Goal: Task Accomplishment & Management: Manage account settings

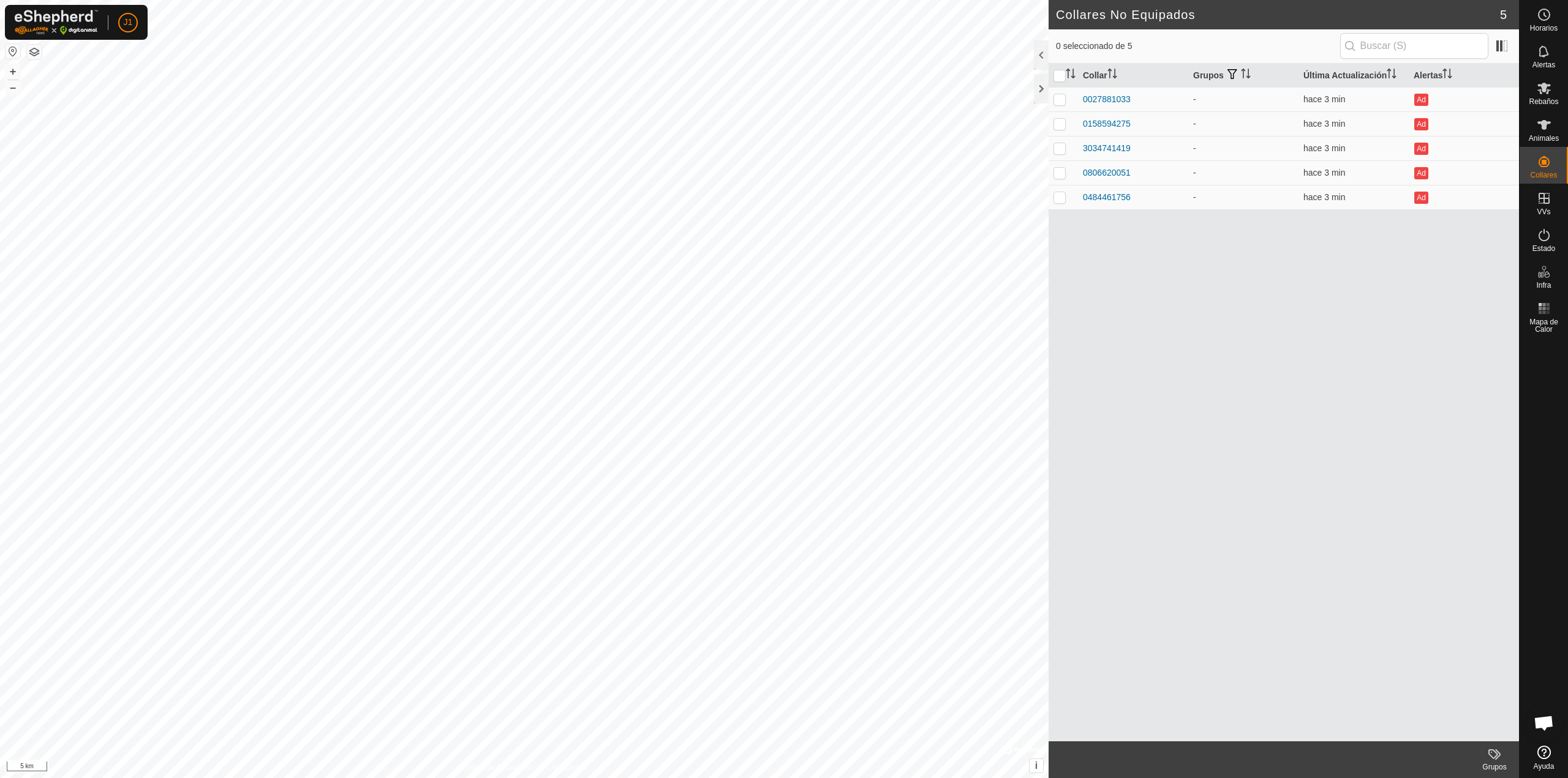
click at [10, 49] on button "button" at bounding box center [13, 51] width 15 height 15
click at [1039, 57] on div at bounding box center [1041, 55] width 15 height 30
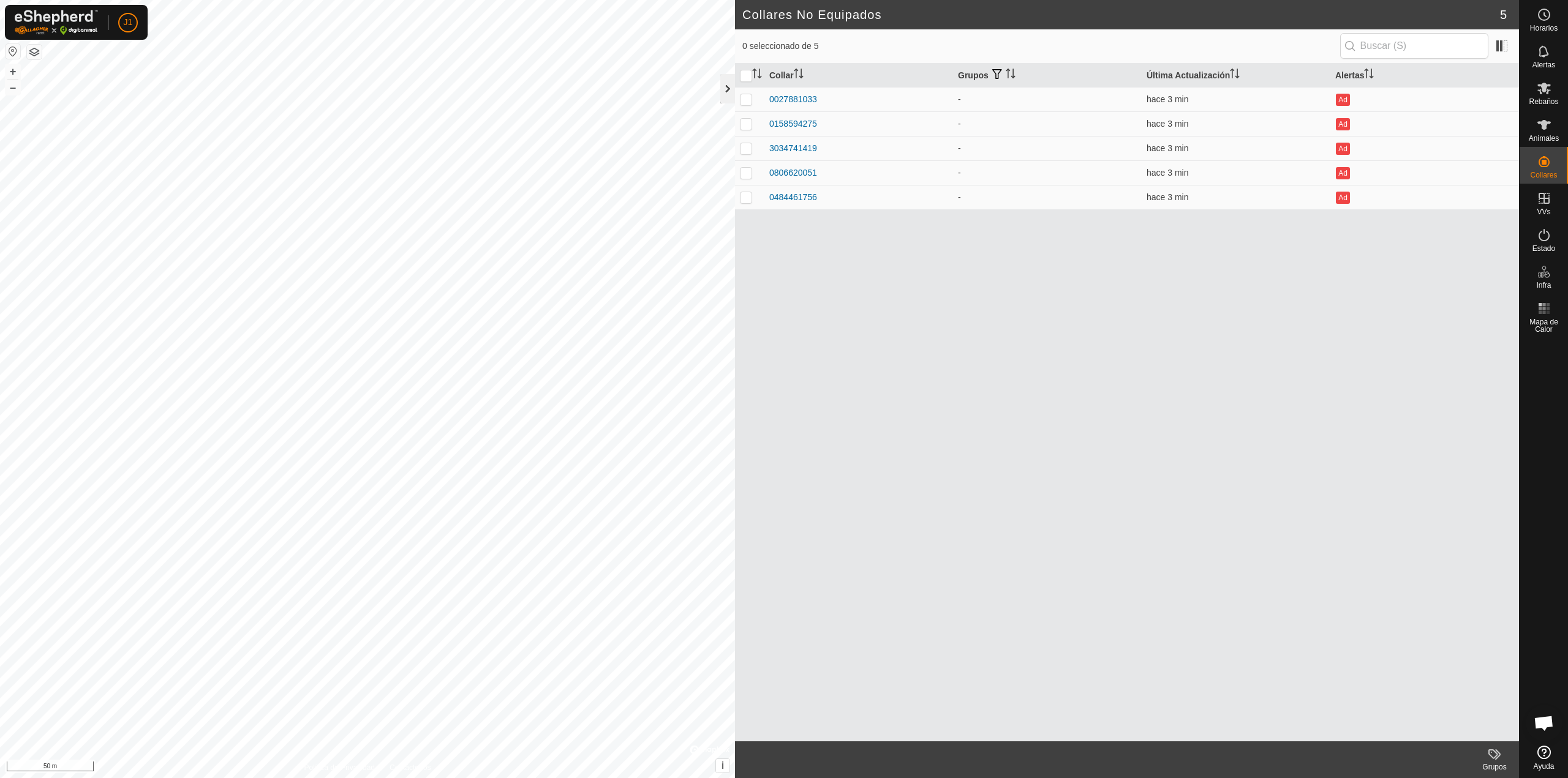
click at [727, 98] on div at bounding box center [727, 89] width 15 height 30
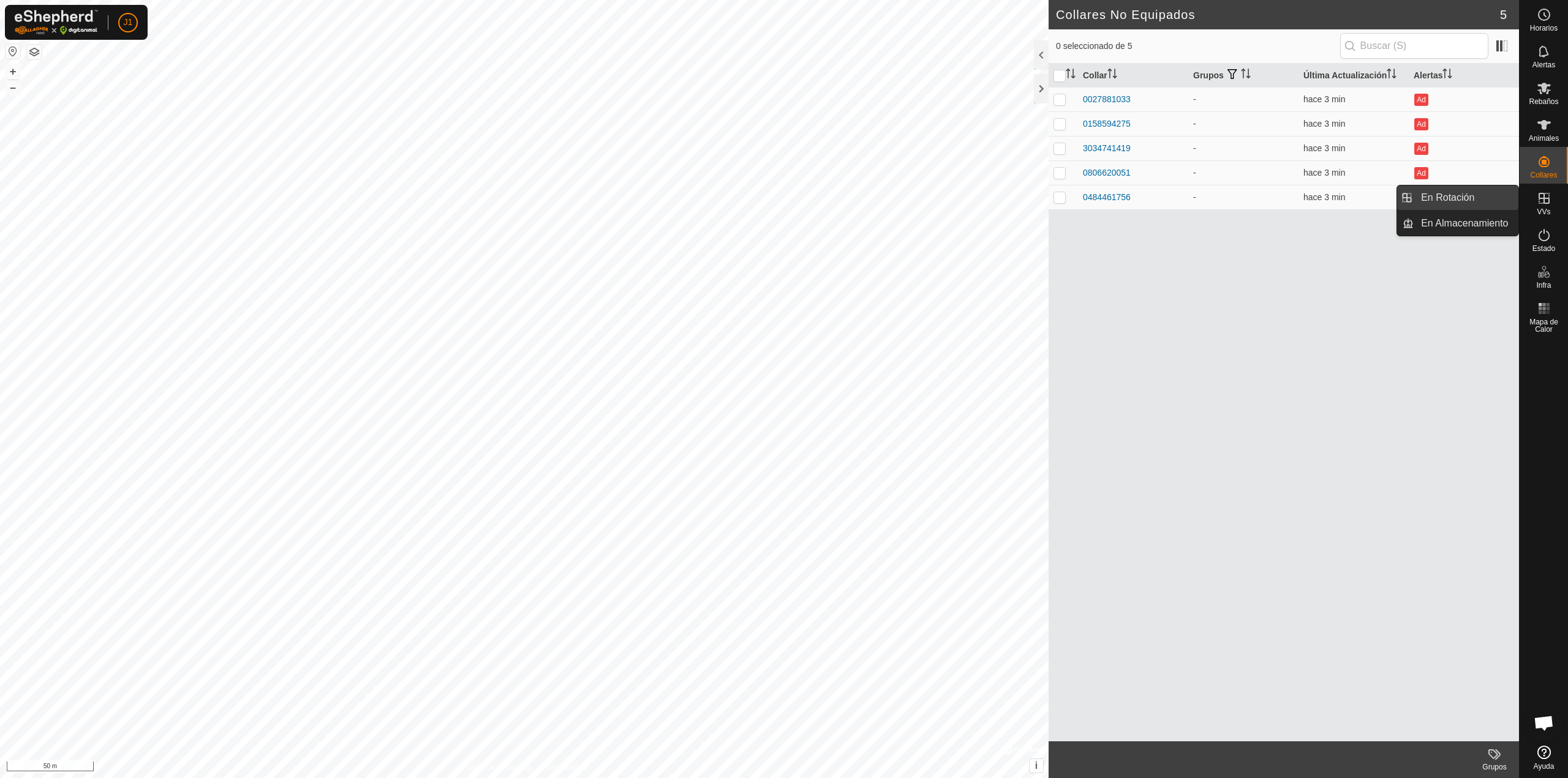
click at [1481, 201] on link "En Rotación" at bounding box center [1465, 198] width 105 height 24
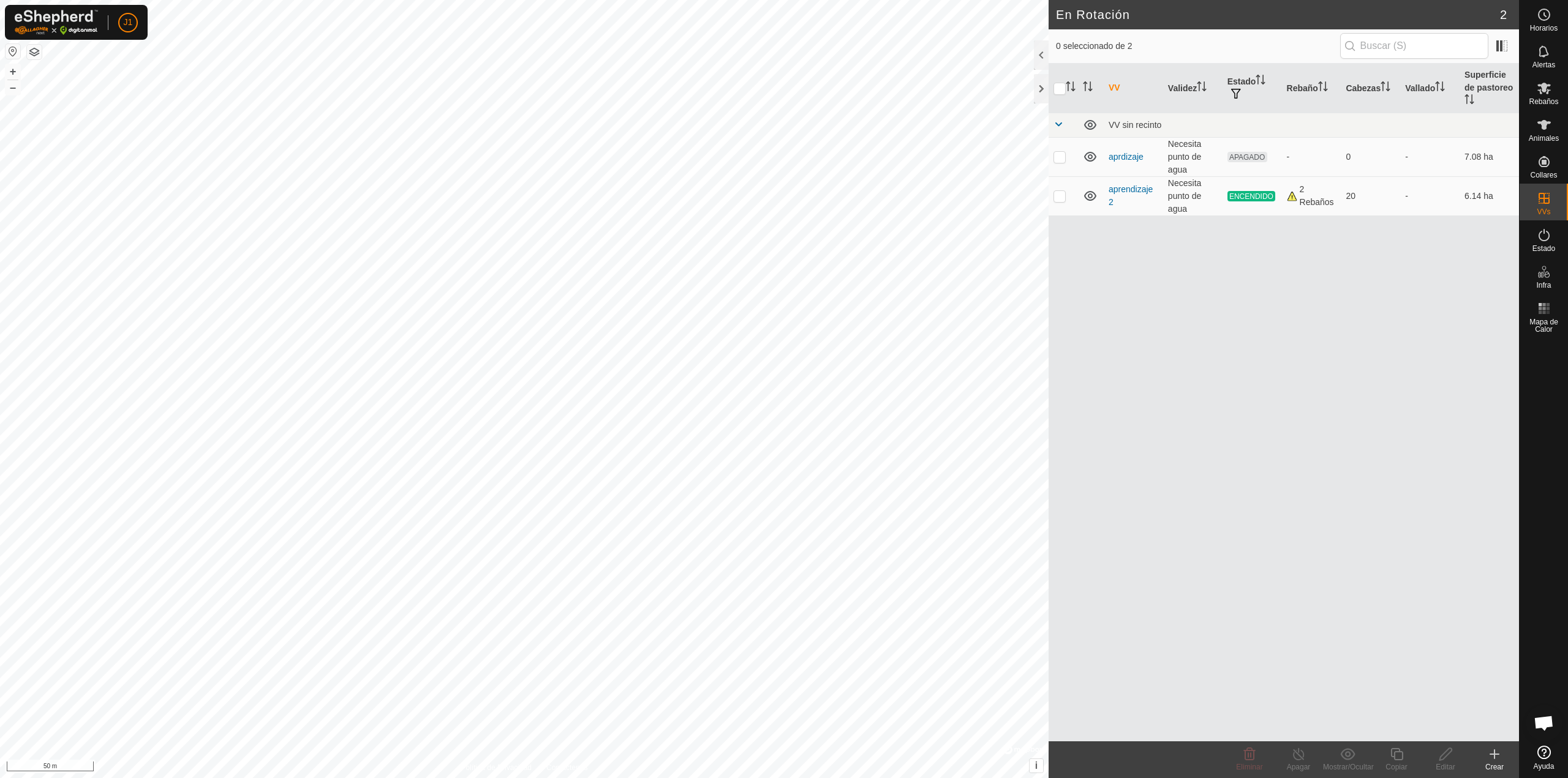
click at [1489, 756] on icon at bounding box center [1494, 754] width 15 height 15
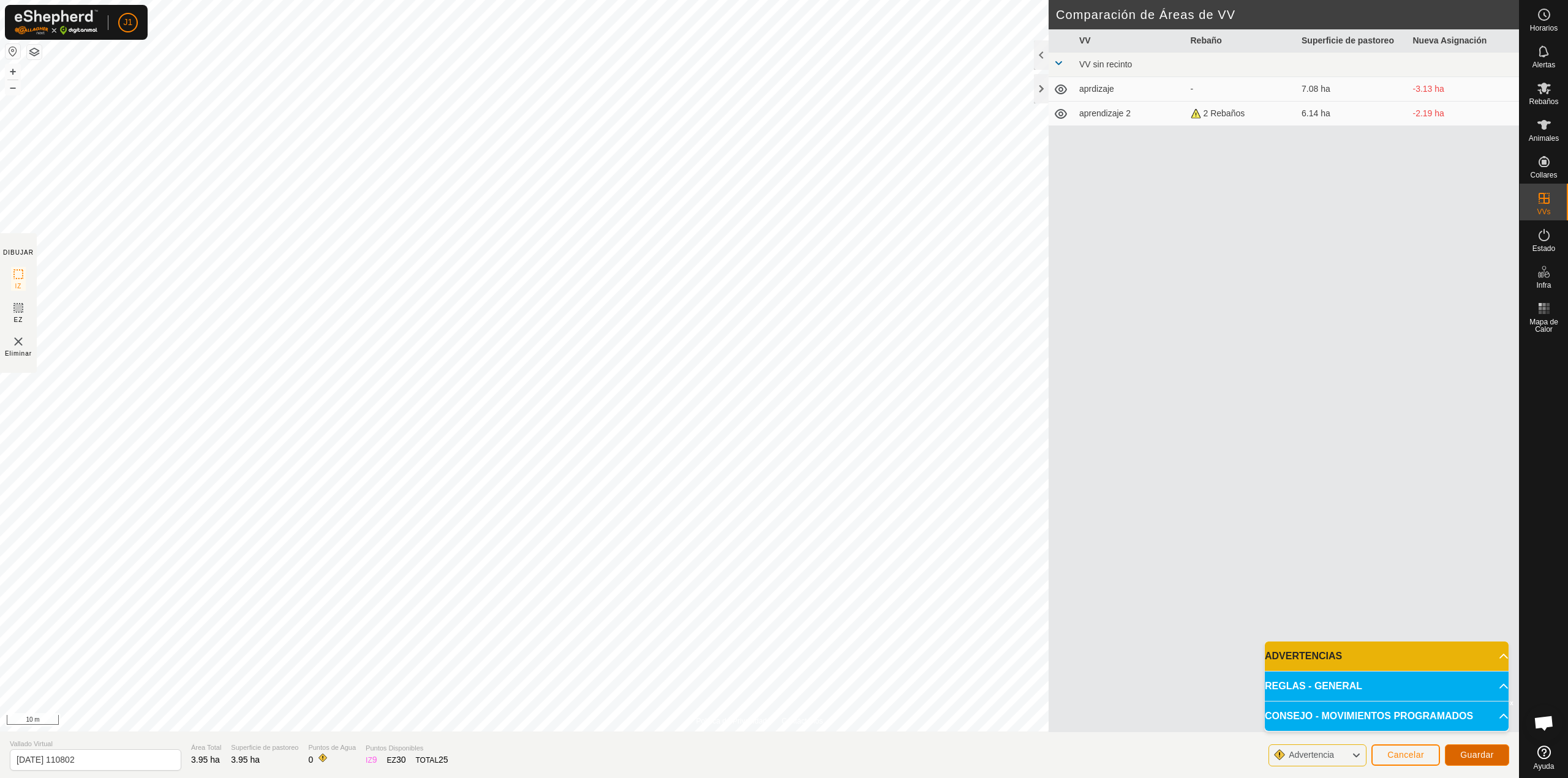
click at [1471, 755] on span "Guardar" at bounding box center [1477, 754] width 33 height 10
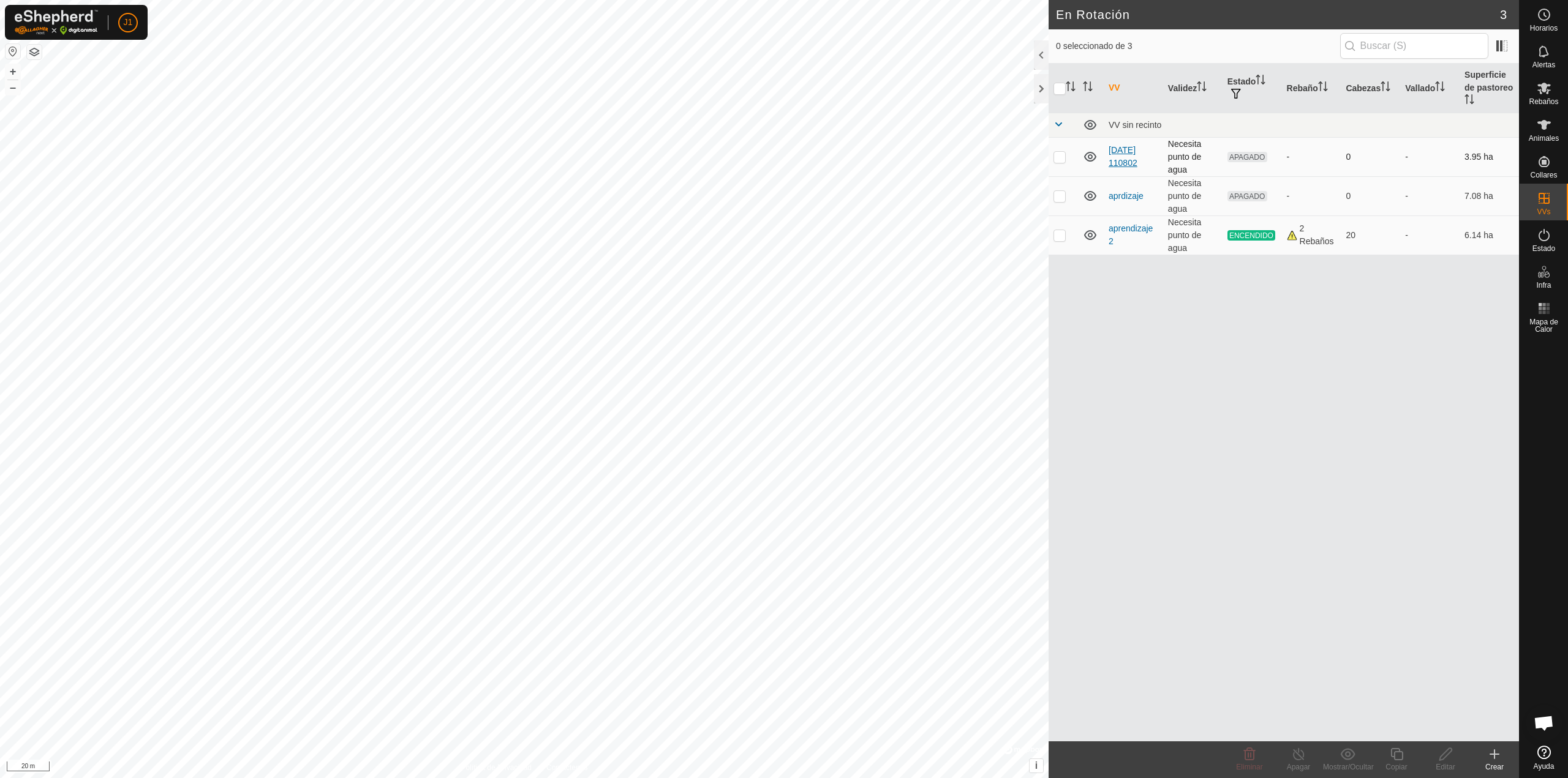
click at [1127, 152] on link "[DATE] 110802" at bounding box center [1123, 156] width 29 height 22
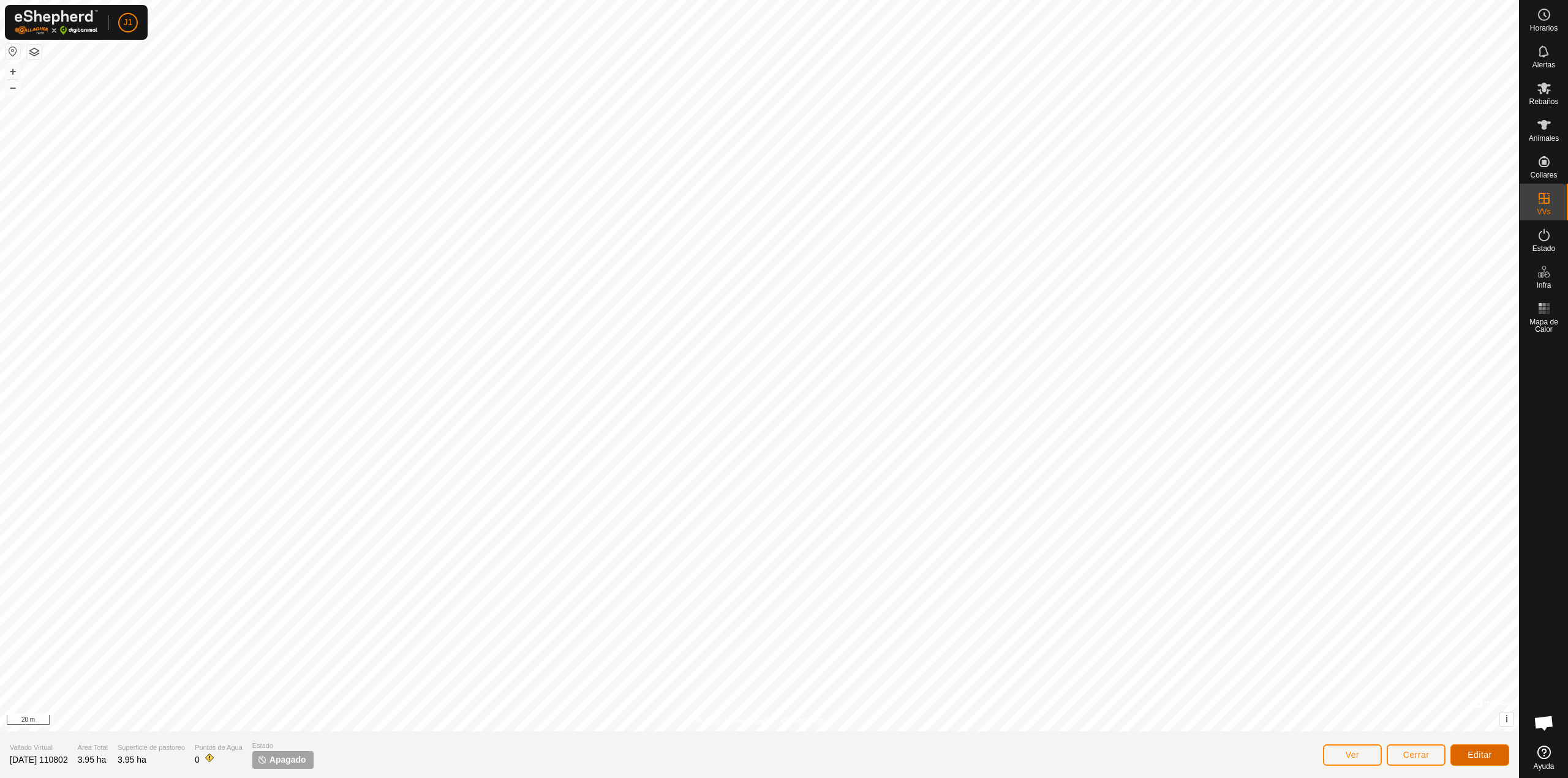
click at [1463, 752] on button "Editar" at bounding box center [1479, 755] width 58 height 21
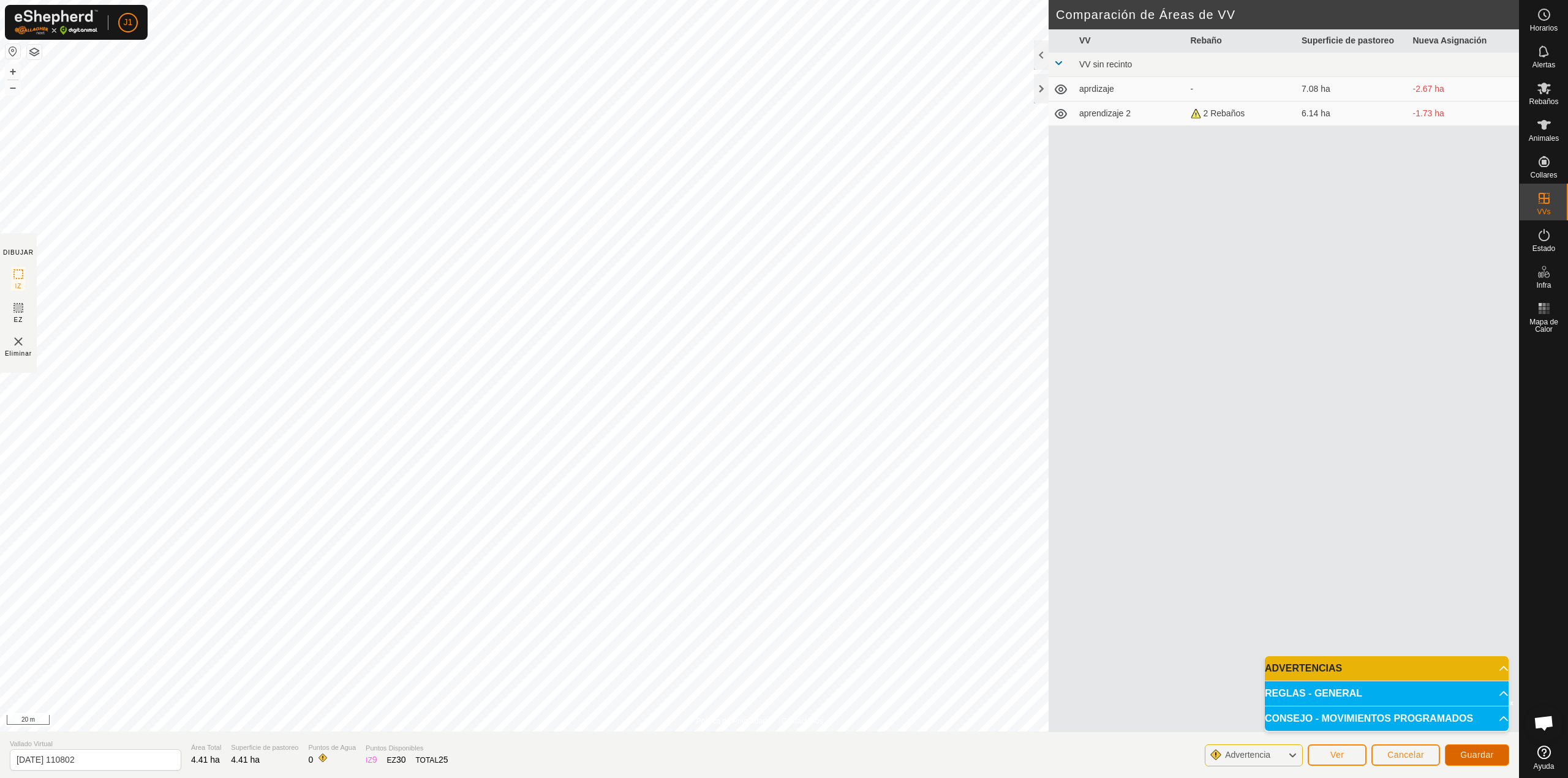
click at [1465, 753] on span "Guardar" at bounding box center [1477, 754] width 33 height 10
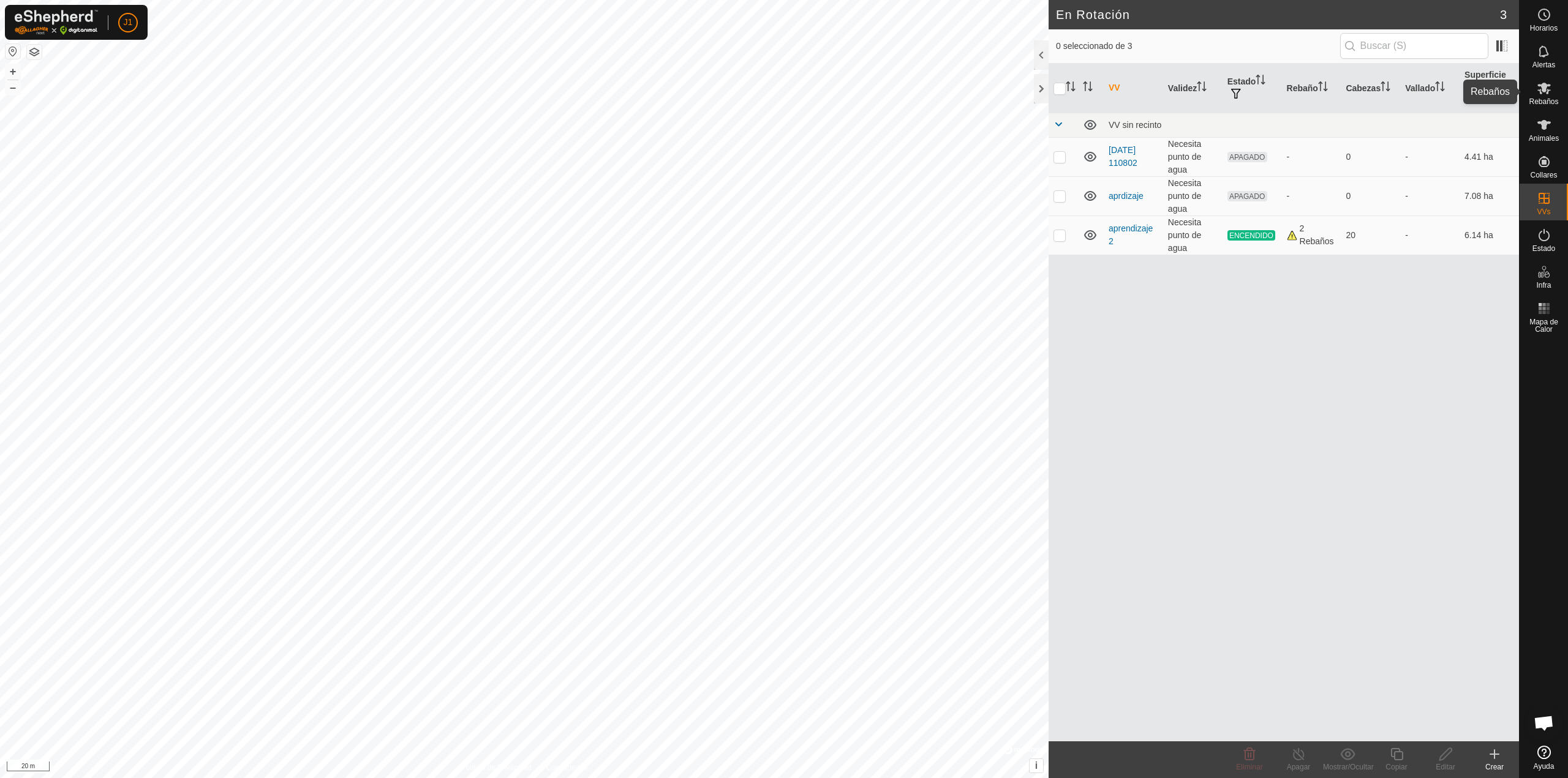
click at [1556, 94] on div "Rebaños" at bounding box center [1543, 91] width 48 height 37
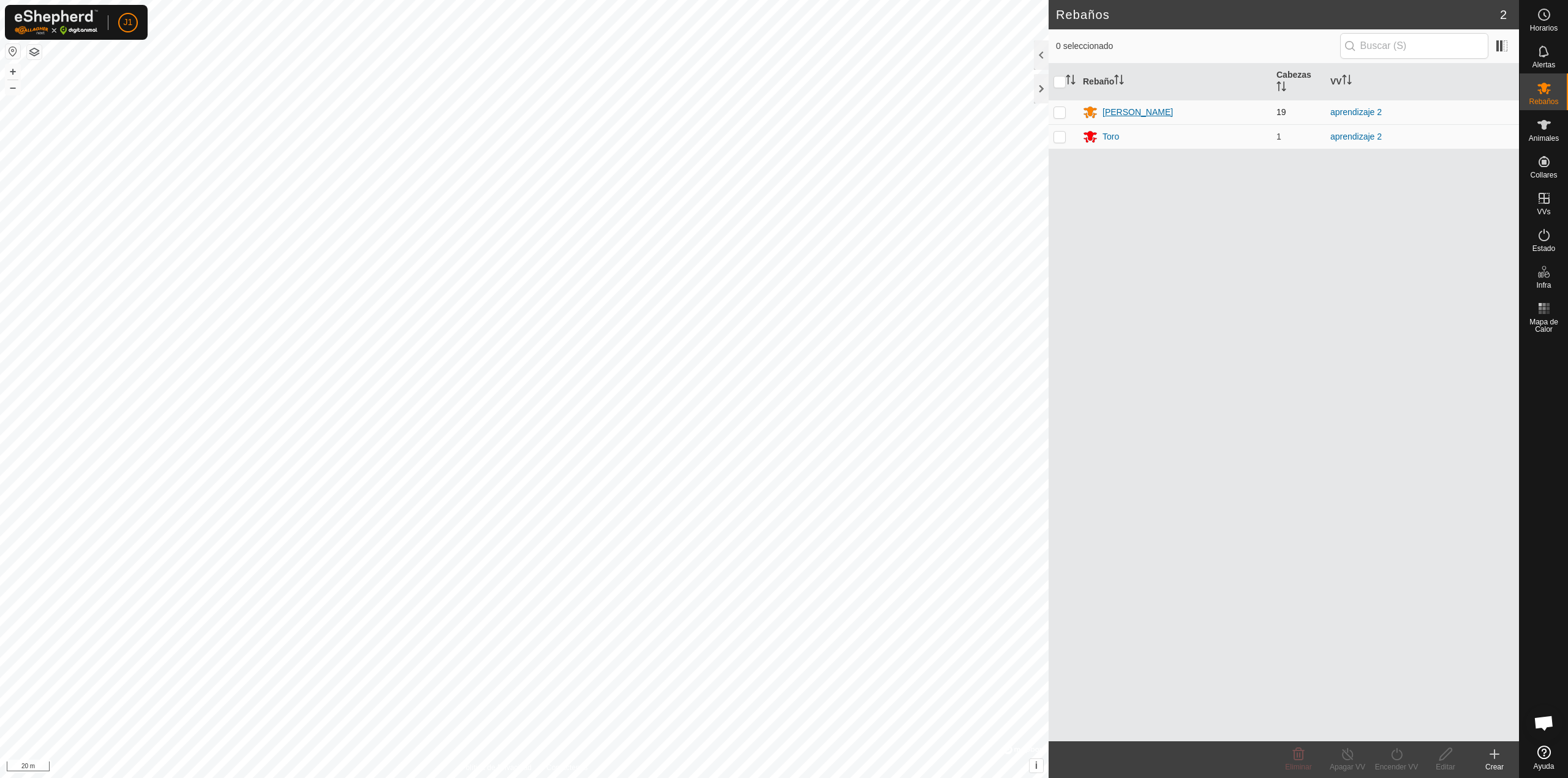
click at [1114, 114] on div "[PERSON_NAME]" at bounding box center [1137, 112] width 71 height 13
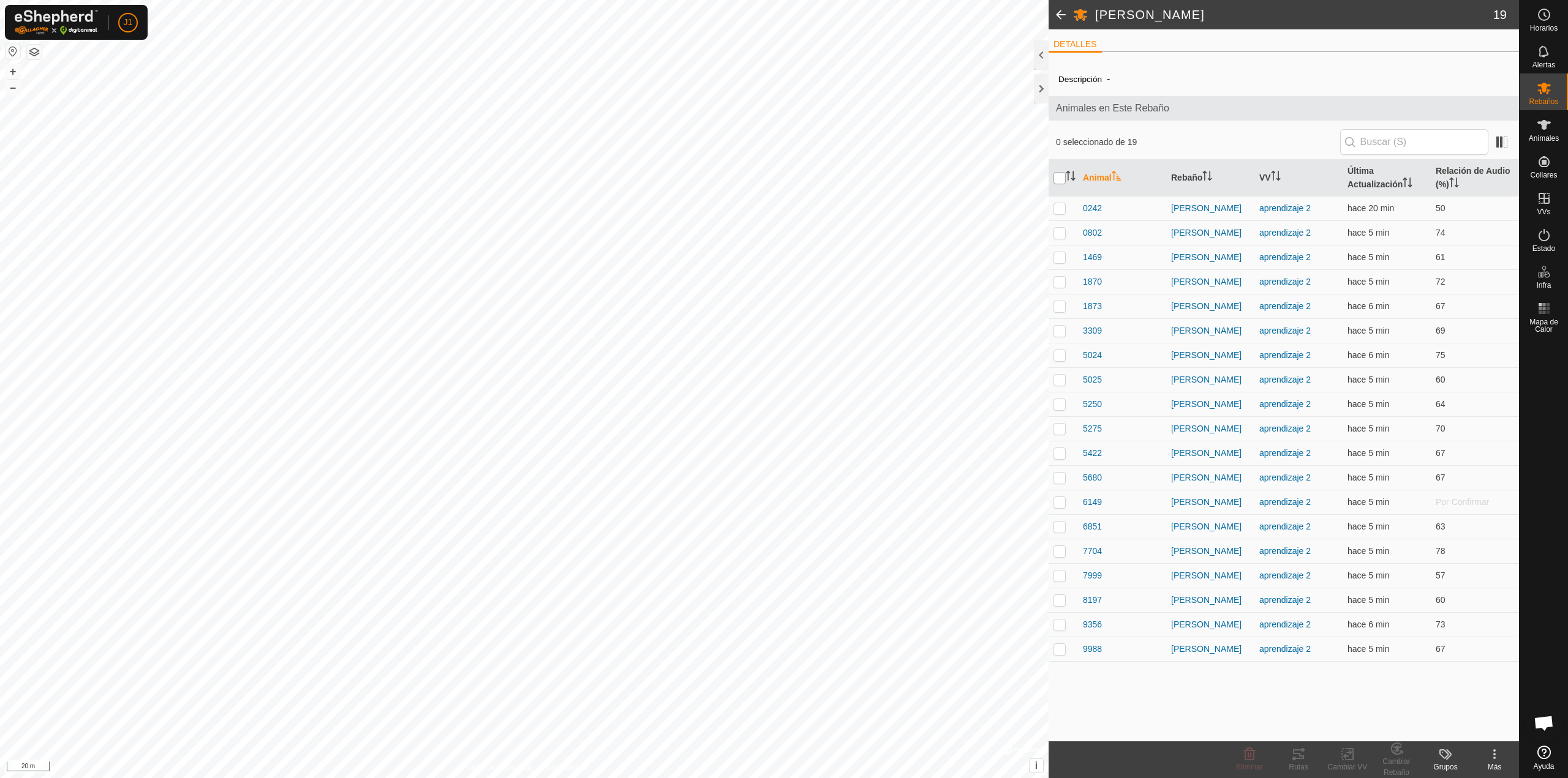
click at [1058, 177] on input "checkbox" at bounding box center [1059, 178] width 12 height 12
checkbox input "true"
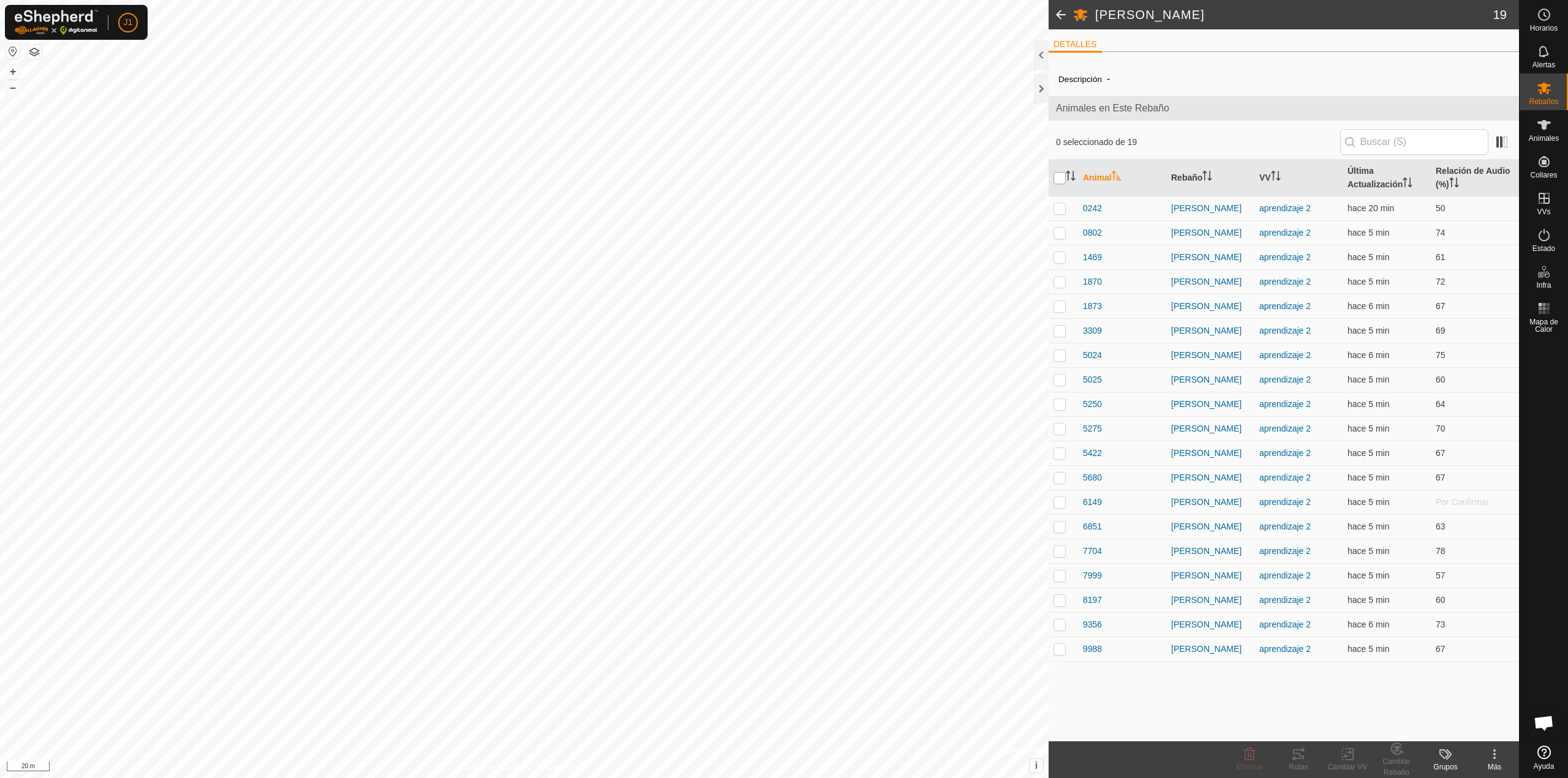
checkbox input "true"
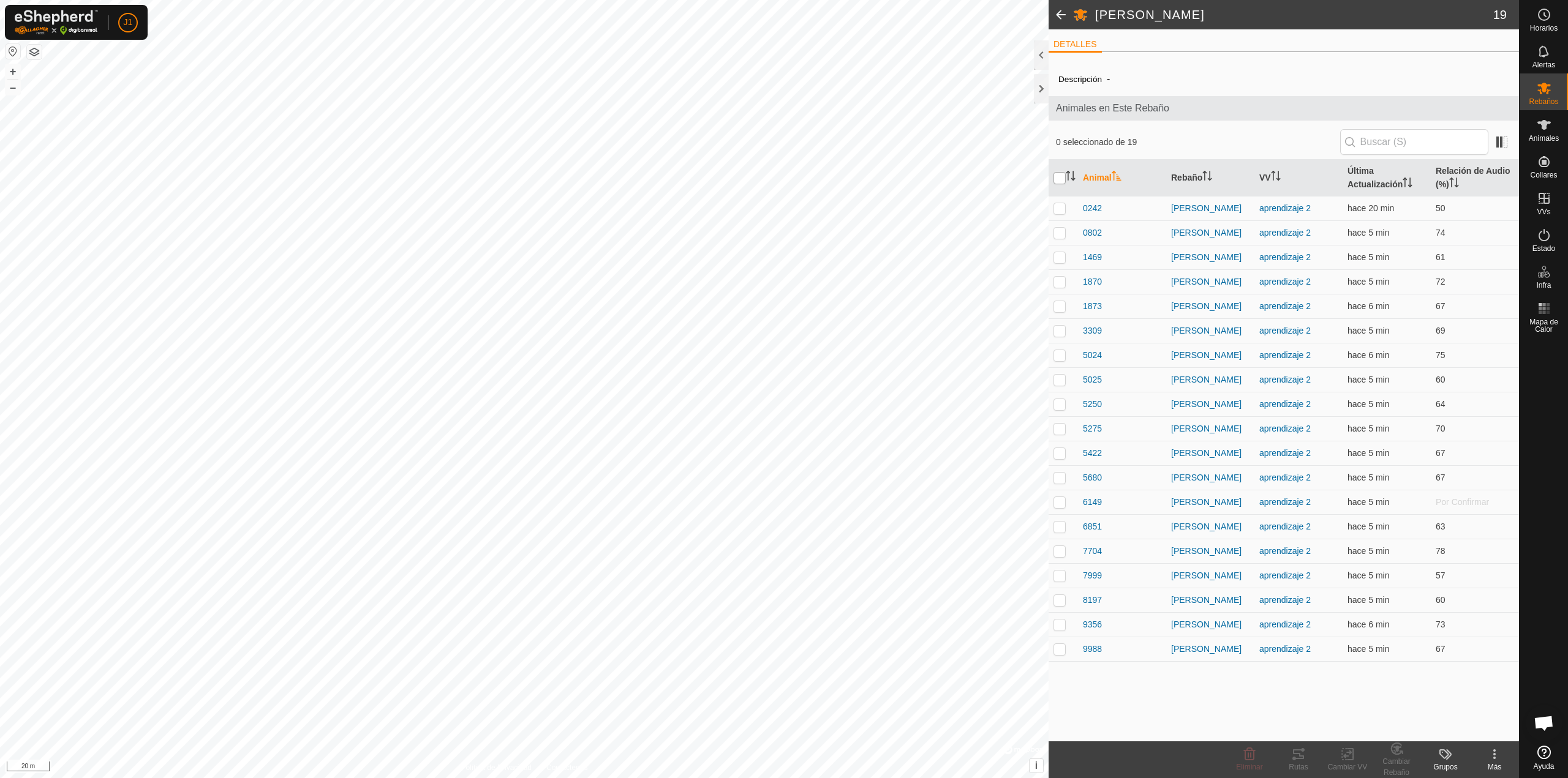
checkbox input "true"
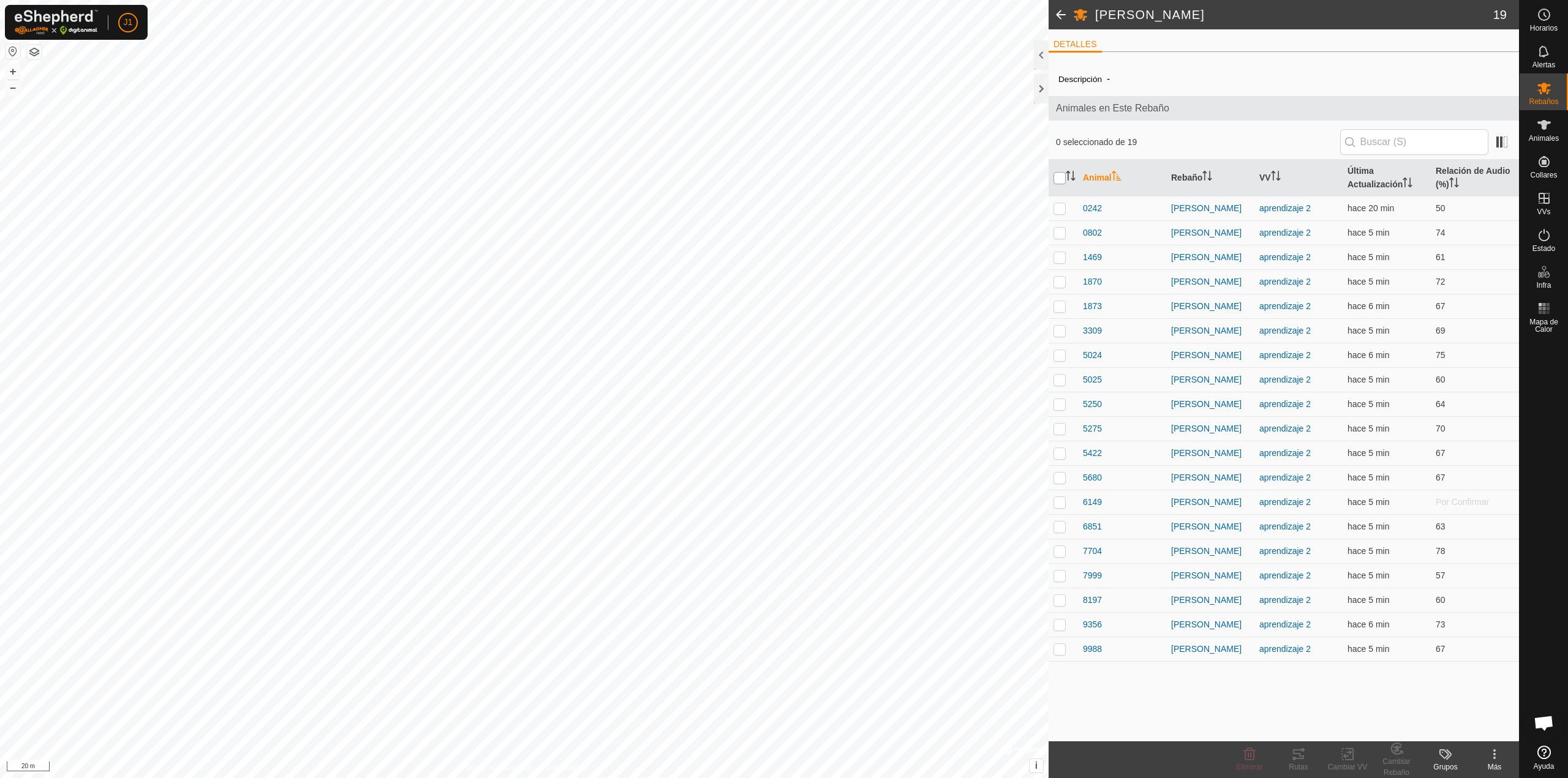
checkbox input "true"
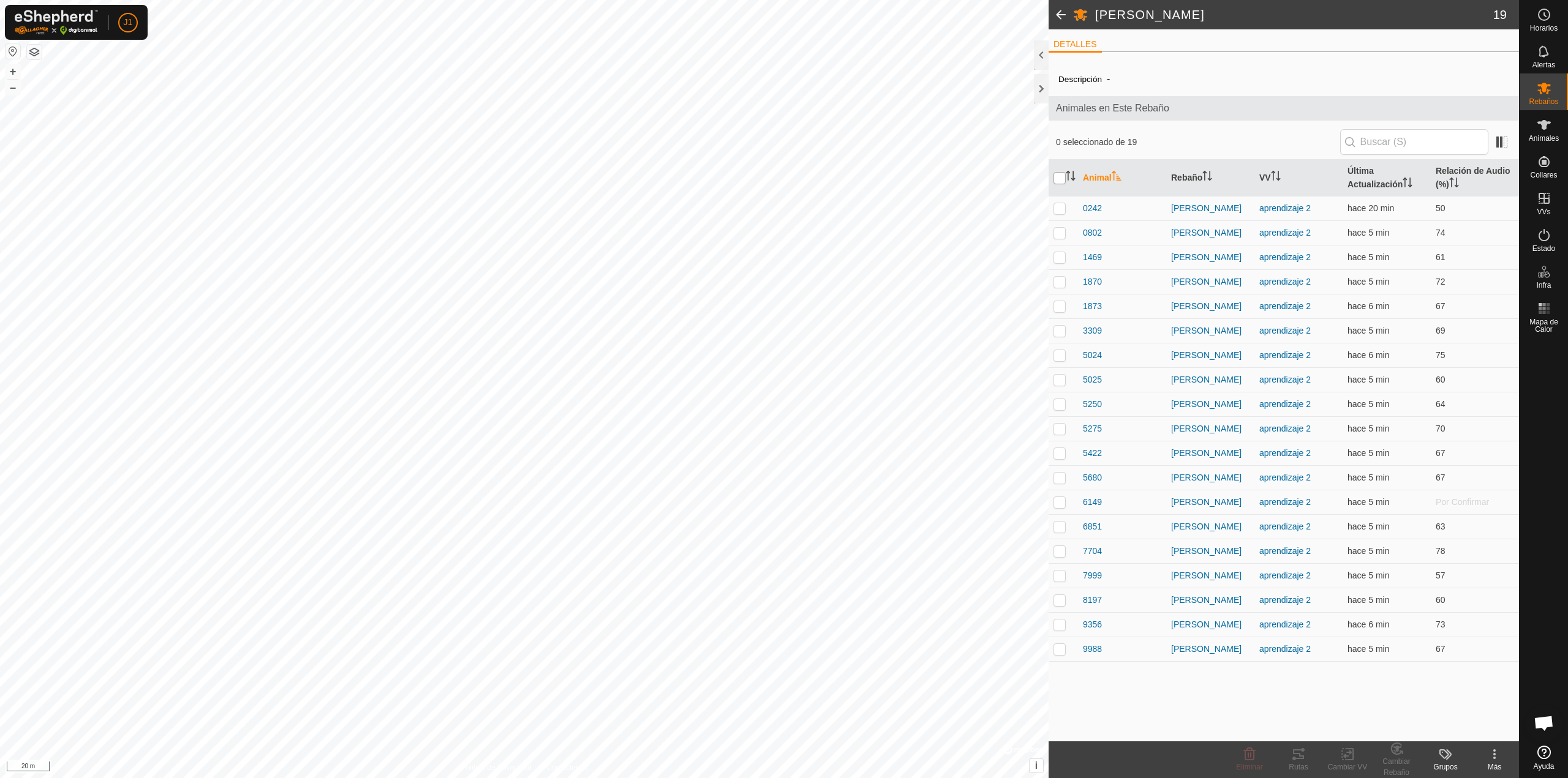
checkbox input "true"
click at [1356, 763] on div "Cambiar VV" at bounding box center [1347, 767] width 49 height 11
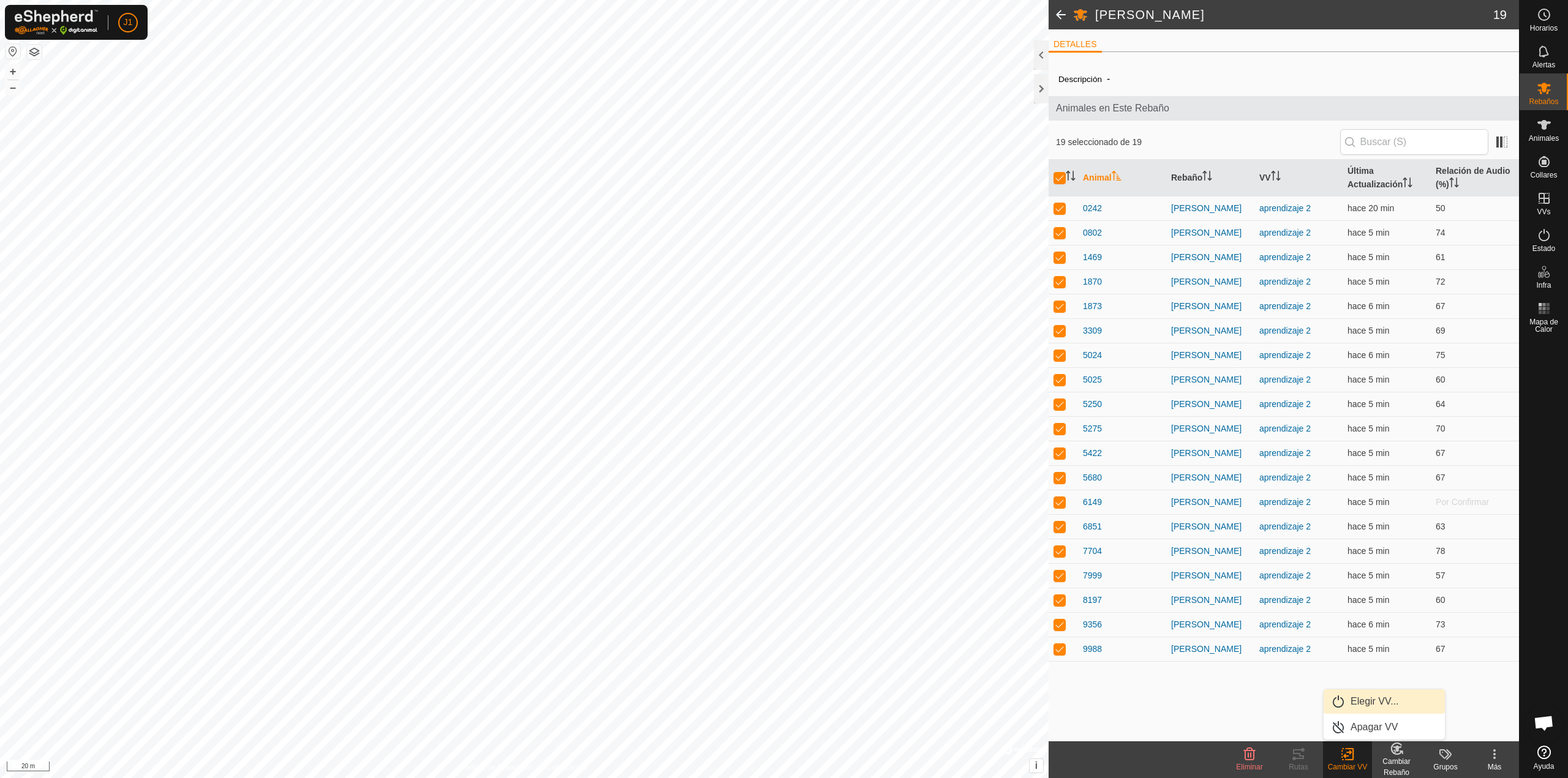
click at [1362, 704] on link "Elegir VV..." at bounding box center [1384, 702] width 121 height 24
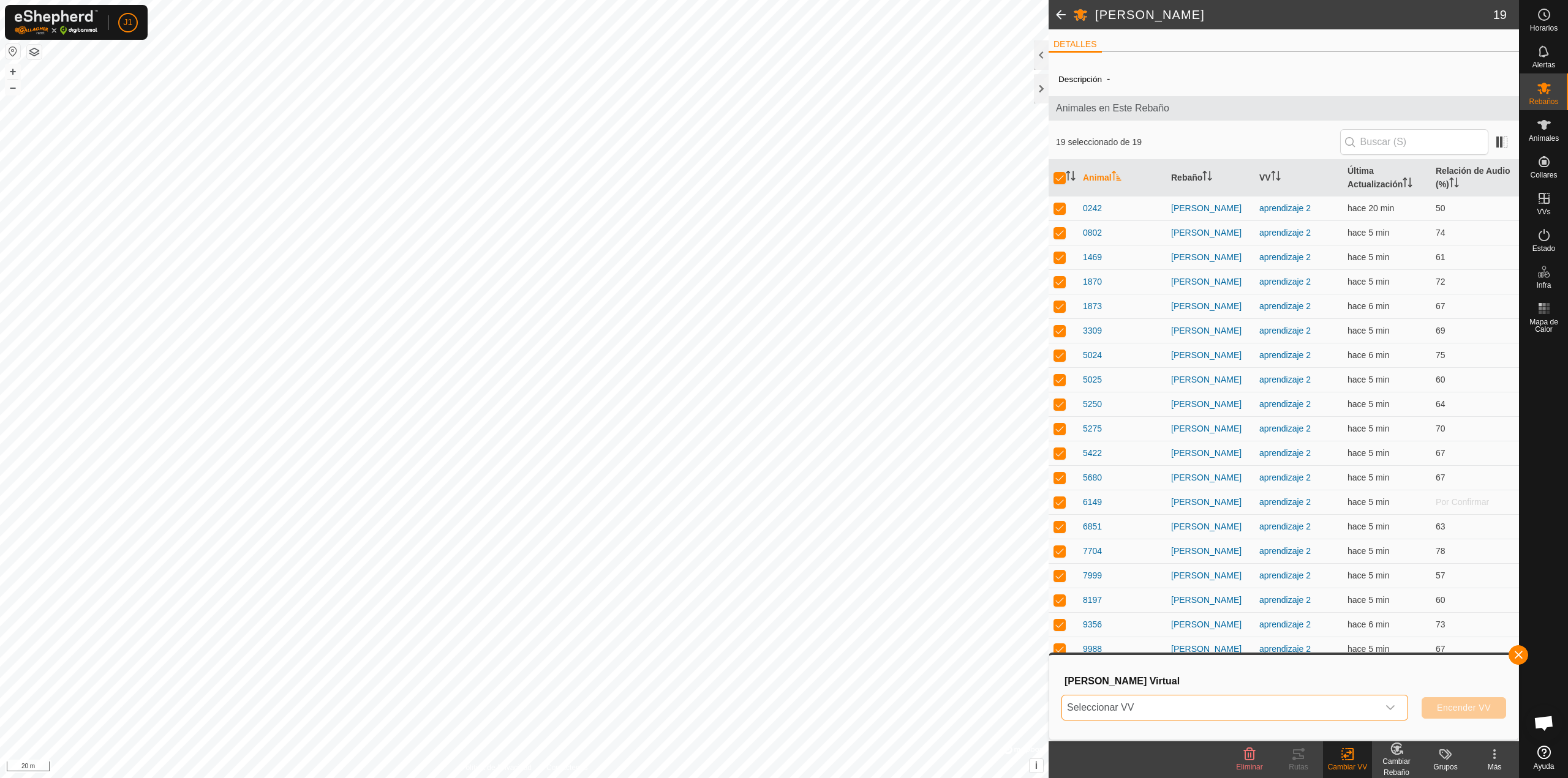
click at [1301, 710] on span "Seleccionar VV" at bounding box center [1220, 708] width 316 height 24
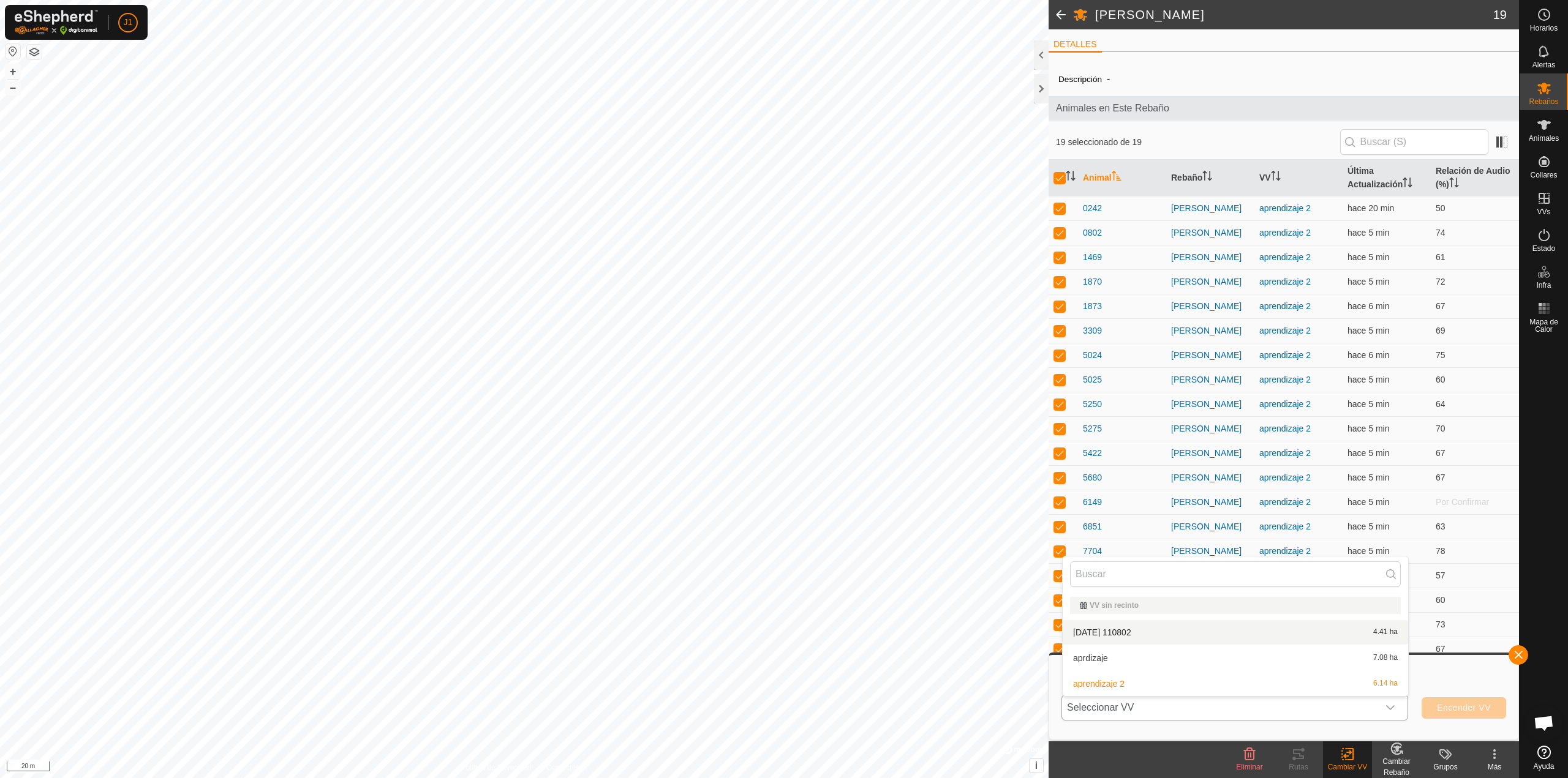
click at [1163, 634] on li "2025-10-12 110802 4.41 ha" at bounding box center [1234, 632] width 345 height 24
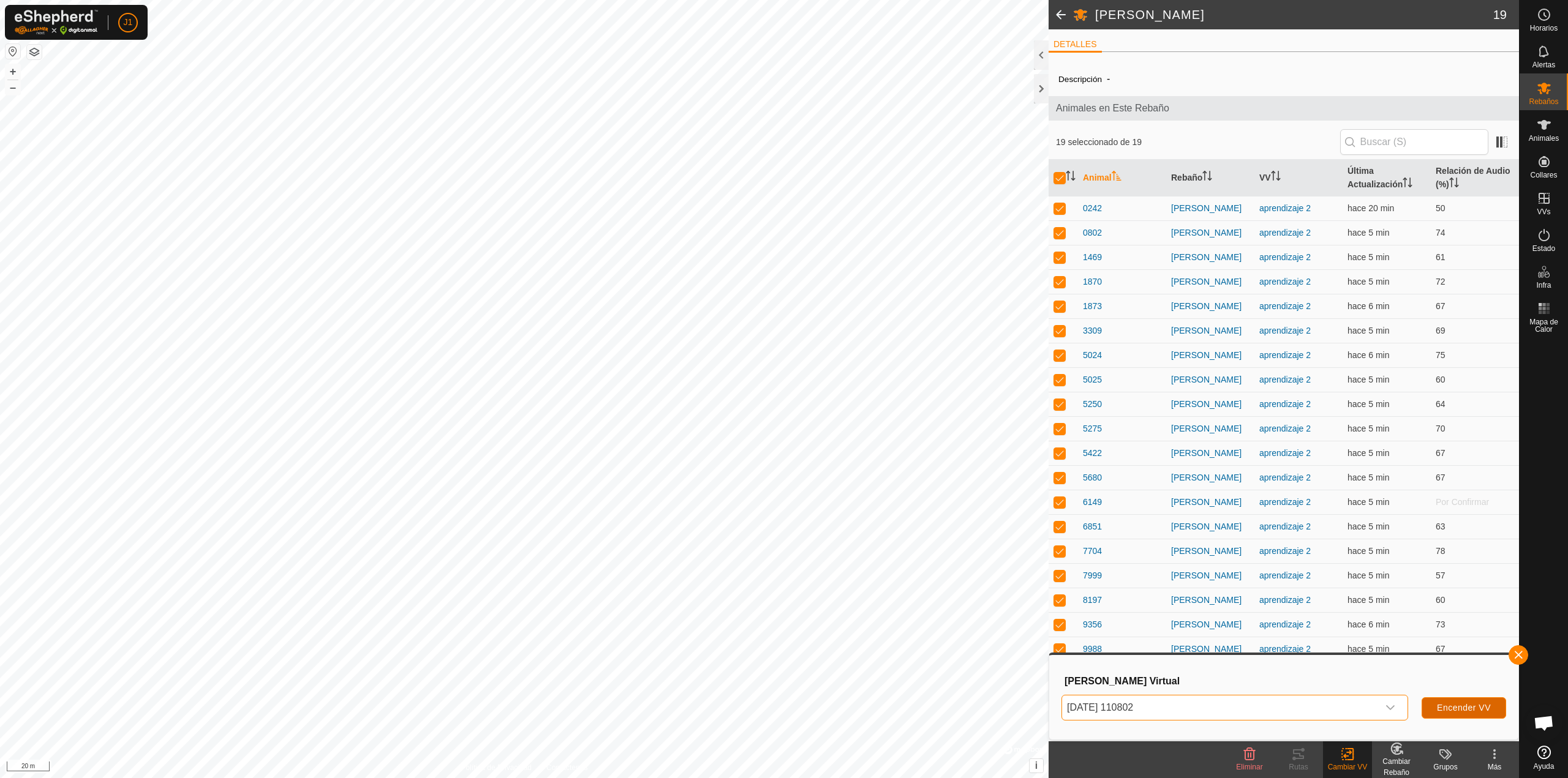
click at [1457, 710] on span "Encender VV" at bounding box center [1464, 707] width 54 height 10
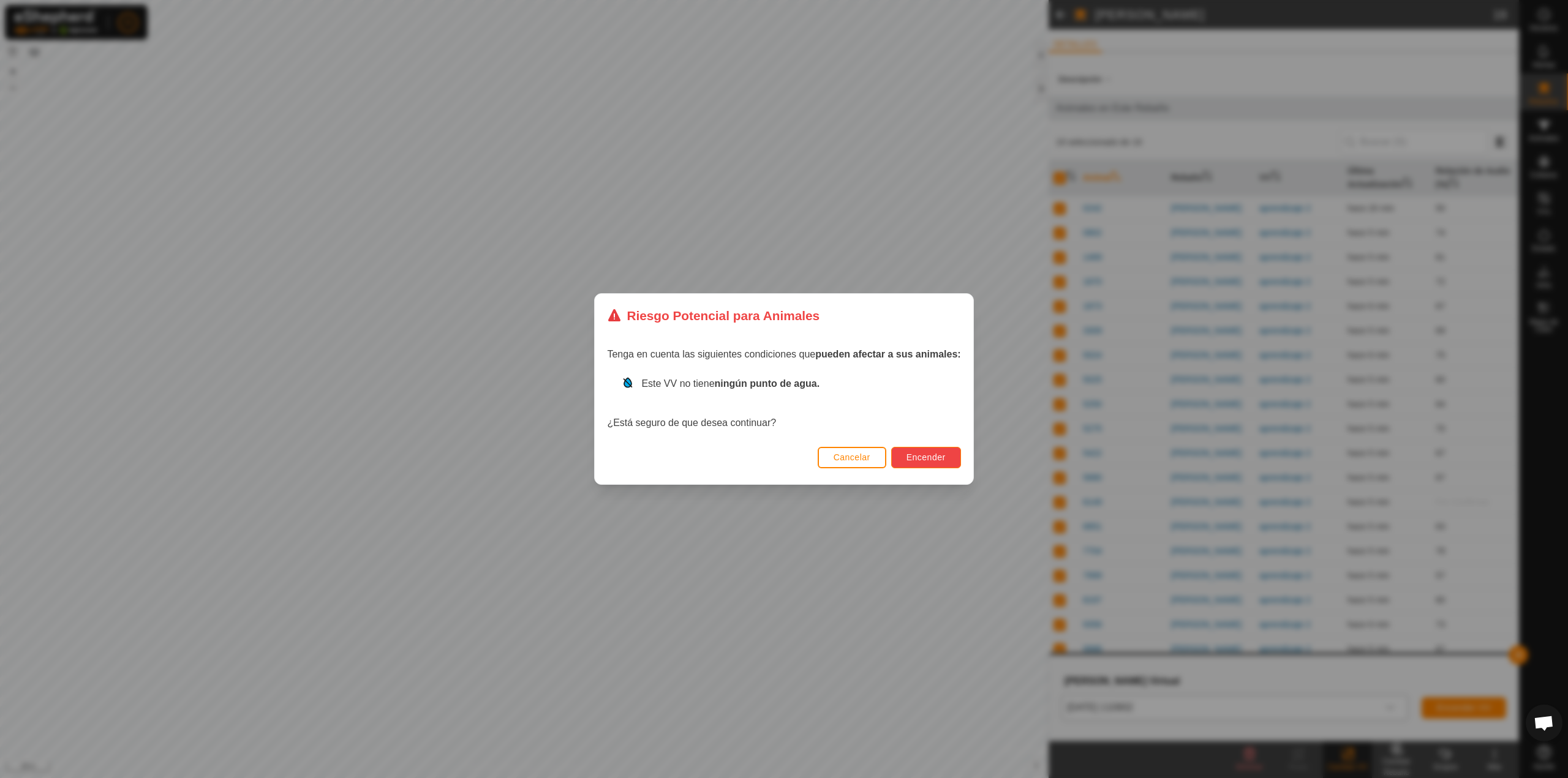
click at [902, 460] on button "Encender" at bounding box center [926, 457] width 70 height 21
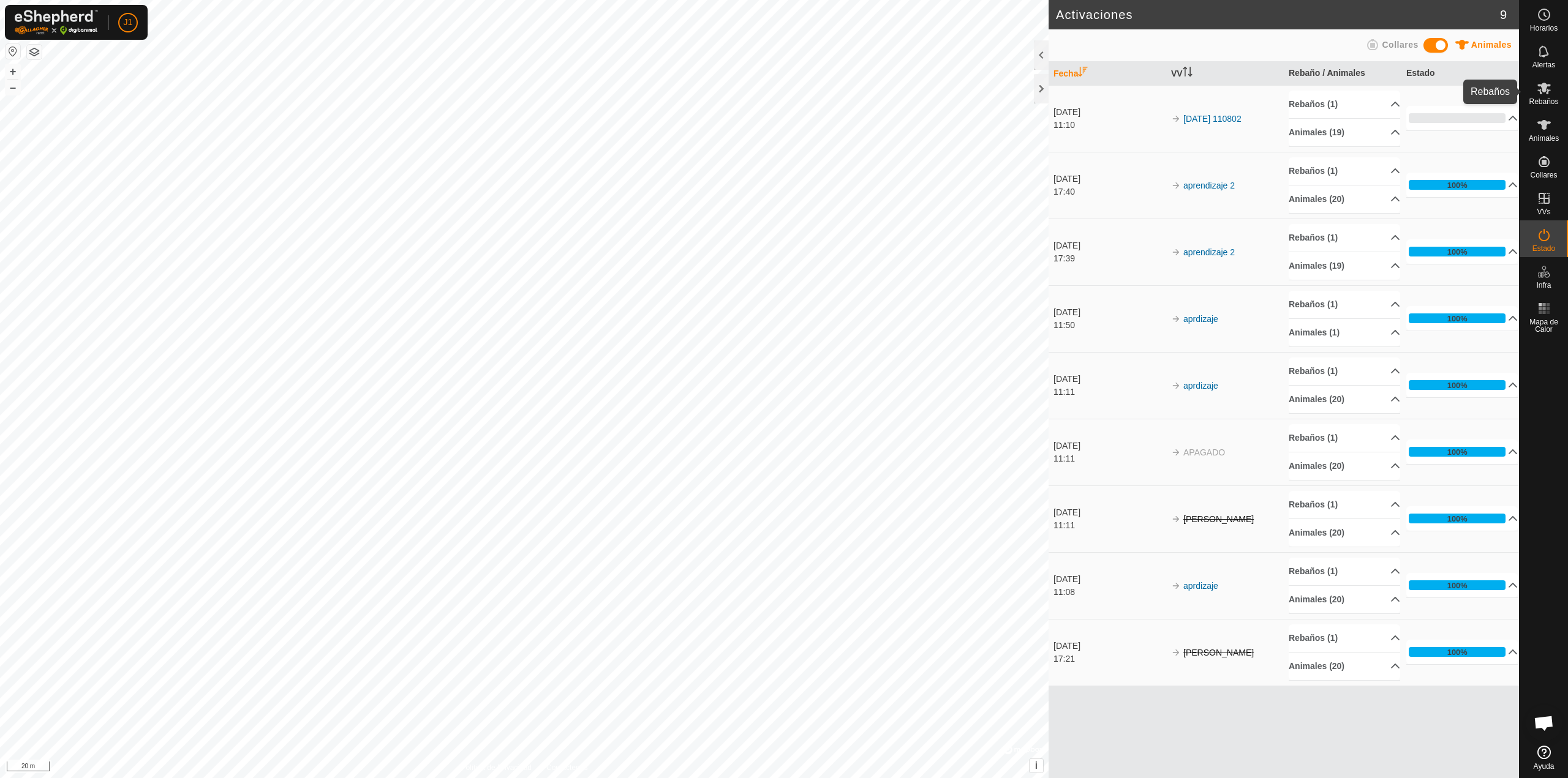
click at [1544, 84] on icon at bounding box center [1544, 89] width 13 height 12
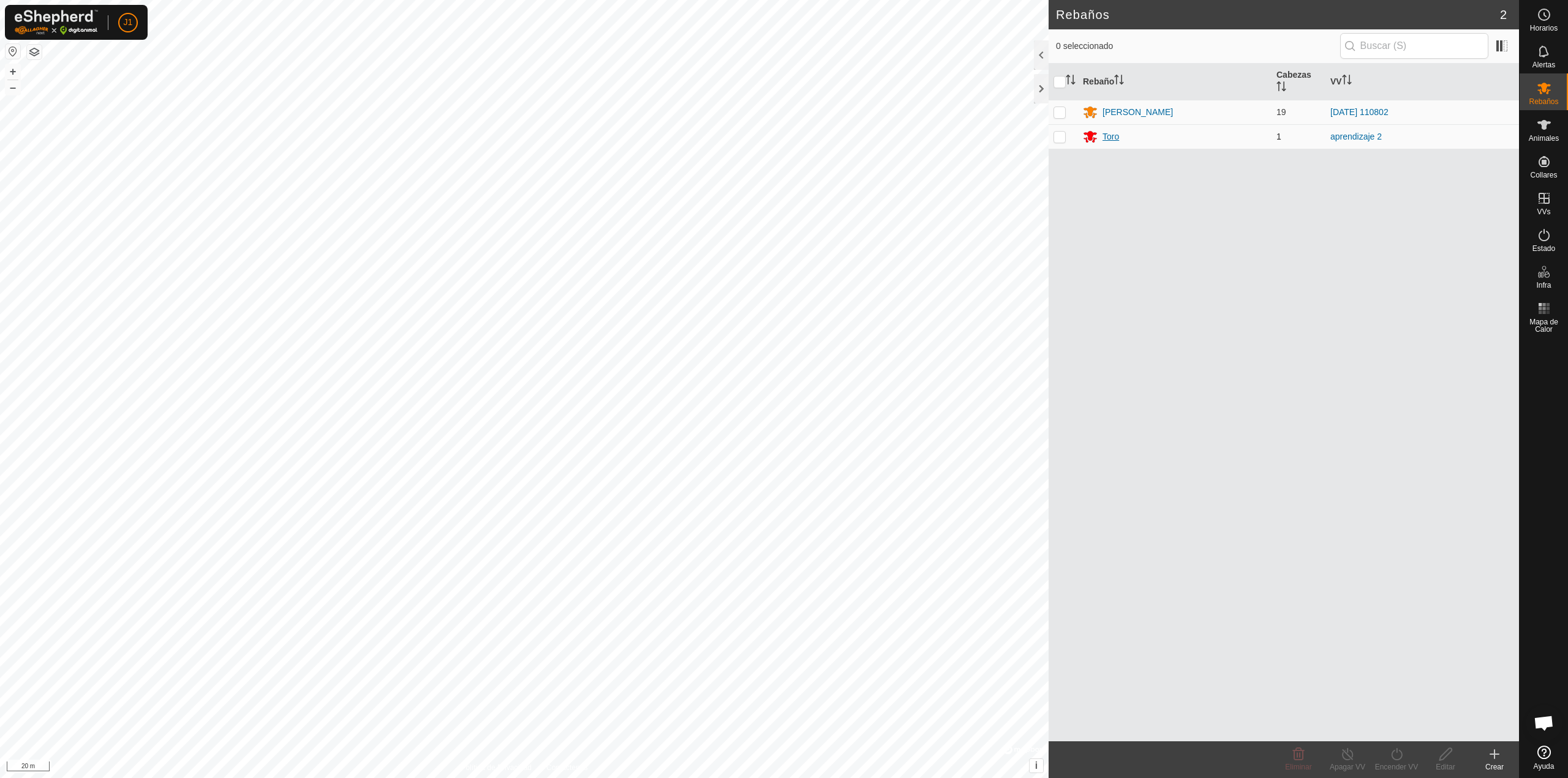
click at [1115, 136] on div "Toro" at bounding box center [1110, 137] width 17 height 13
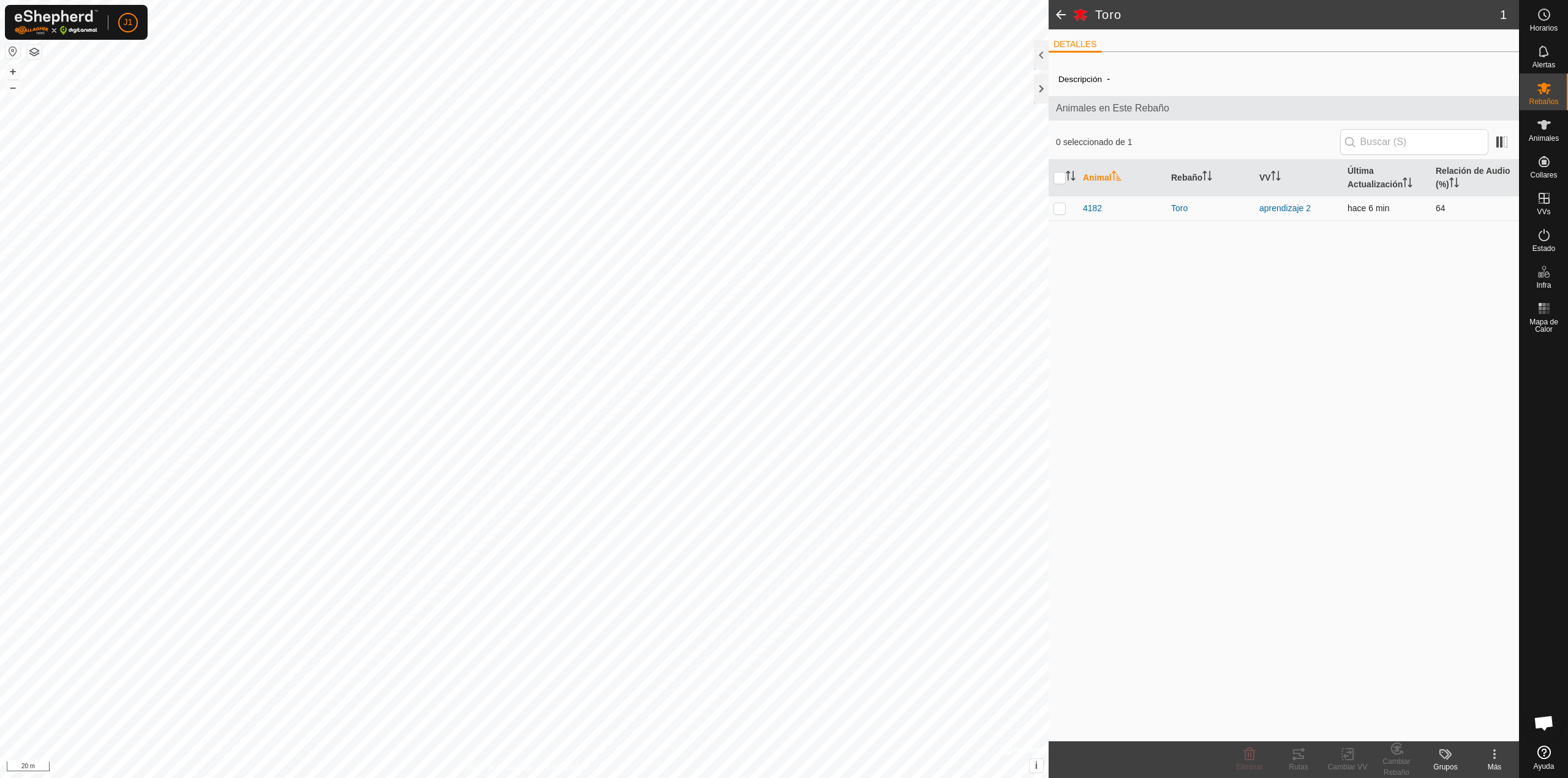
click at [1057, 207] on p-checkbox at bounding box center [1059, 208] width 12 height 10
checkbox input "true"
click at [1350, 754] on icon at bounding box center [1347, 754] width 8 height 8
click at [1356, 703] on link "Elegir VV..." at bounding box center [1384, 702] width 121 height 24
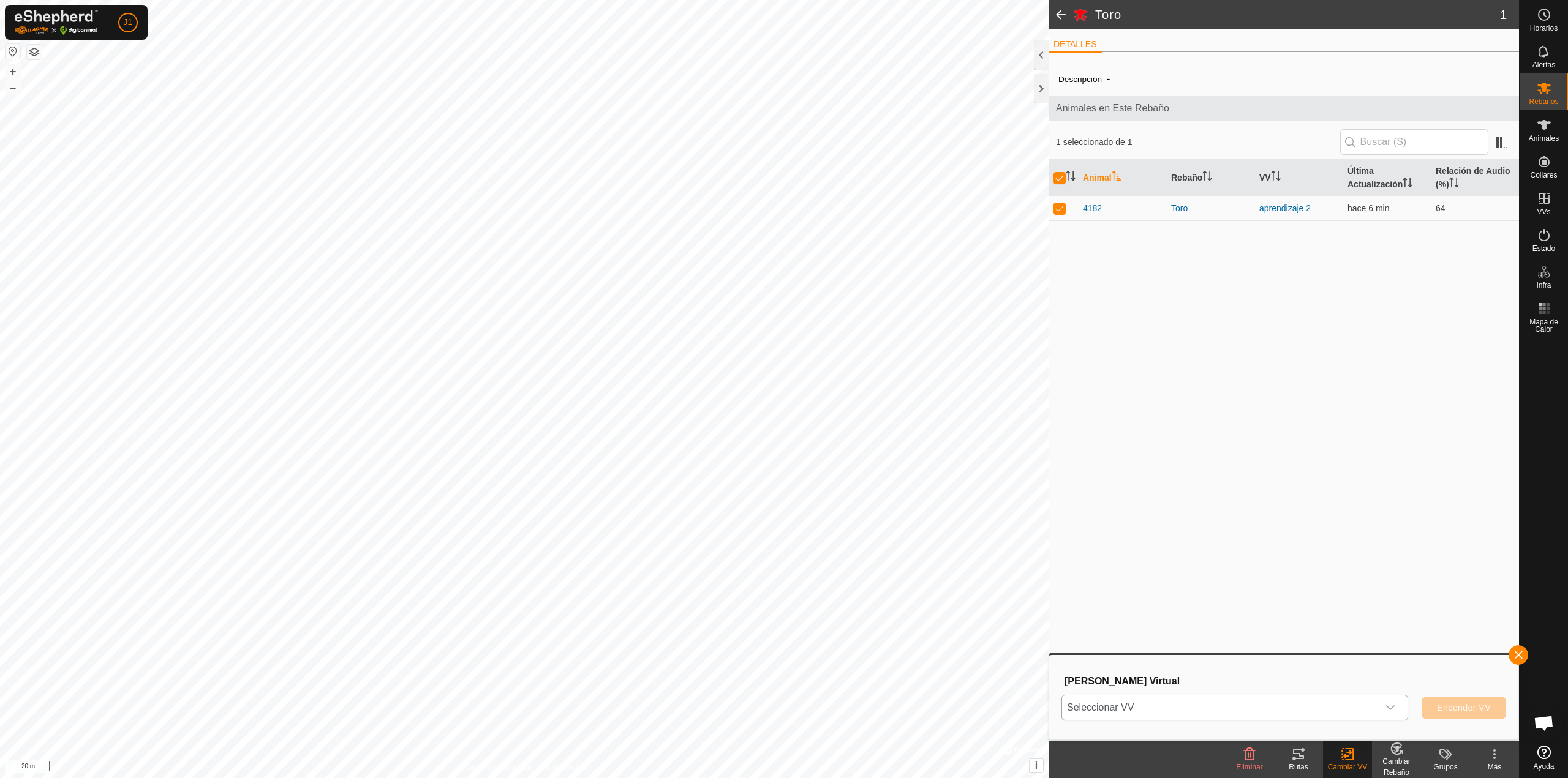
click at [1222, 701] on span "Seleccionar VV" at bounding box center [1220, 708] width 316 height 24
click at [1141, 634] on li "2025-10-12 110802 4.41 ha" at bounding box center [1234, 632] width 345 height 24
click at [1456, 707] on span "Encender VV" at bounding box center [1464, 707] width 54 height 10
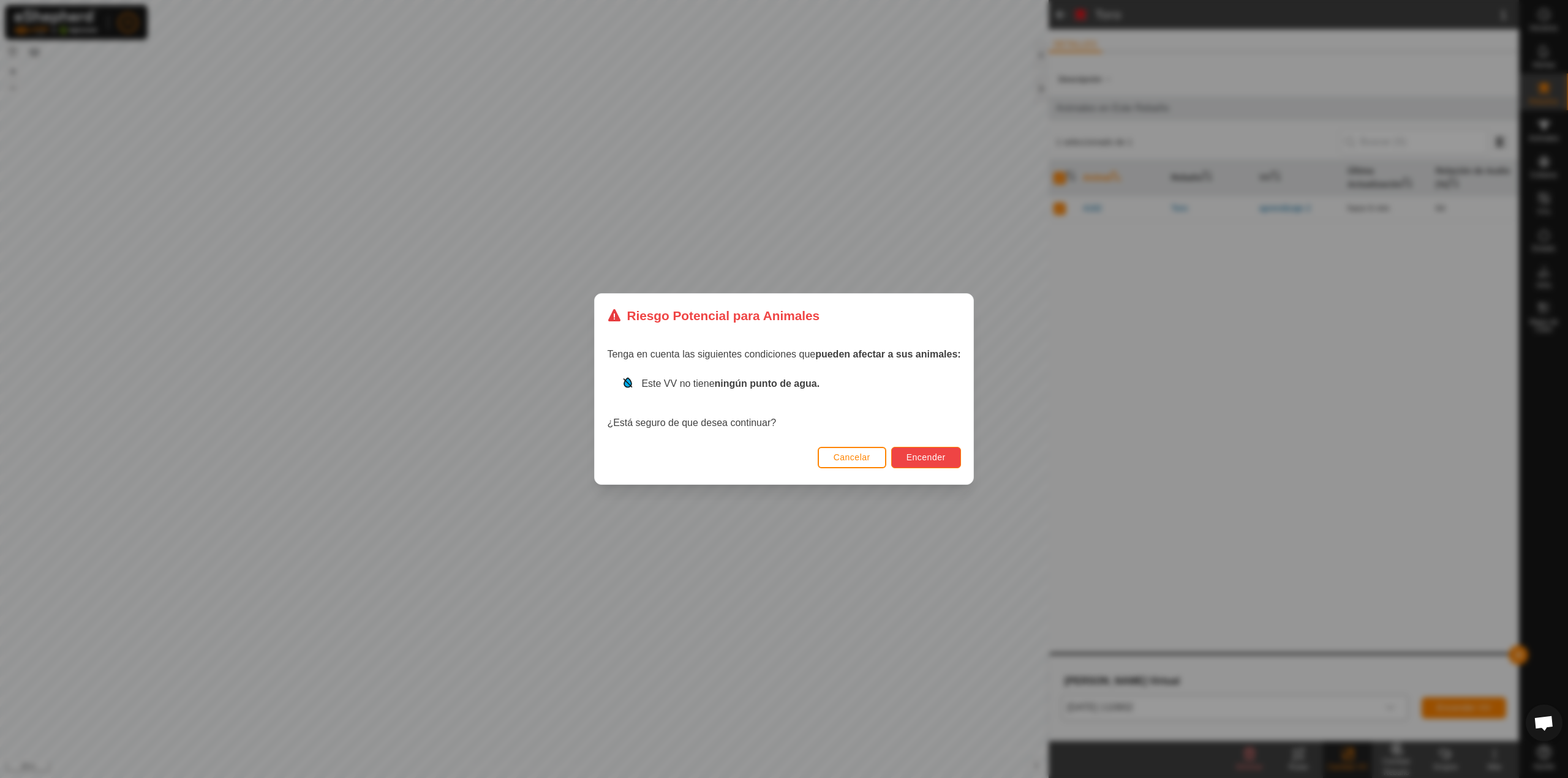
click at [906, 457] on button "Encender" at bounding box center [926, 457] width 70 height 21
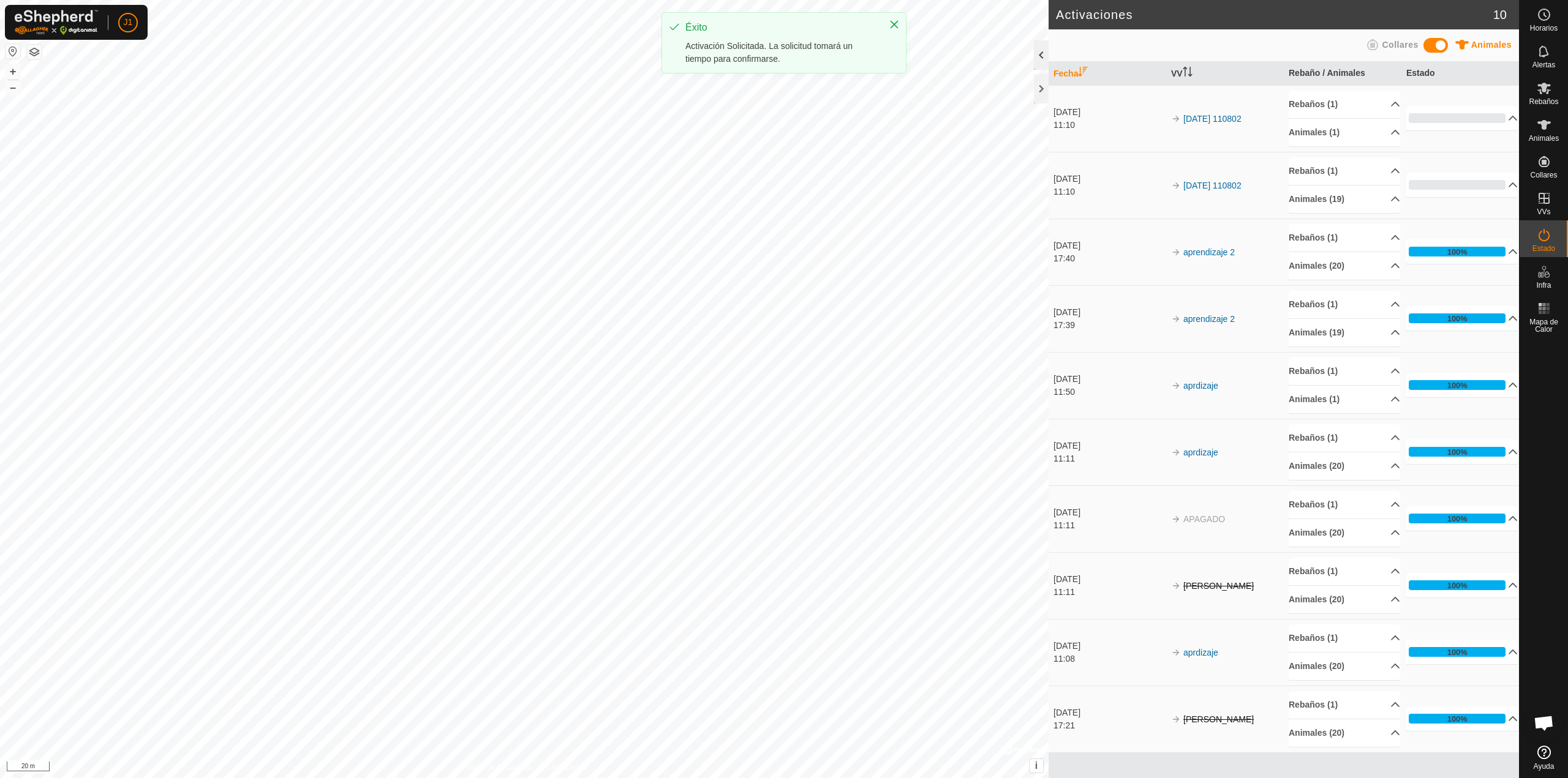
click at [1040, 58] on div at bounding box center [1041, 55] width 15 height 30
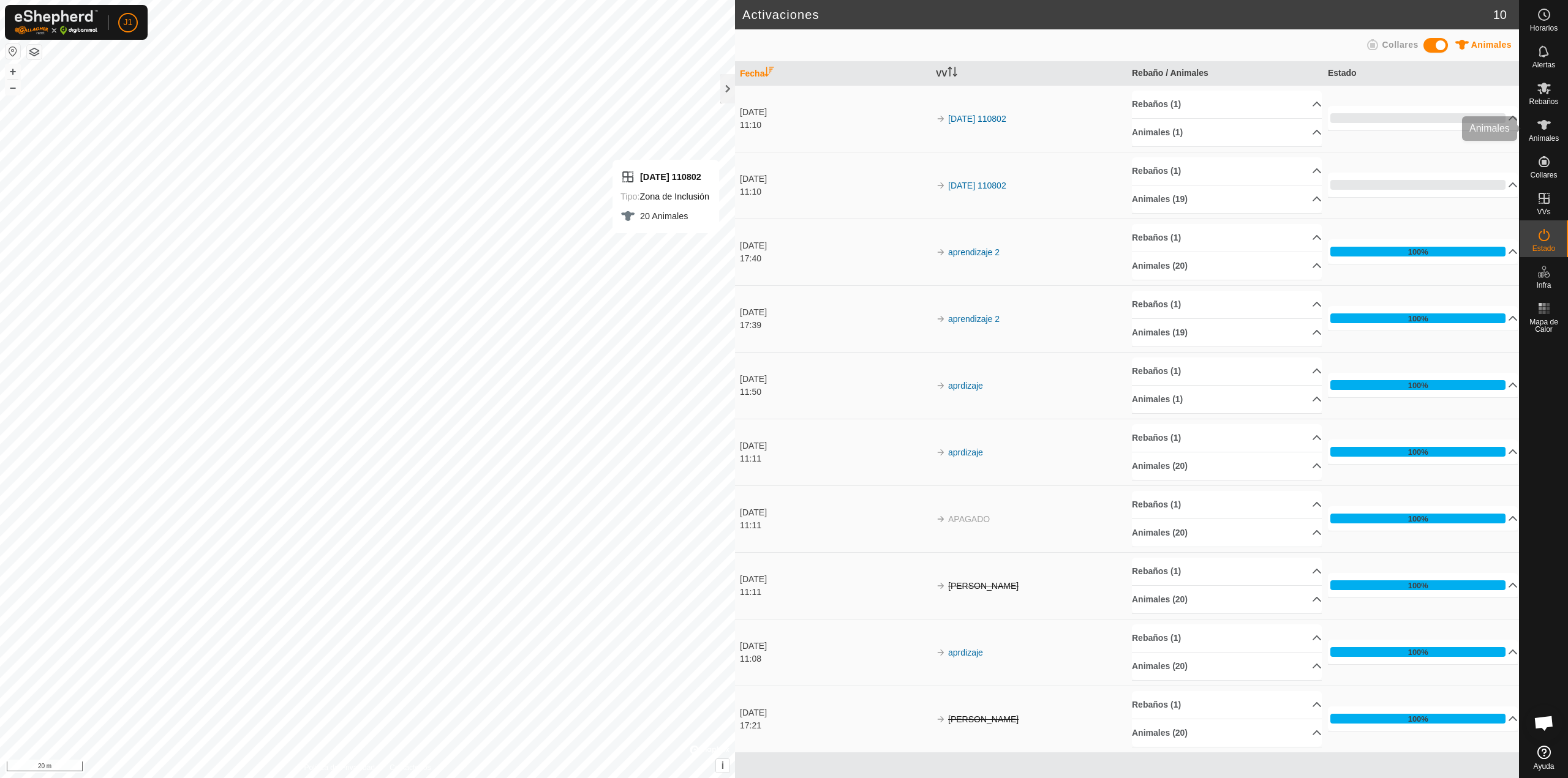
click at [1528, 123] on div "Animales" at bounding box center [1543, 128] width 48 height 37
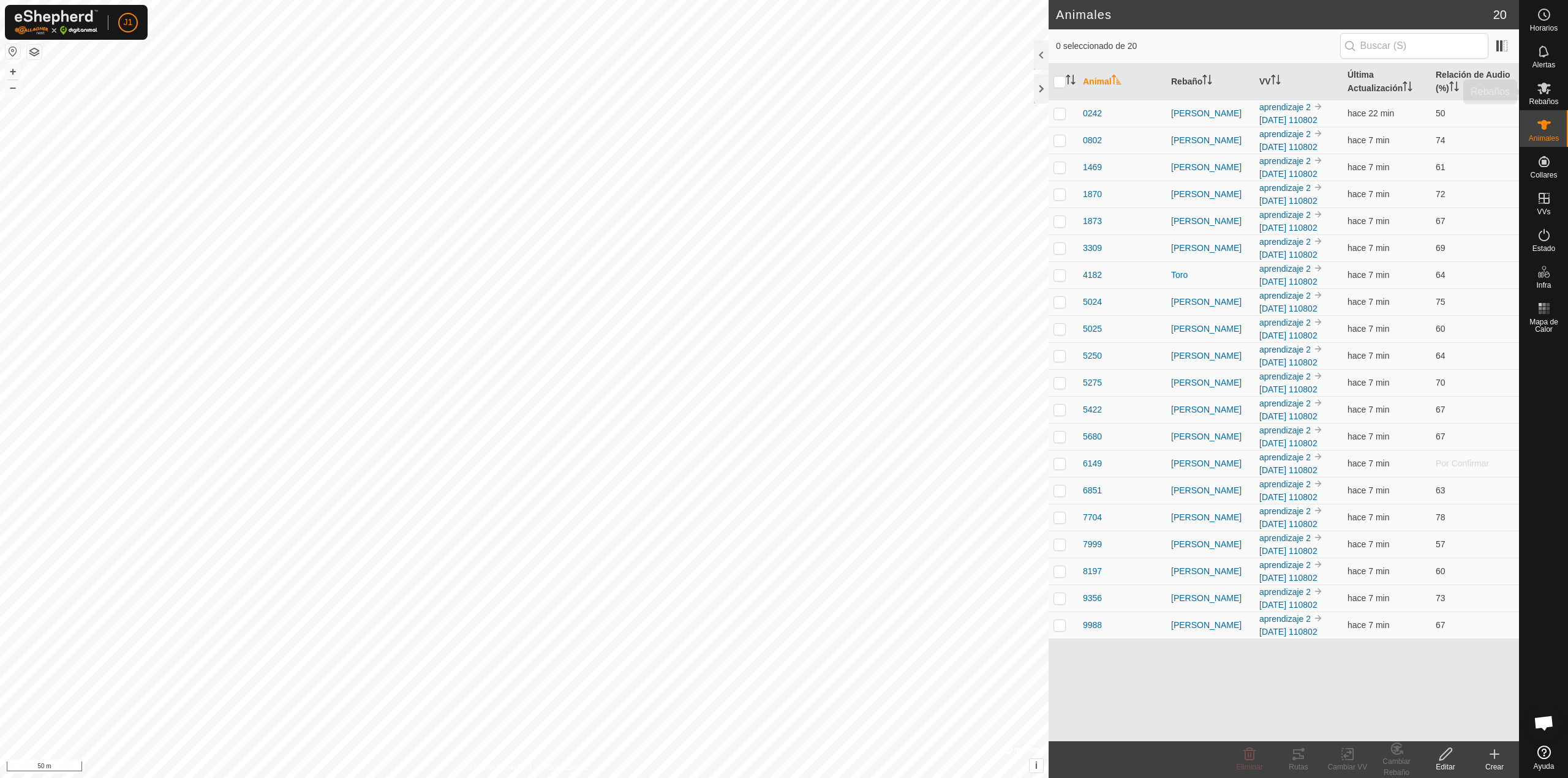
click at [1543, 98] on span "Rebaños" at bounding box center [1544, 101] width 30 height 7
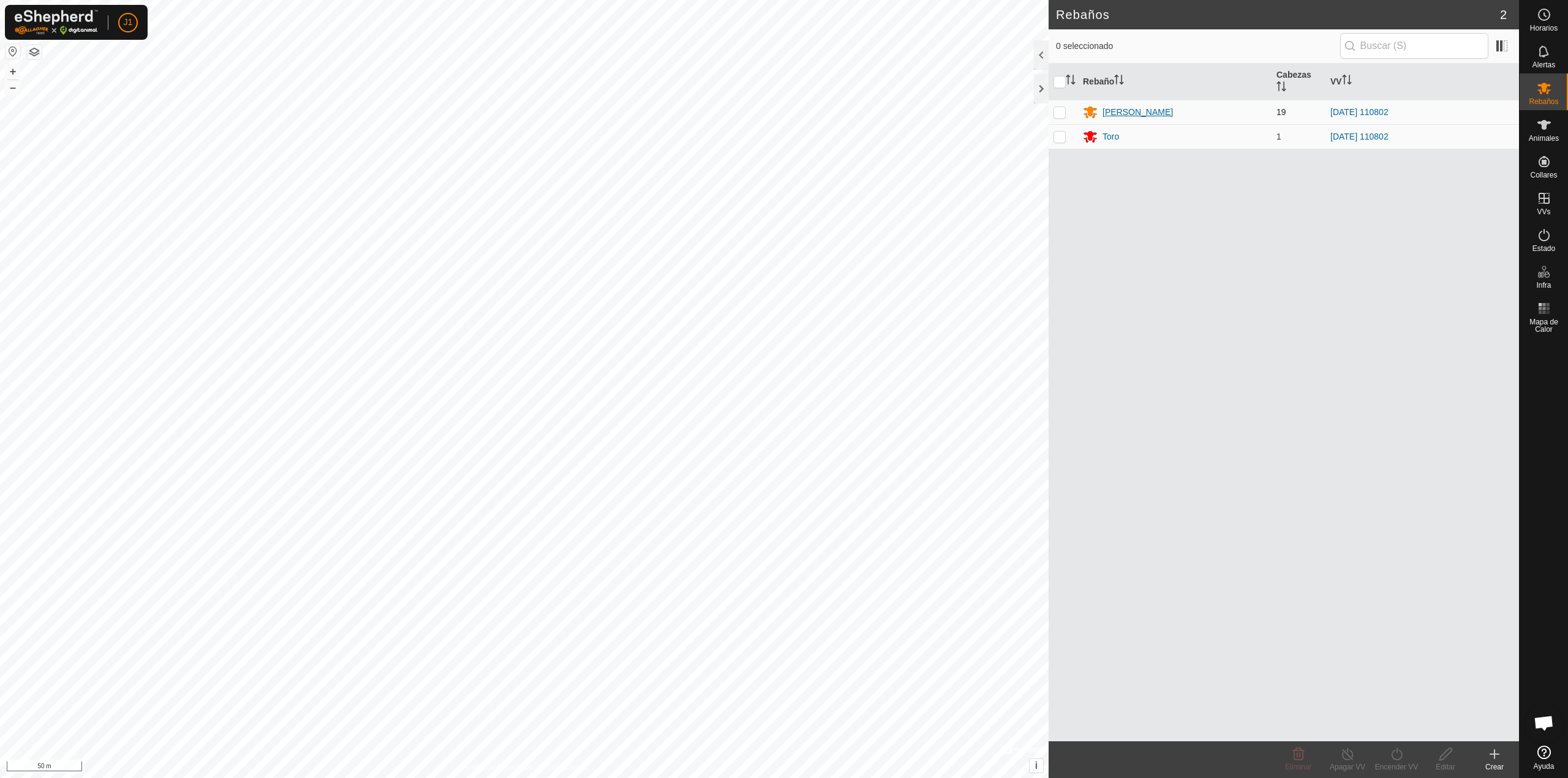
click at [1112, 109] on div "[PERSON_NAME]" at bounding box center [1137, 112] width 71 height 13
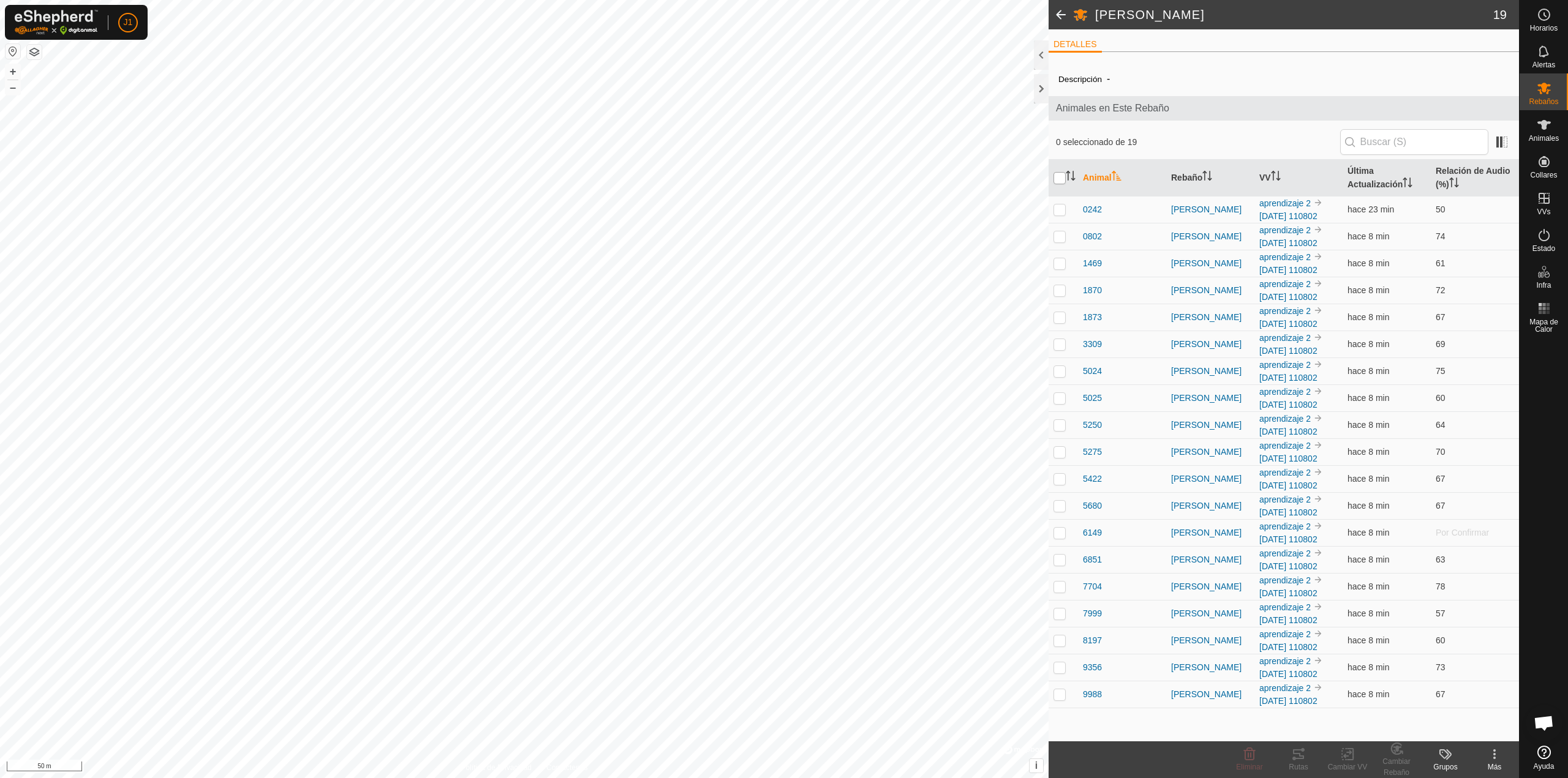
click at [1060, 179] on input "checkbox" at bounding box center [1059, 178] width 12 height 12
checkbox input "true"
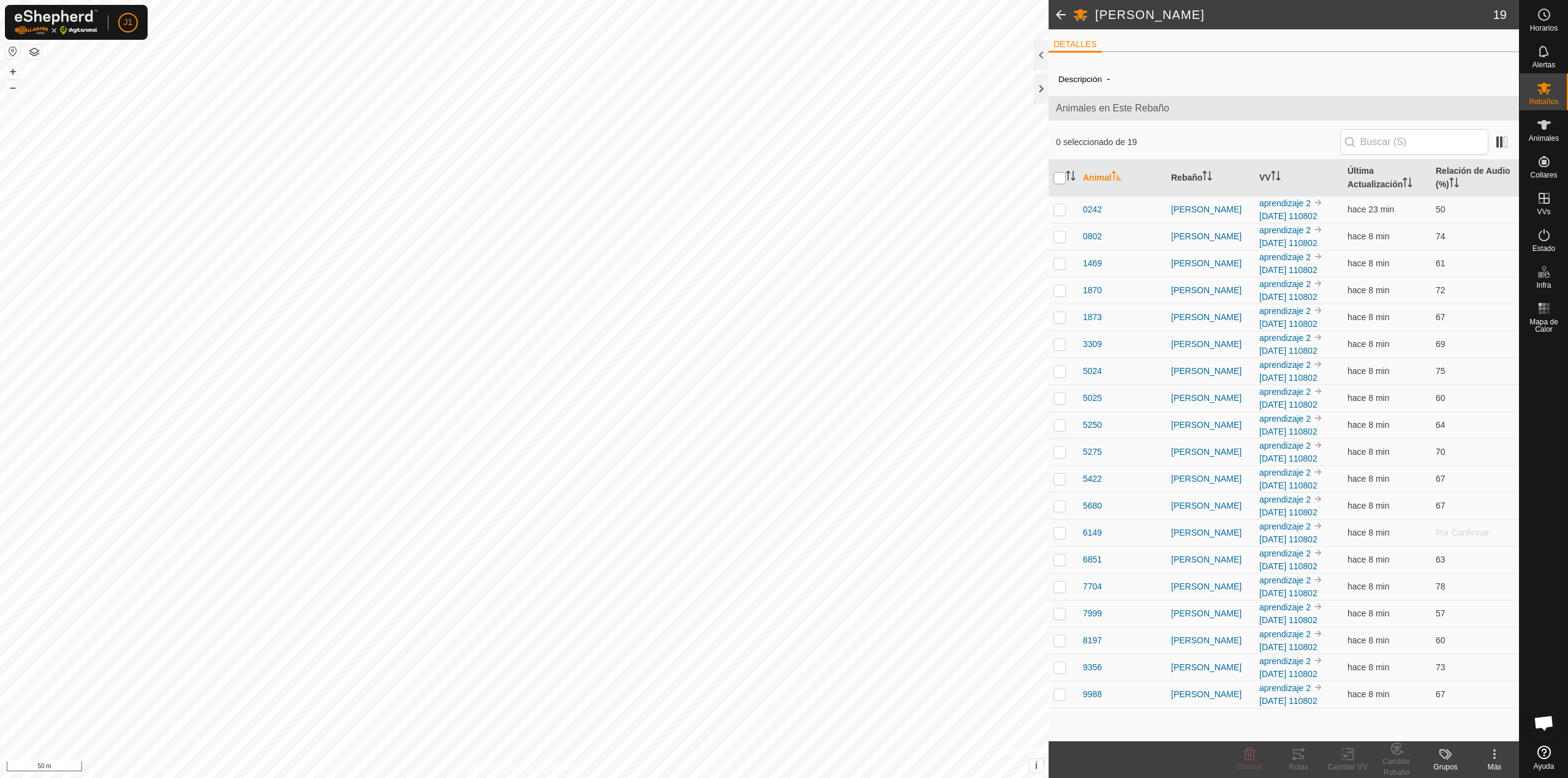
checkbox input "true"
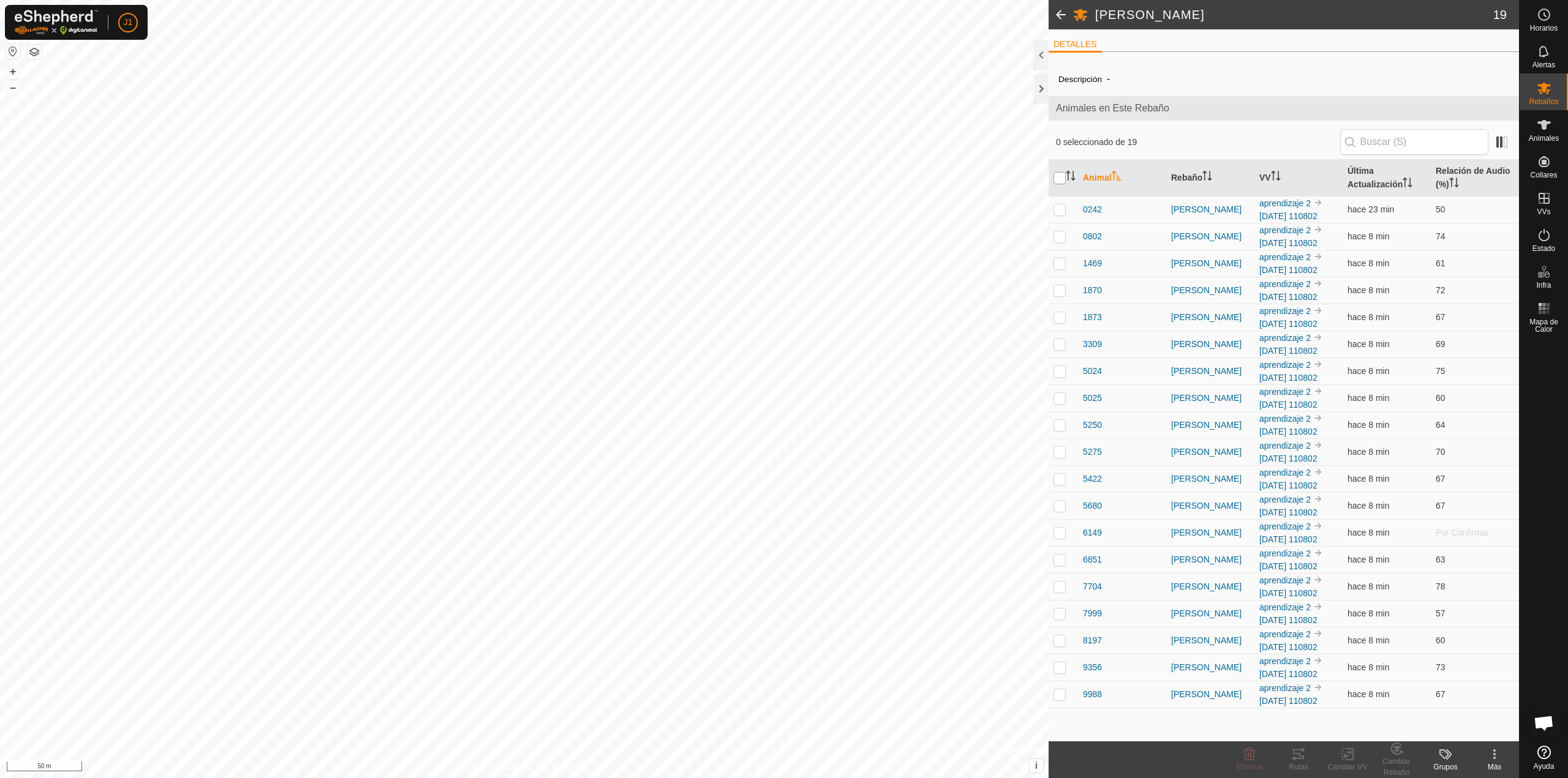
checkbox input "true"
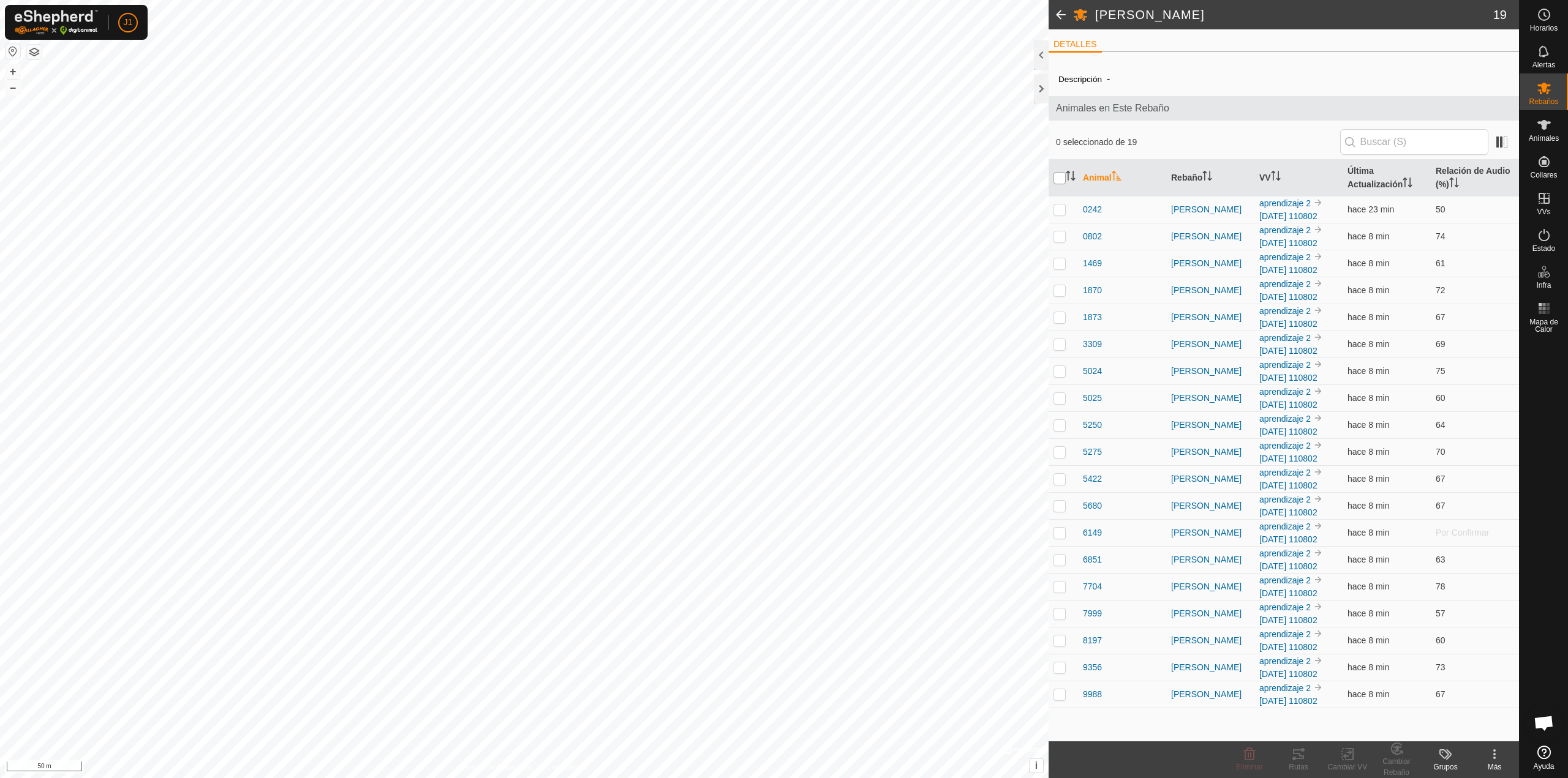
checkbox input "true"
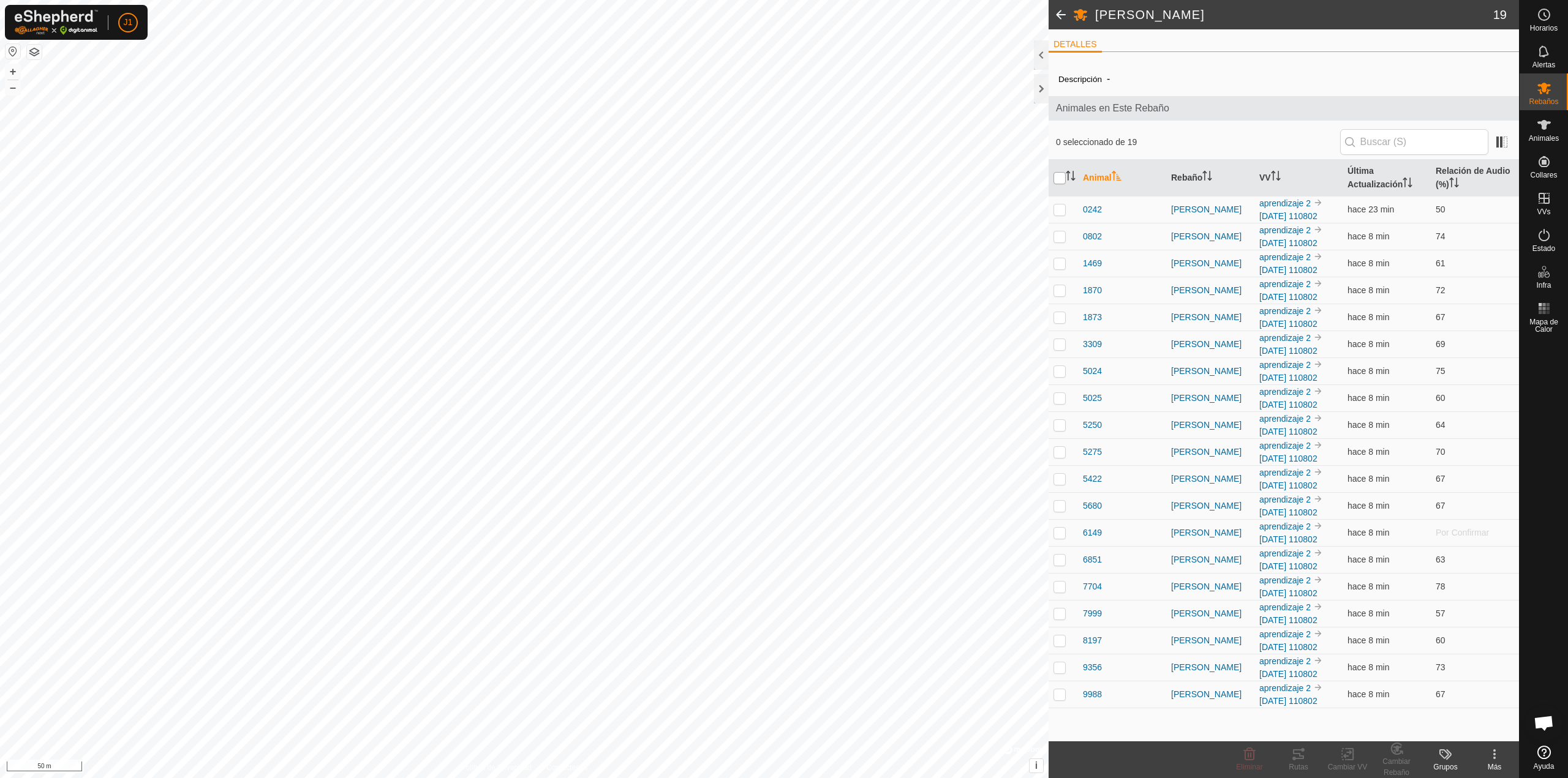
checkbox input "true"
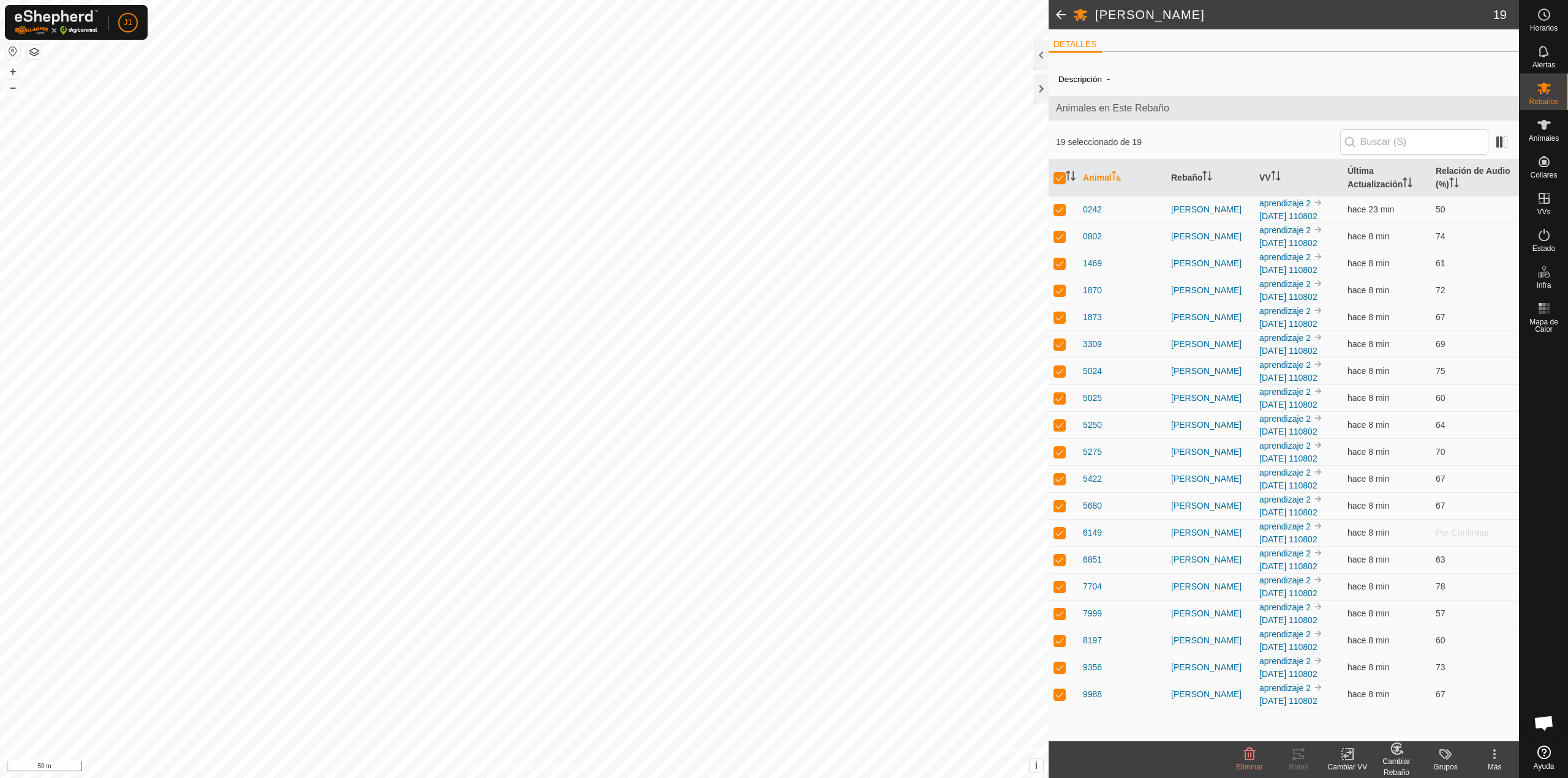
click at [1448, 760] on icon at bounding box center [1445, 754] width 15 height 15
click at [1500, 764] on div "Más" at bounding box center [1494, 767] width 49 height 11
click at [1461, 726] on link "Editar Detalle del Rebaño" at bounding box center [1447, 727] width 141 height 24
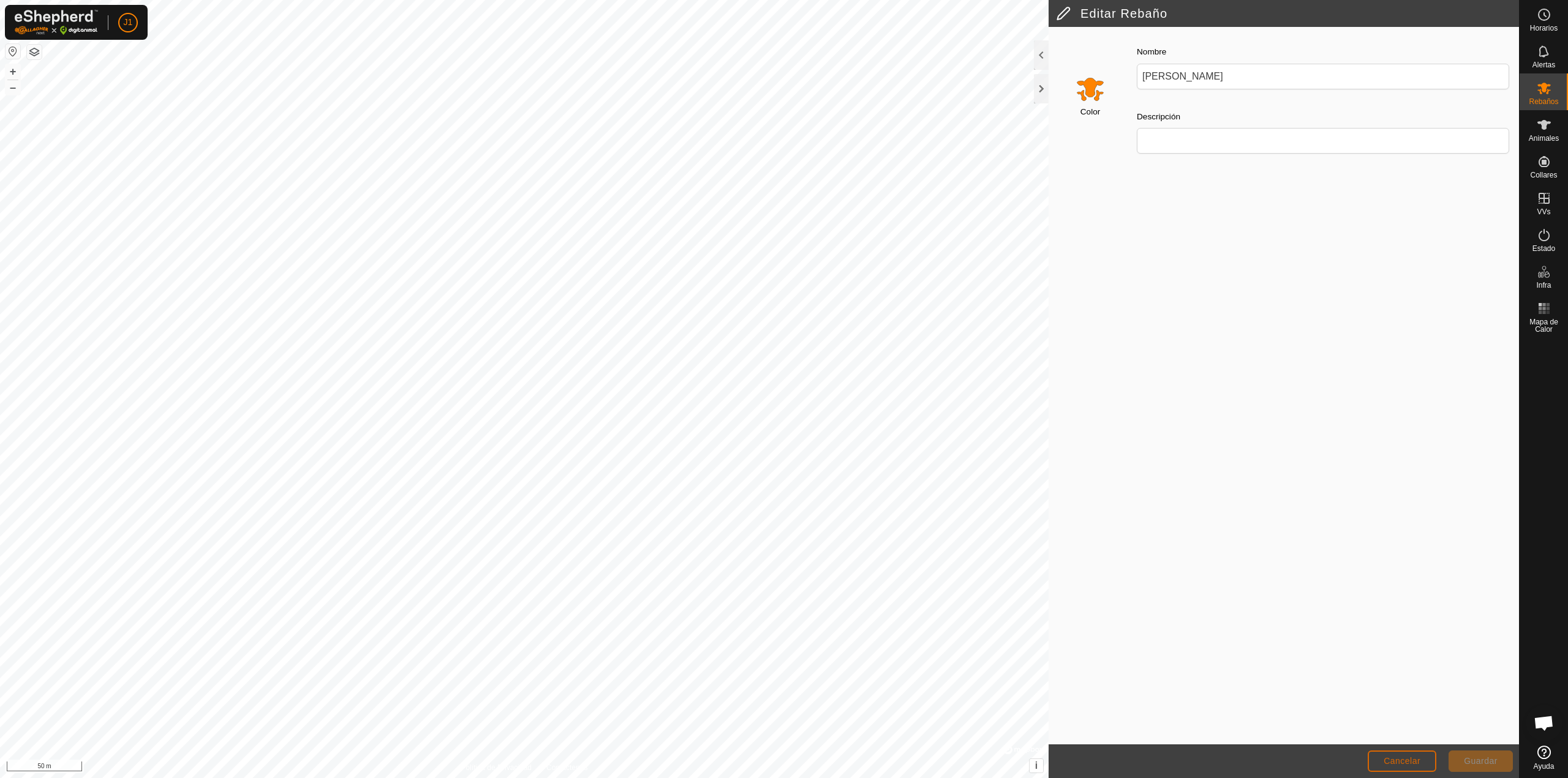
click at [1409, 769] on button "Cancelar" at bounding box center [1402, 761] width 69 height 21
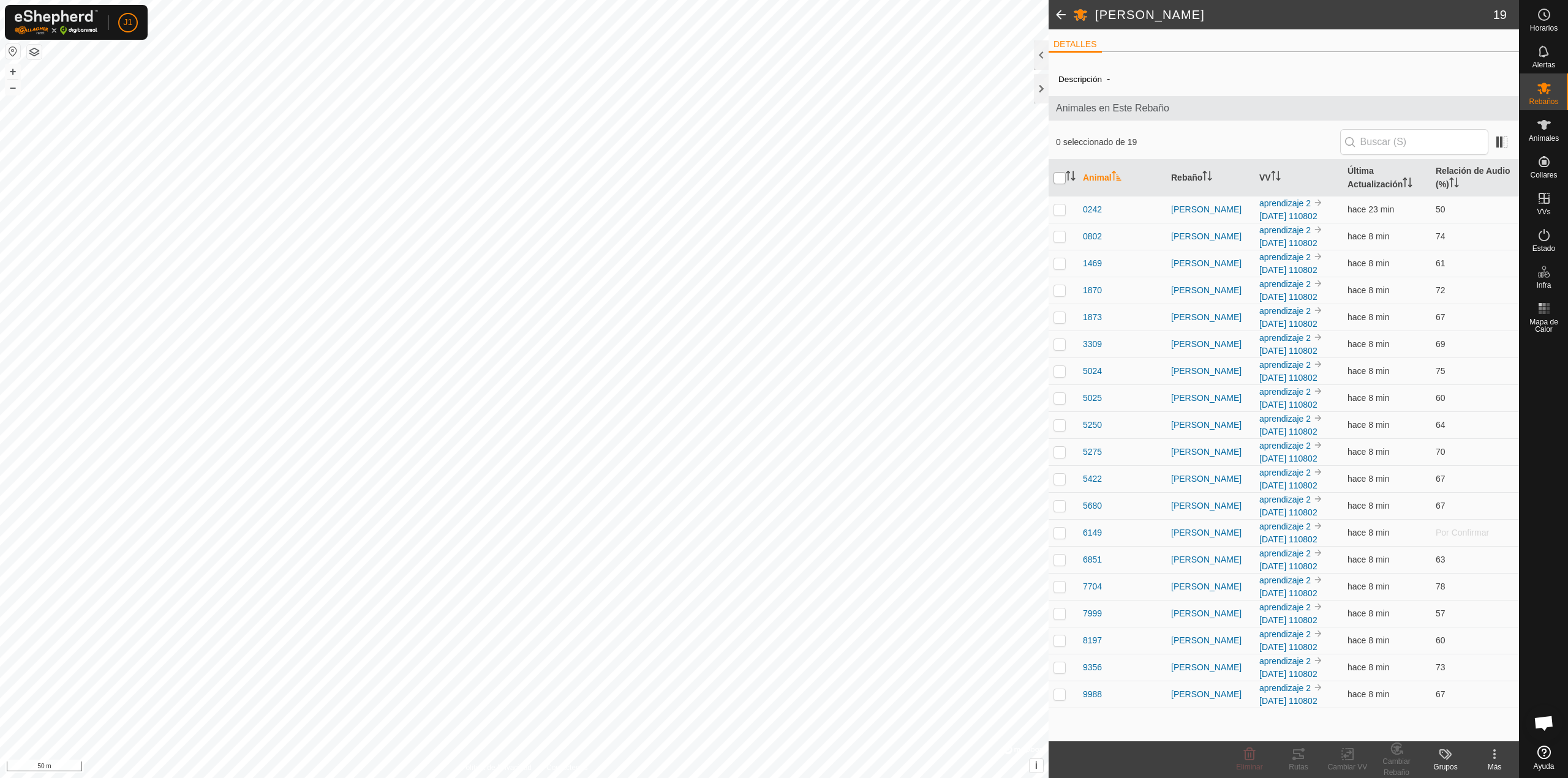
click at [1062, 179] on input "checkbox" at bounding box center [1059, 178] width 12 height 12
checkbox input "true"
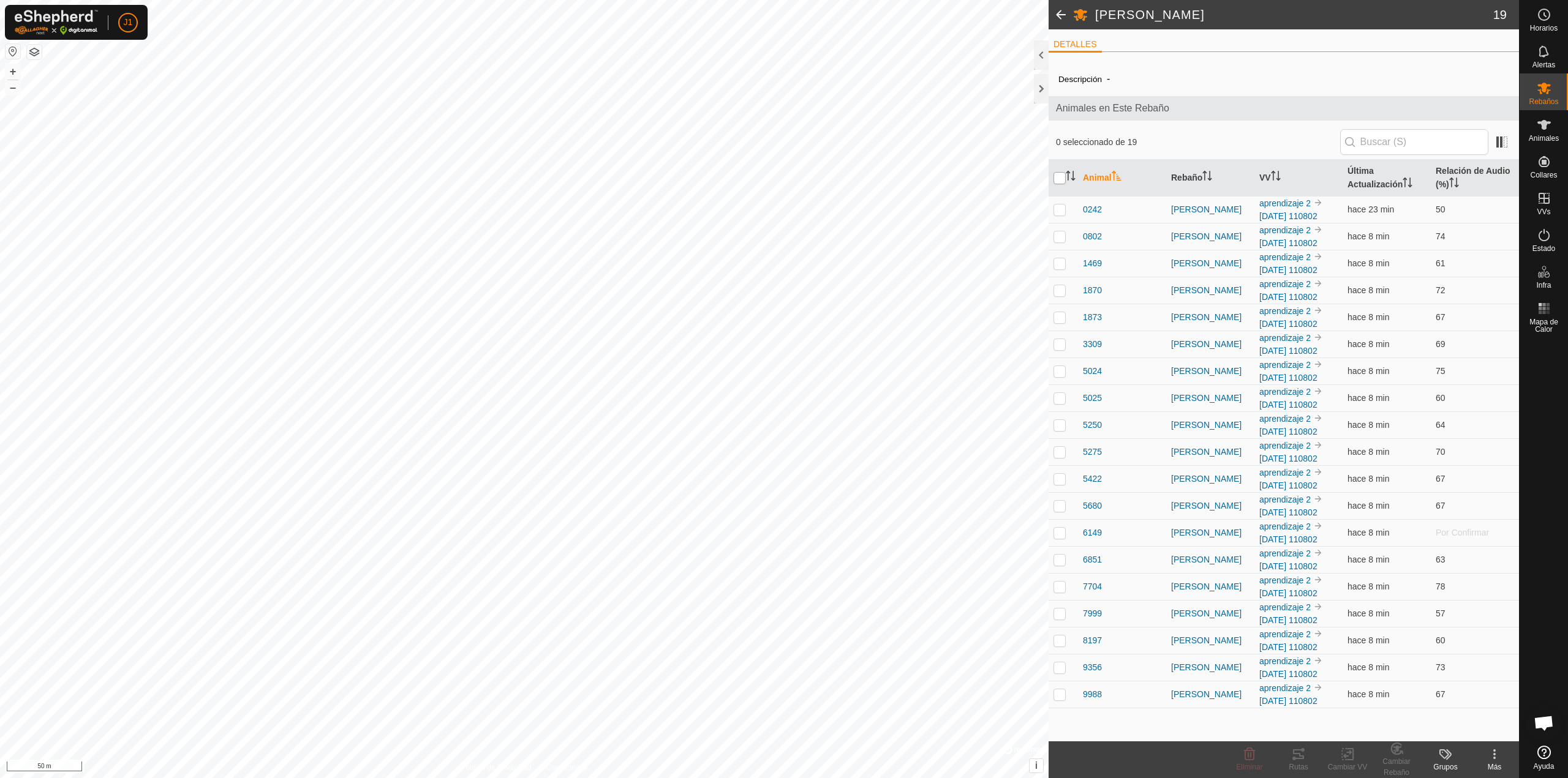
checkbox input "true"
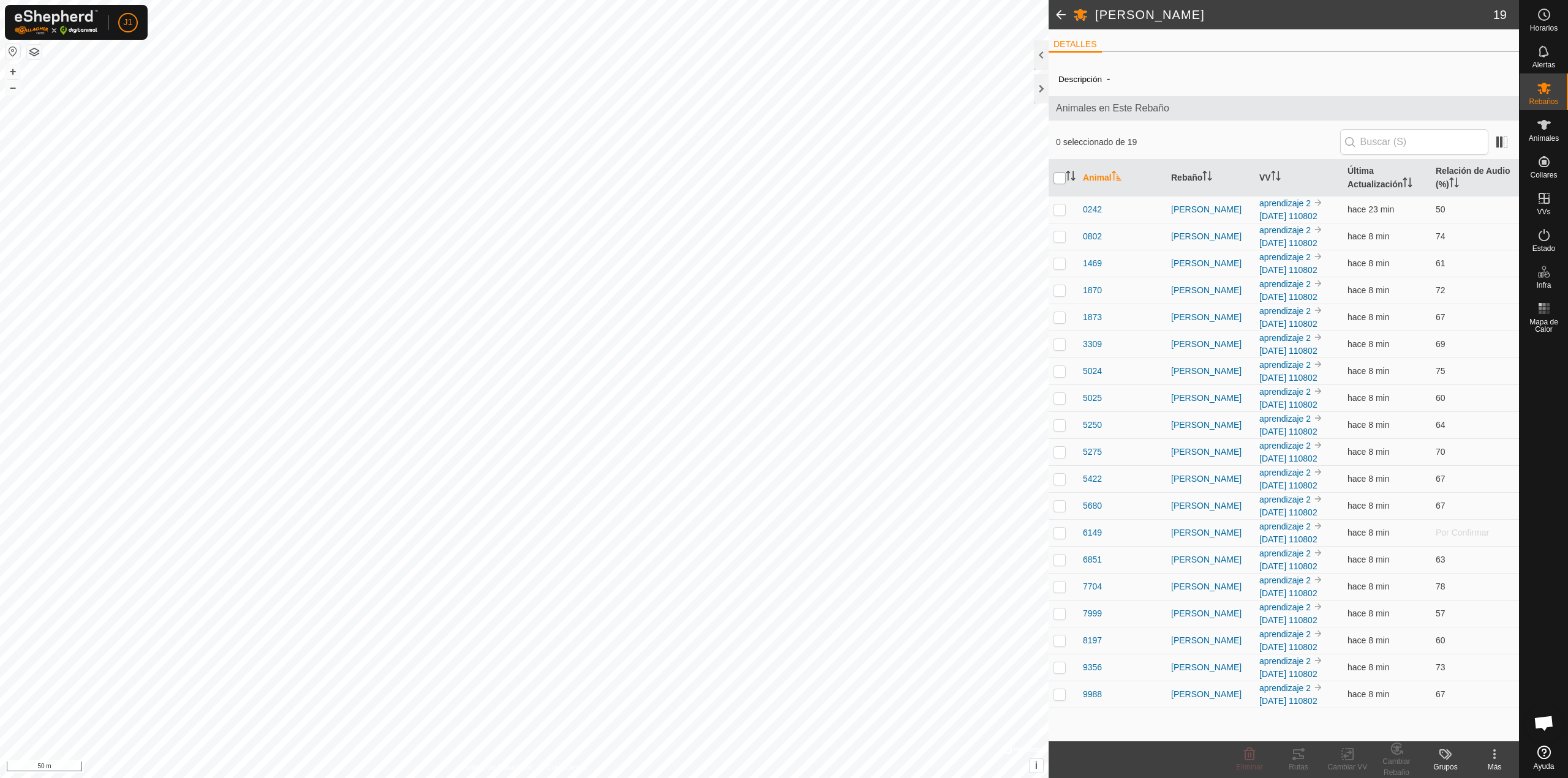
checkbox input "true"
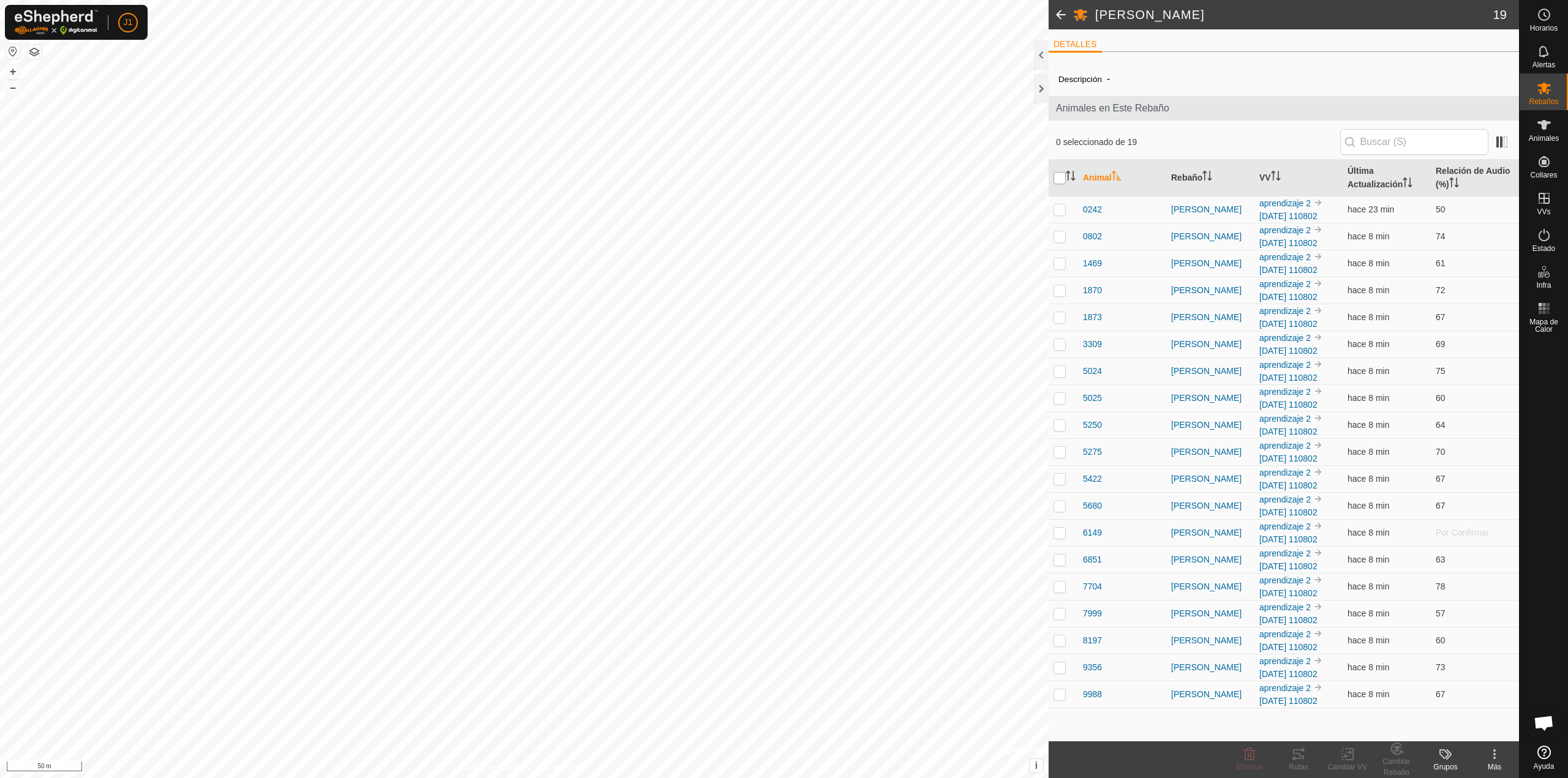
checkbox input "true"
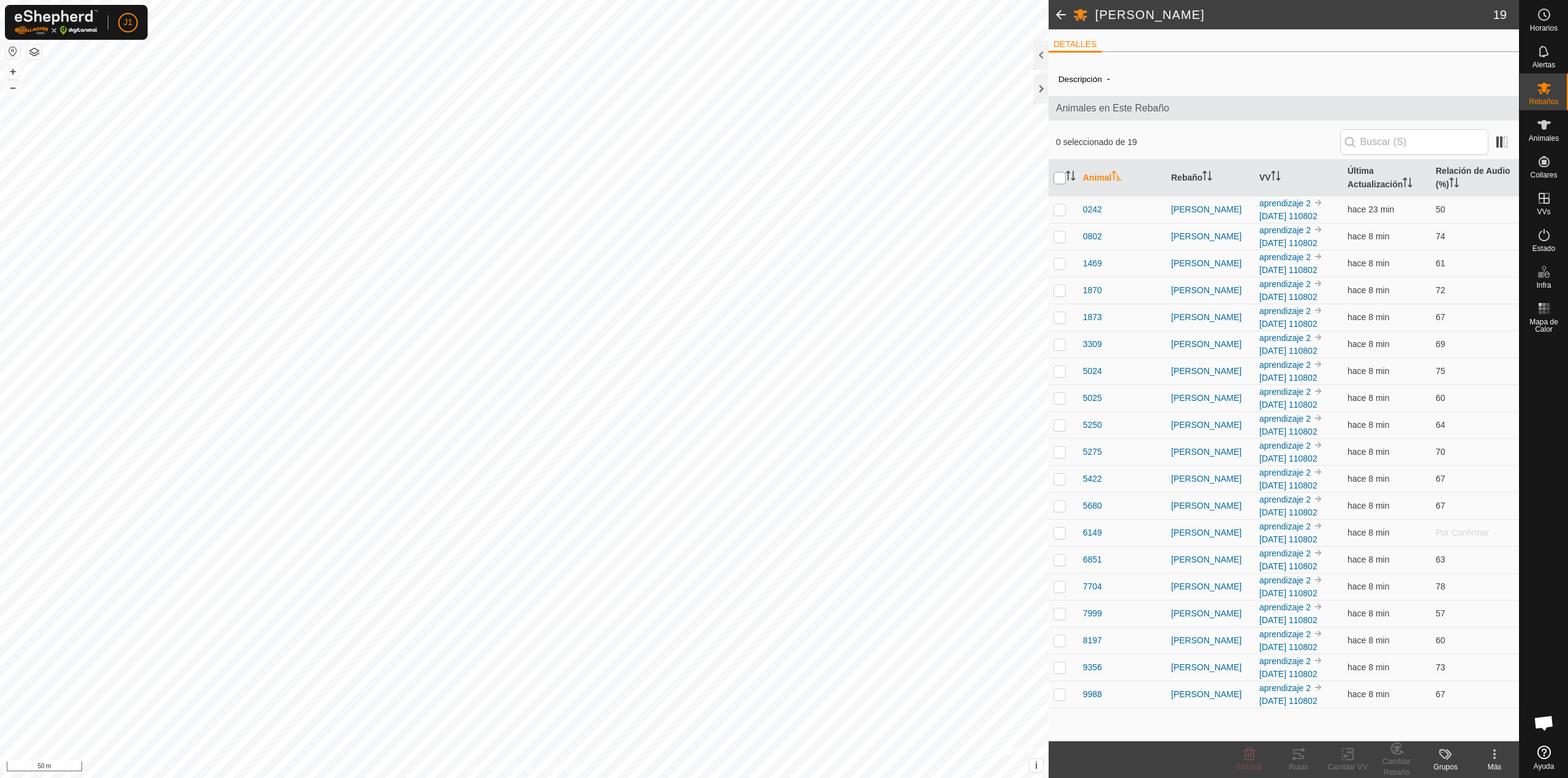
checkbox input "true"
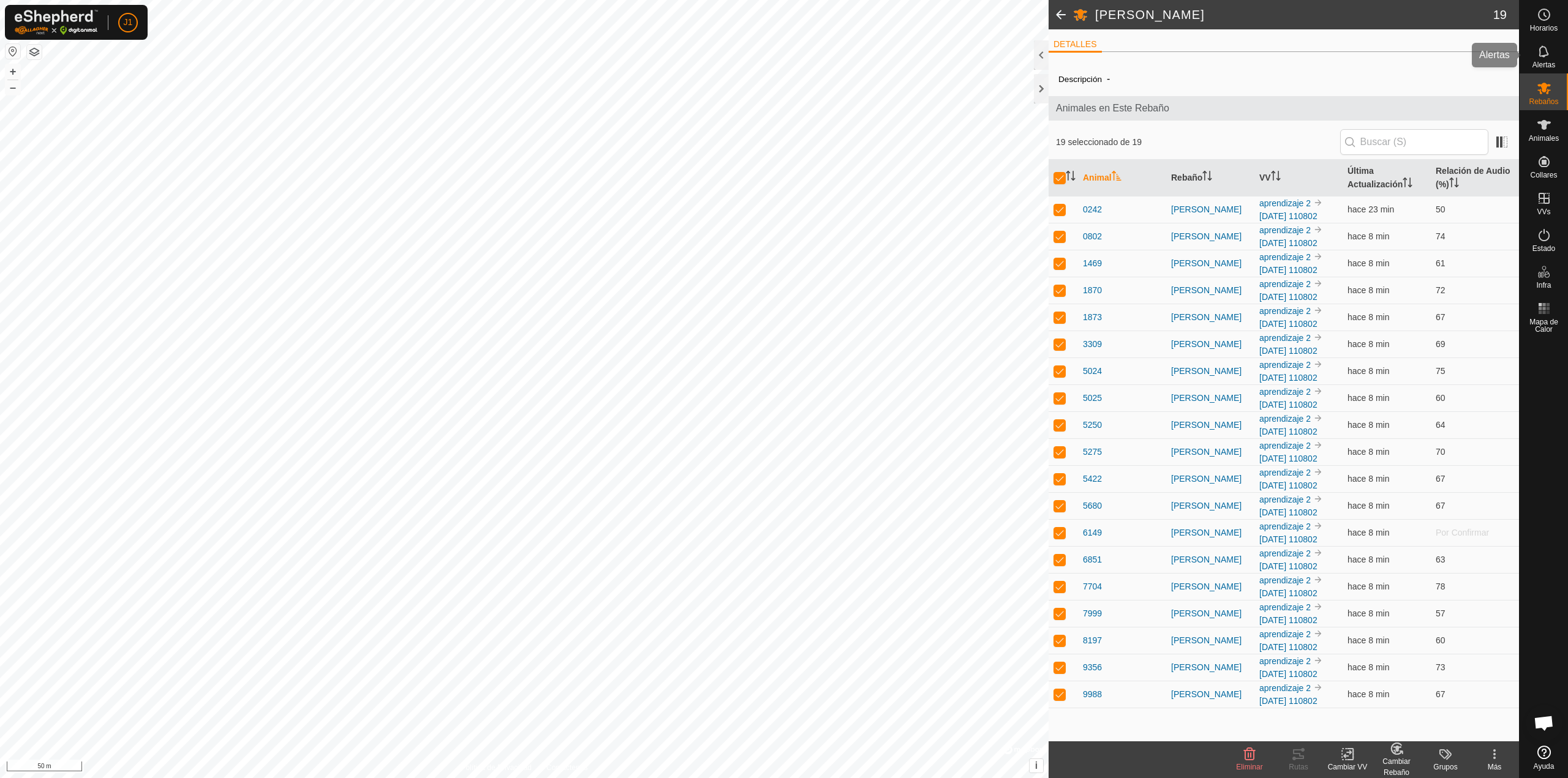
click at [1533, 64] on span "Alertas" at bounding box center [1543, 64] width 22 height 7
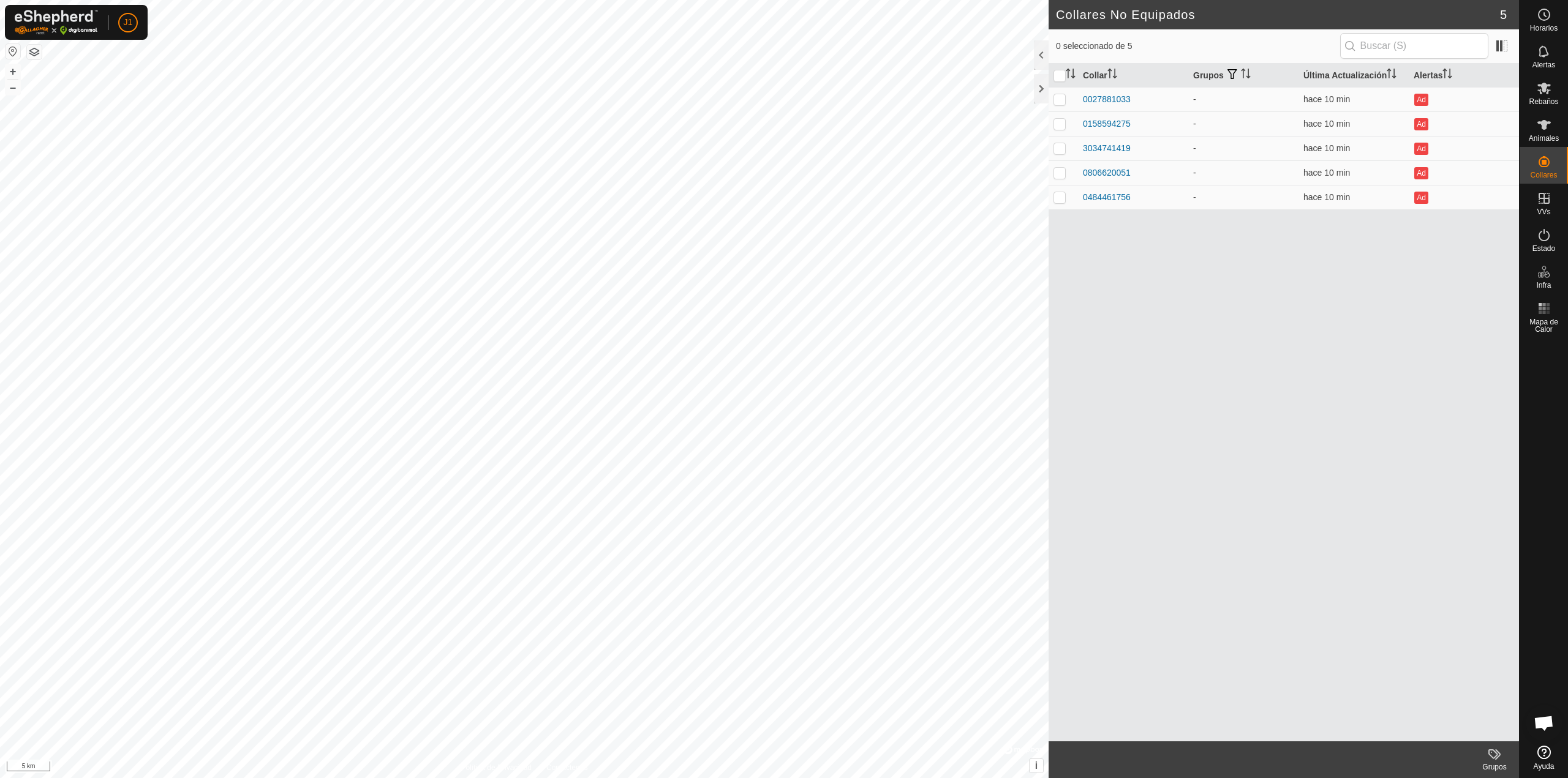
click at [12, 54] on button "button" at bounding box center [13, 51] width 15 height 15
click at [1549, 96] on es-mob-svg-icon at bounding box center [1544, 88] width 22 height 19
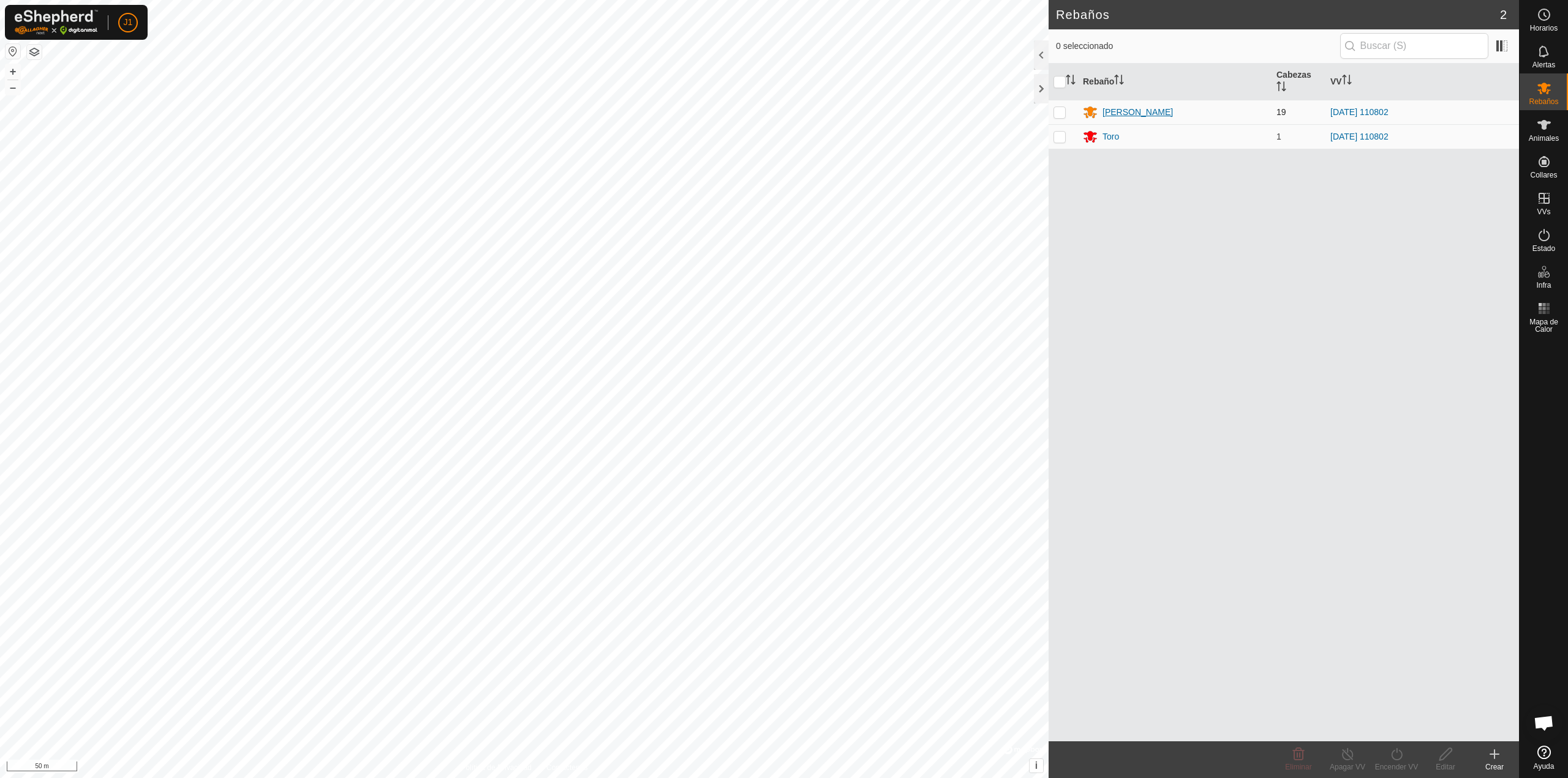
click at [1112, 111] on div "[PERSON_NAME]" at bounding box center [1137, 112] width 71 height 13
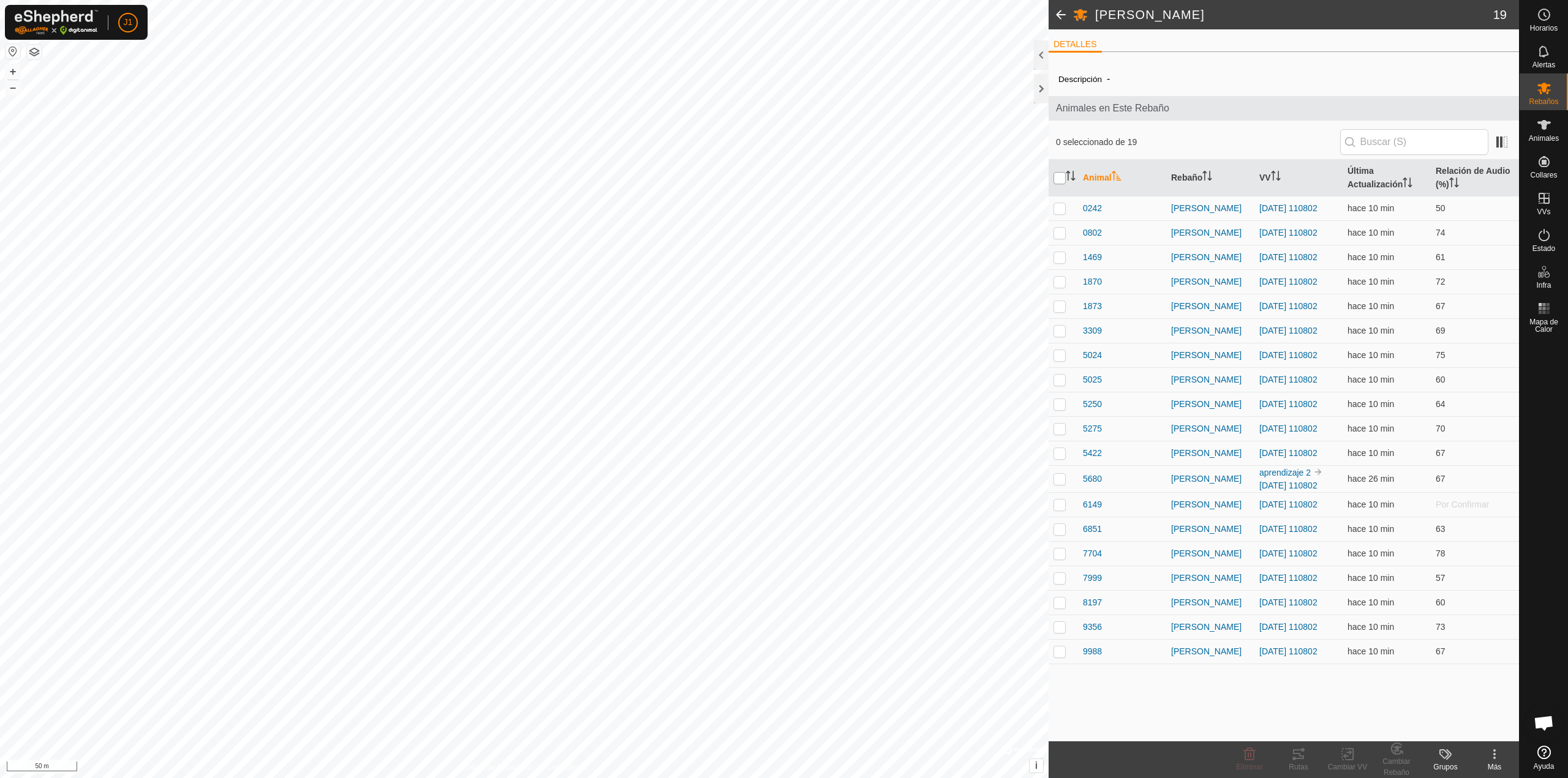
click at [1062, 172] on input "checkbox" at bounding box center [1059, 178] width 12 height 12
checkbox input "true"
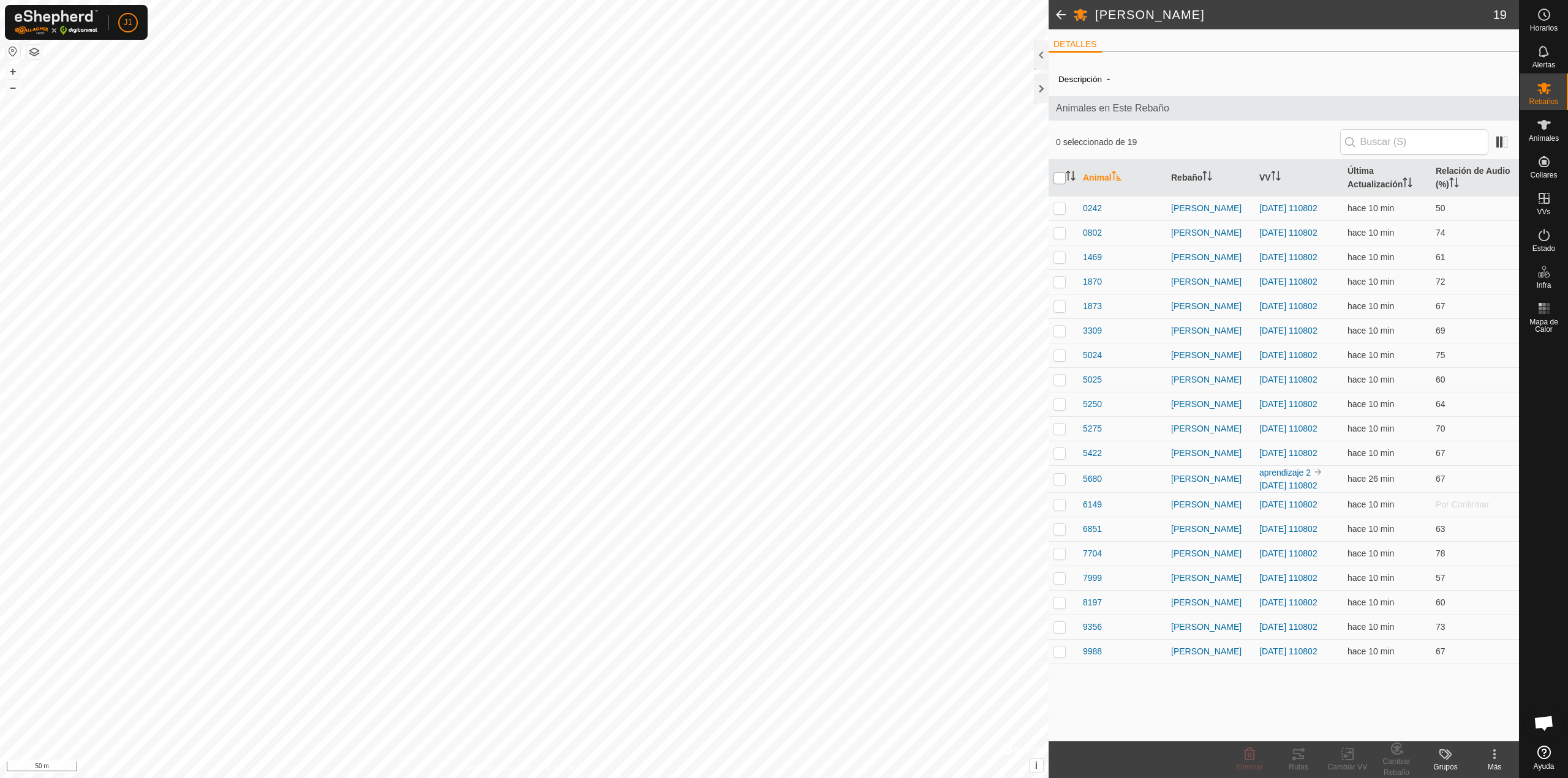
checkbox input "true"
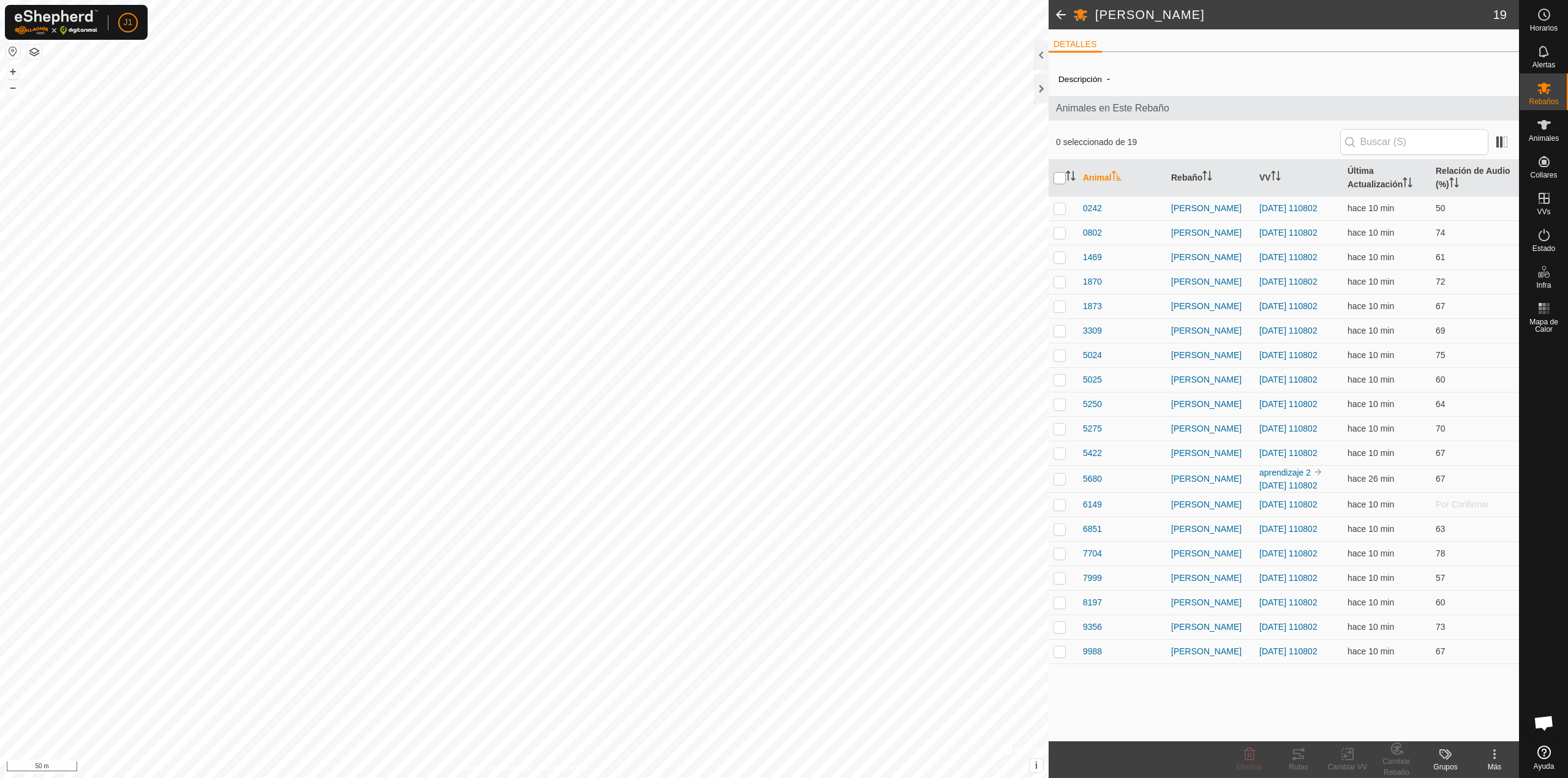
checkbox input "true"
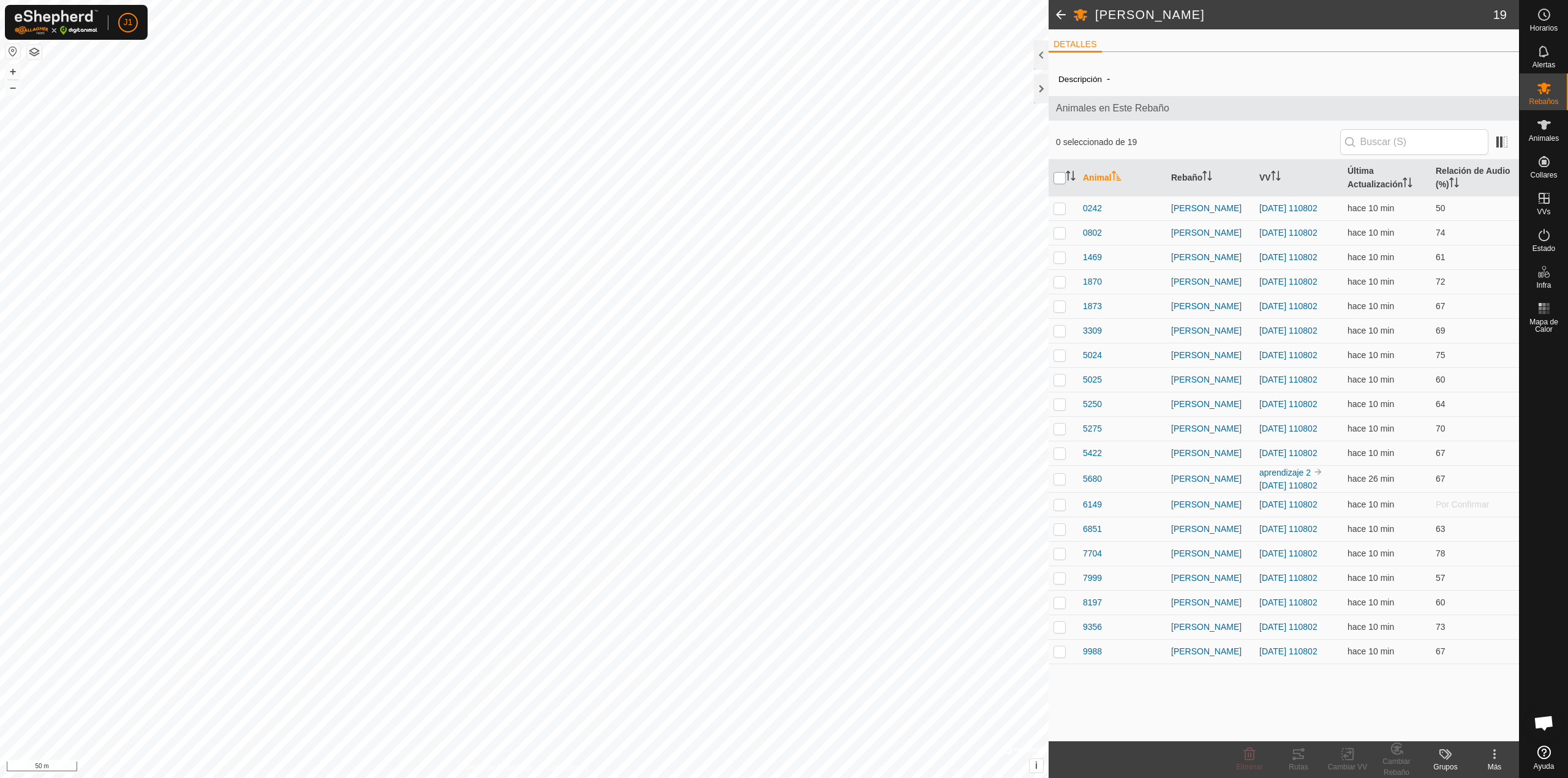
checkbox input "true"
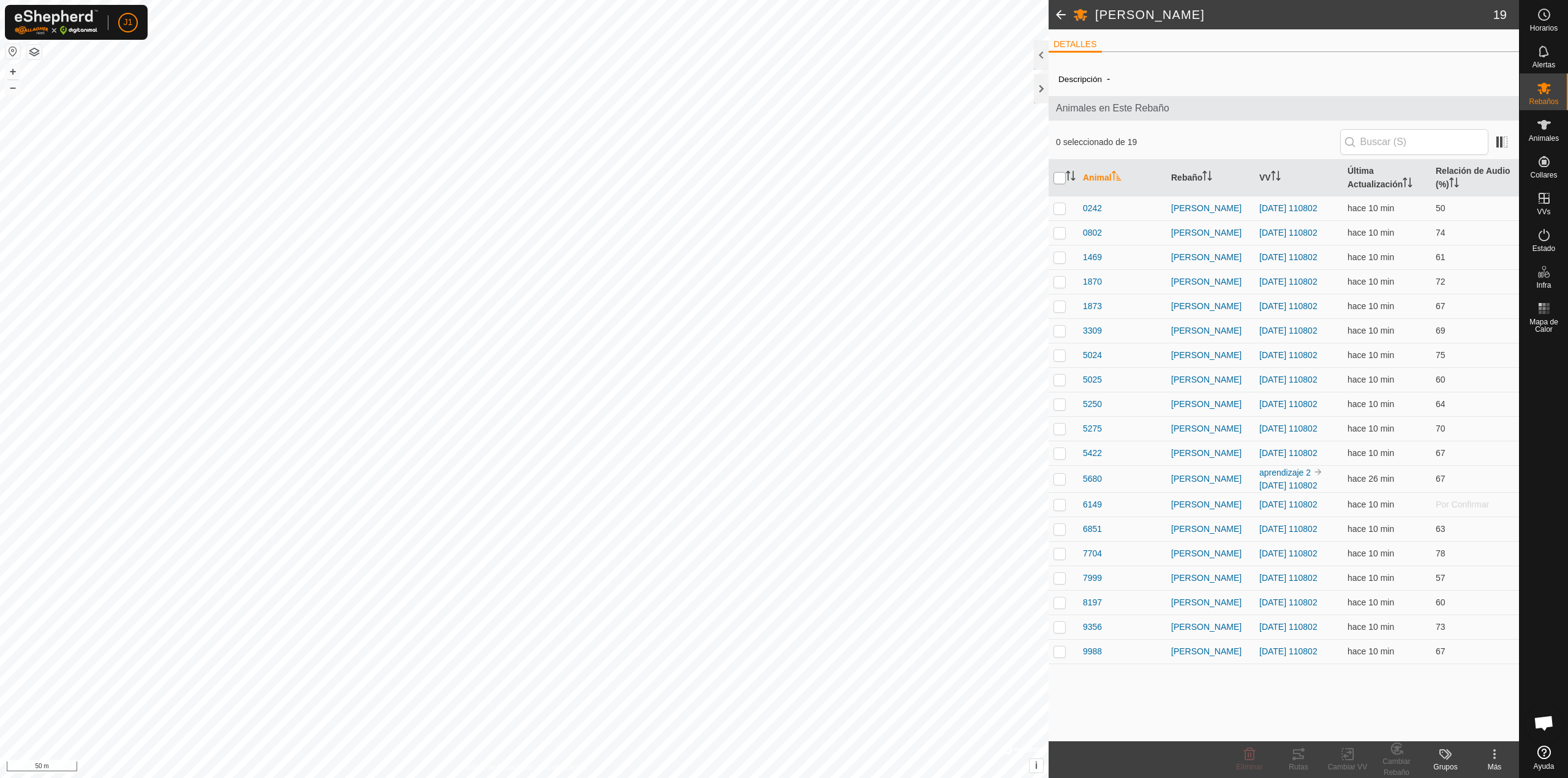
checkbox input "true"
click at [1348, 760] on icon at bounding box center [1350, 754] width 6 height 11
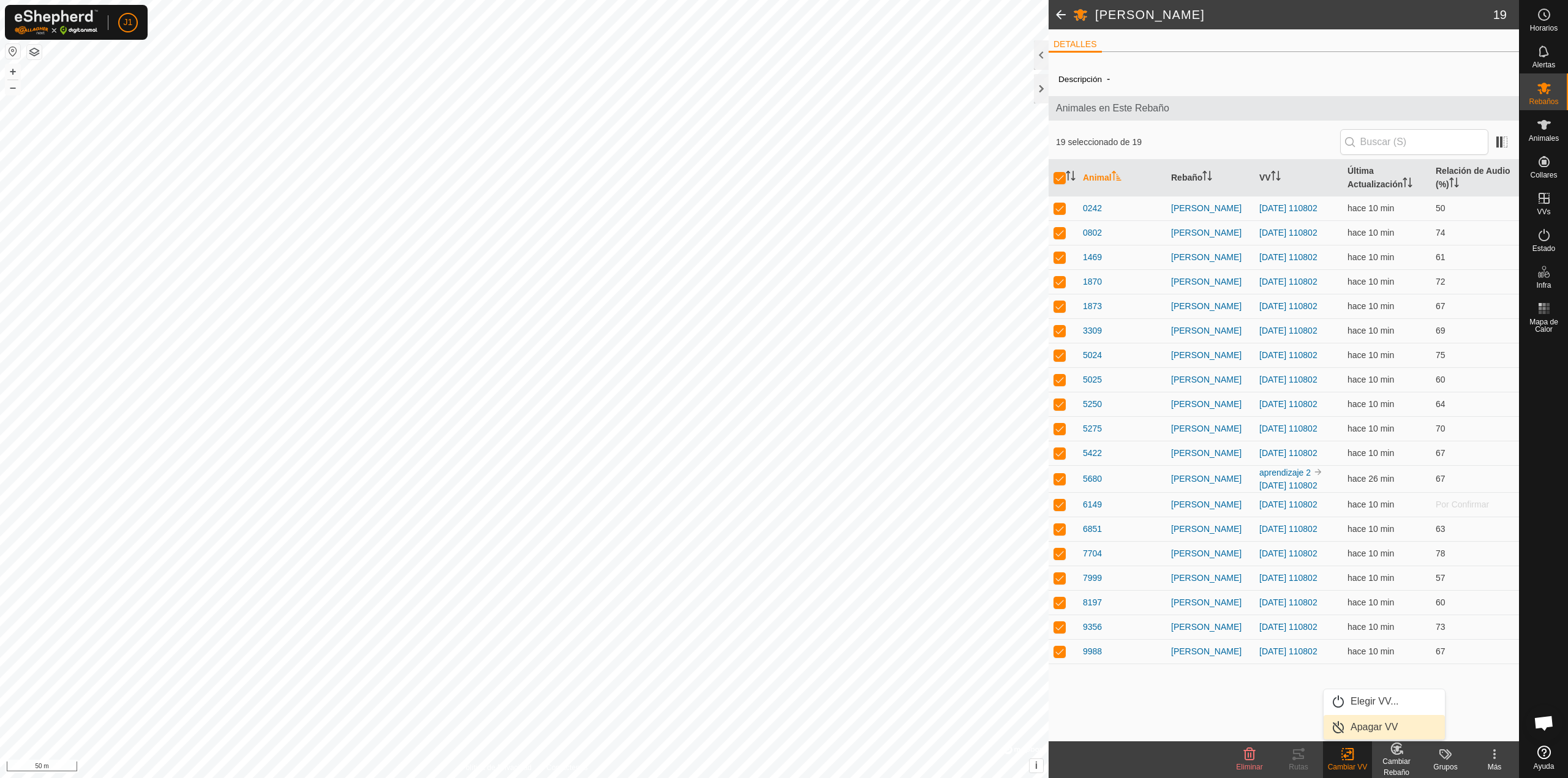
click at [1364, 723] on link "Apagar VV" at bounding box center [1384, 727] width 121 height 24
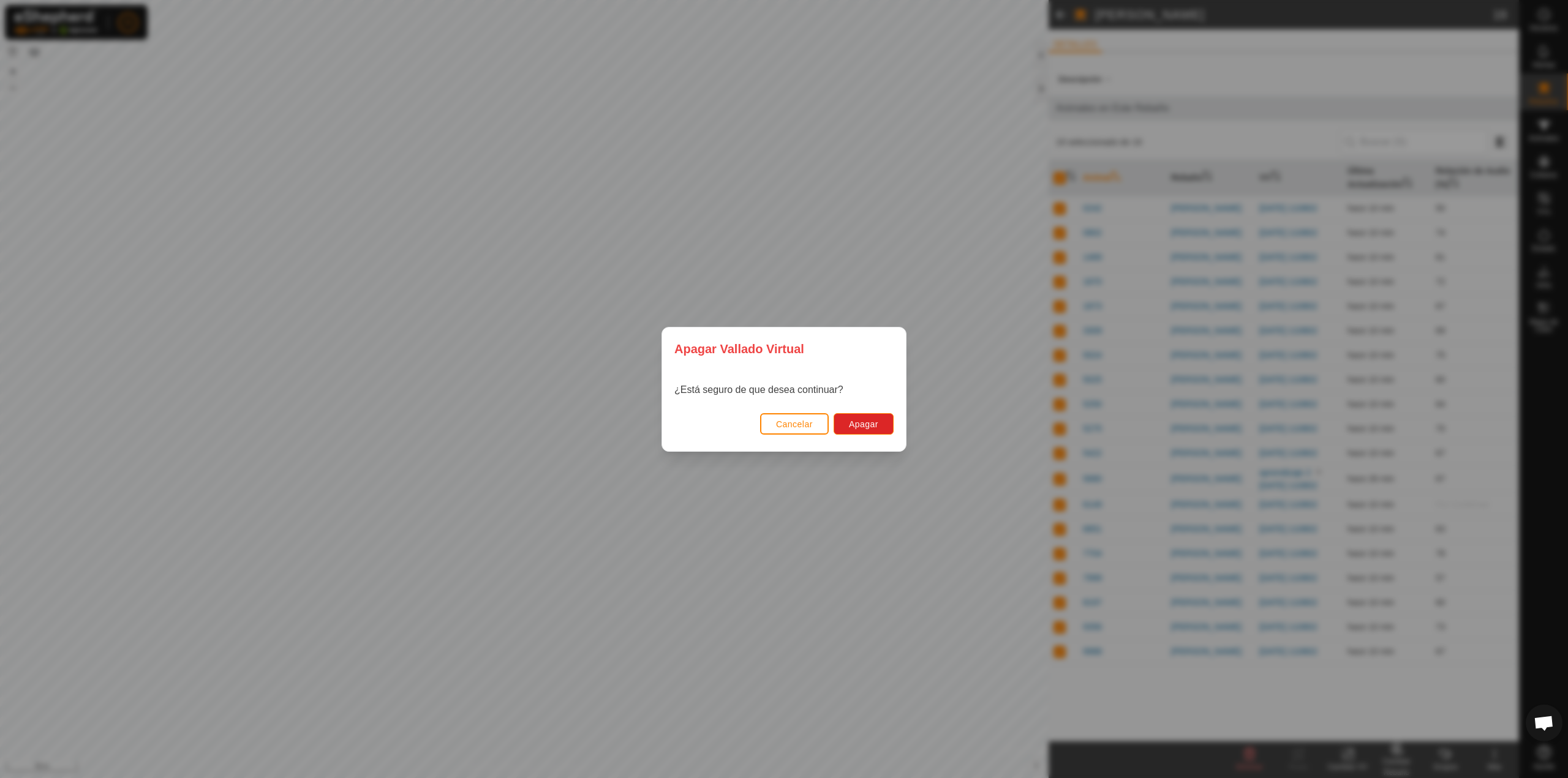
click at [794, 425] on span "Cancelar" at bounding box center [794, 424] width 37 height 10
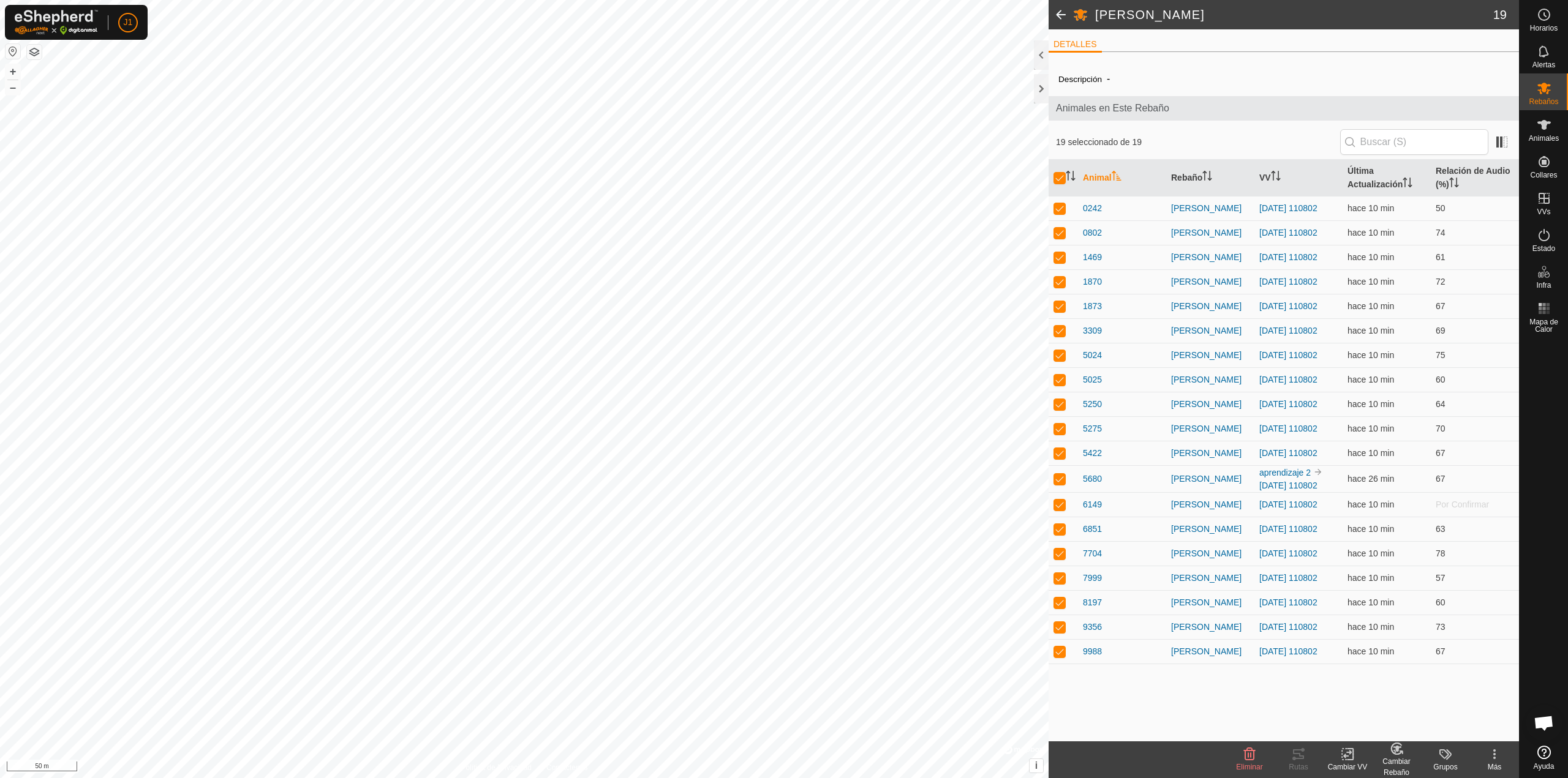
click at [1350, 760] on icon at bounding box center [1350, 754] width 6 height 11
click at [1357, 702] on link "Elegir VV..." at bounding box center [1384, 702] width 121 height 24
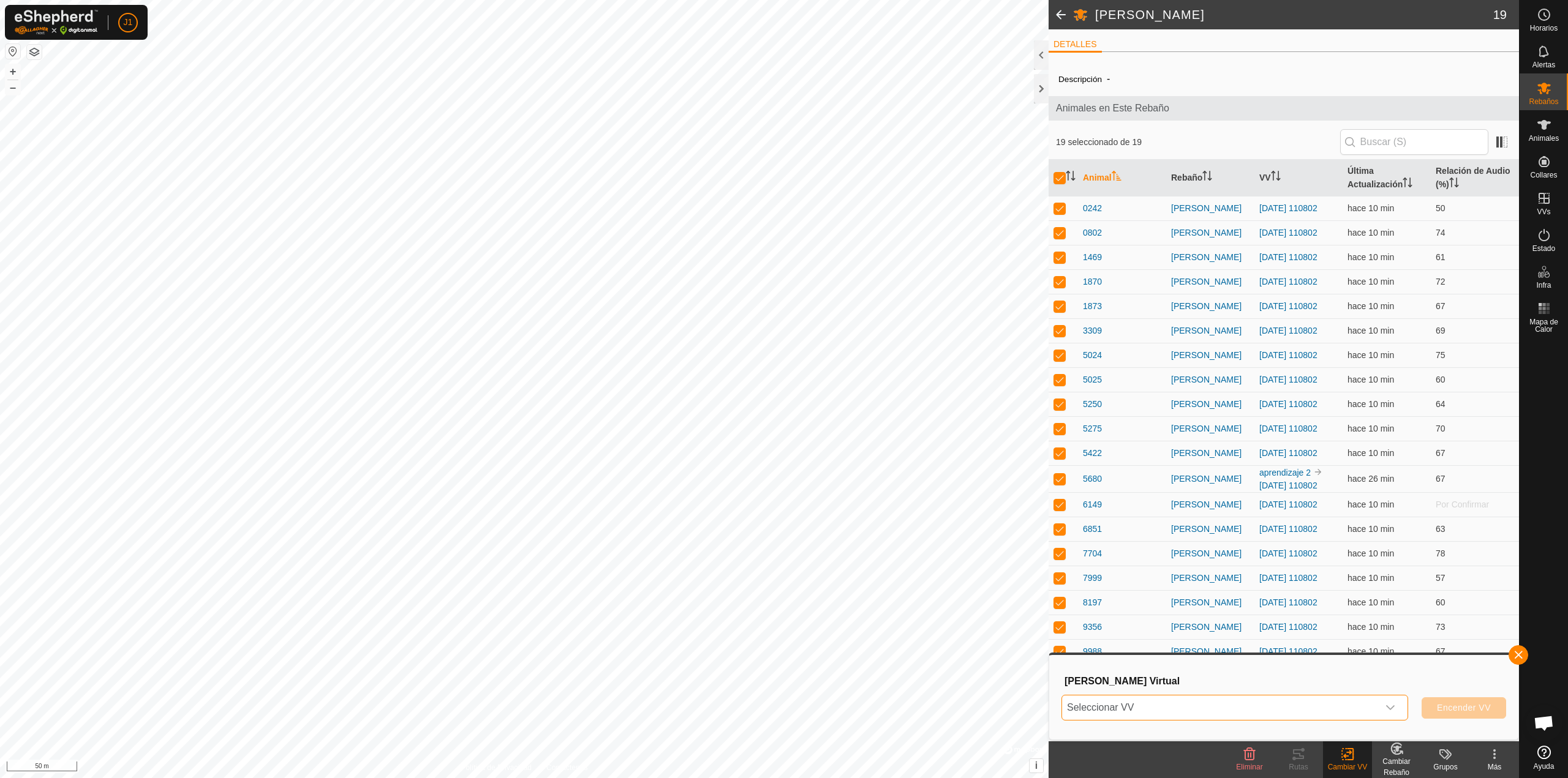
click at [1265, 702] on span "Seleccionar VV" at bounding box center [1220, 708] width 316 height 24
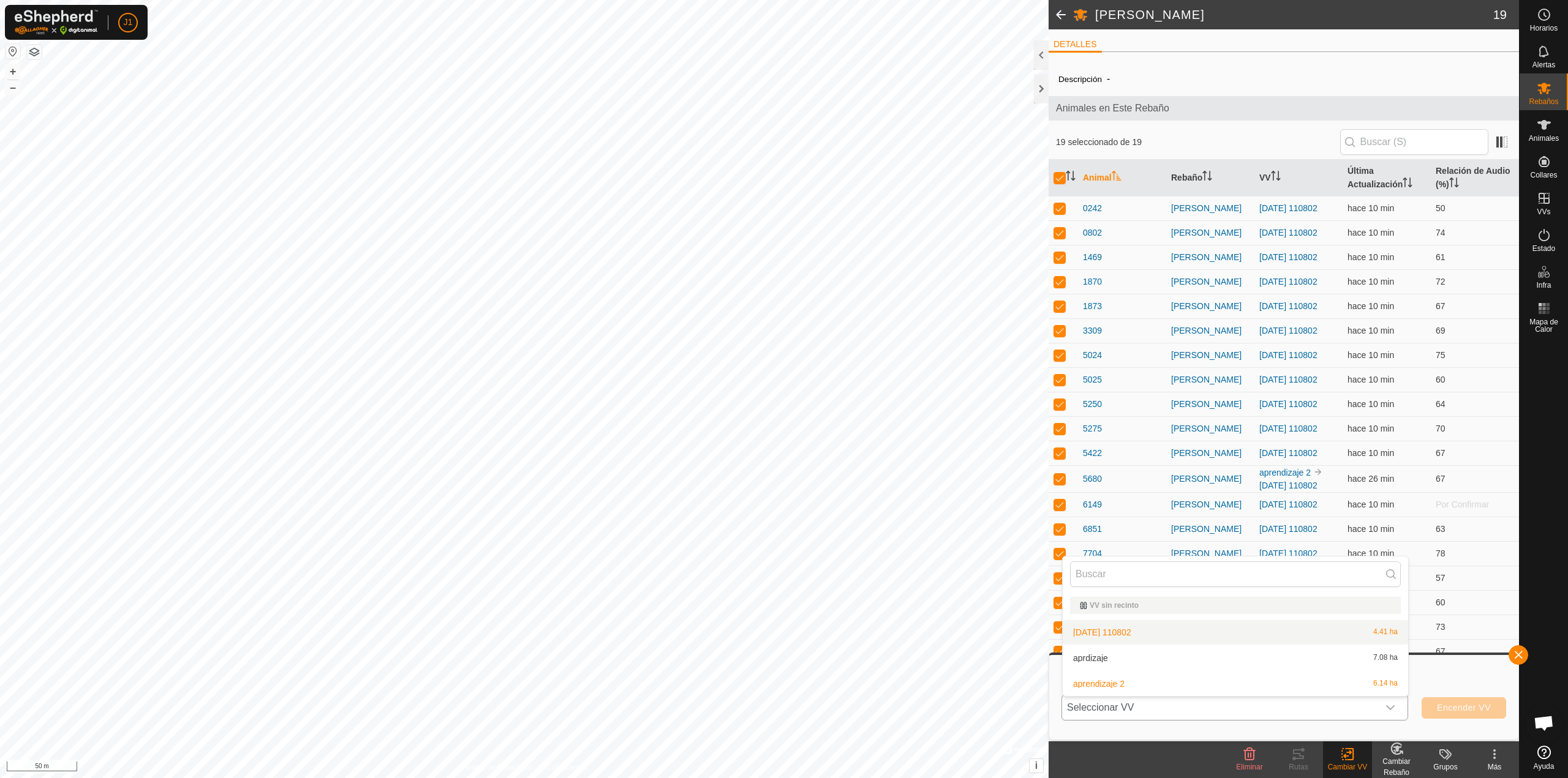
click at [1122, 635] on li "2025-10-12 110802 4.41 ha" at bounding box center [1234, 632] width 345 height 24
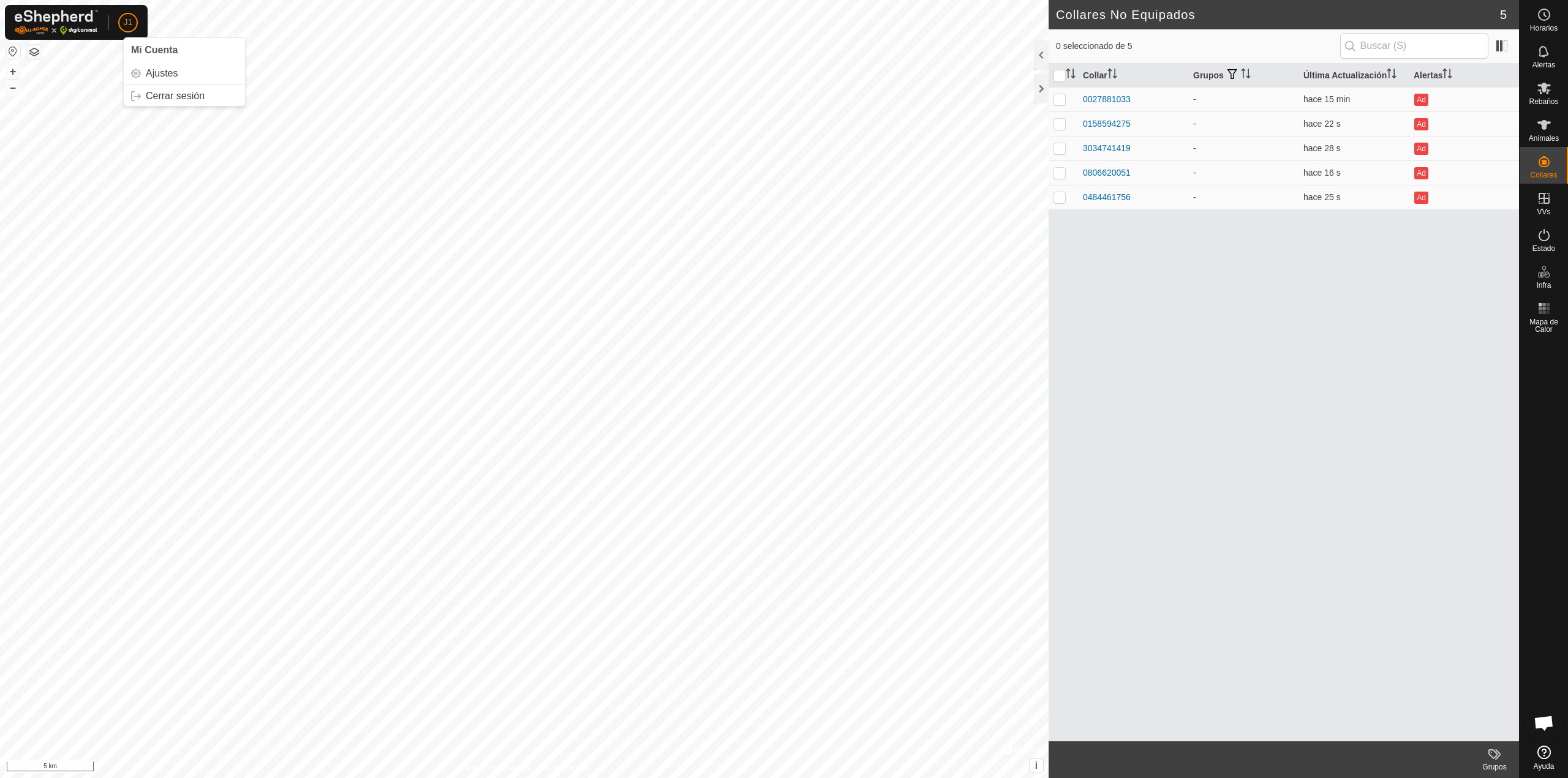
click at [17, 48] on button "button" at bounding box center [13, 51] width 15 height 15
click at [1549, 84] on icon at bounding box center [1544, 88] width 15 height 15
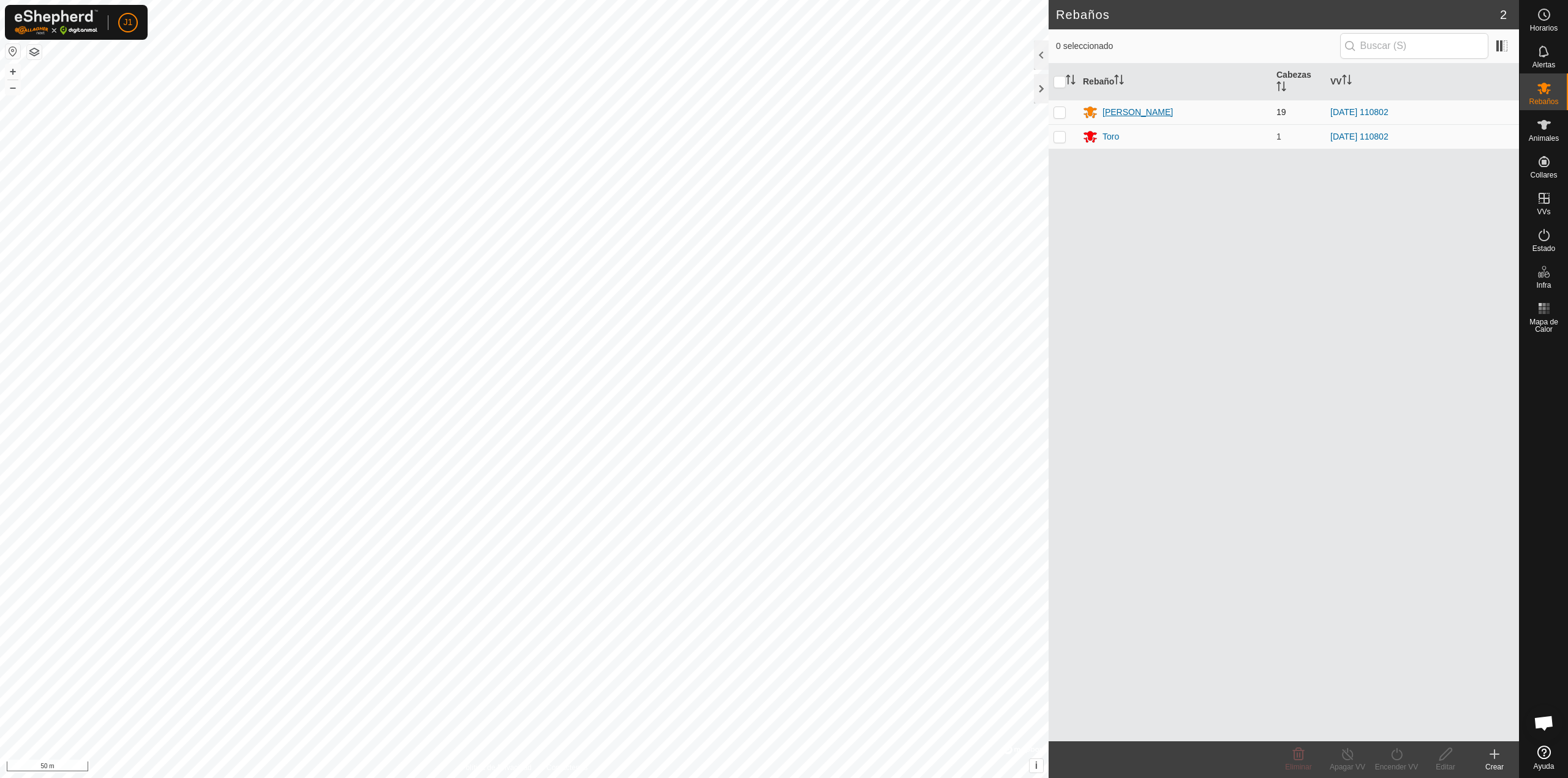
click at [1119, 109] on div "[PERSON_NAME]" at bounding box center [1137, 112] width 71 height 13
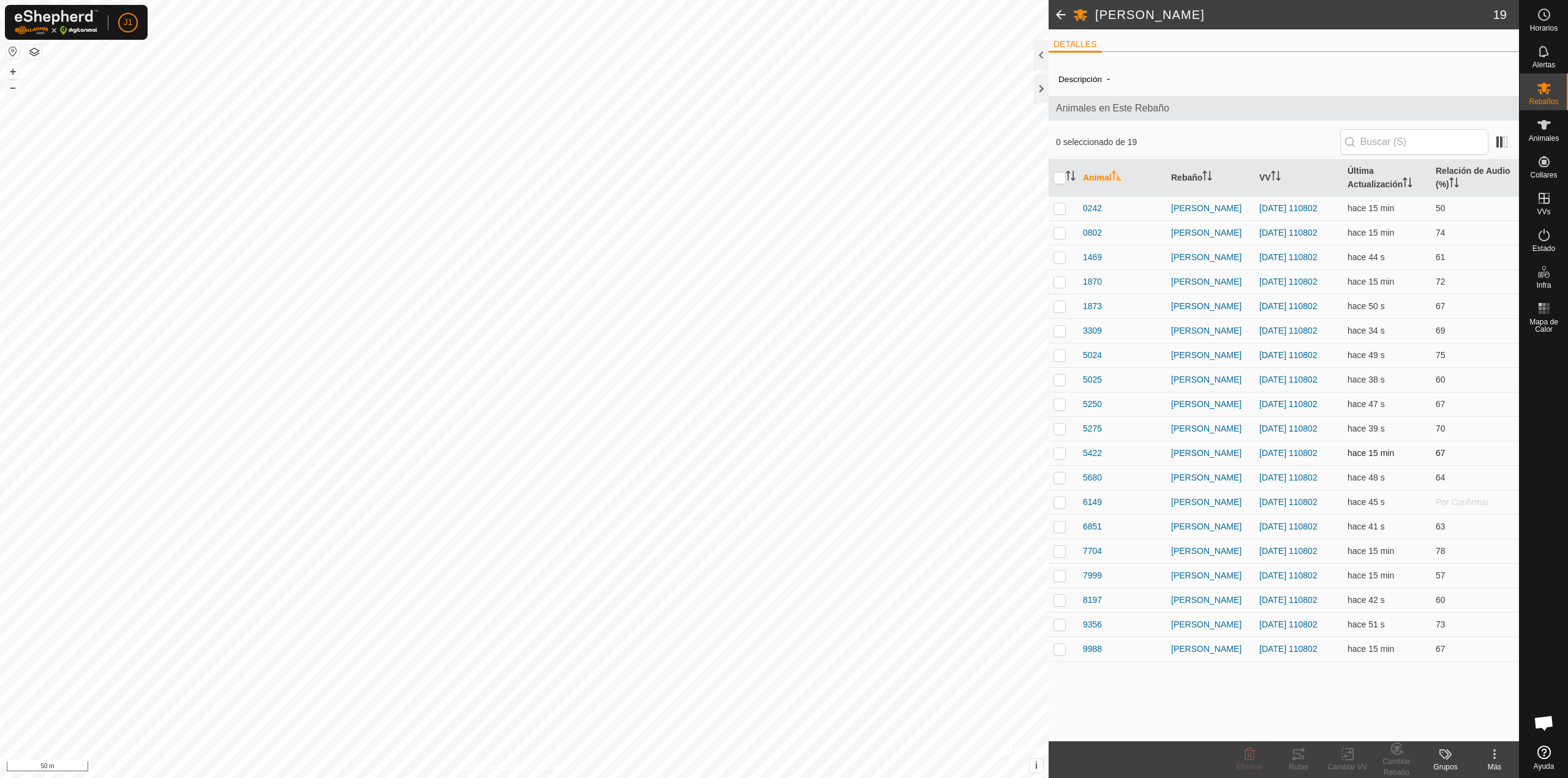
drag, startPoint x: 1382, startPoint y: 457, endPoint x: 1425, endPoint y: 455, distance: 43.0
click at [1414, 456] on td "hace 15 min" at bounding box center [1386, 453] width 88 height 24
click at [1400, 540] on td "hace 15 min" at bounding box center [1386, 551] width 88 height 24
click at [1087, 502] on span "6149" at bounding box center [1092, 502] width 19 height 13
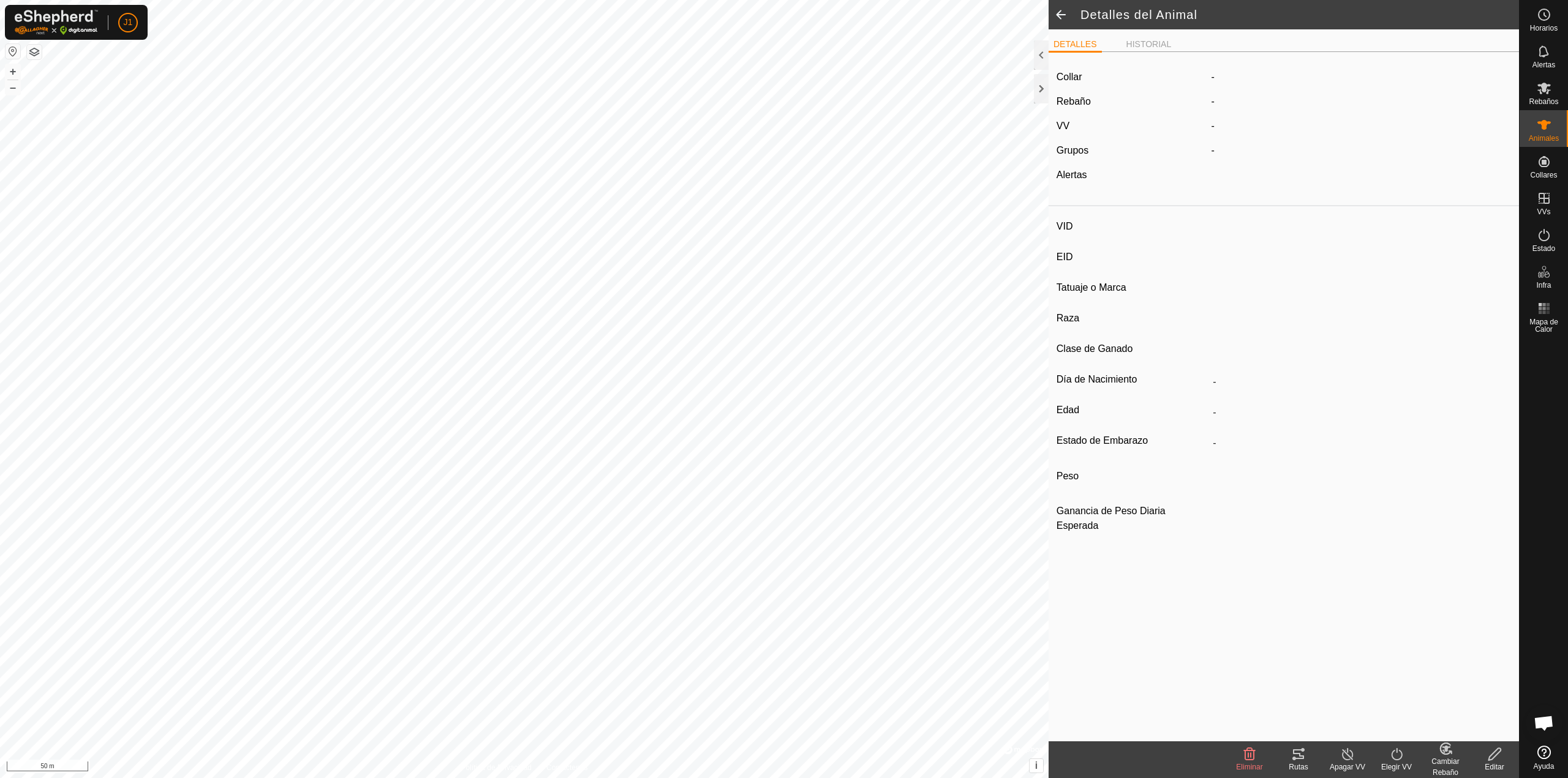
type input "6149"
type input "-"
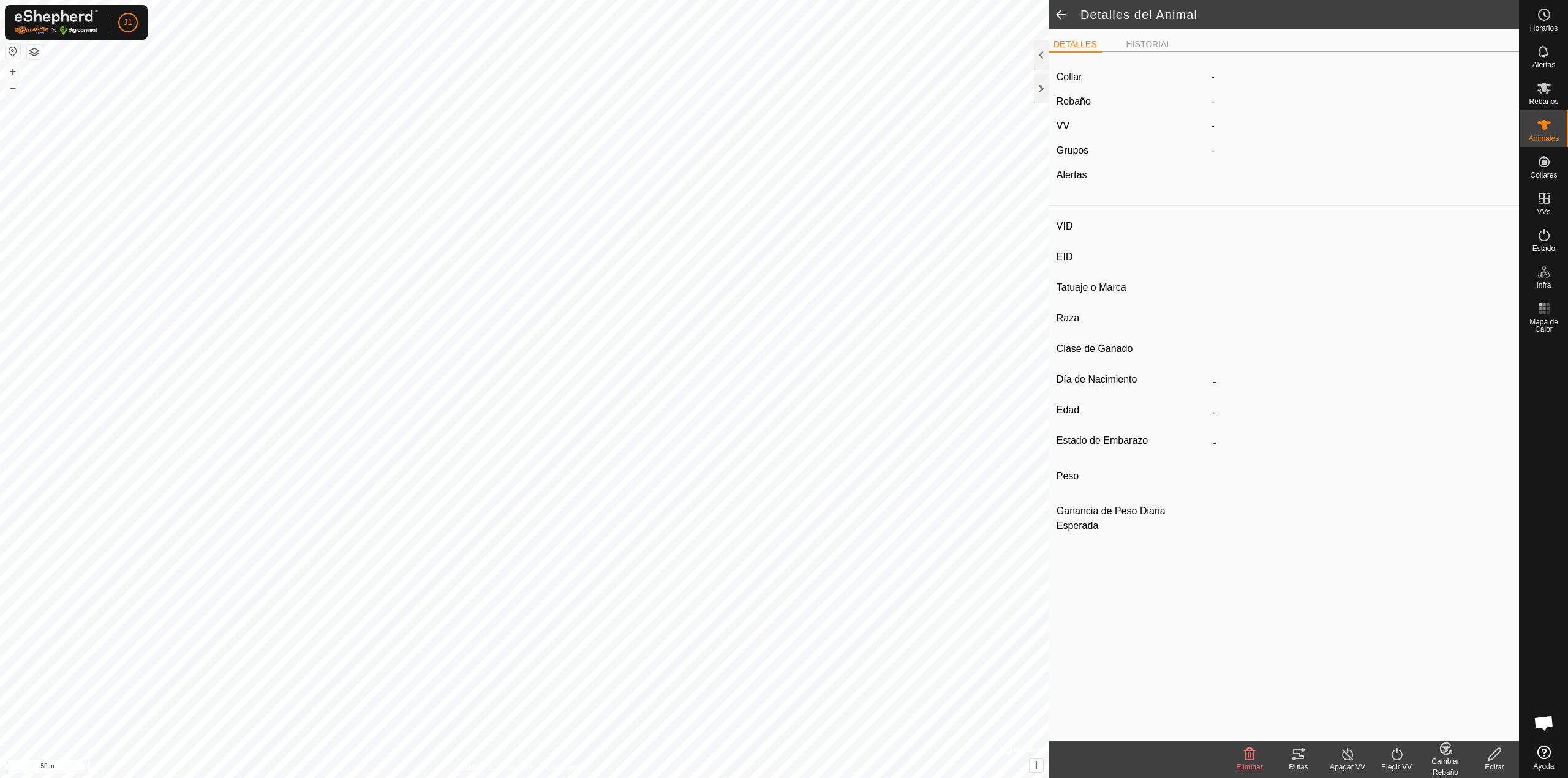
type input "0 kg"
type input "-"
click at [1152, 47] on li "HISTORIAL" at bounding box center [1149, 45] width 55 height 15
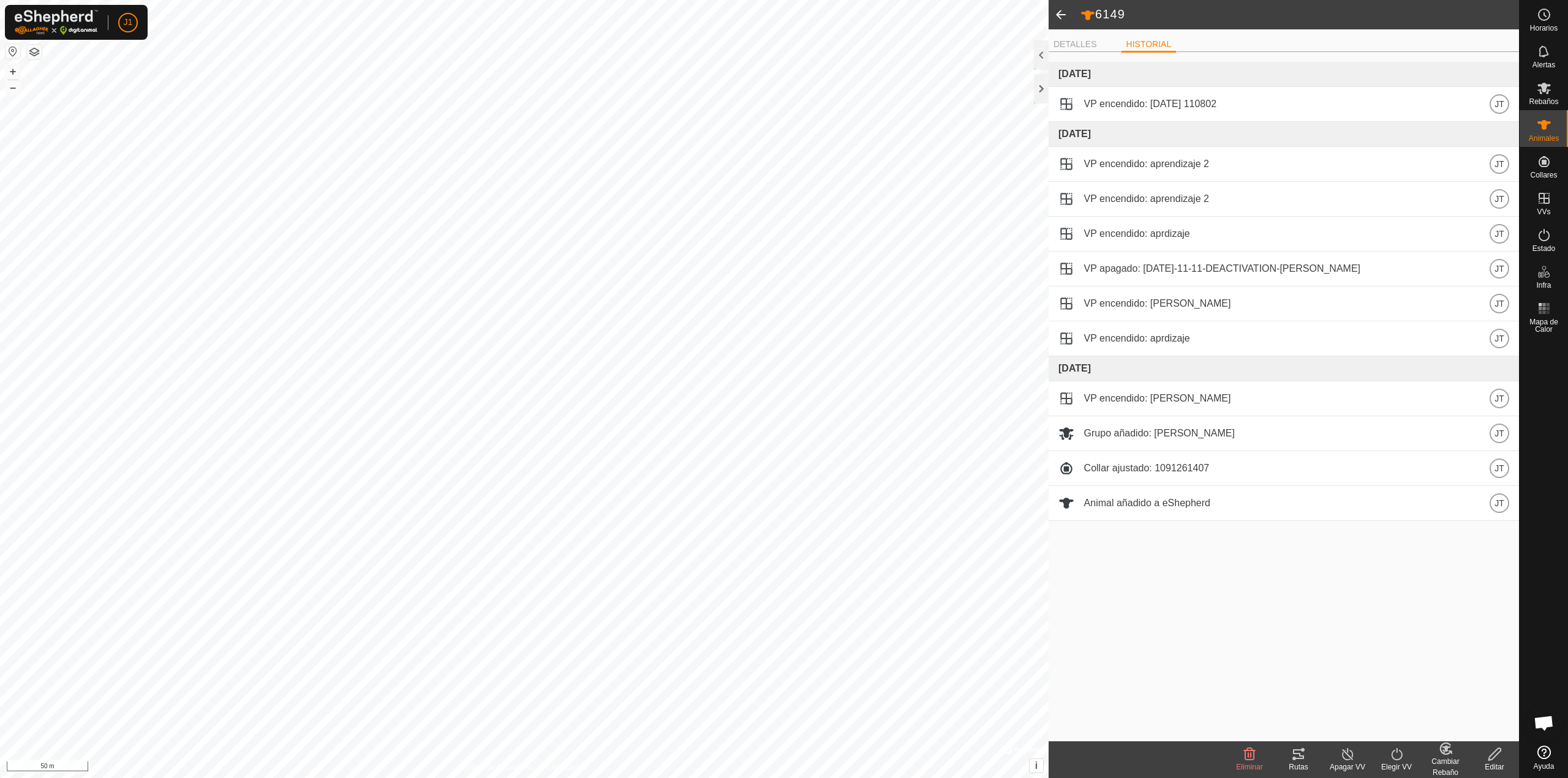
click at [1062, 13] on span at bounding box center [1060, 15] width 24 height 30
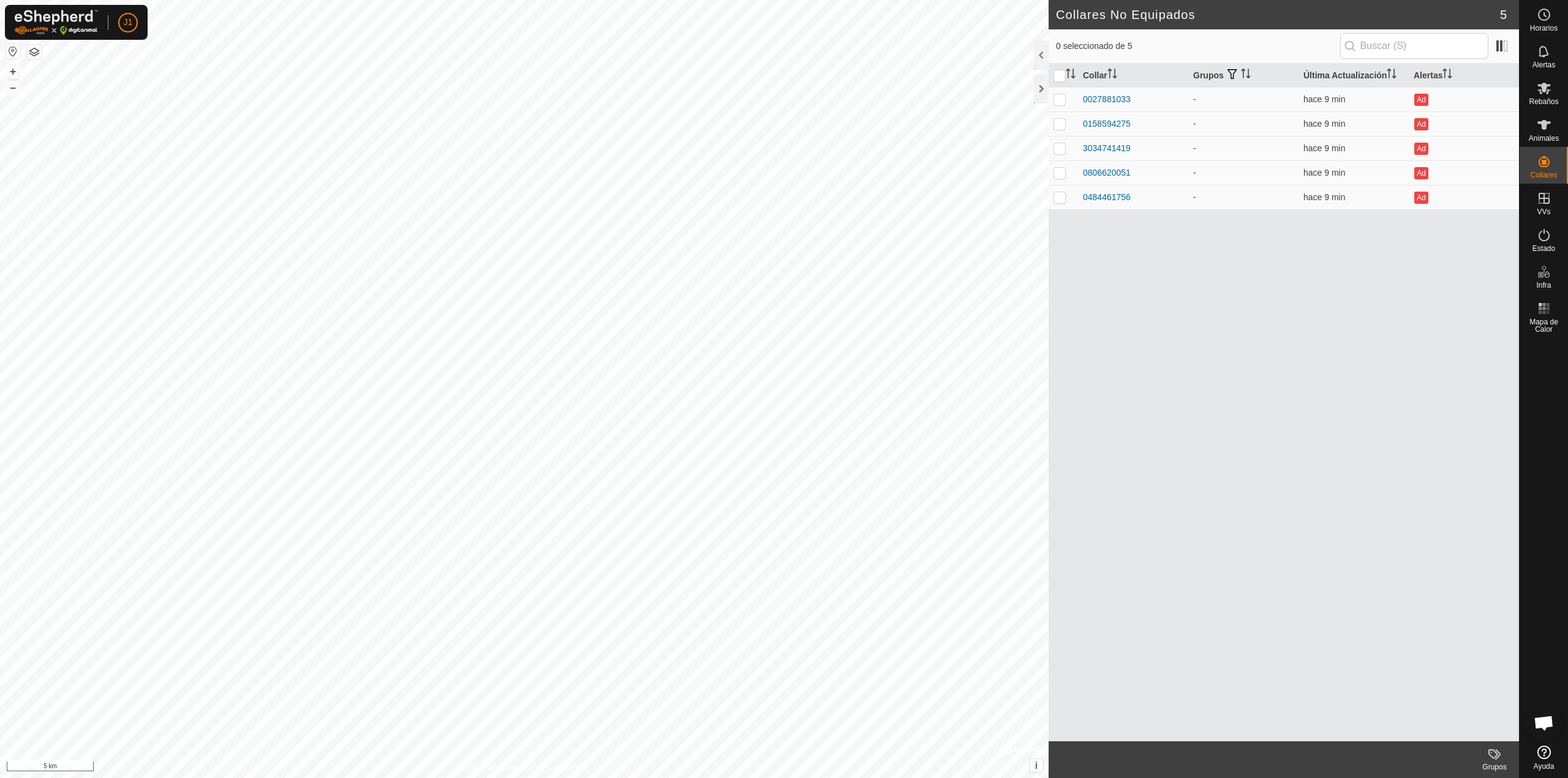
click at [12, 49] on button "button" at bounding box center [13, 51] width 15 height 15
click at [778, 80] on div at bounding box center [1041, 89] width 15 height 30
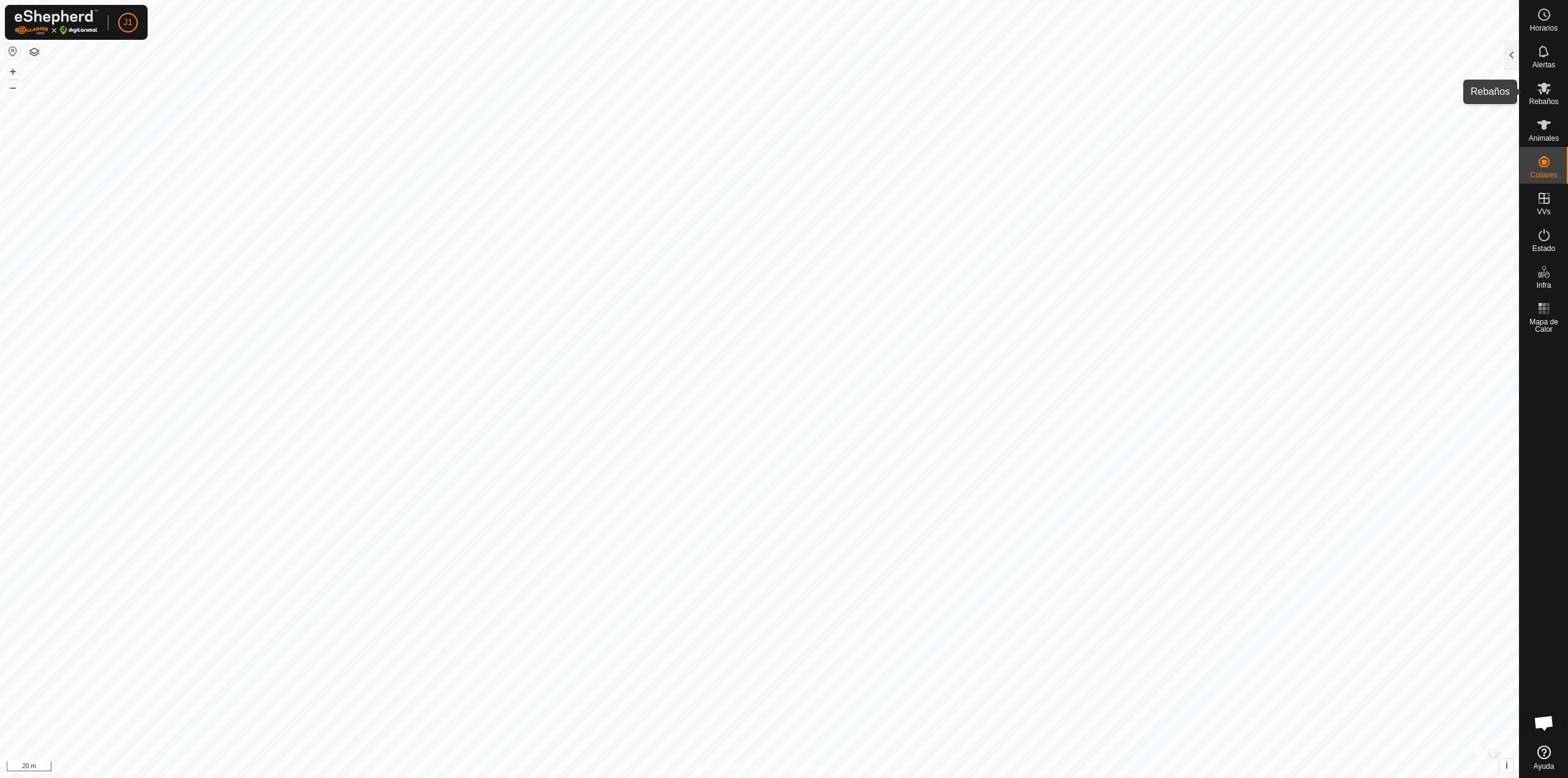
click at [778, 102] on span "Rebaños" at bounding box center [1544, 101] width 30 height 7
click at [778, 55] on div at bounding box center [1511, 55] width 15 height 30
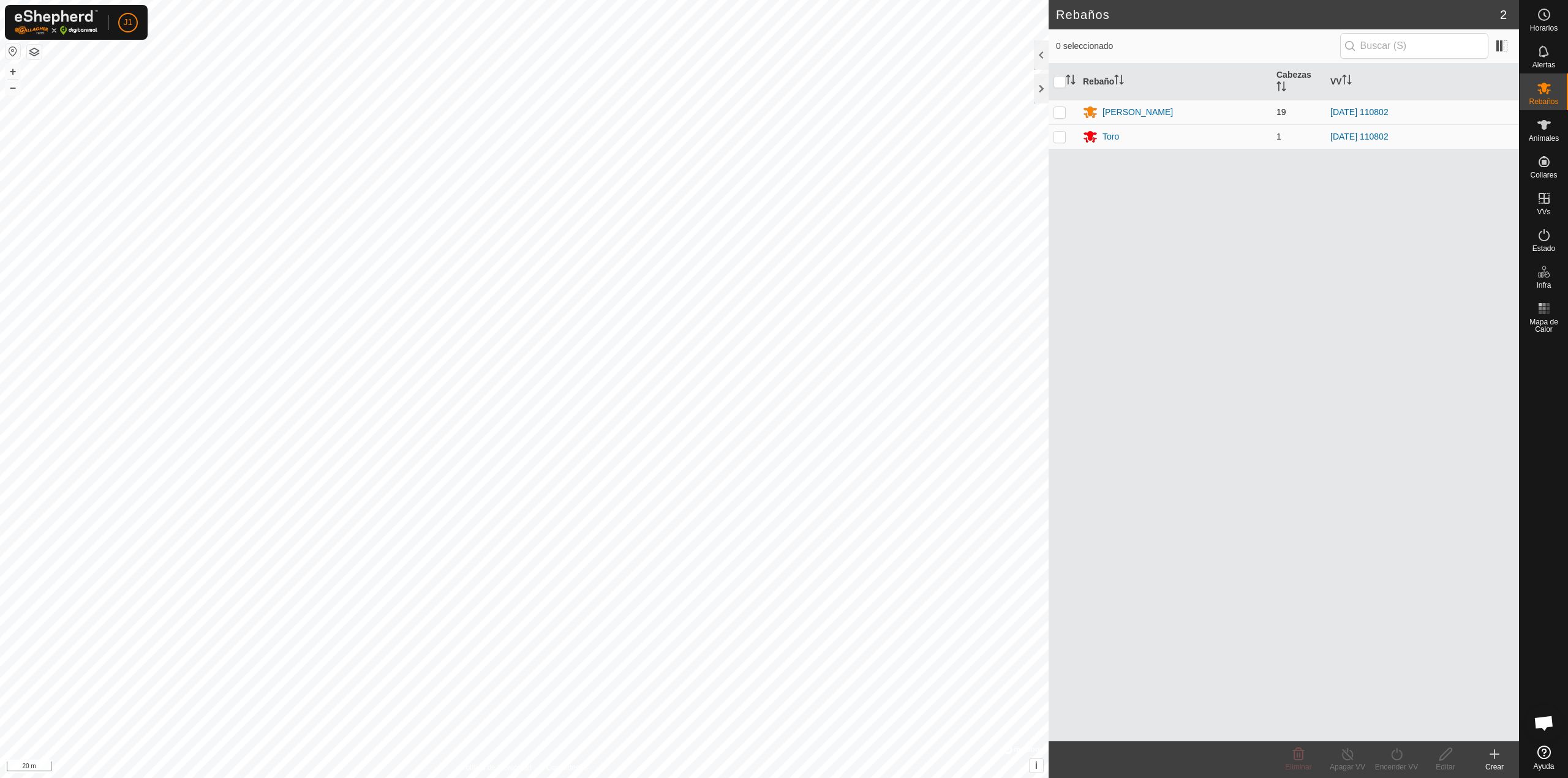
click at [778, 110] on p-checkbox at bounding box center [1059, 112] width 12 height 10
click at [778, 109] on td at bounding box center [1063, 112] width 30 height 24
checkbox input "false"
click at [778, 112] on div "[PERSON_NAME]" at bounding box center [1137, 112] width 71 height 13
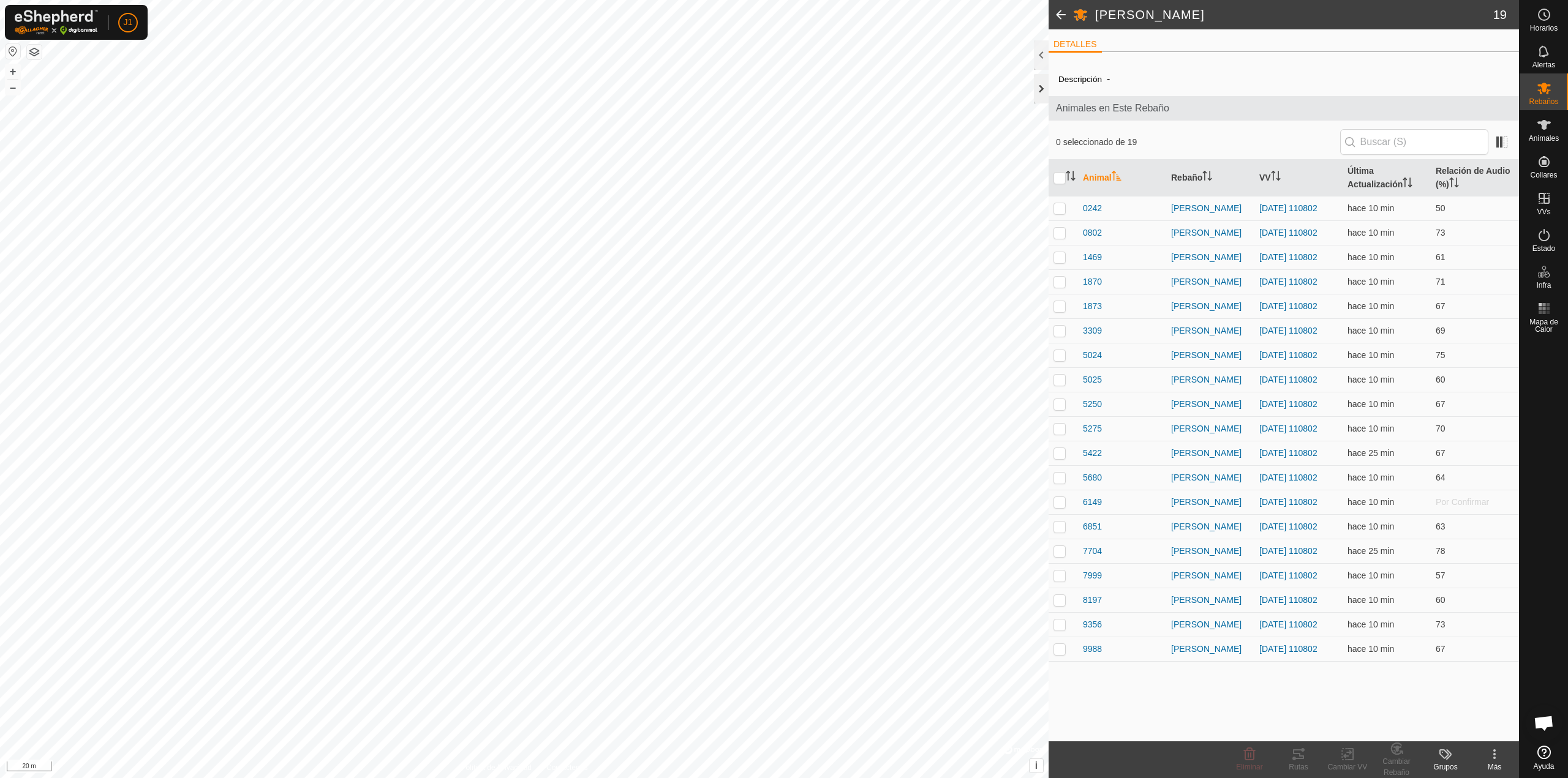
click at [778, 98] on div at bounding box center [1041, 89] width 15 height 30
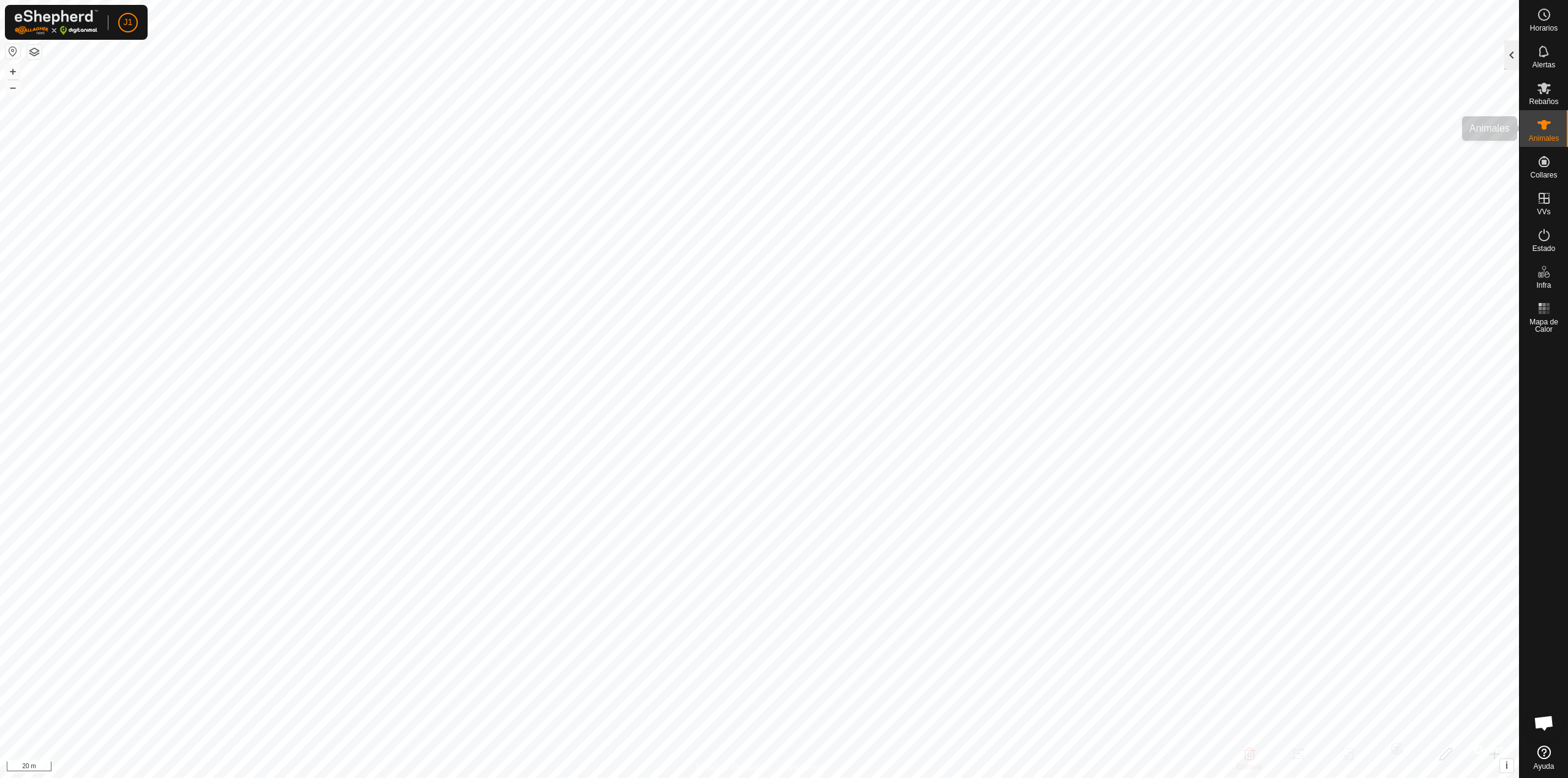
click at [778, 65] on div at bounding box center [1511, 55] width 15 height 30
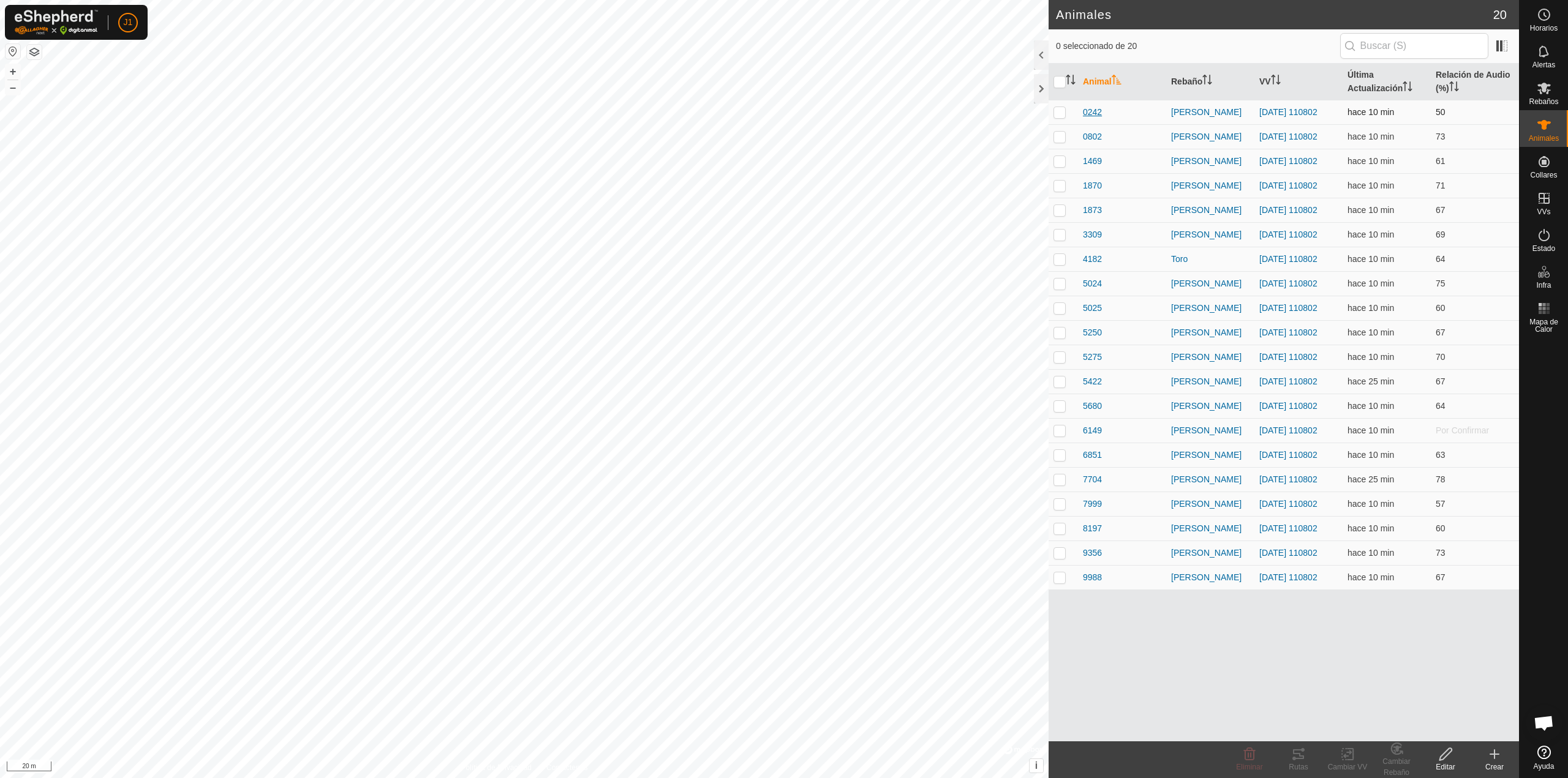
click at [778, 111] on span "0242" at bounding box center [1092, 112] width 19 height 13
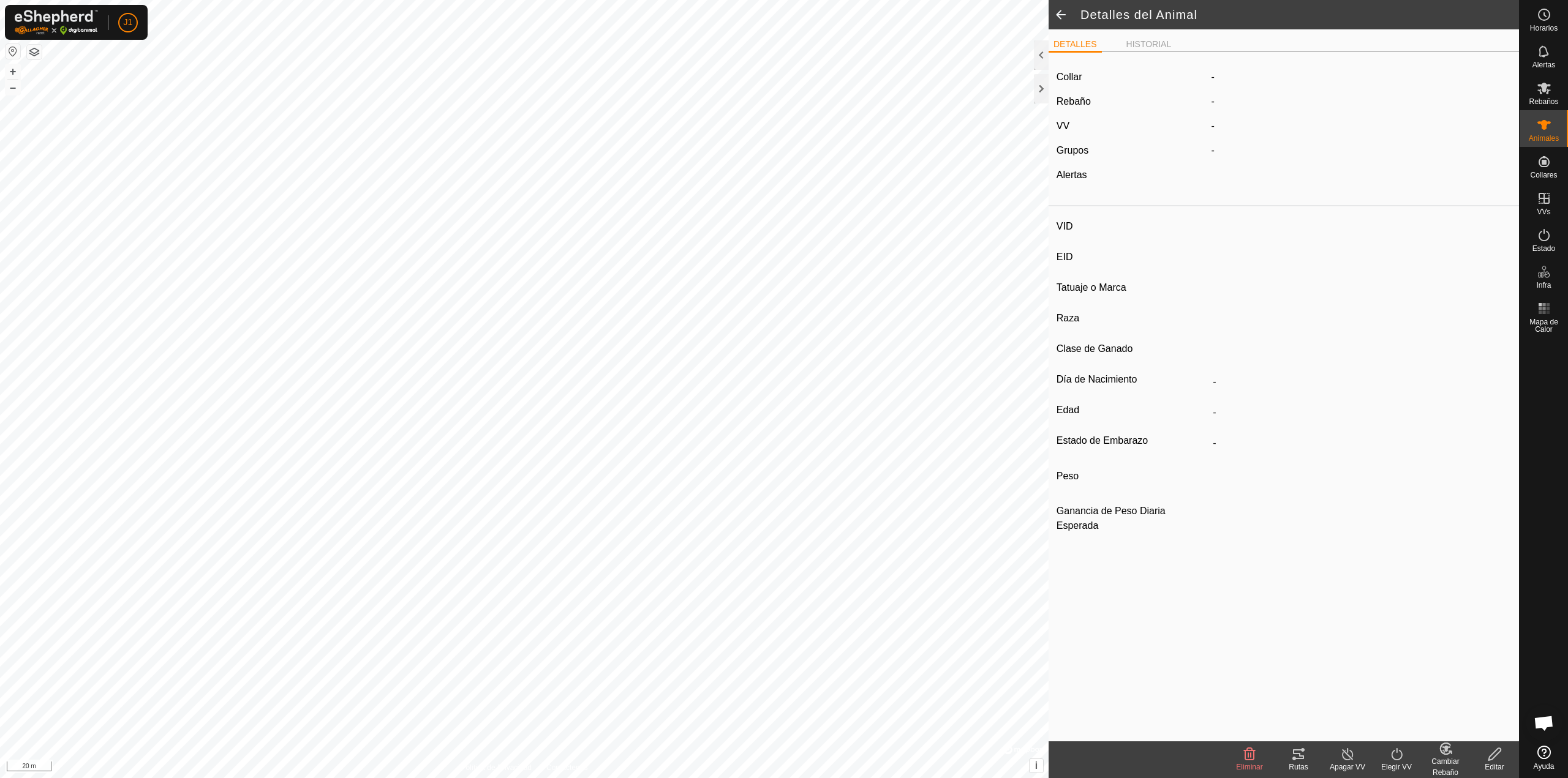
type input "0242"
type input "-"
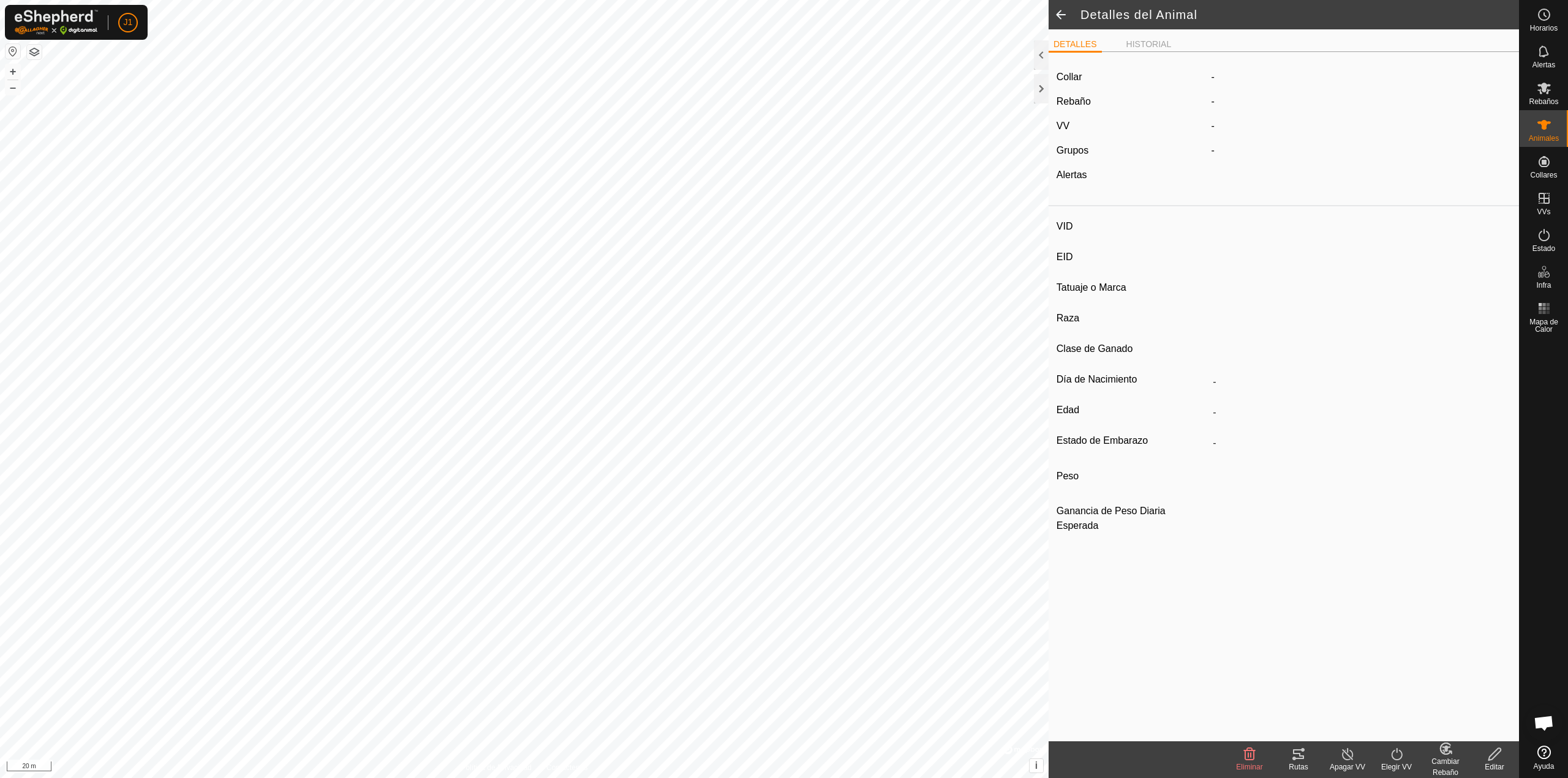
type input "0 kg"
type input "-"
click at [778, 553] on div "Rutas" at bounding box center [1298, 767] width 49 height 11
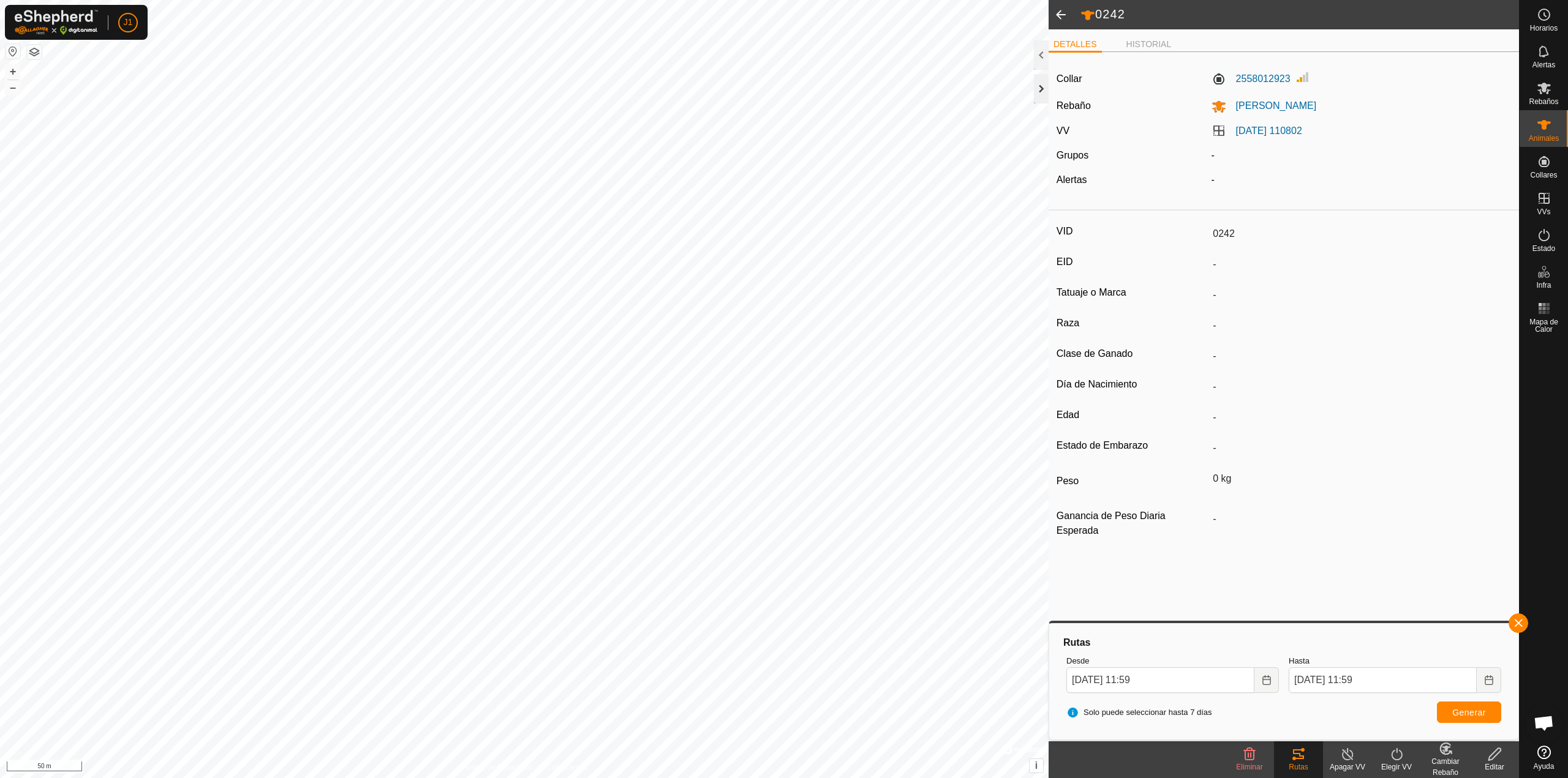
click at [778, 89] on div at bounding box center [1041, 89] width 15 height 30
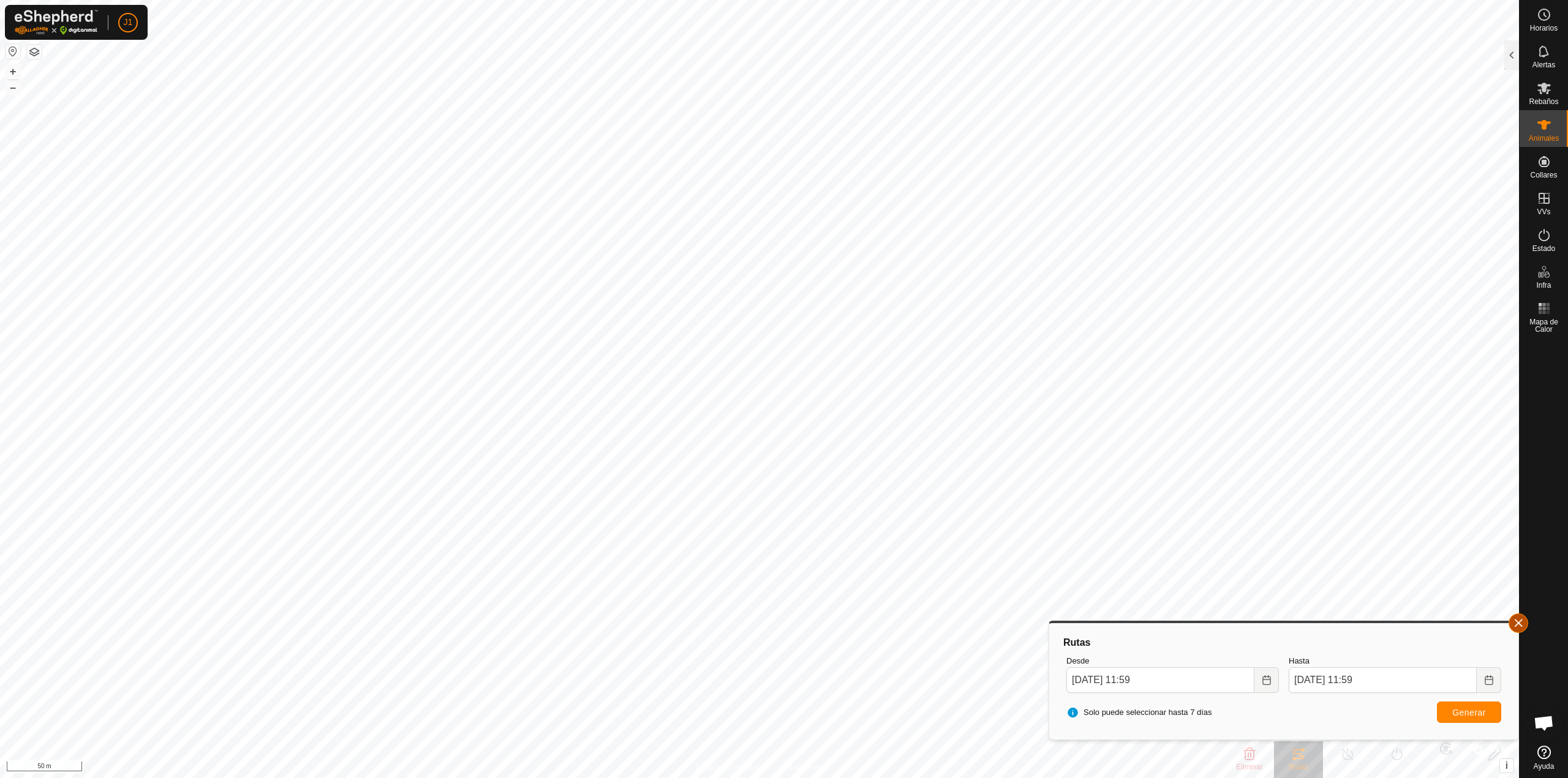
click at [778, 553] on button "button" at bounding box center [1518, 623] width 19 height 19
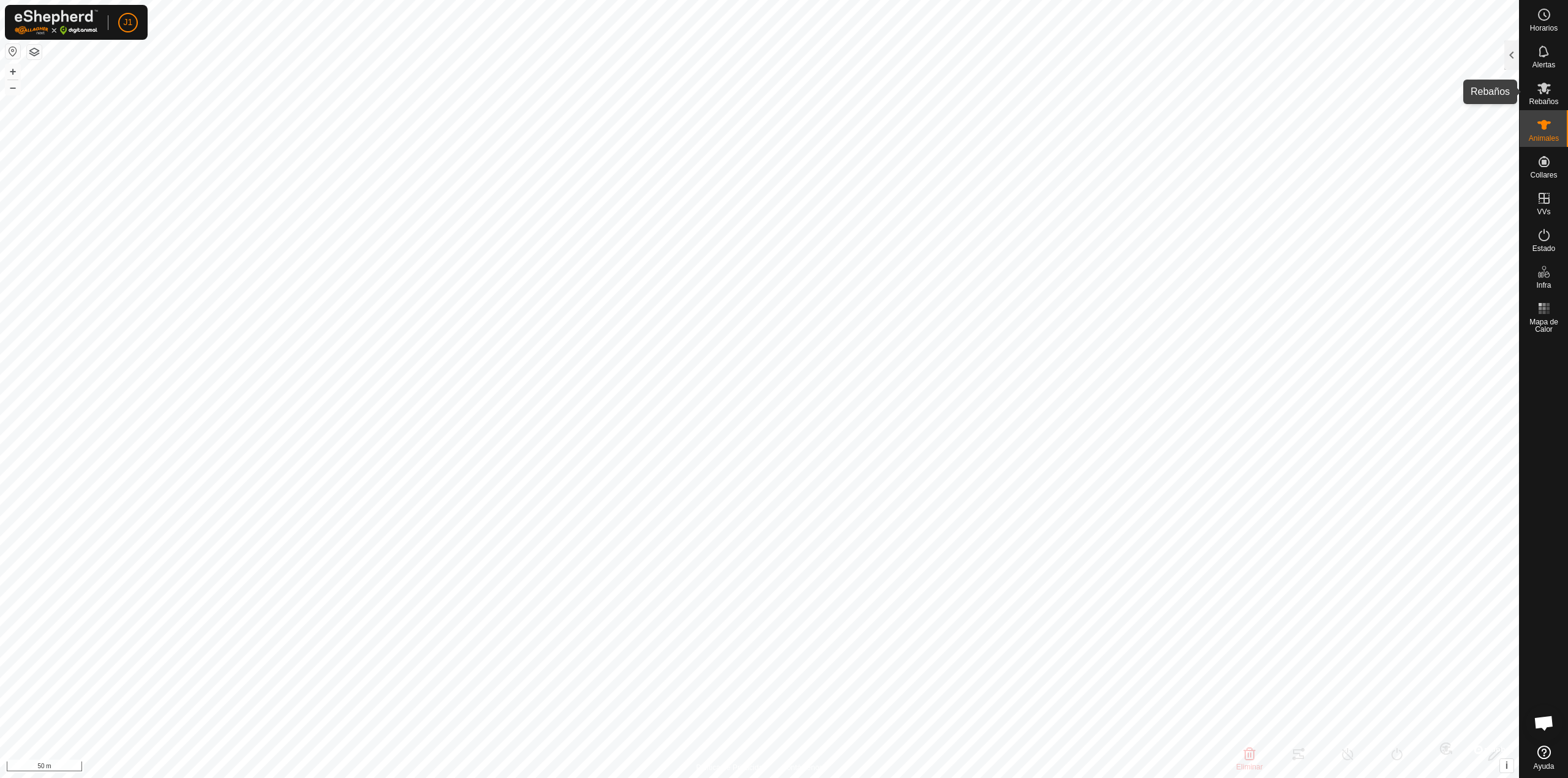
click at [778, 93] on icon at bounding box center [1544, 88] width 15 height 15
click at [778, 121] on icon at bounding box center [1544, 125] width 15 height 15
click at [778, 57] on div at bounding box center [1511, 55] width 15 height 30
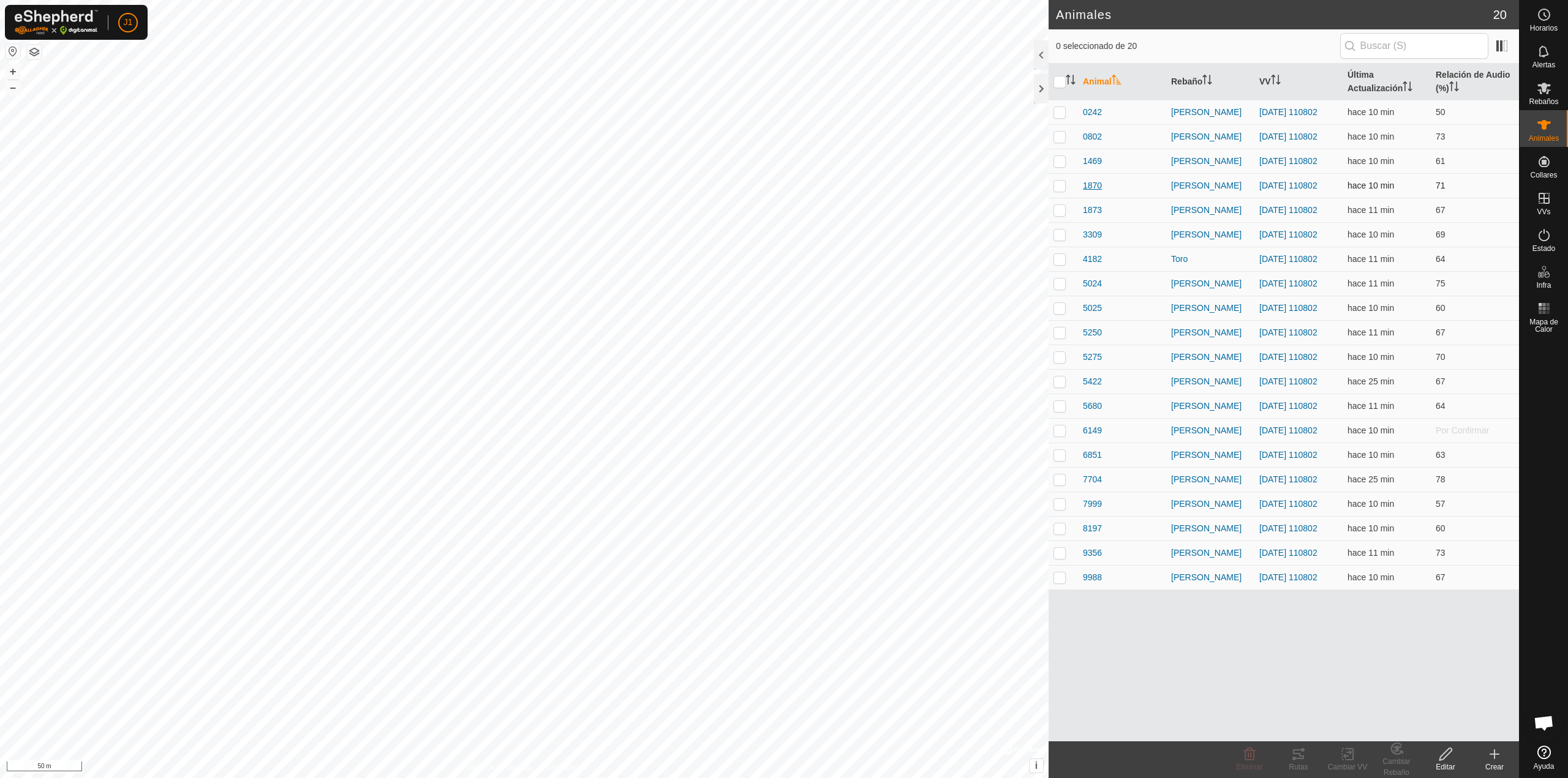
click at [778, 186] on span "1870" at bounding box center [1092, 186] width 19 height 13
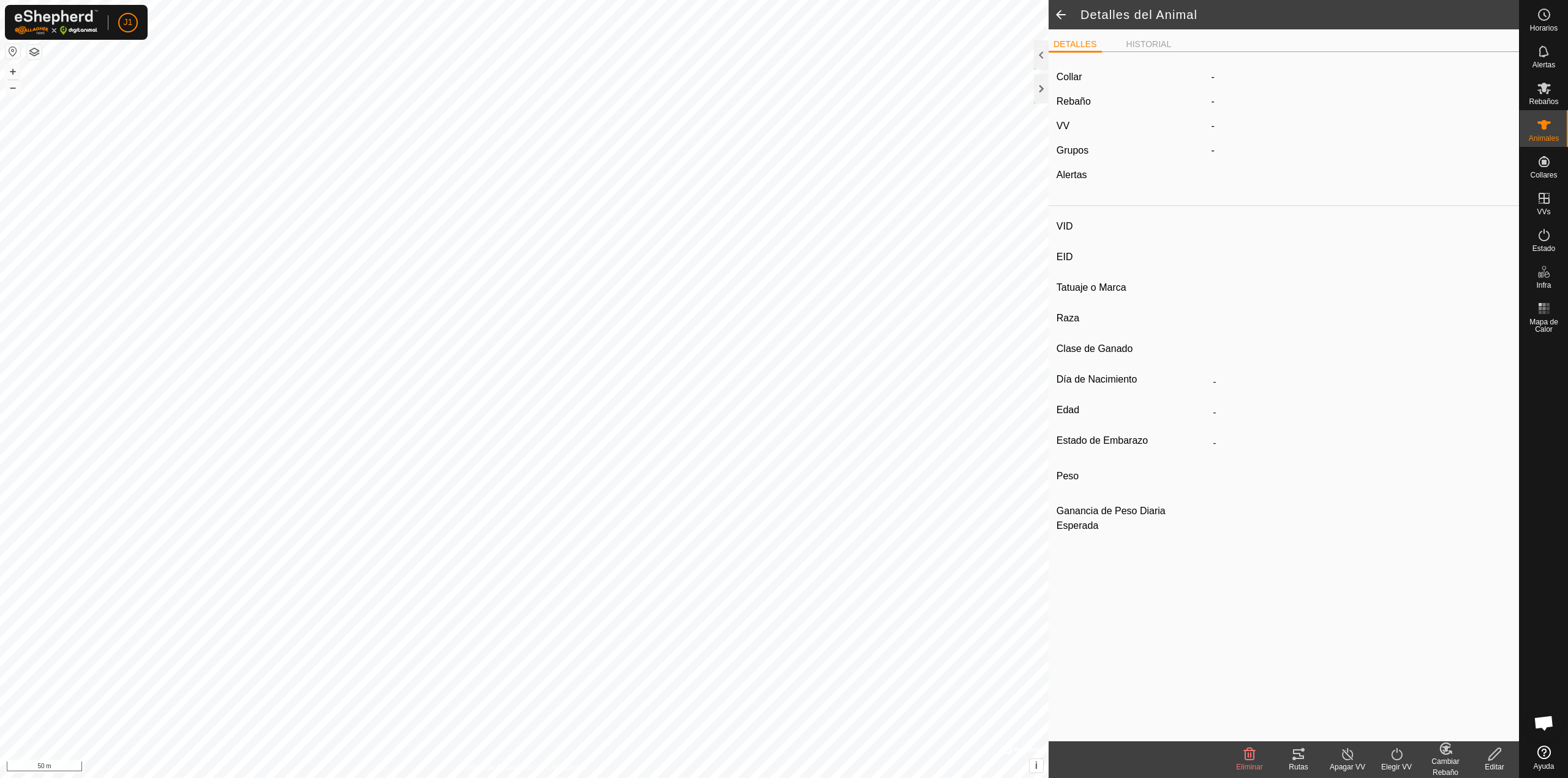
type input "1870"
type input "-"
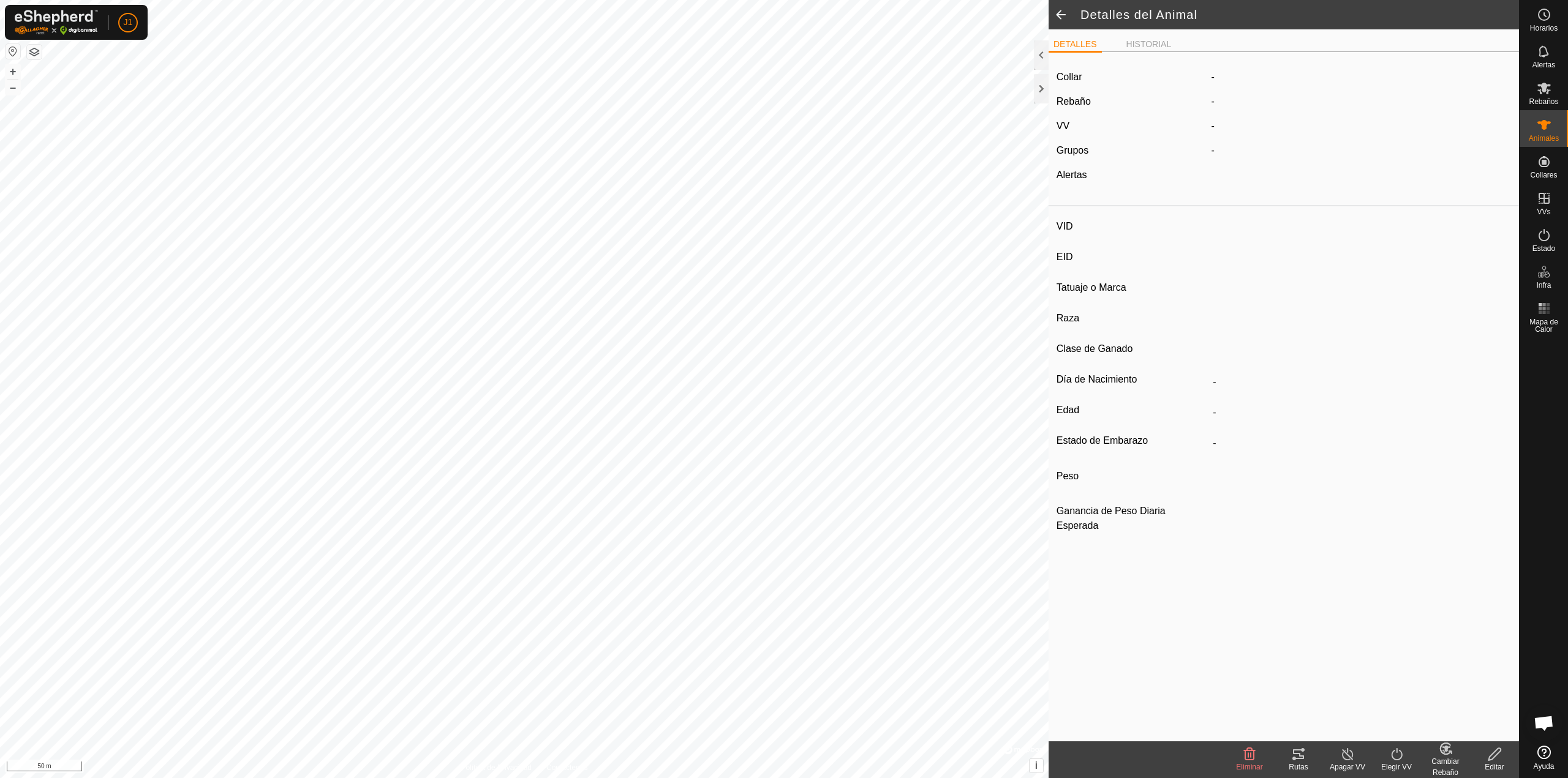
type input "0 kg"
type input "-"
click at [778, 553] on div "Rutas" at bounding box center [1298, 767] width 49 height 11
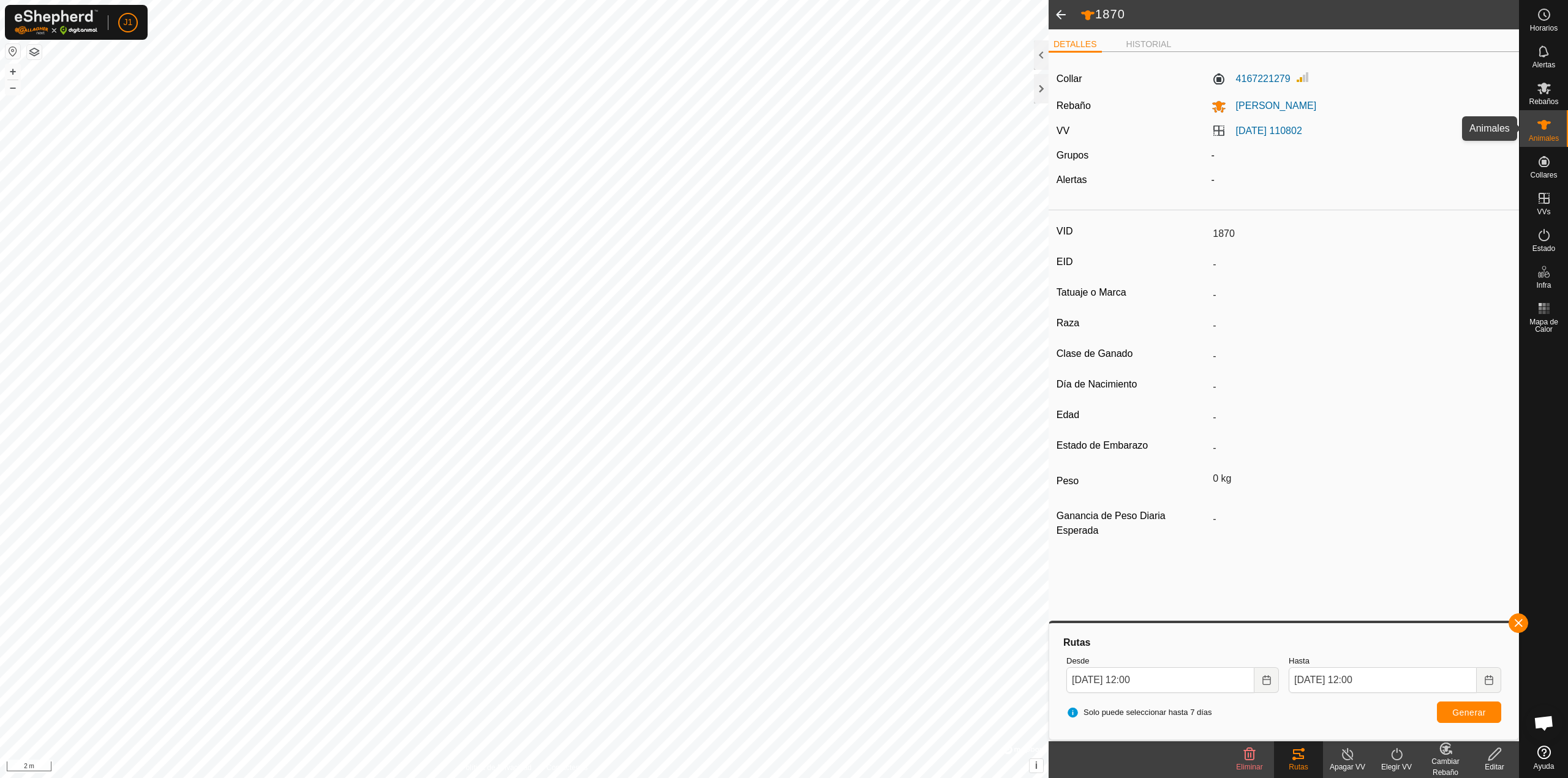
click at [778, 125] on icon at bounding box center [1544, 125] width 15 height 15
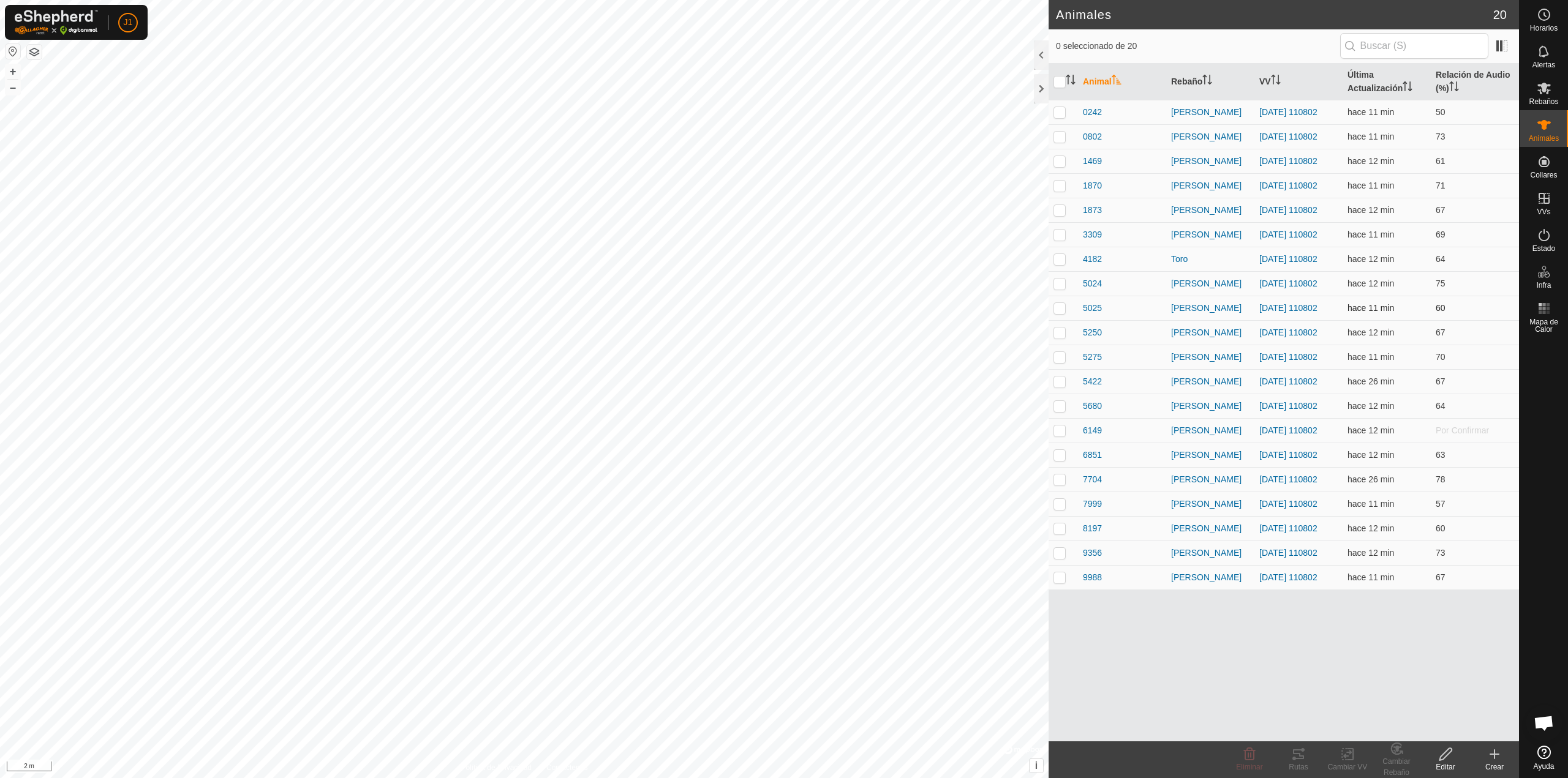
click at [778, 306] on p-checkbox at bounding box center [1059, 308] width 12 height 10
click at [778, 553] on div "Rutas" at bounding box center [1298, 767] width 49 height 11
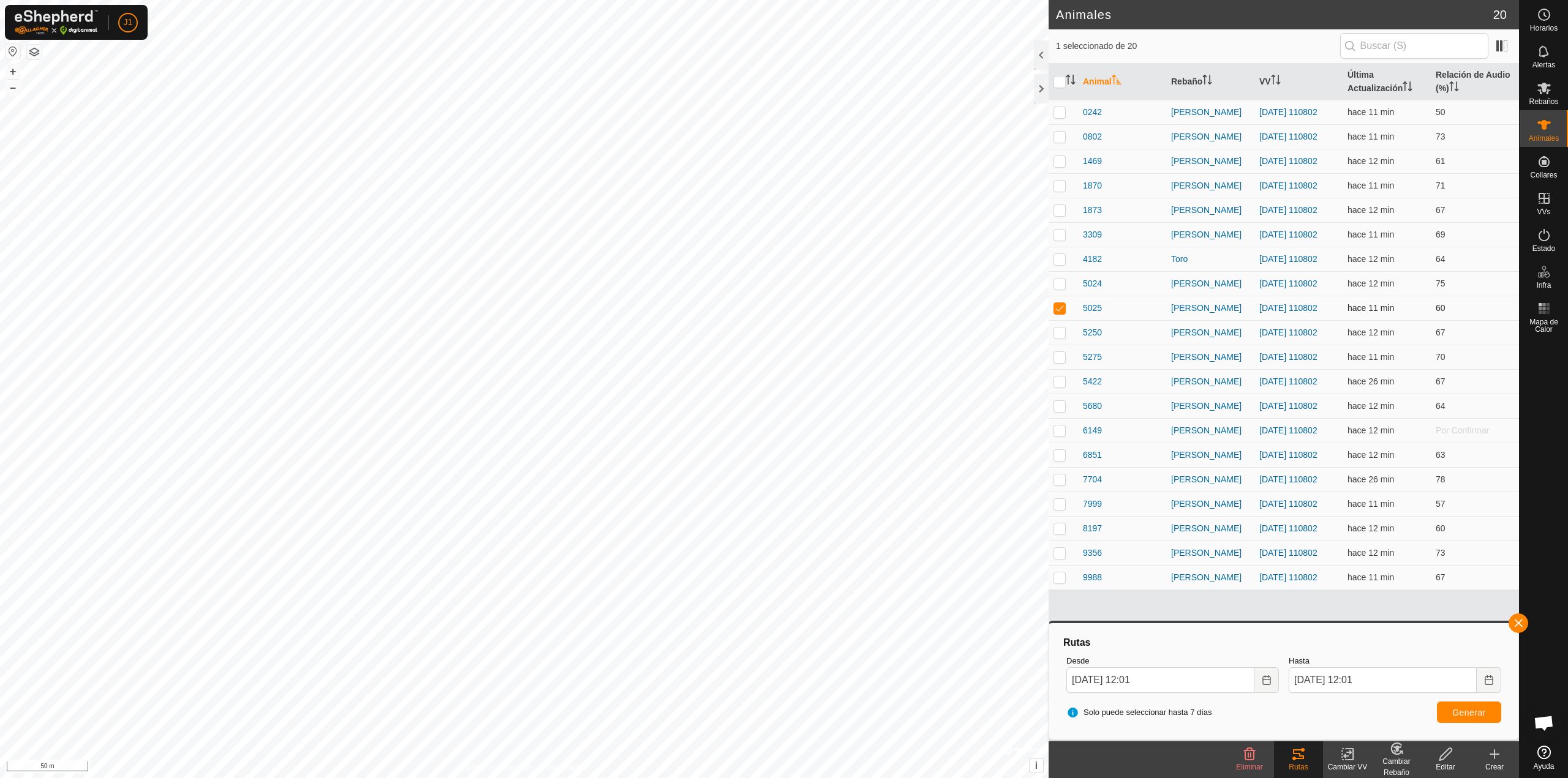
click at [778, 306] on p-checkbox at bounding box center [1059, 308] width 12 height 10
checkbox input "false"
click at [778, 433] on p-checkbox at bounding box center [1059, 430] width 12 height 10
click at [778, 553] on button "button" at bounding box center [1518, 623] width 19 height 19
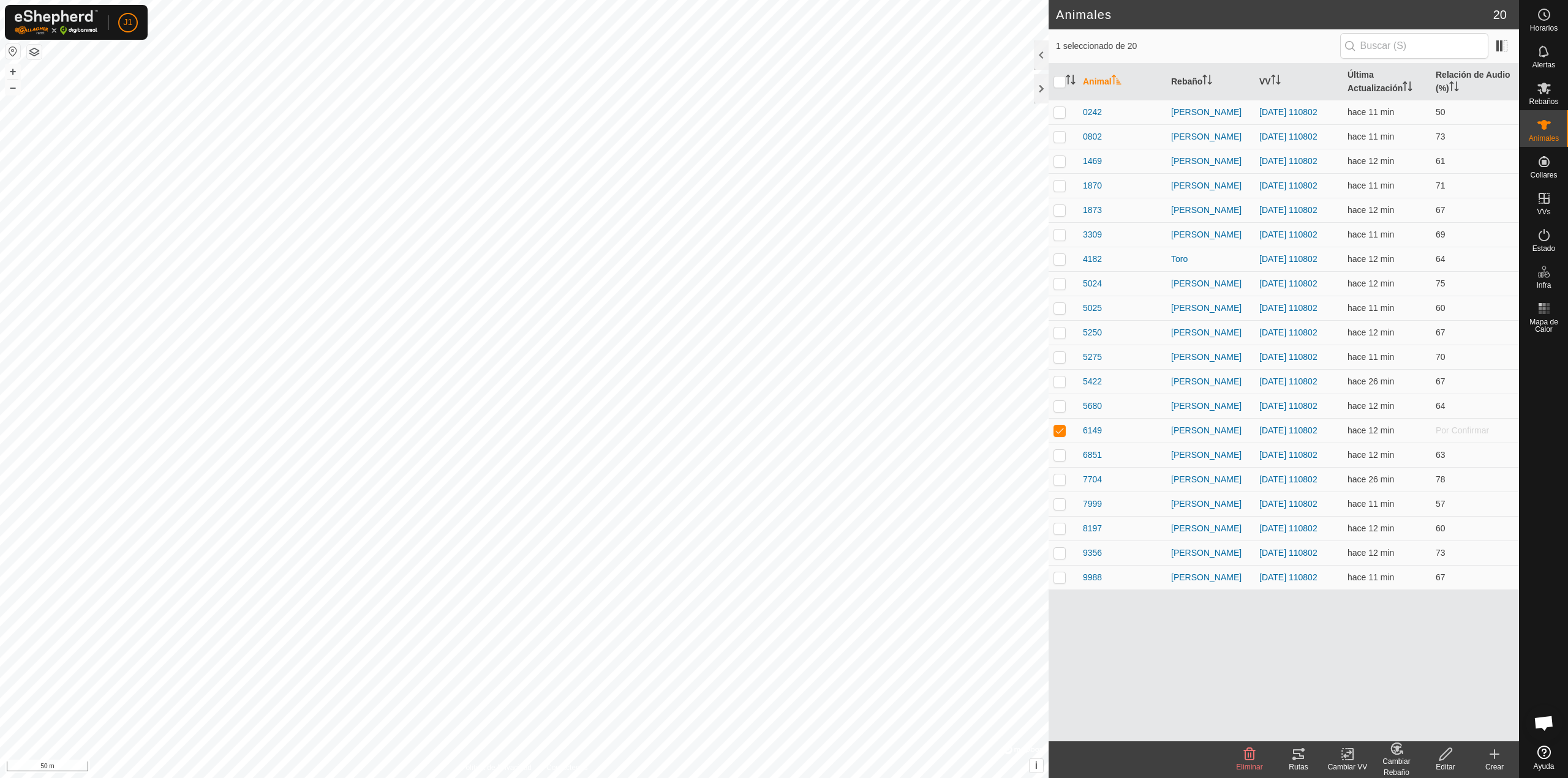
click at [778, 553] on icon at bounding box center [1298, 754] width 15 height 15
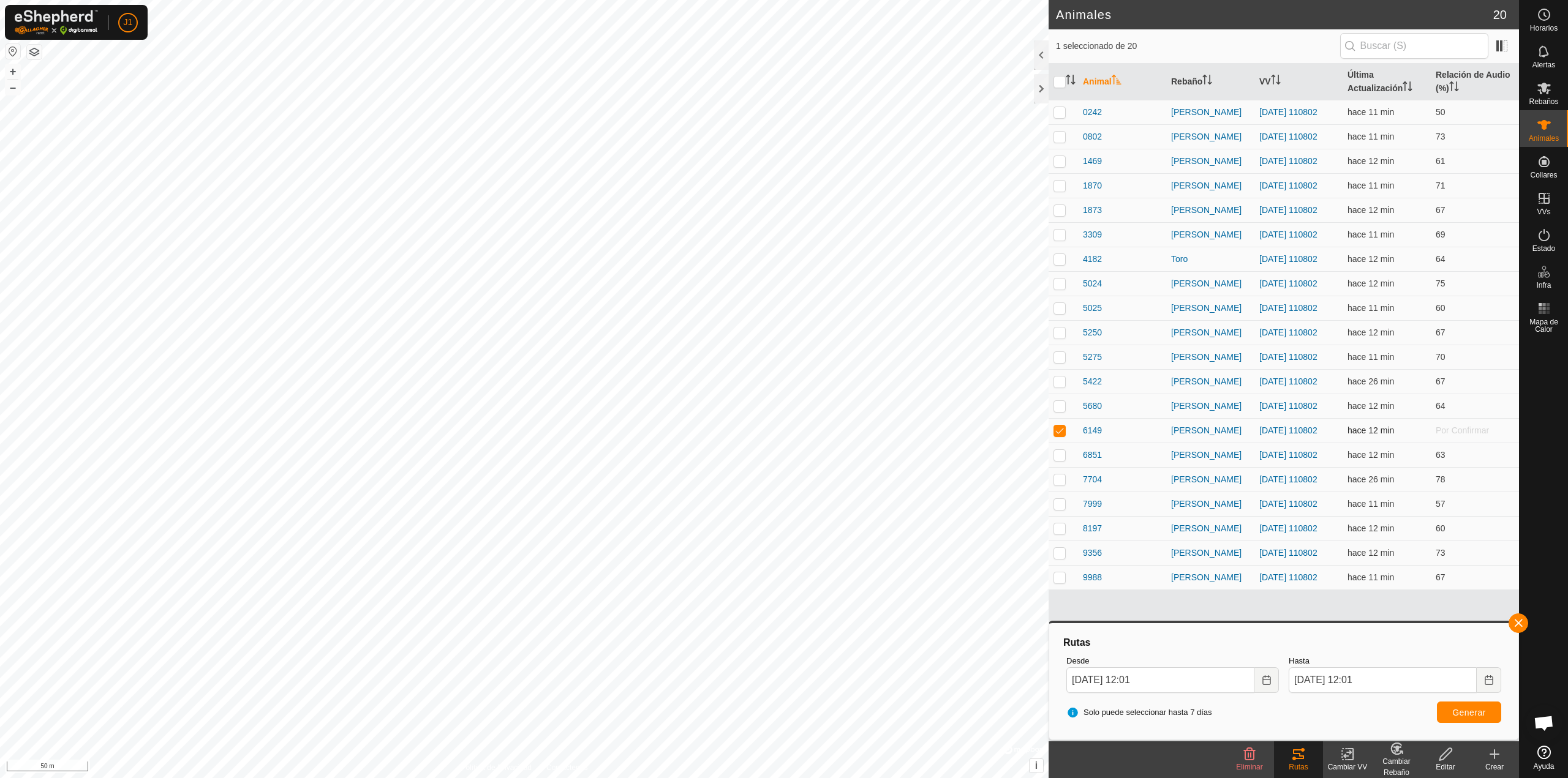
click at [778, 431] on p-checkbox at bounding box center [1059, 430] width 12 height 10
checkbox input "false"
click at [778, 481] on p-checkbox at bounding box center [1059, 479] width 12 height 10
click at [778, 553] on div "Rutas" at bounding box center [1298, 767] width 49 height 11
click at [778, 553] on span "Generar" at bounding box center [1469, 712] width 33 height 10
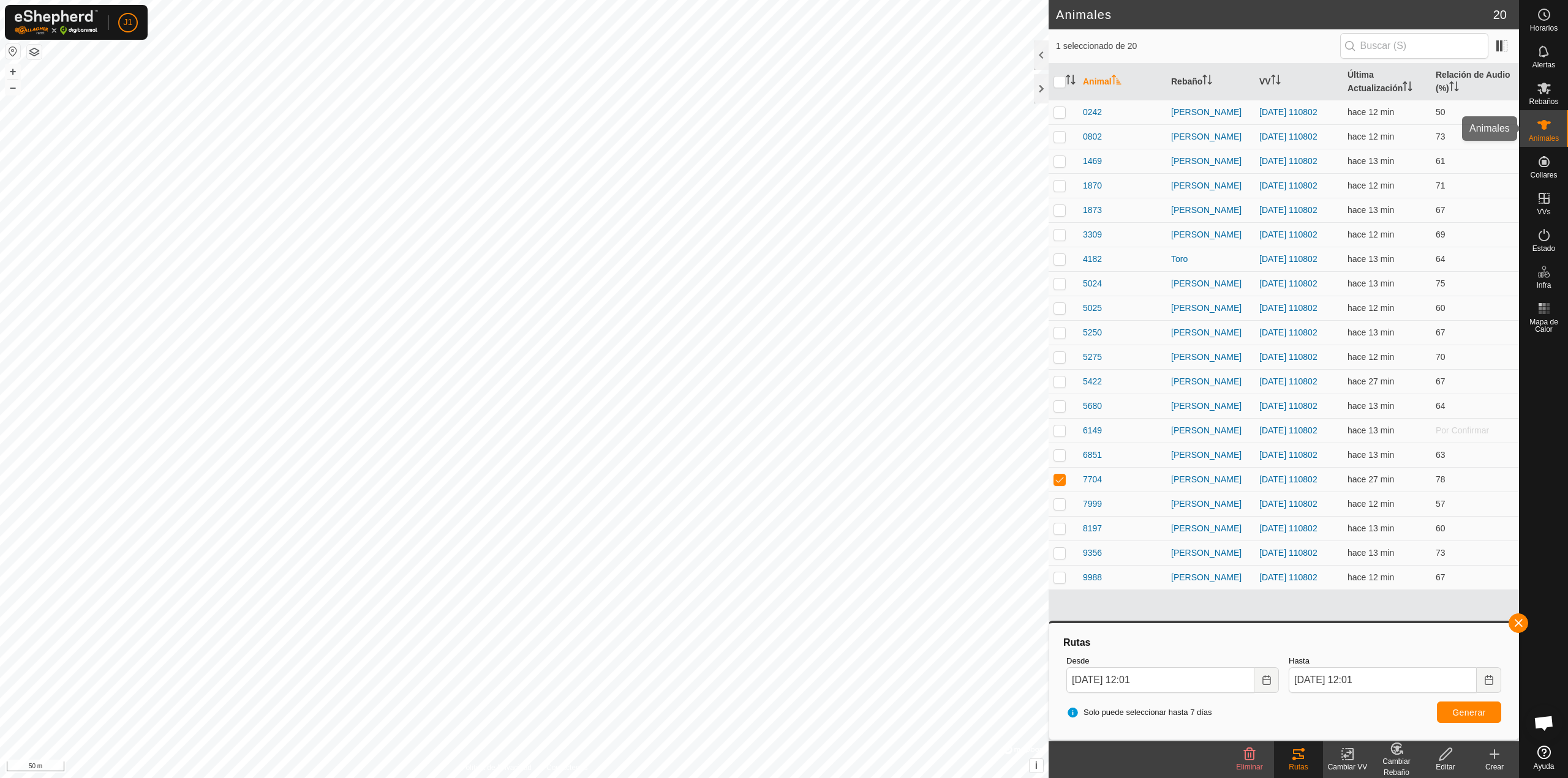
click at [778, 117] on es-animals-svg-icon at bounding box center [1544, 125] width 22 height 19
click at [778, 484] on td at bounding box center [1063, 479] width 30 height 24
checkbox input "false"
click at [778, 553] on button "button" at bounding box center [1518, 623] width 19 height 19
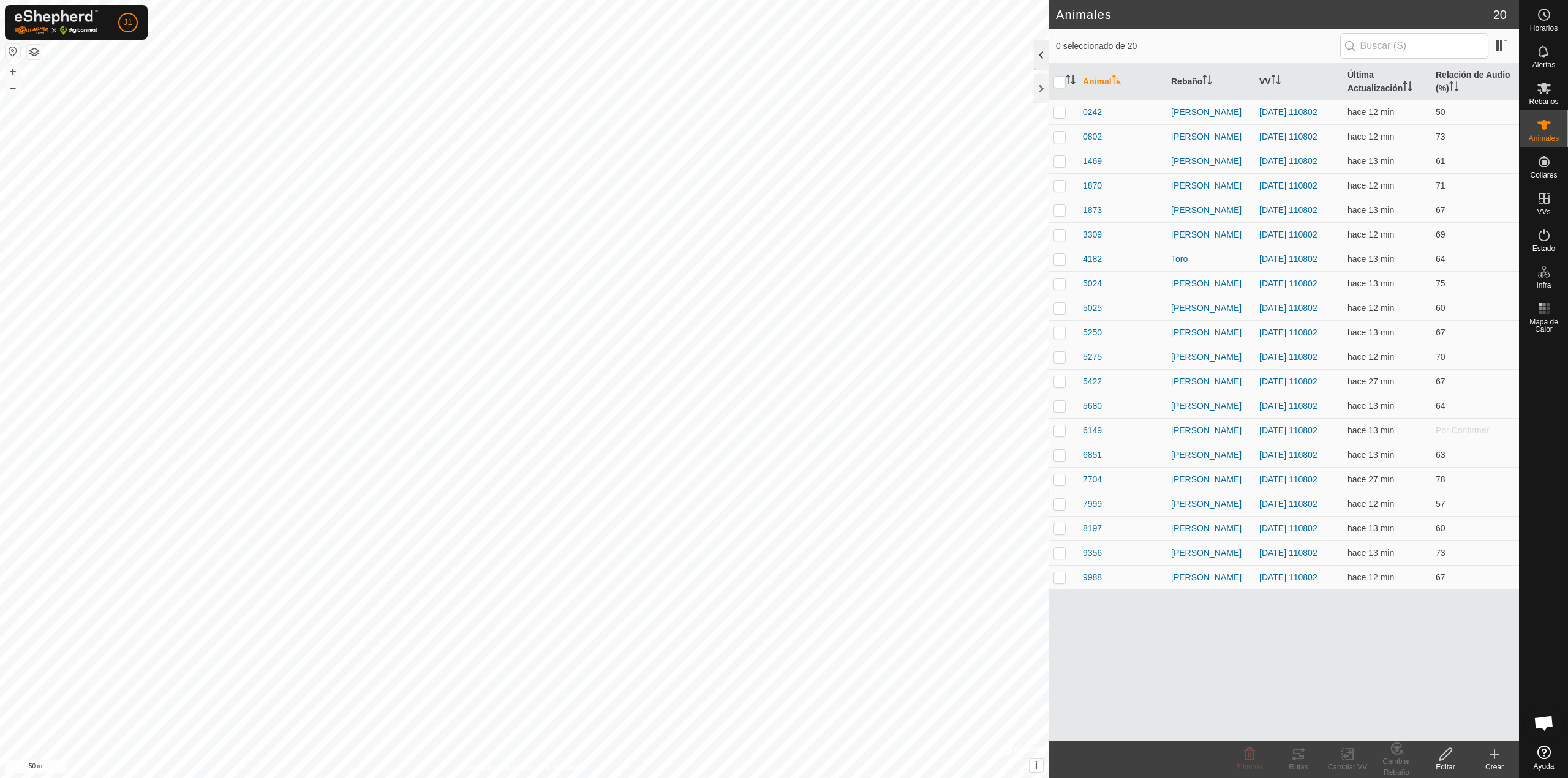
click at [778, 55] on div at bounding box center [1041, 55] width 15 height 30
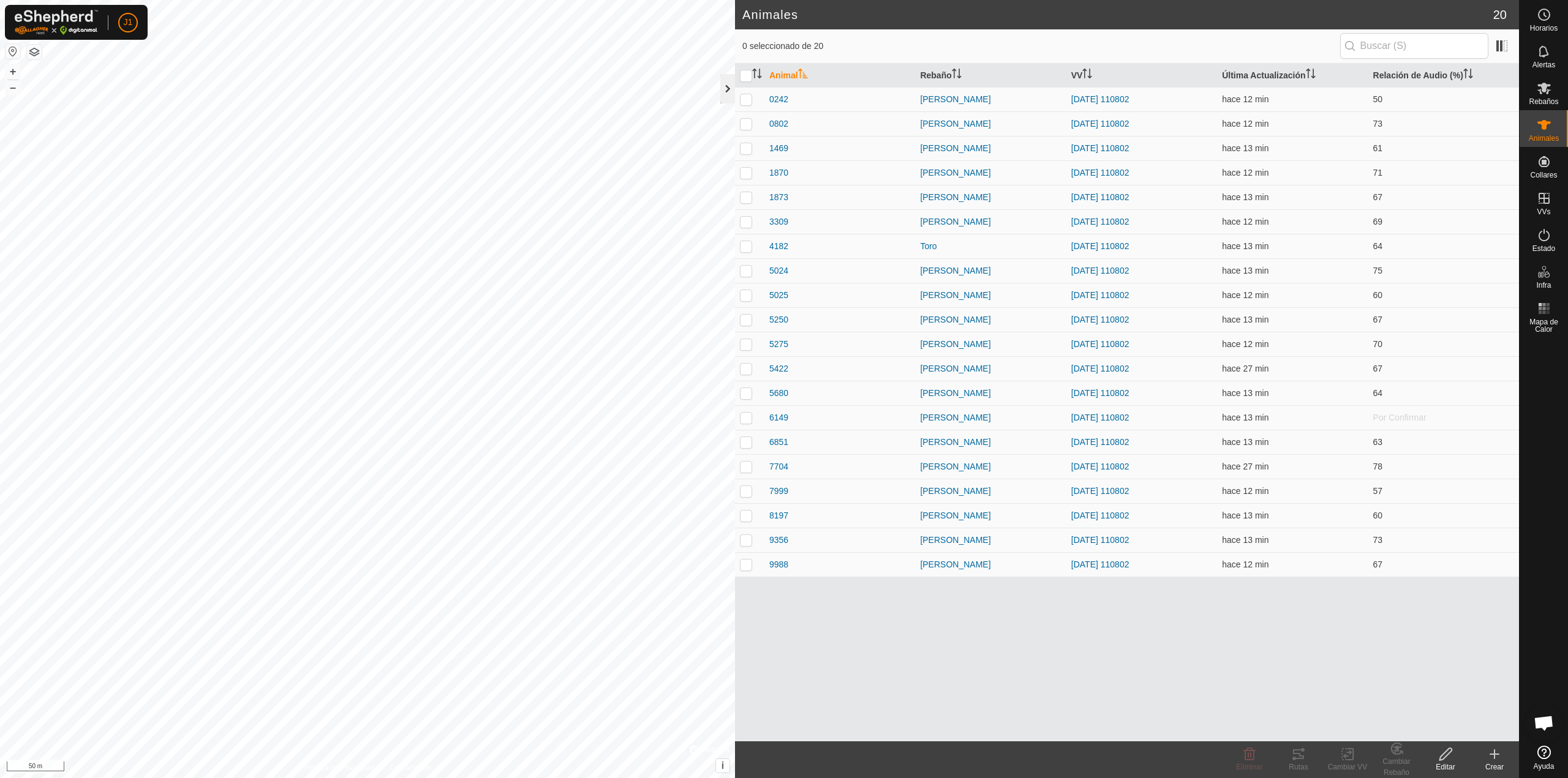
click at [726, 93] on div at bounding box center [727, 89] width 15 height 30
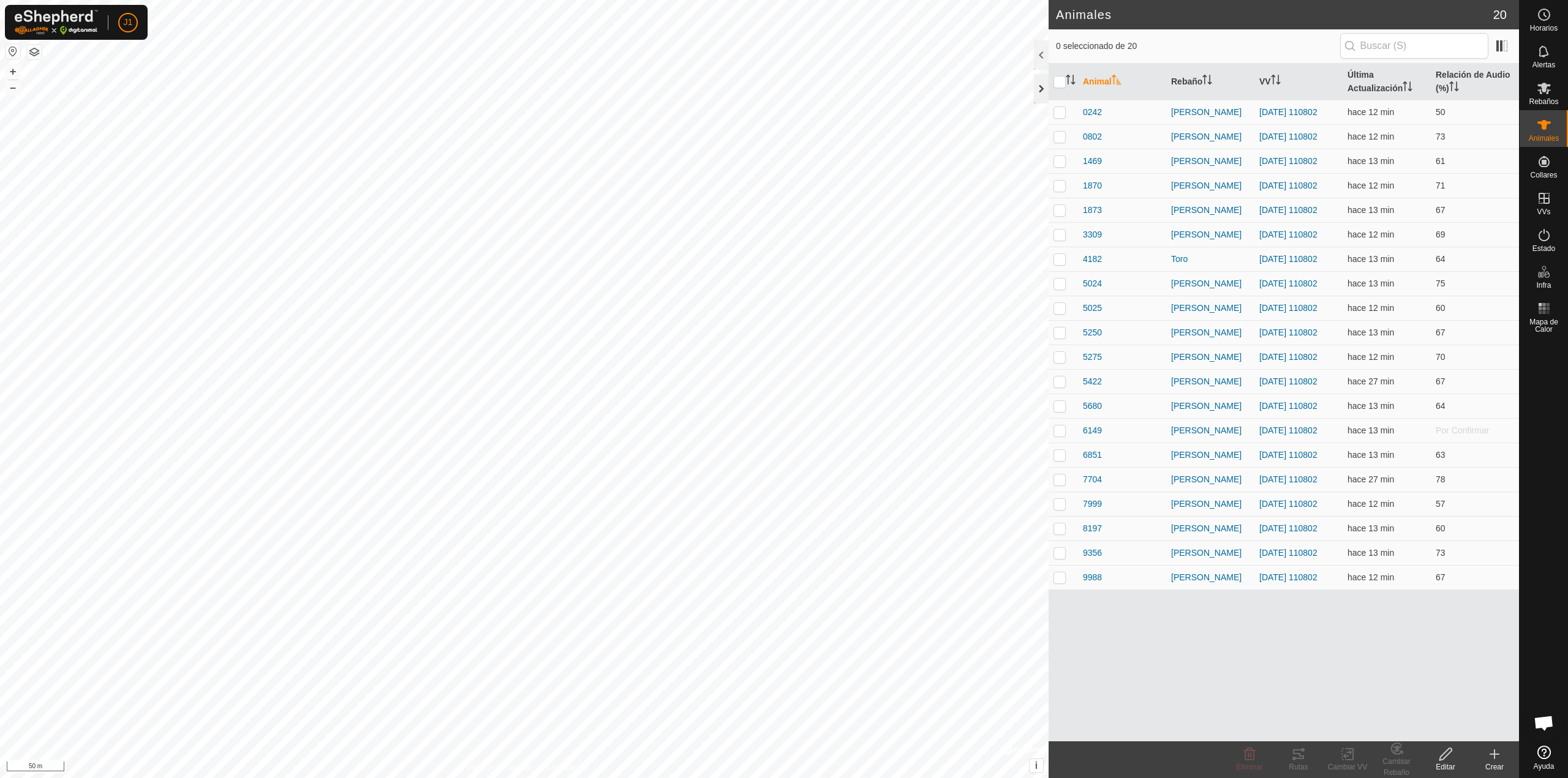
click at [778, 95] on div at bounding box center [1041, 89] width 15 height 30
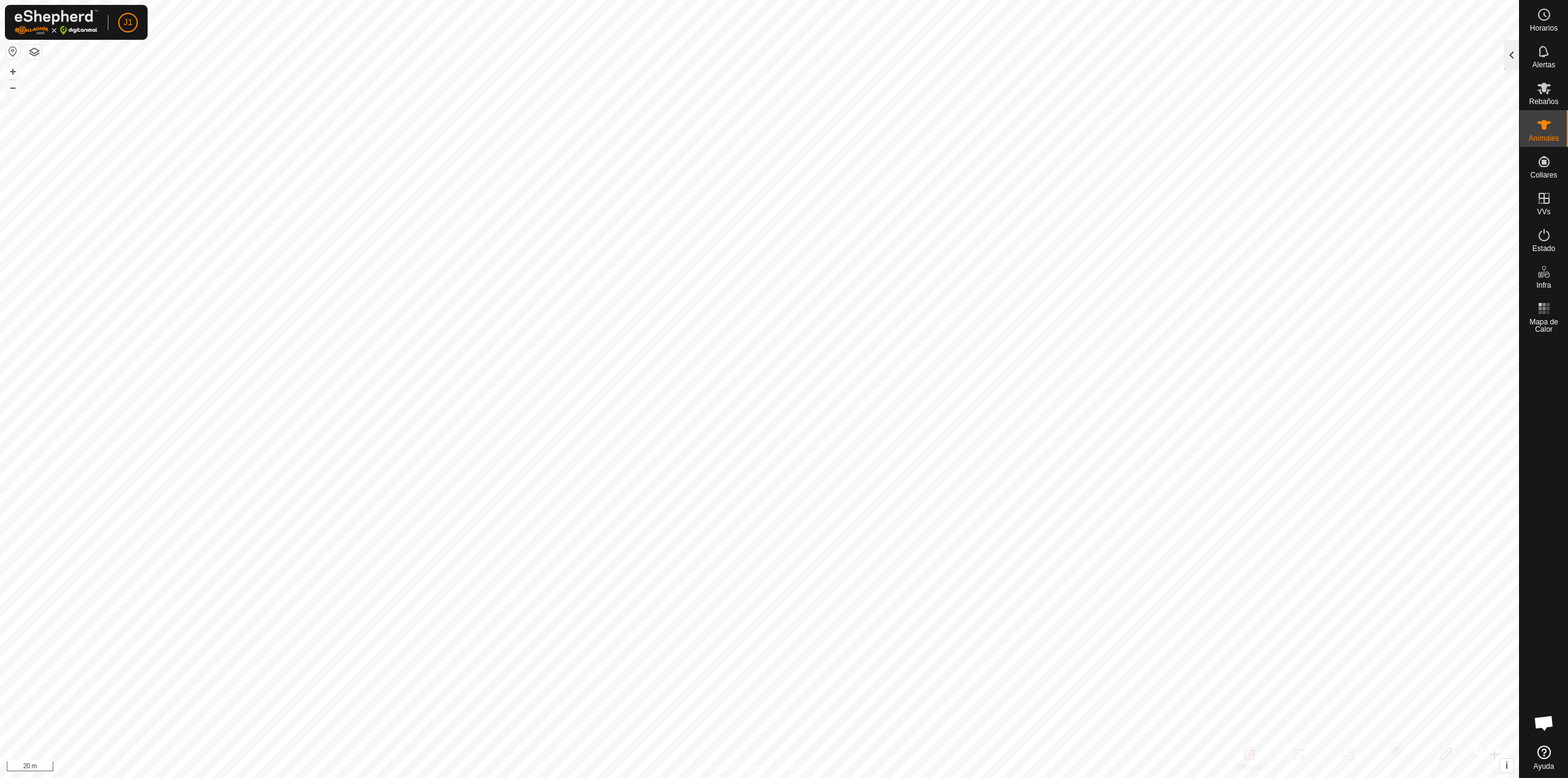
click at [778, 60] on div at bounding box center [1511, 55] width 15 height 30
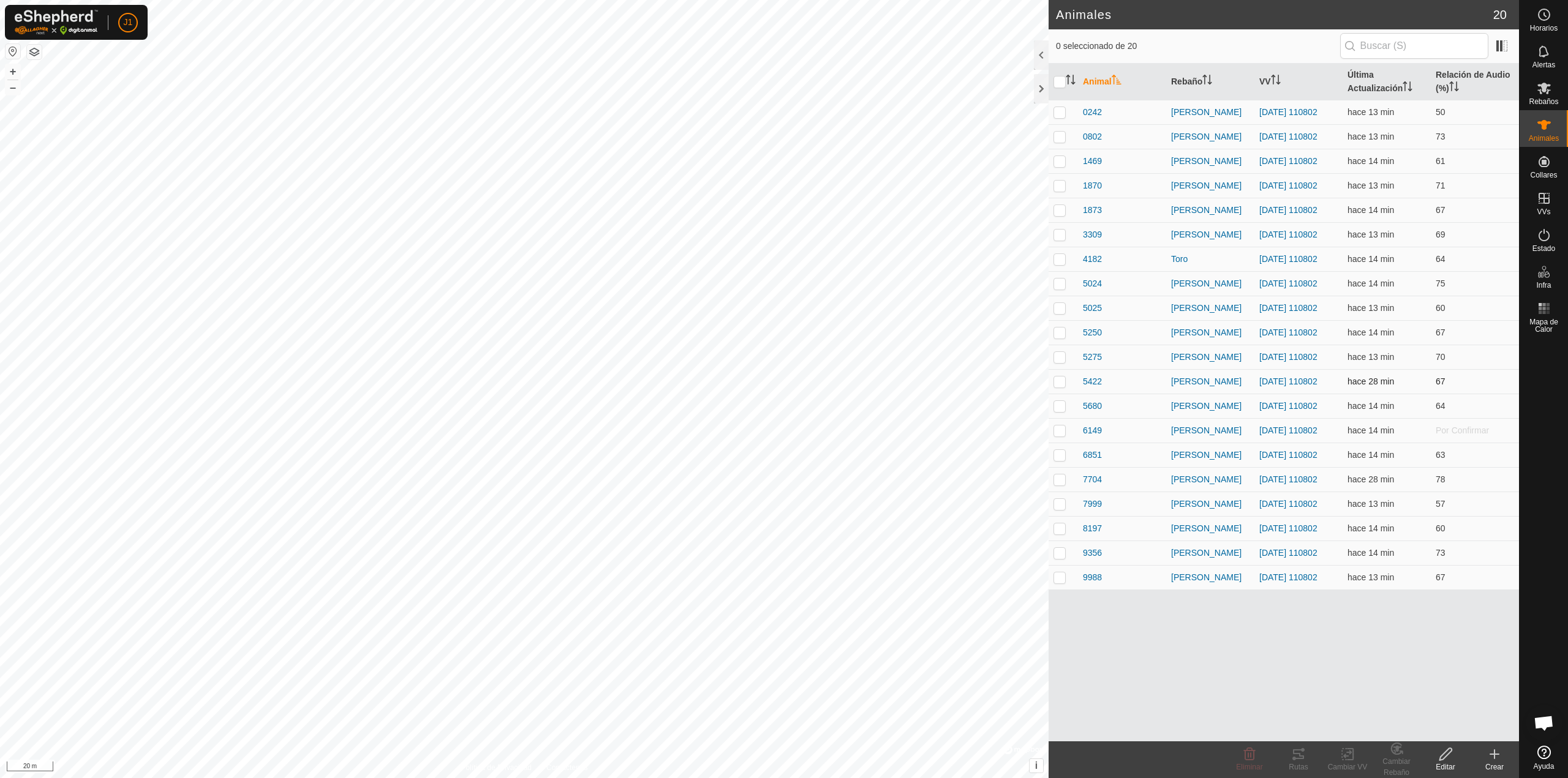
click at [778, 382] on p-checkbox at bounding box center [1059, 381] width 12 height 10
click at [778, 553] on icon at bounding box center [1298, 754] width 15 height 15
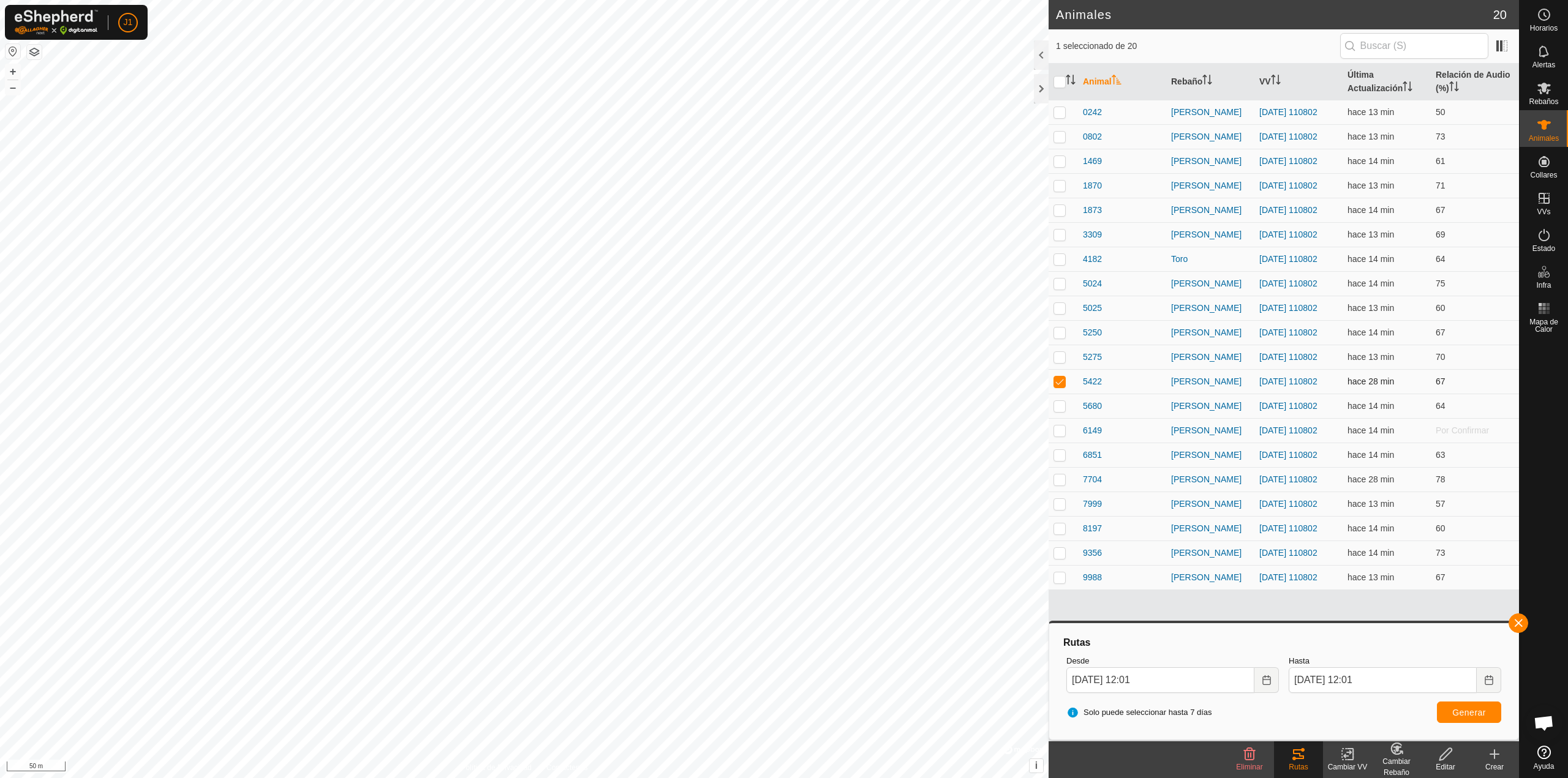
click at [778, 385] on p-checkbox at bounding box center [1059, 381] width 12 height 10
checkbox input "false"
click at [778, 128] on icon at bounding box center [1544, 125] width 15 height 15
click at [778, 83] on icon at bounding box center [1544, 88] width 15 height 15
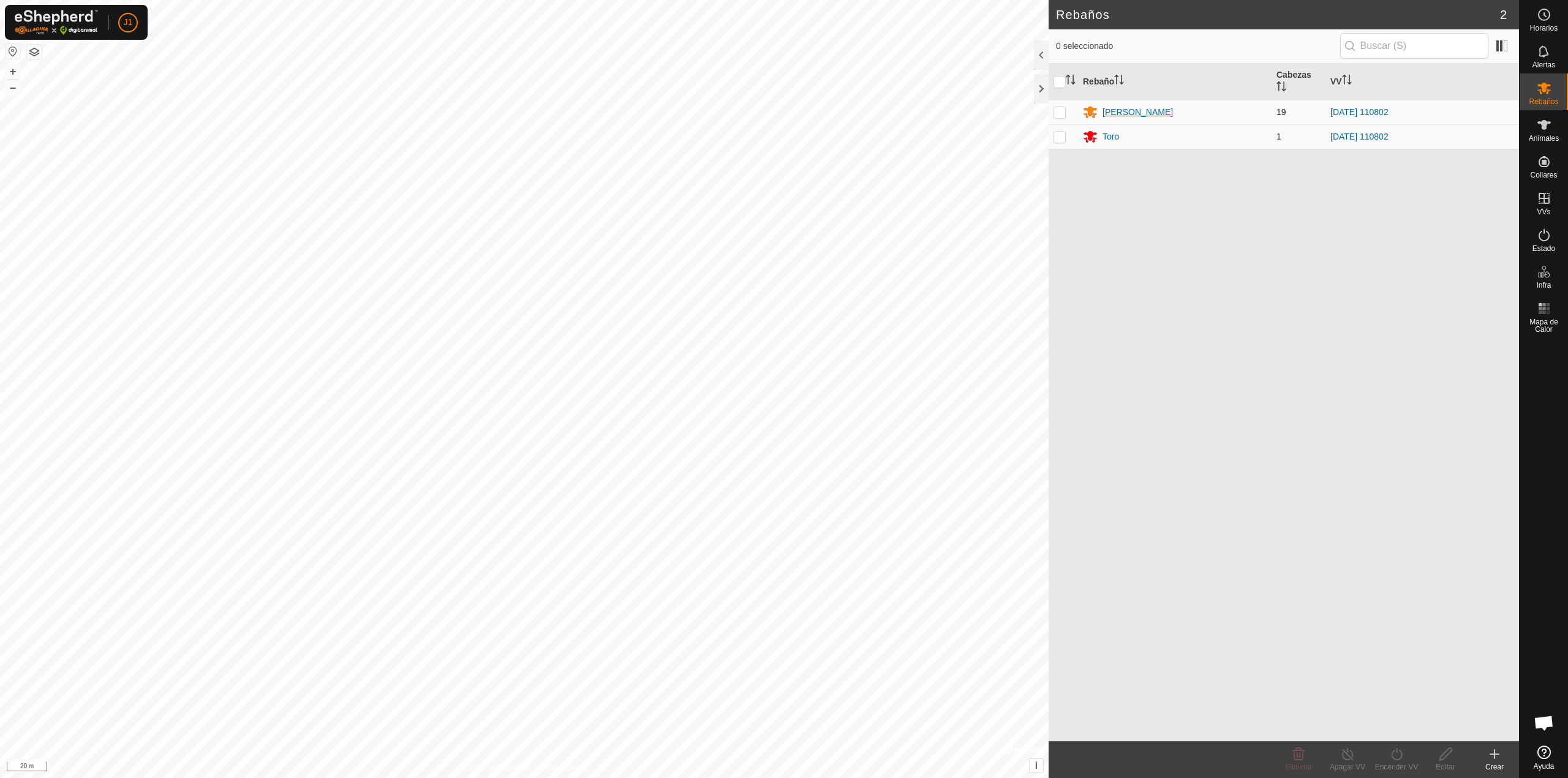
click at [778, 109] on div "[PERSON_NAME]" at bounding box center [1137, 112] width 71 height 13
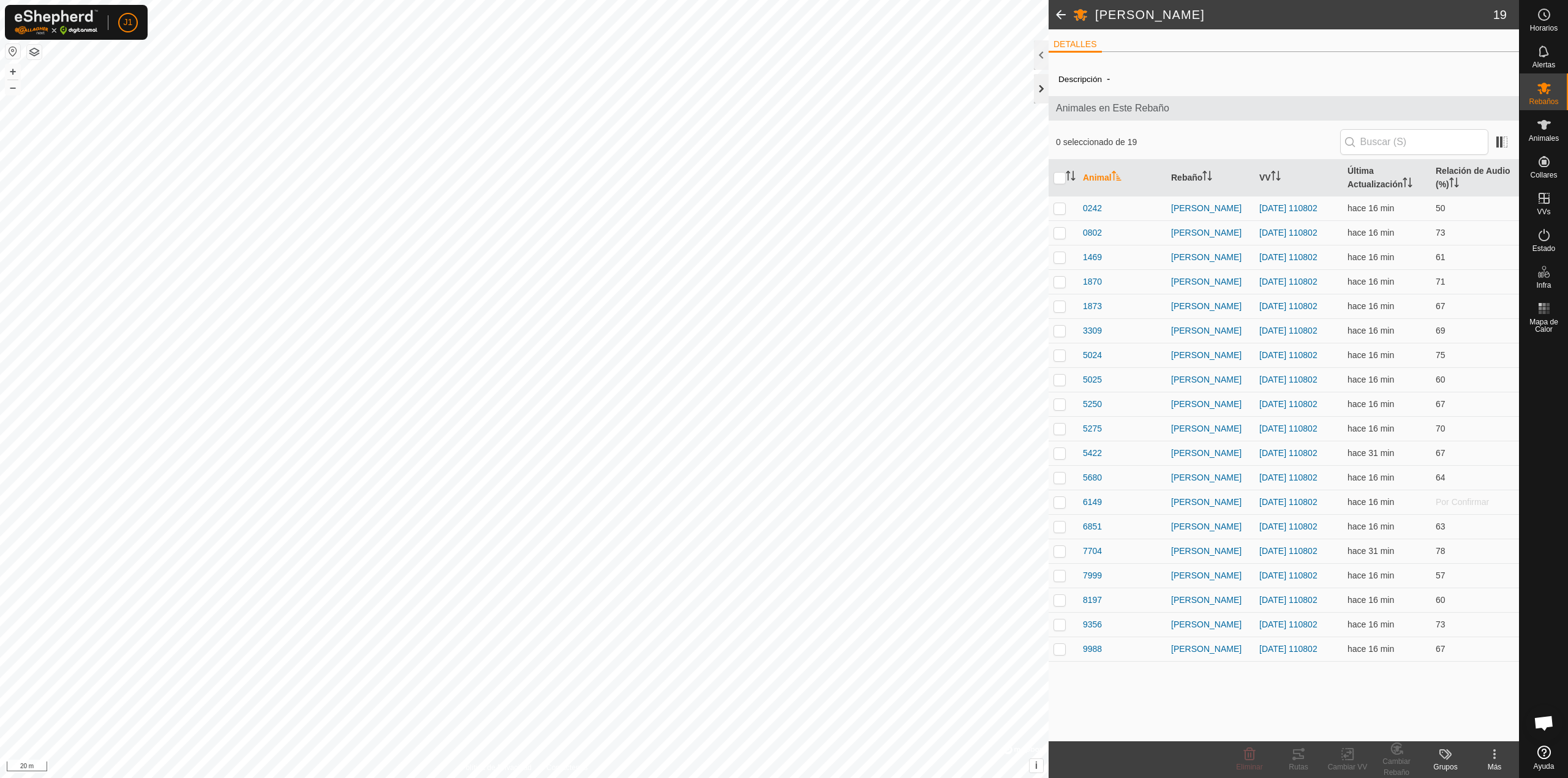
click at [778, 86] on div at bounding box center [1041, 89] width 15 height 30
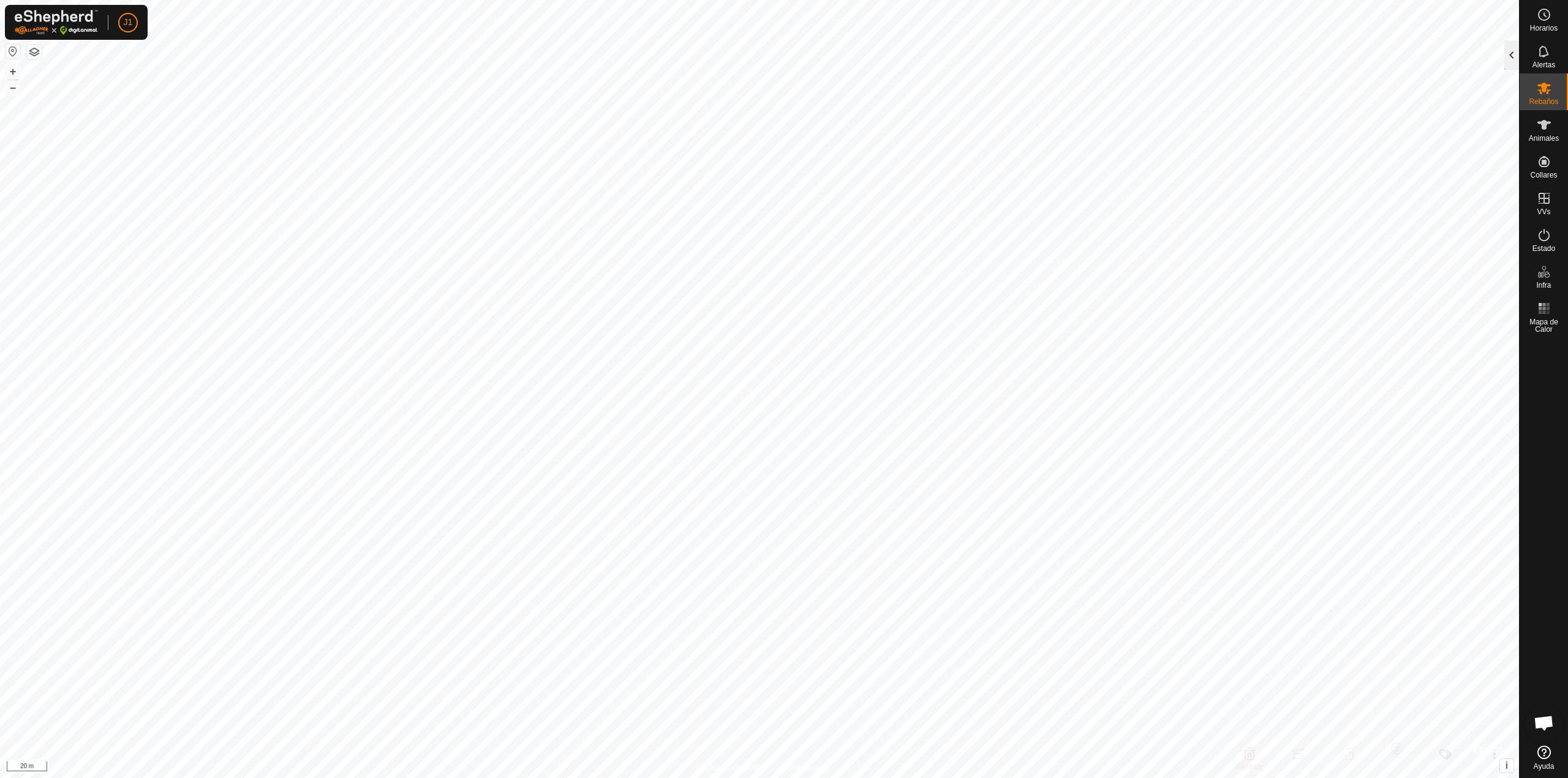
click at [778, 57] on div at bounding box center [1511, 55] width 15 height 30
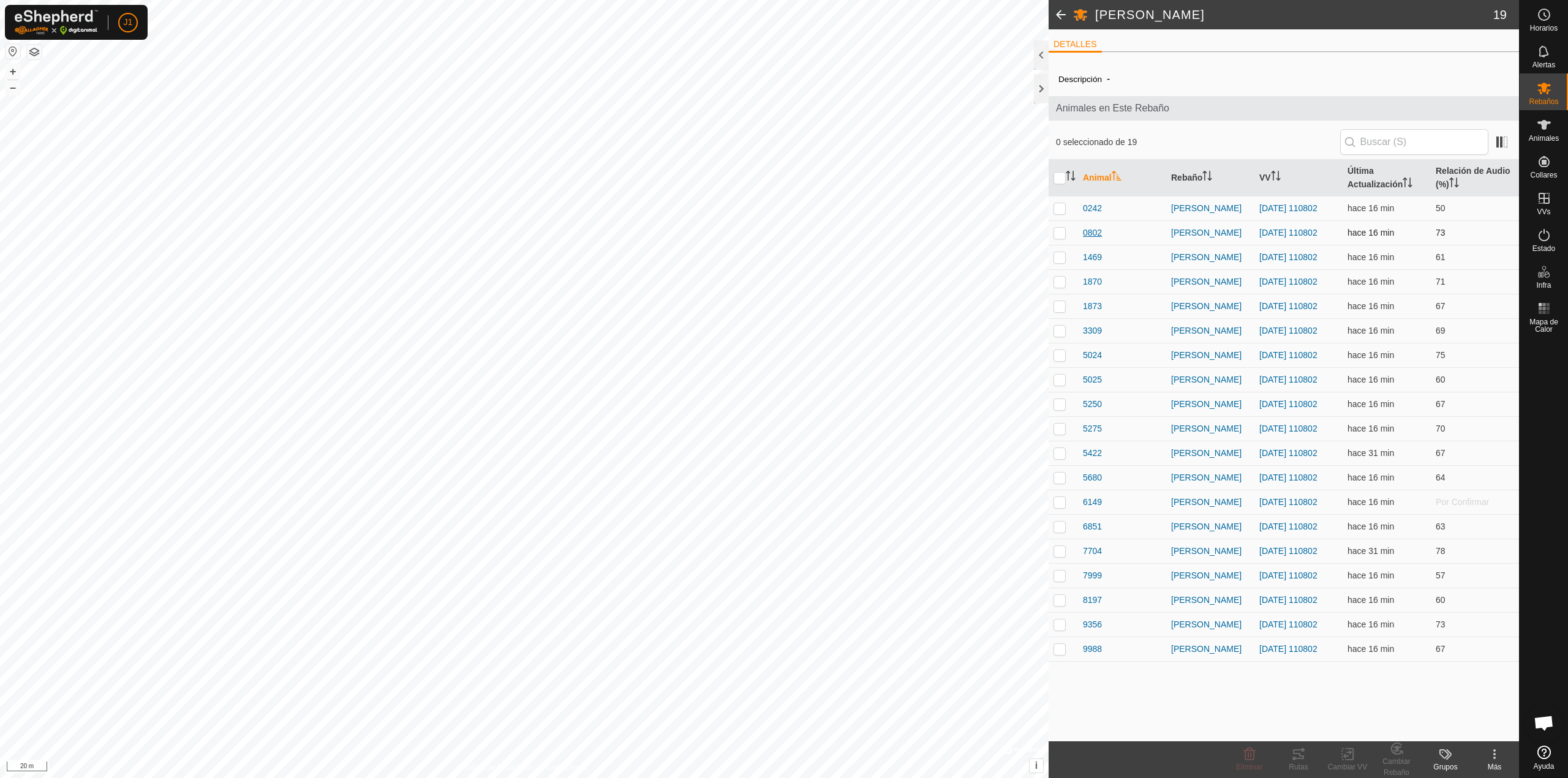
click at [778, 231] on span "0802" at bounding box center [1092, 233] width 19 height 13
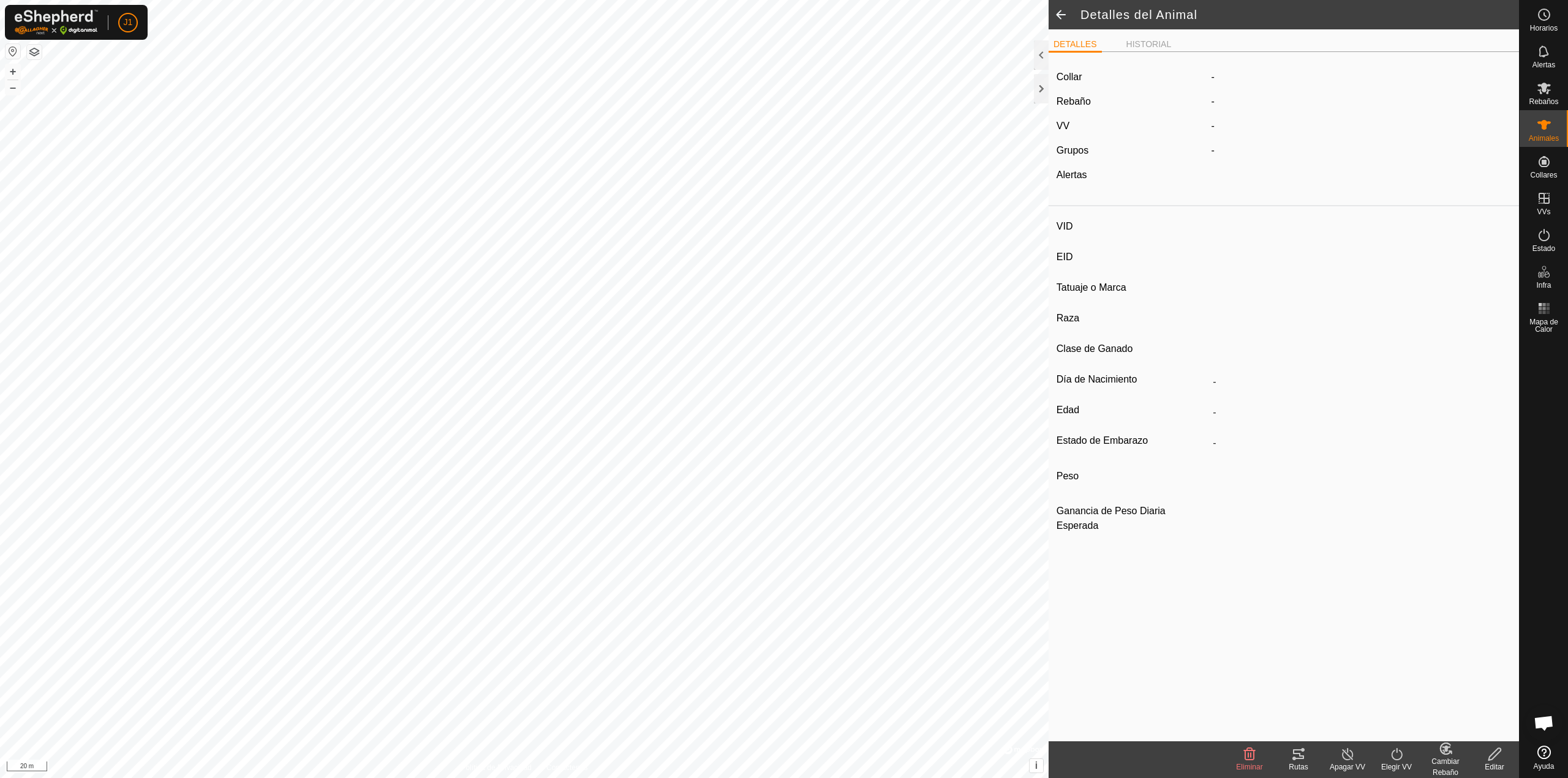
type input "0802"
type input "-"
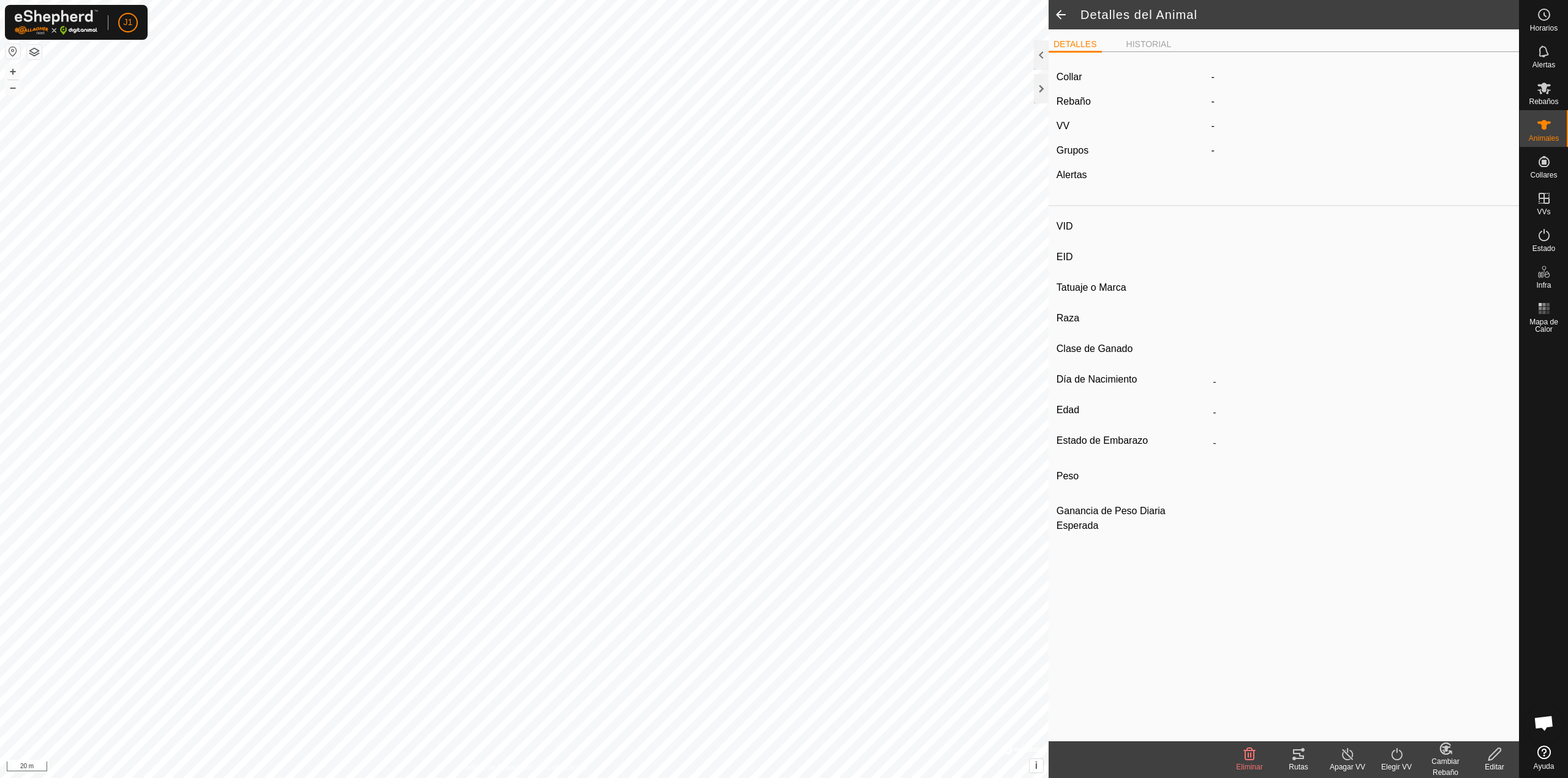
type input "0 kg"
type input "-"
click at [778, 553] on icon at bounding box center [1298, 754] width 15 height 15
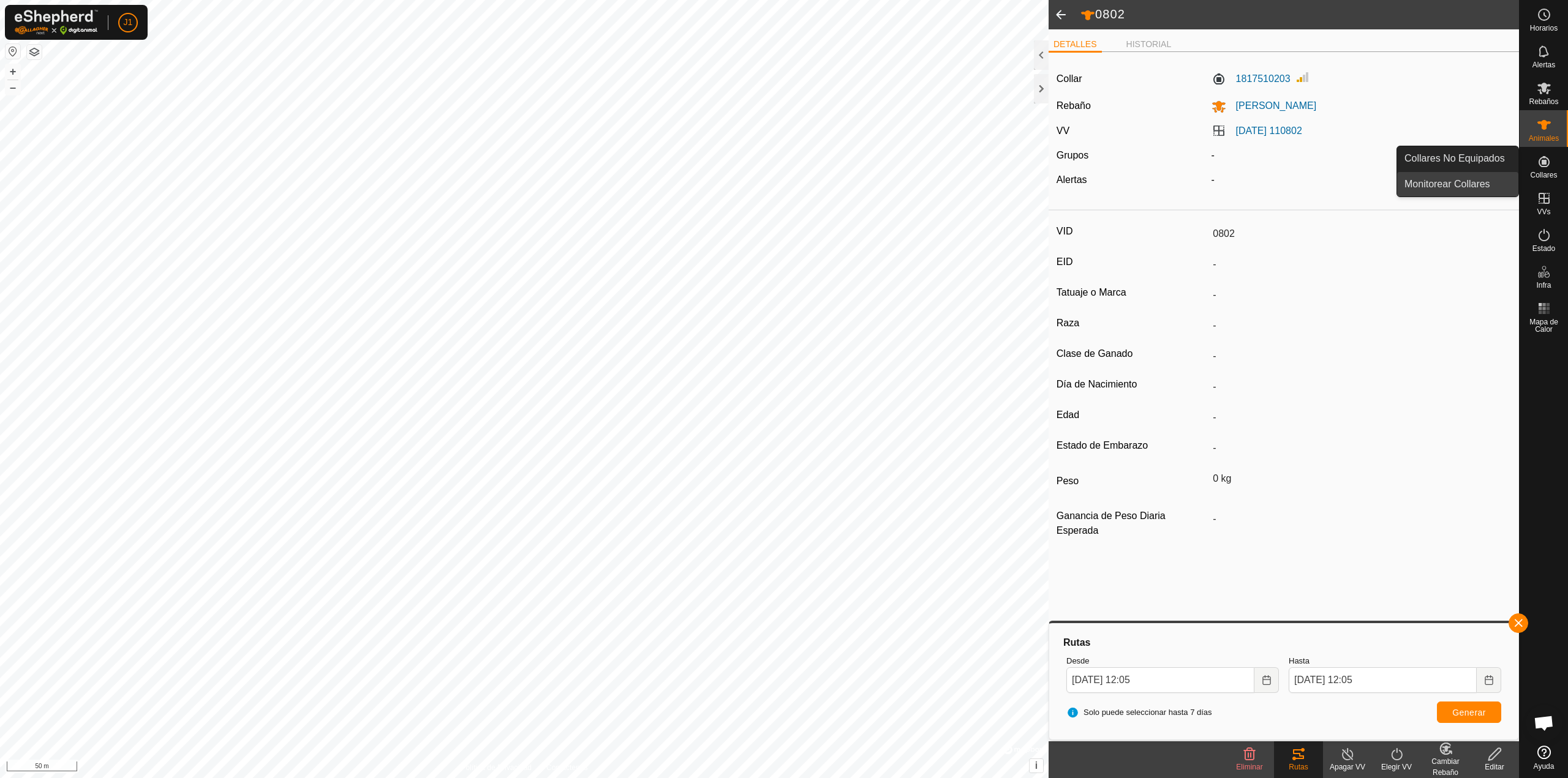
click at [778, 181] on link "Monitorear Collares" at bounding box center [1457, 184] width 121 height 24
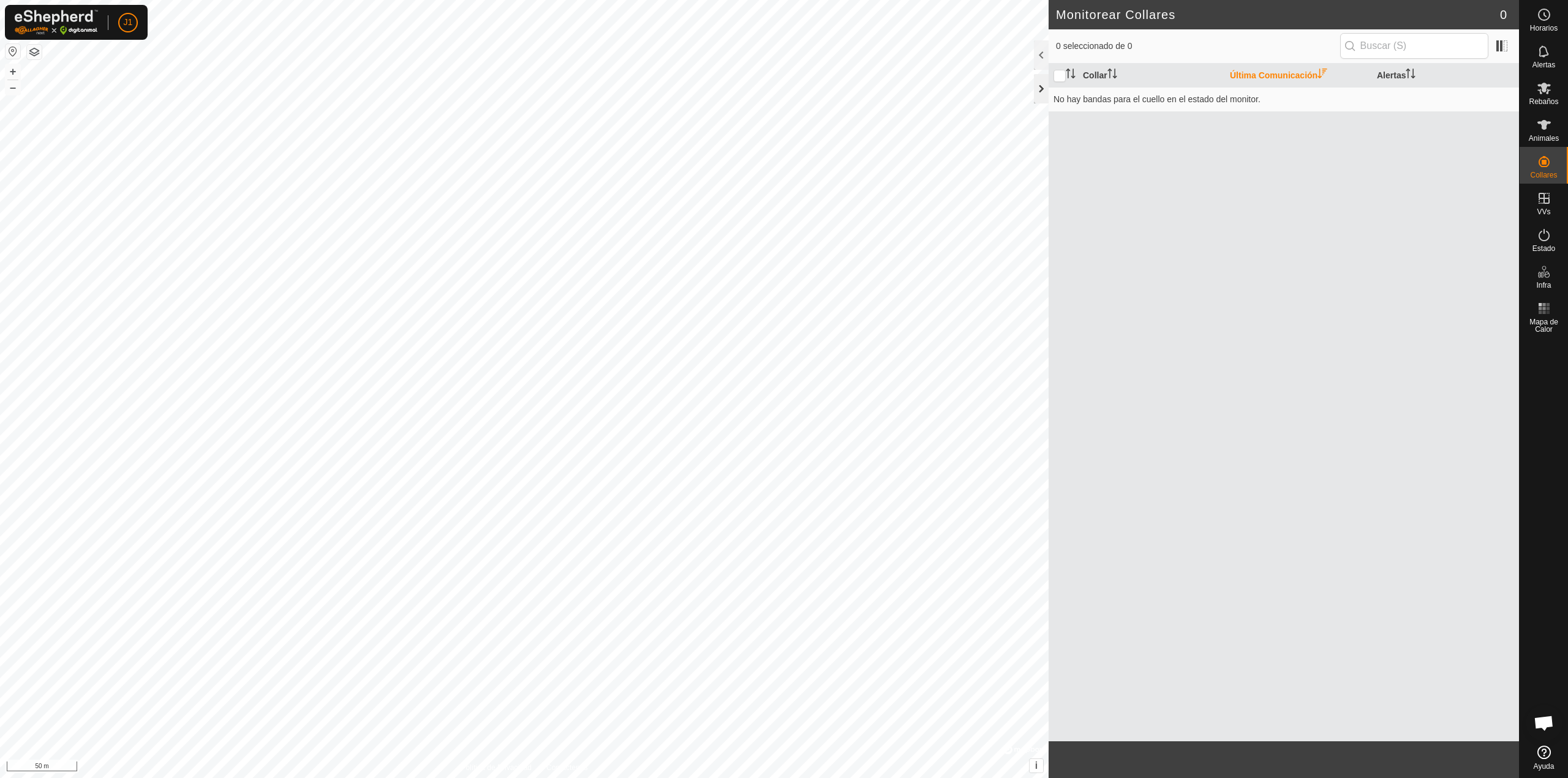
click at [778, 88] on div at bounding box center [1041, 89] width 15 height 30
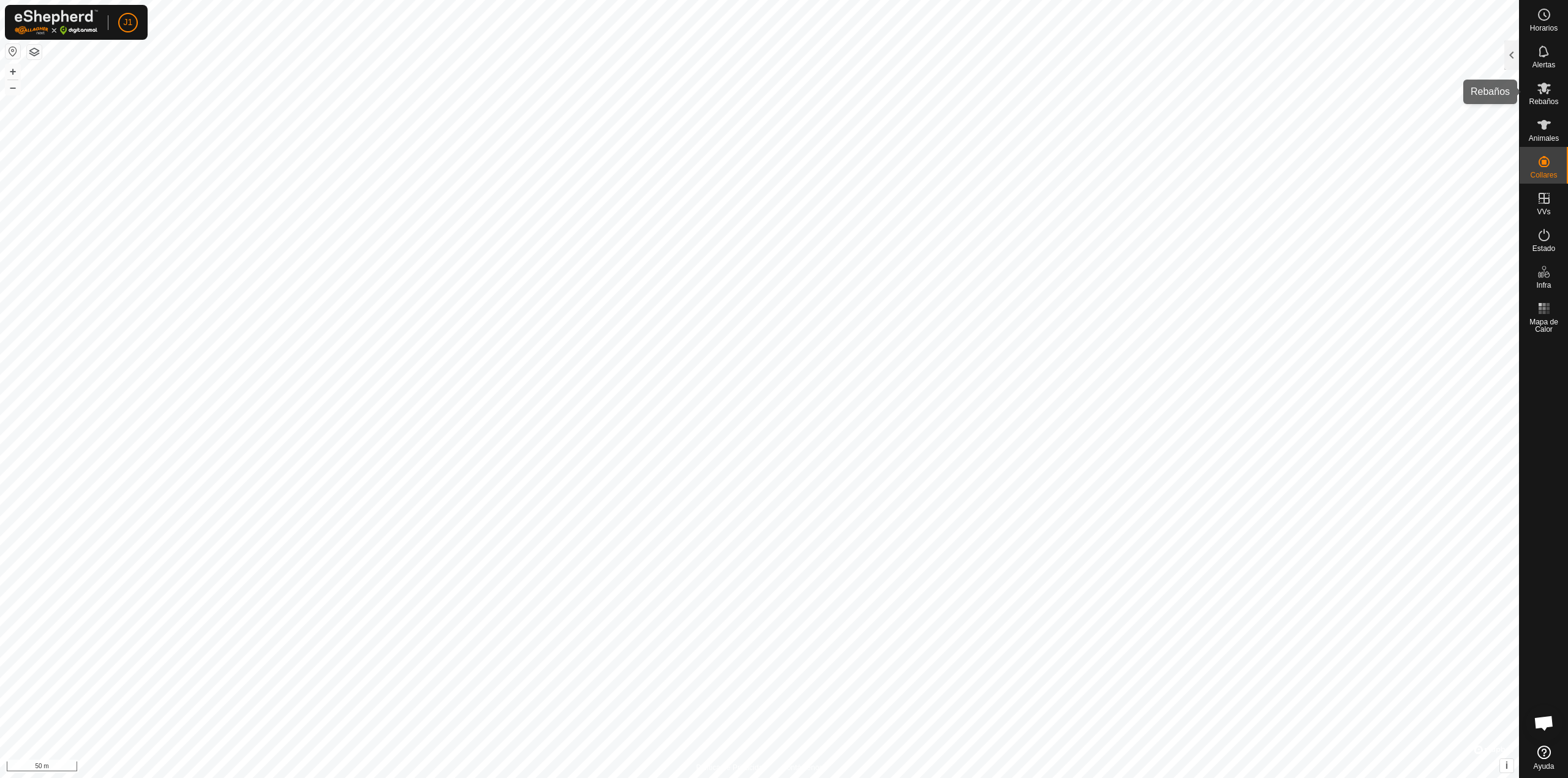
click at [778, 87] on icon at bounding box center [1544, 89] width 13 height 12
click at [778, 66] on div at bounding box center [1511, 55] width 15 height 30
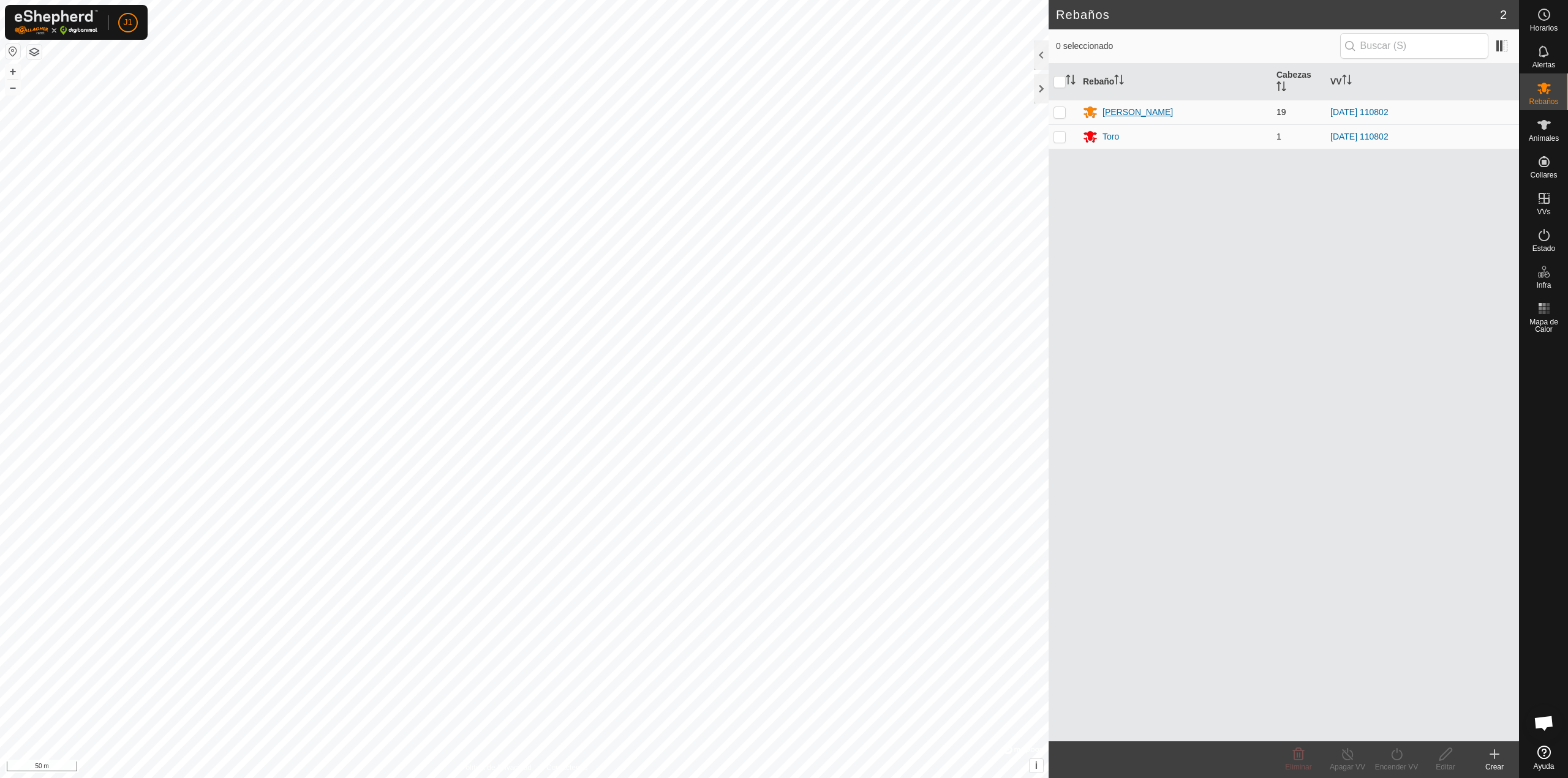
click at [778, 116] on div "[PERSON_NAME]" at bounding box center [1137, 112] width 71 height 13
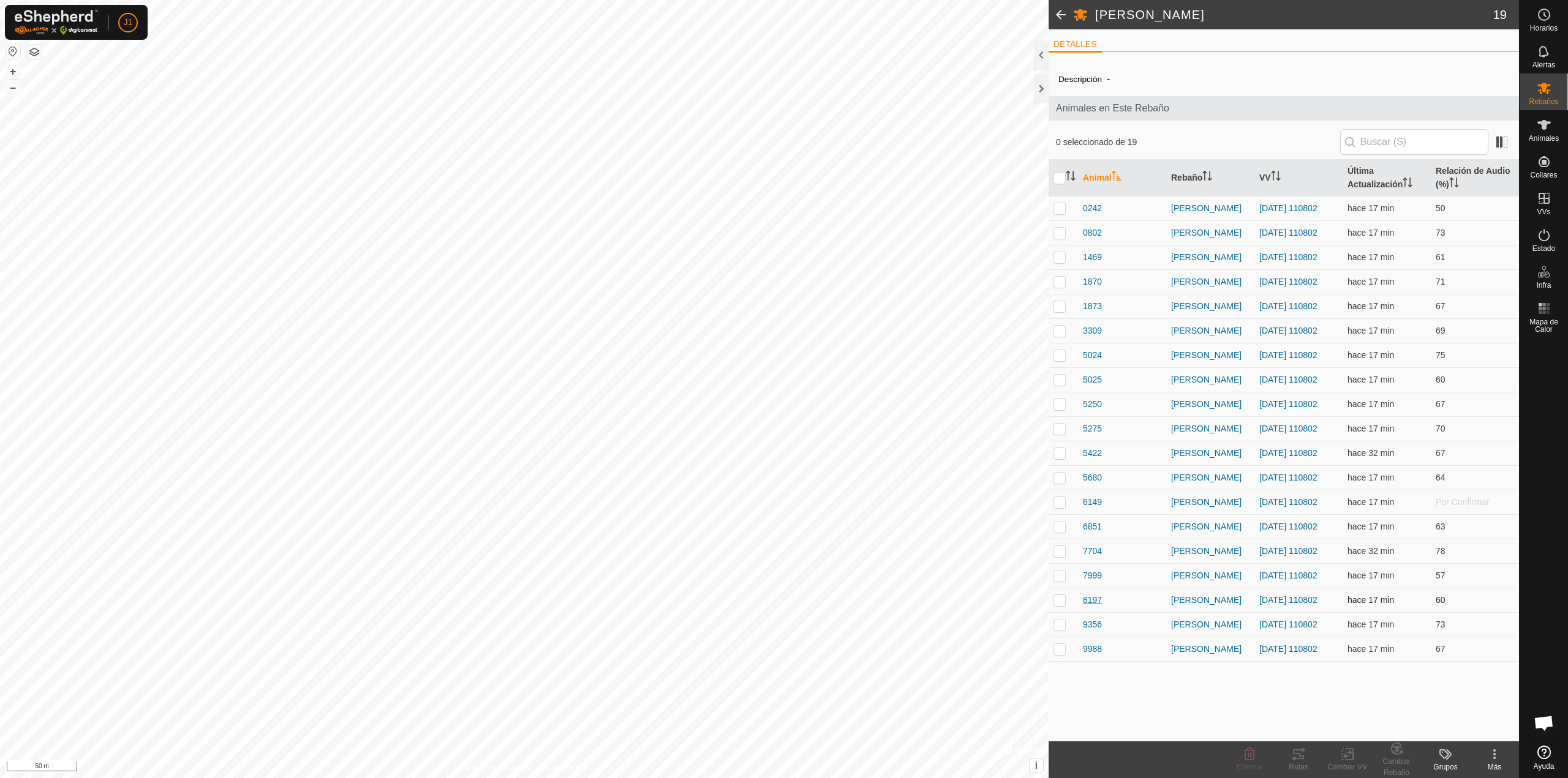
click at [778, 553] on span "8197" at bounding box center [1092, 600] width 19 height 13
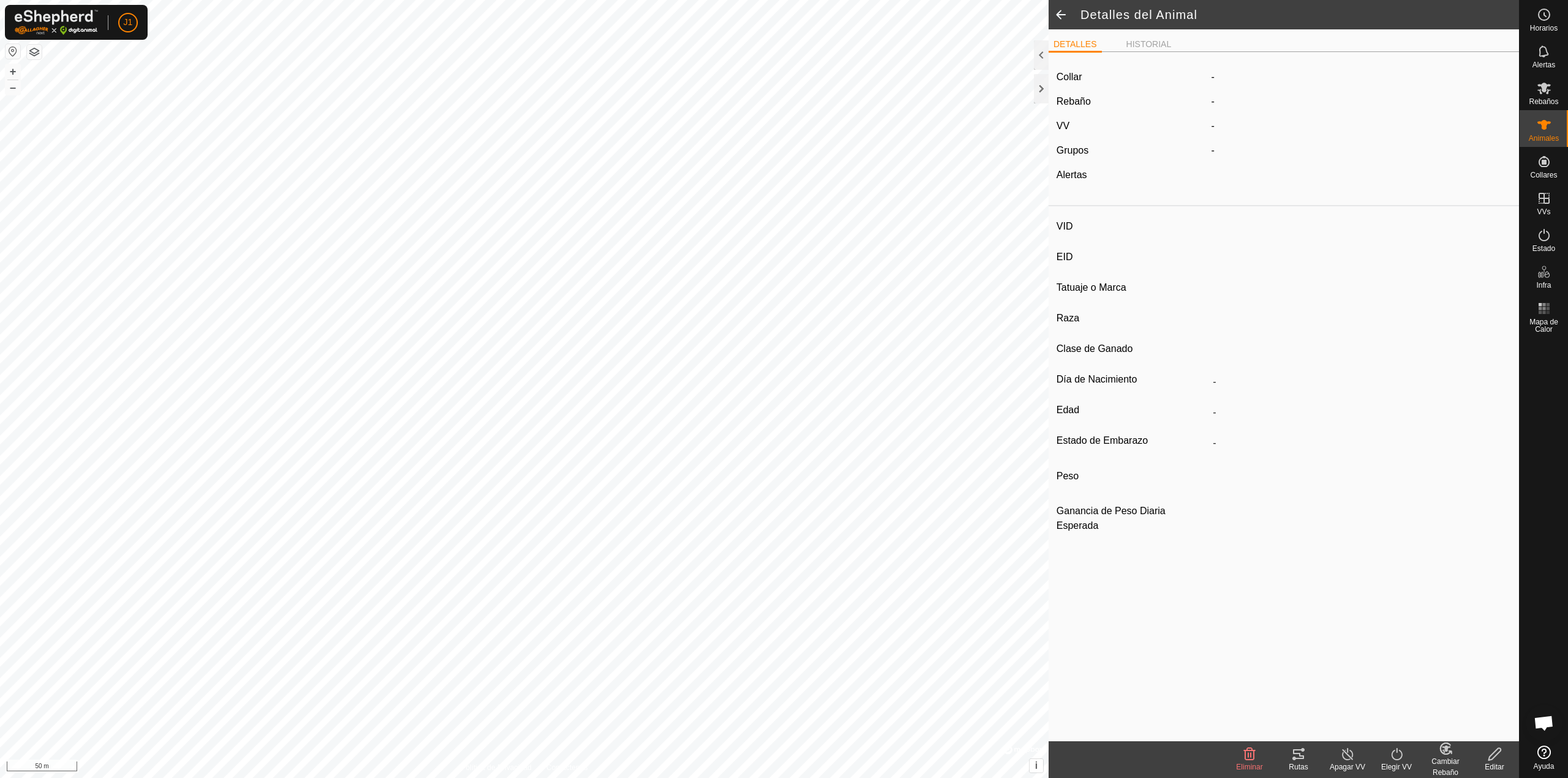
type input "8197"
type input "-"
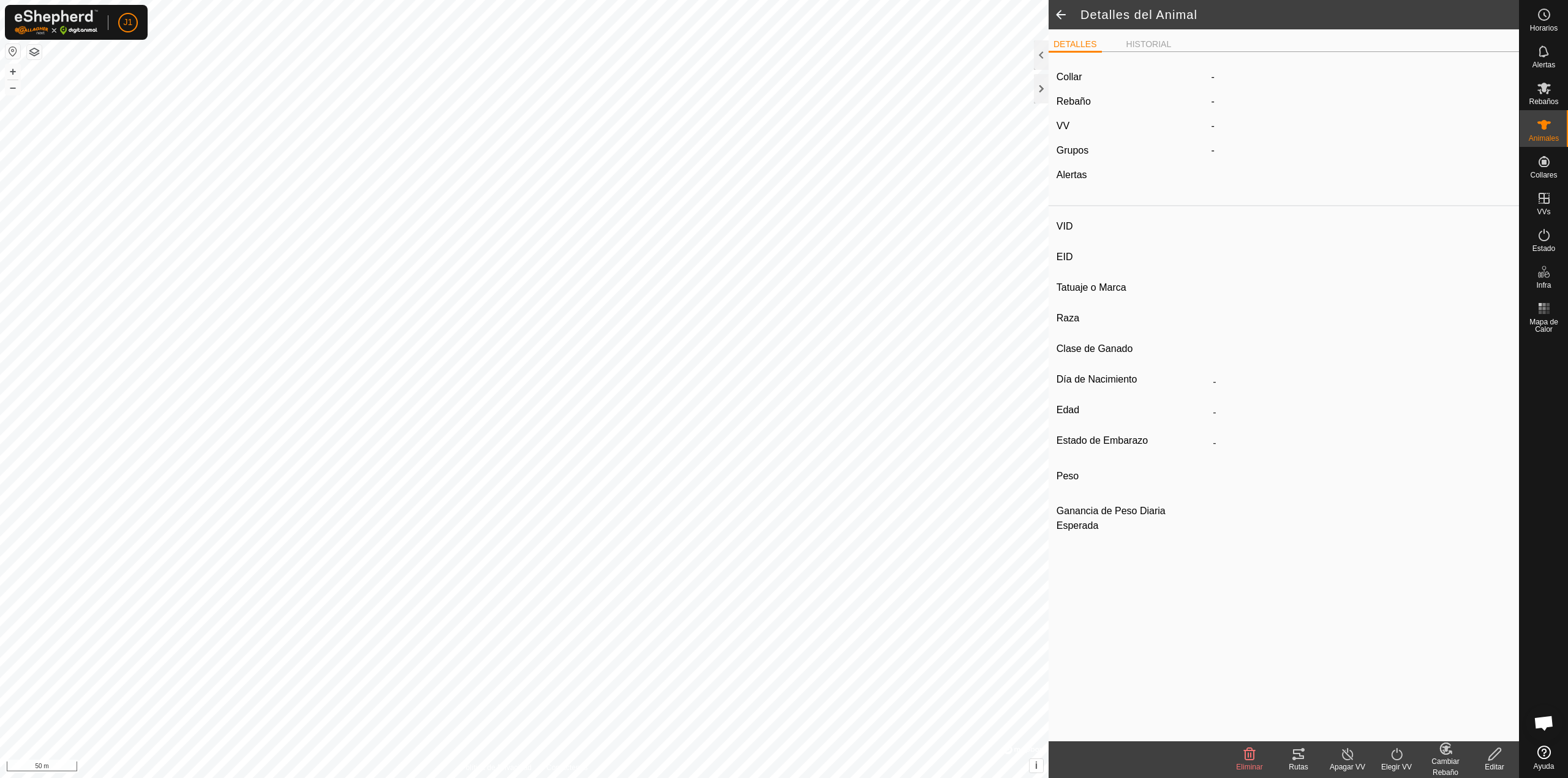
type input "0 kg"
type input "-"
click at [778, 553] on icon at bounding box center [1298, 754] width 15 height 15
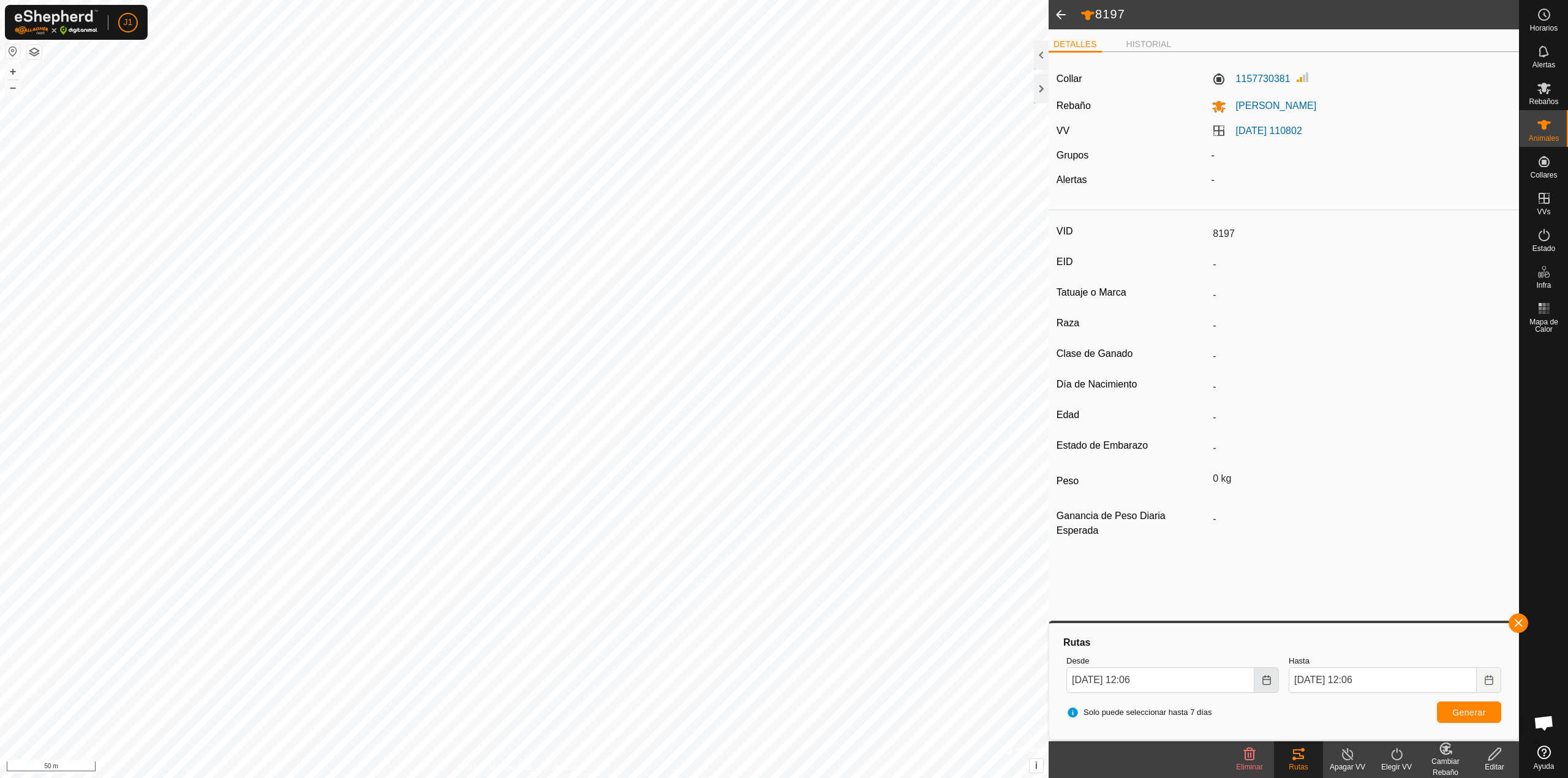
click at [778, 553] on icon "Choose Date" at bounding box center [1266, 680] width 10 height 10
click at [778, 524] on span "10" at bounding box center [1228, 524] width 19 height 19
type input "10 Oct, 2025 12:06"
click at [778, 553] on span "Generar" at bounding box center [1469, 712] width 33 height 10
click at [778, 21] on span at bounding box center [1060, 15] width 24 height 30
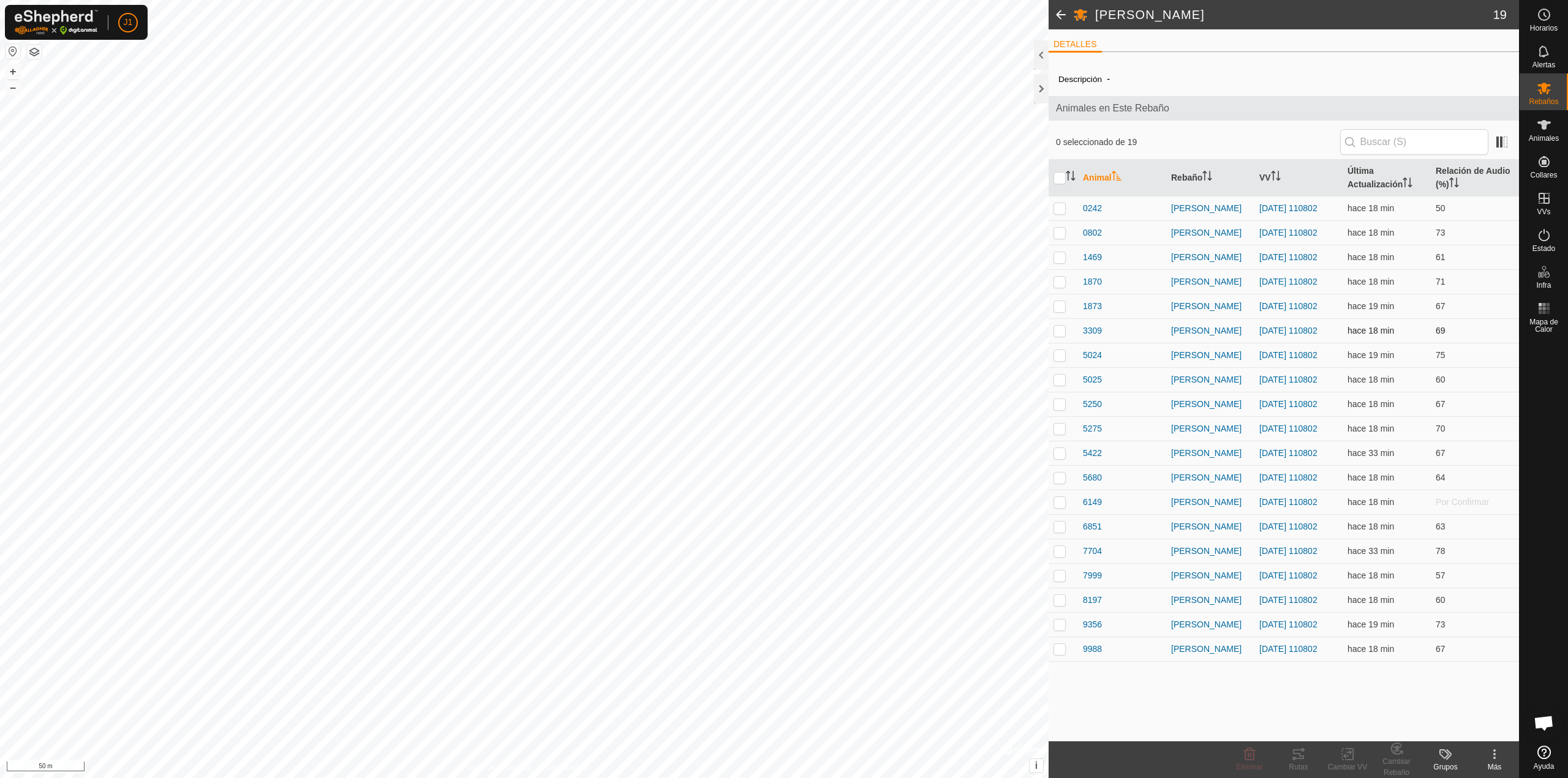
click at [778, 332] on p-checkbox at bounding box center [1059, 330] width 12 height 10
checkbox input "true"
click at [778, 553] on icon at bounding box center [1298, 754] width 15 height 15
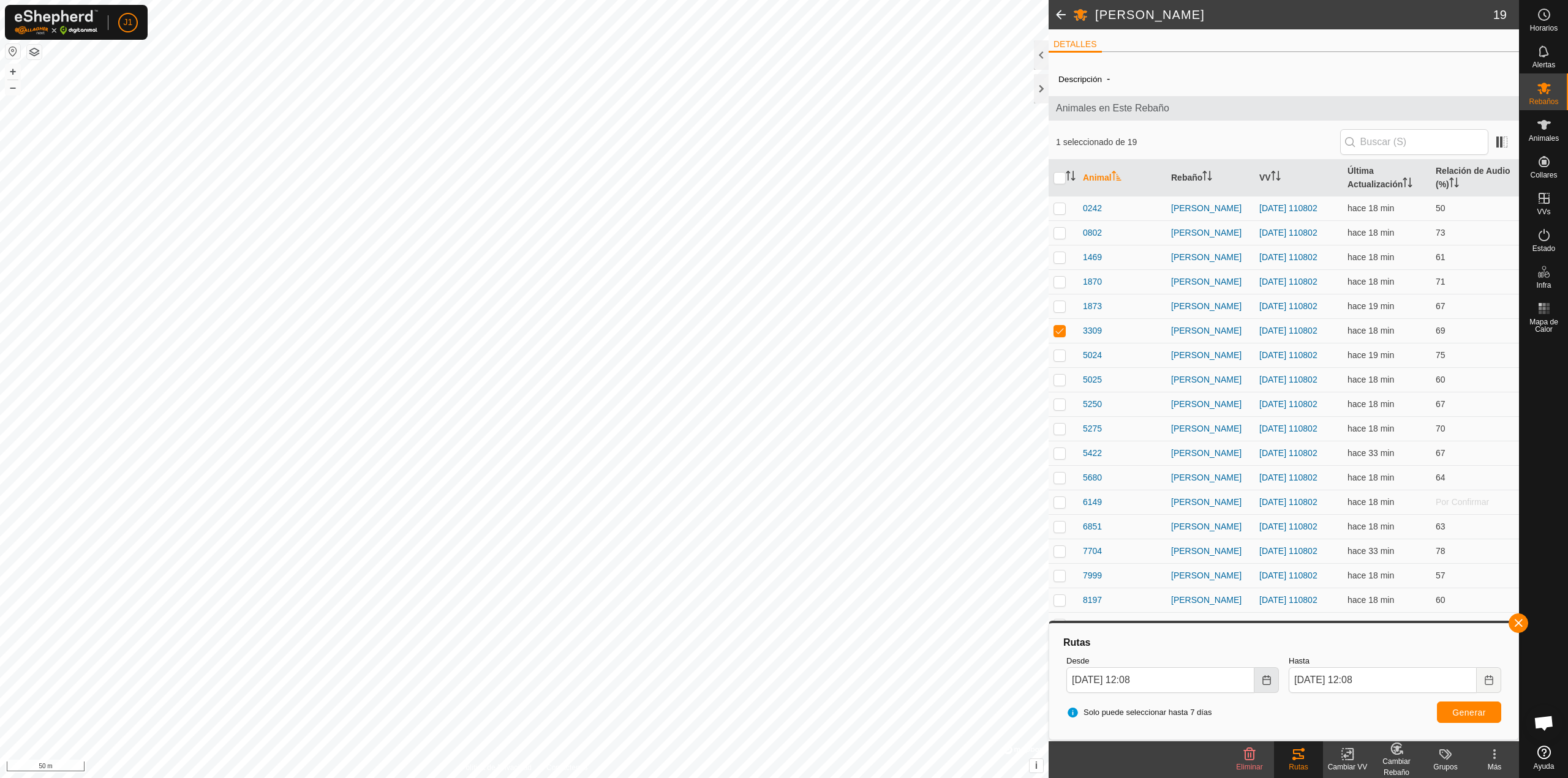
click at [778, 553] on button "Choose Date" at bounding box center [1267, 680] width 24 height 26
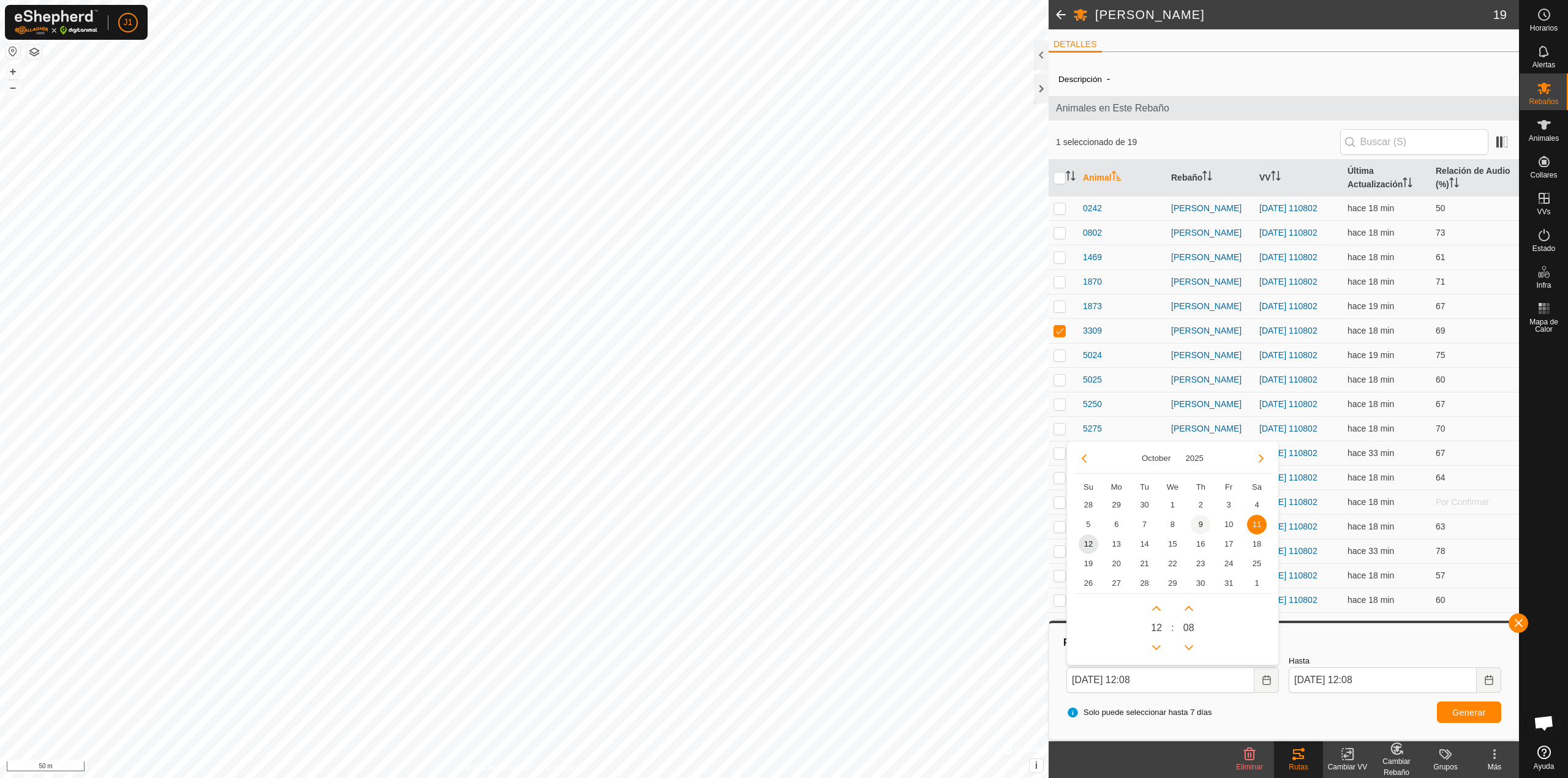
click at [778, 526] on span "9" at bounding box center [1200, 524] width 19 height 19
type input "09 Oct, 2025 12:08"
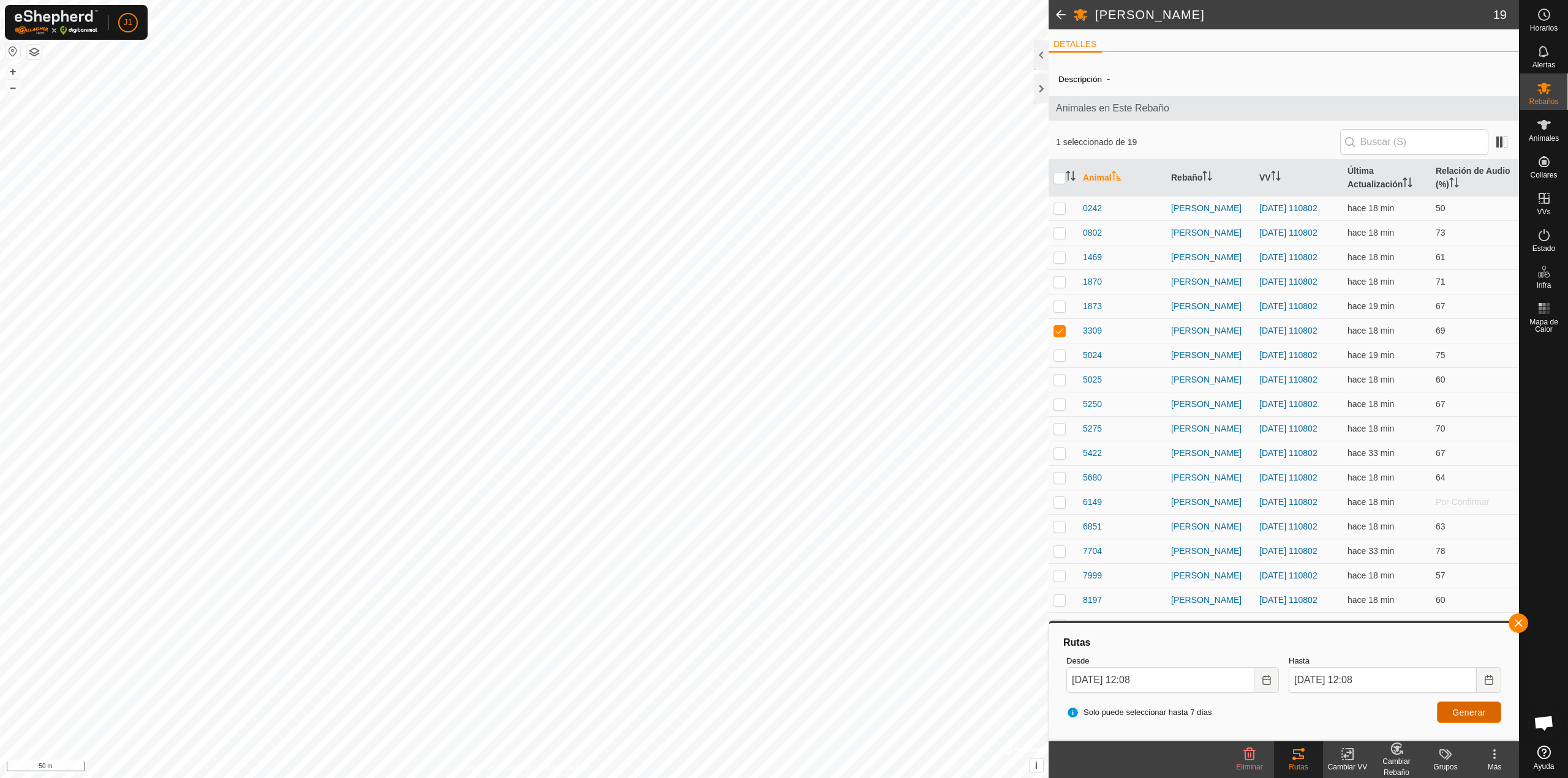
click at [778, 553] on button "Generar" at bounding box center [1469, 712] width 64 height 21
click at [778, 98] on span "Rebaños" at bounding box center [1544, 101] width 30 height 7
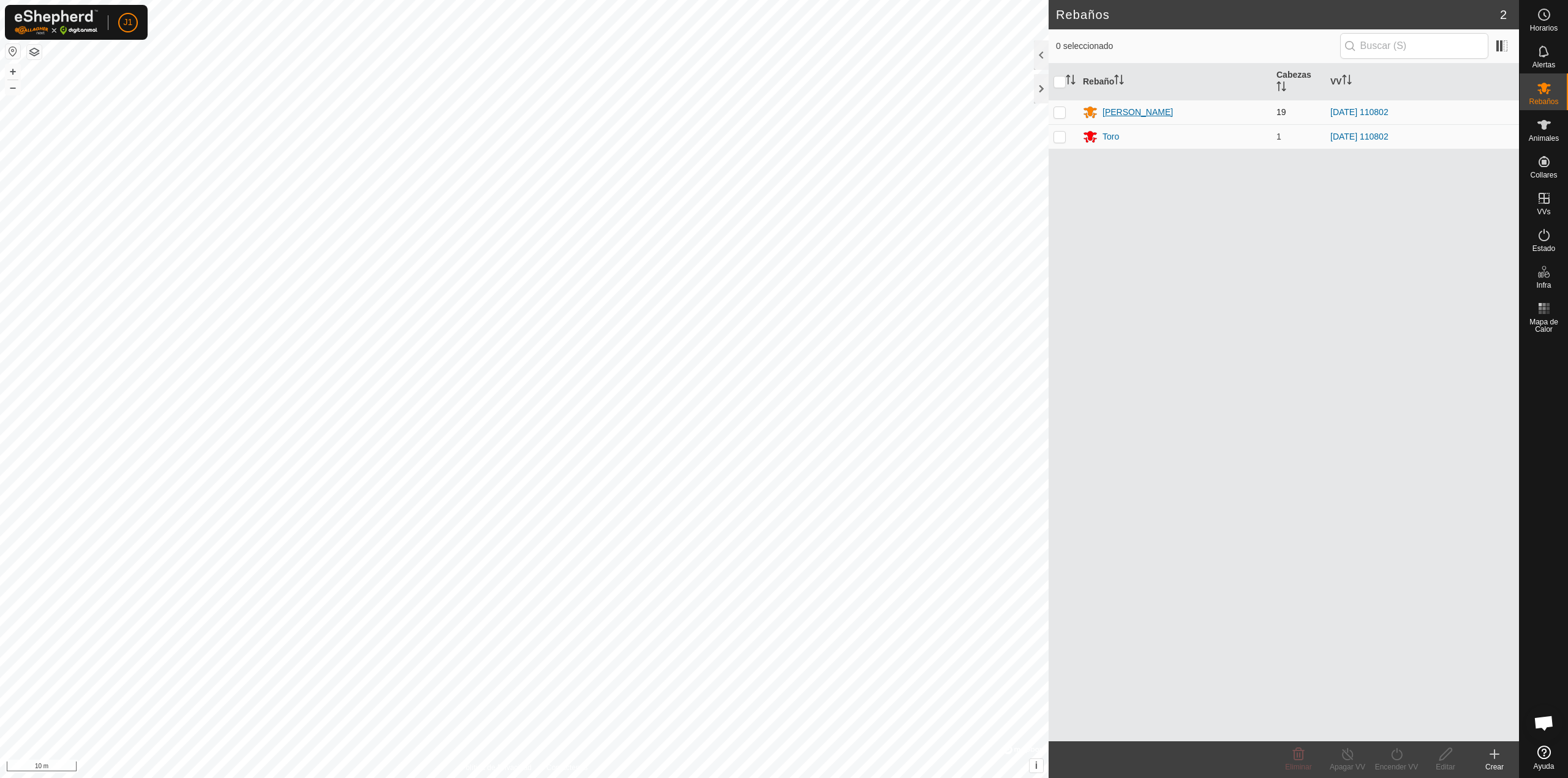
click at [778, 114] on div "[PERSON_NAME]" at bounding box center [1137, 112] width 71 height 13
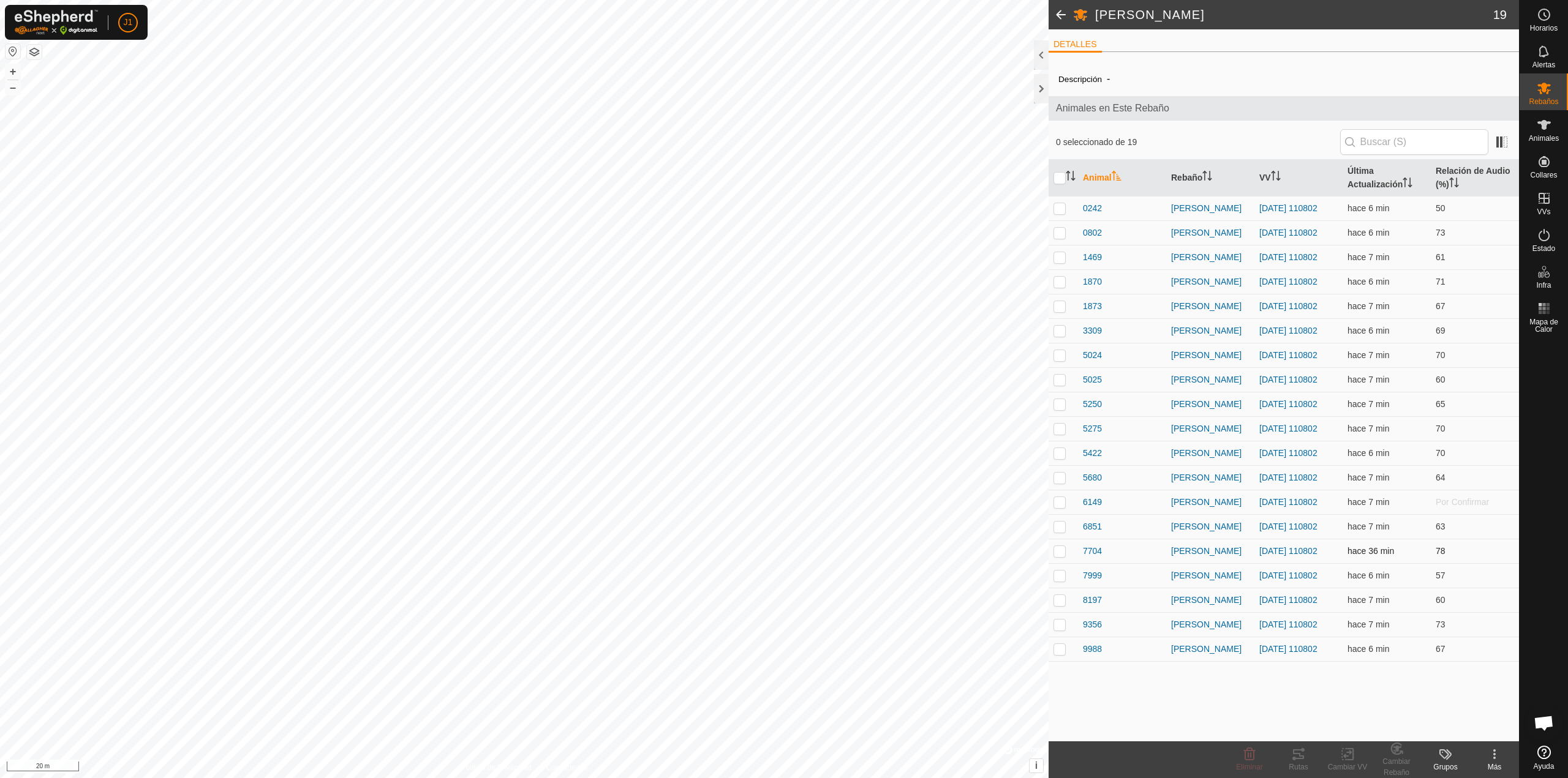
click at [1060, 553] on p-checkbox at bounding box center [1059, 551] width 12 height 10
click at [1063, 554] on p-checkbox at bounding box center [1059, 551] width 12 height 10
checkbox input "false"
click at [1058, 211] on p-checkbox at bounding box center [1059, 208] width 12 height 10
checkbox input "true"
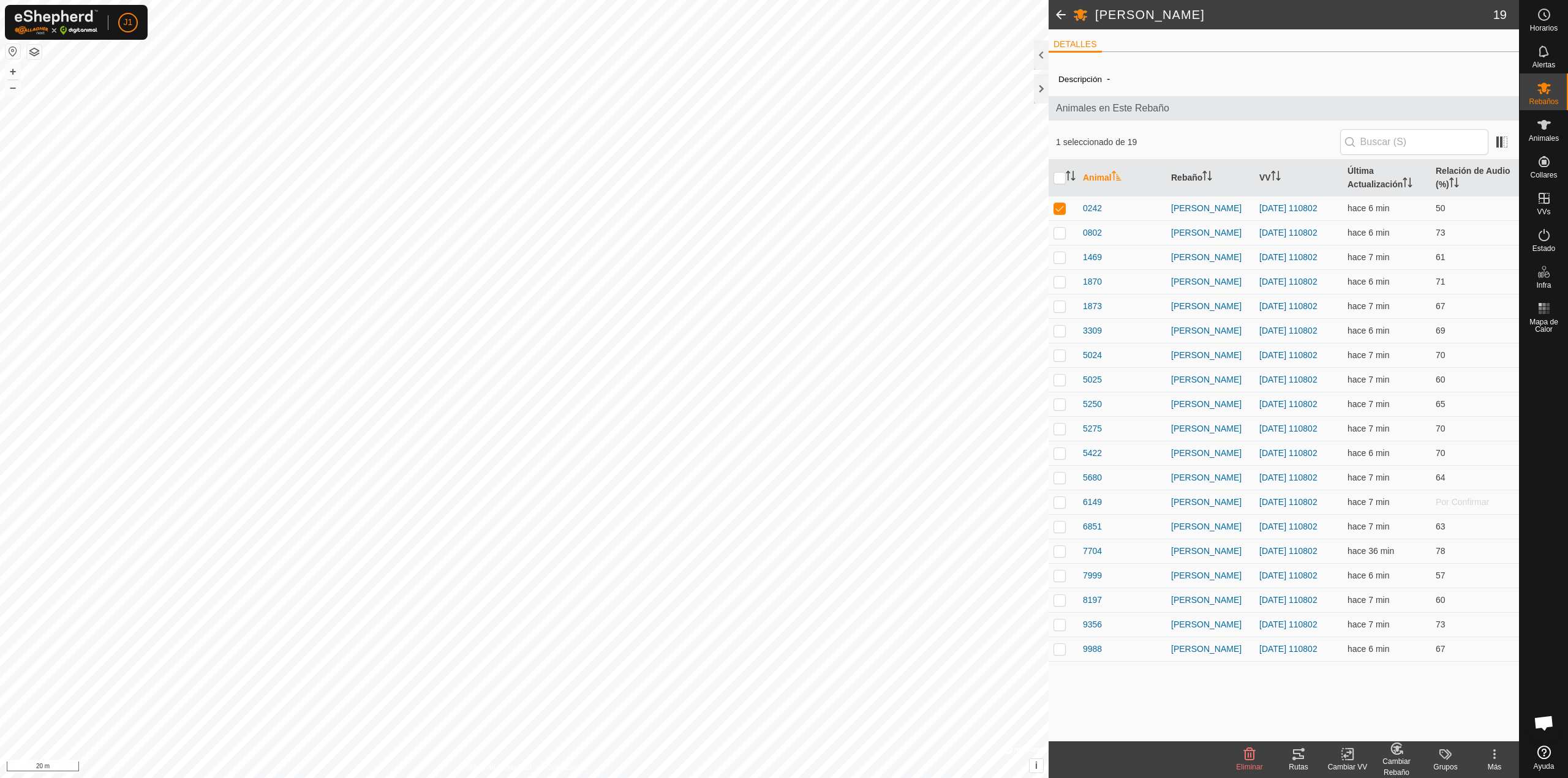
click at [1294, 758] on icon at bounding box center [1298, 754] width 11 height 10
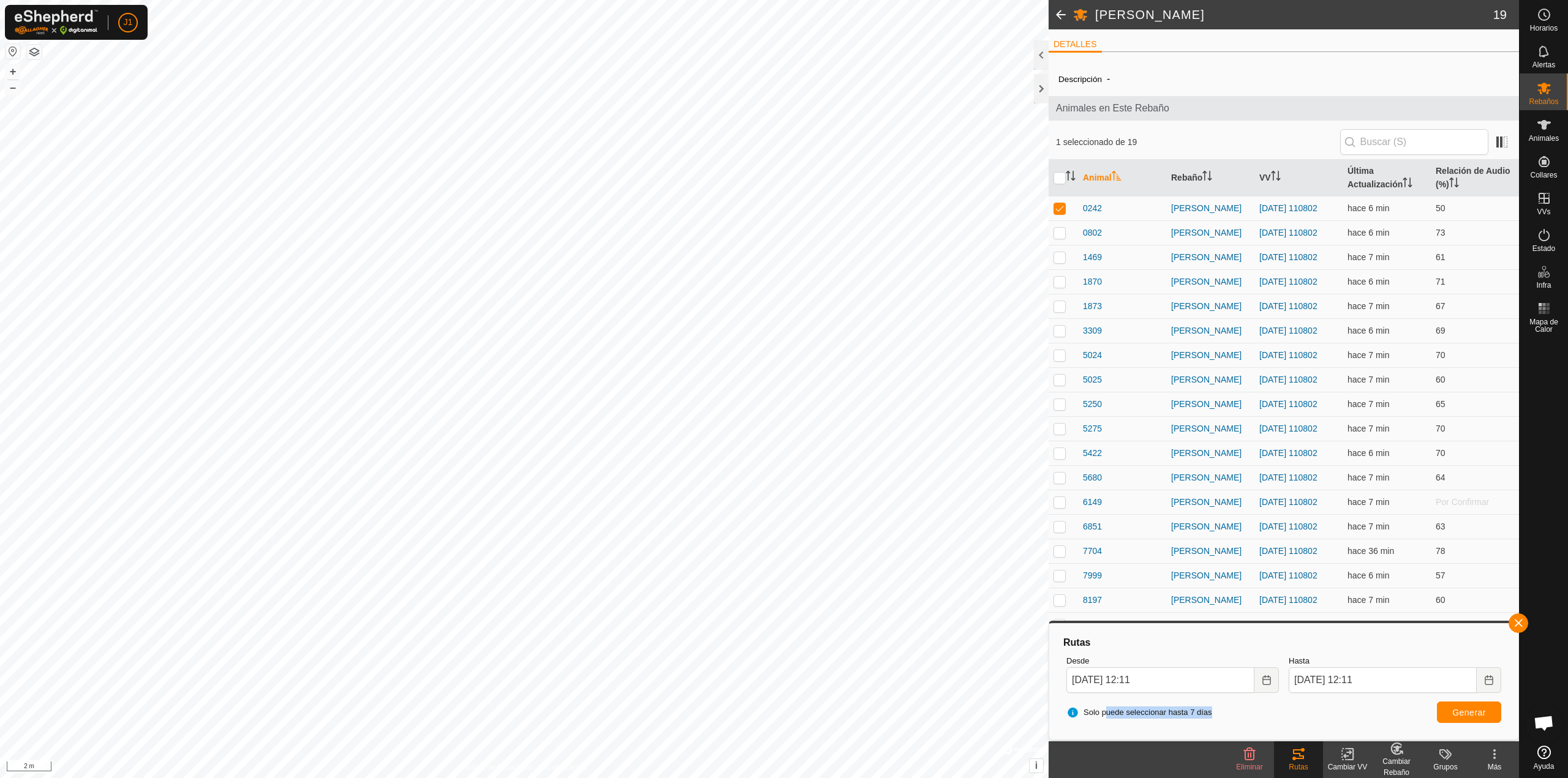
drag, startPoint x: 1111, startPoint y: 714, endPoint x: 1234, endPoint y: 717, distance: 123.0
click at [1233, 717] on div "Solo puede seleccionar hasta 7 días Generar" at bounding box center [1284, 712] width 445 height 30
click at [1265, 678] on icon "Choose Date" at bounding box center [1266, 680] width 10 height 10
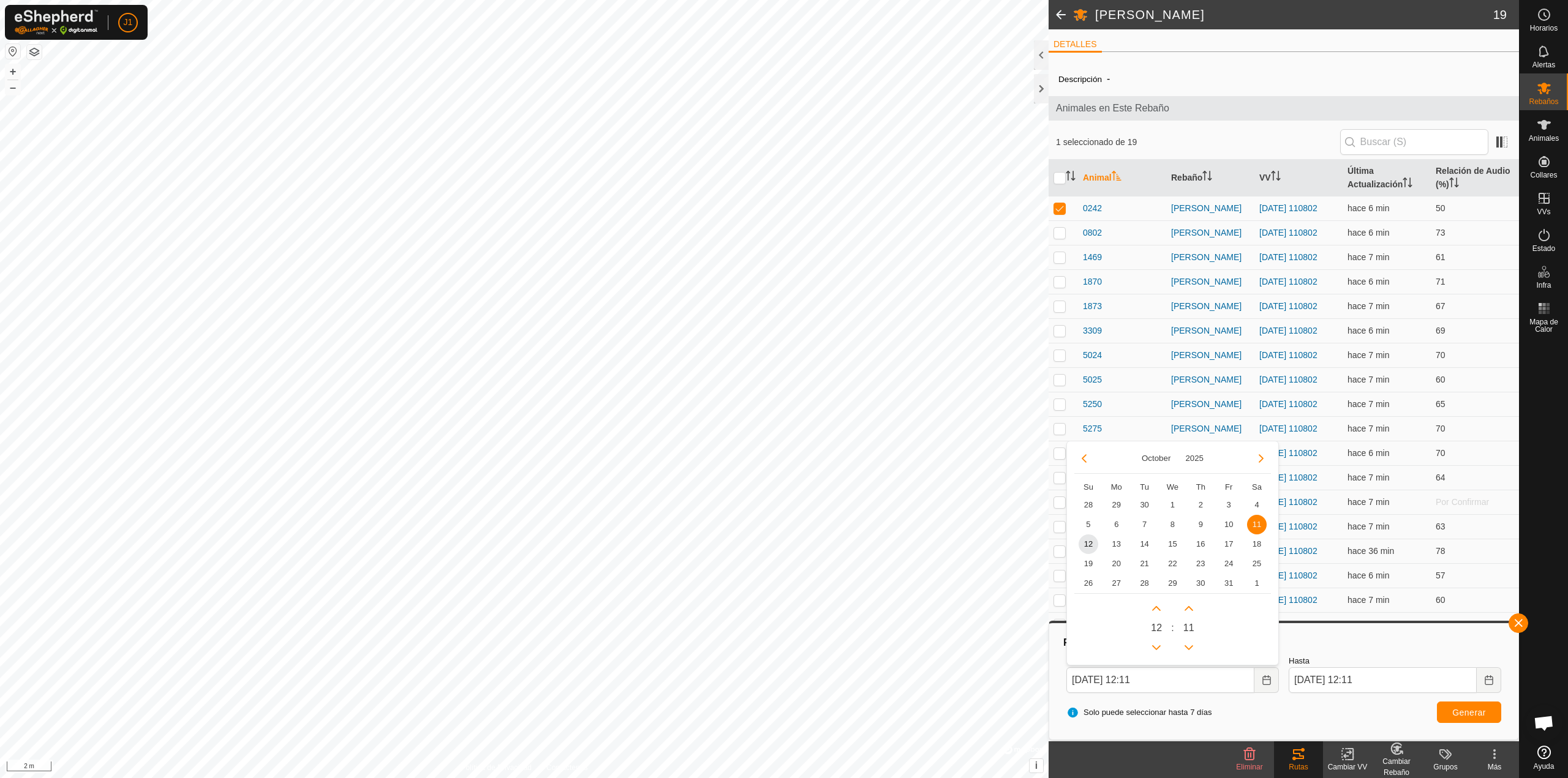
click at [1218, 526] on td "10" at bounding box center [1229, 524] width 28 height 19
click at [1226, 529] on span "10" at bounding box center [1228, 524] width 19 height 19
type input "10 Oct, 2025 12:11"
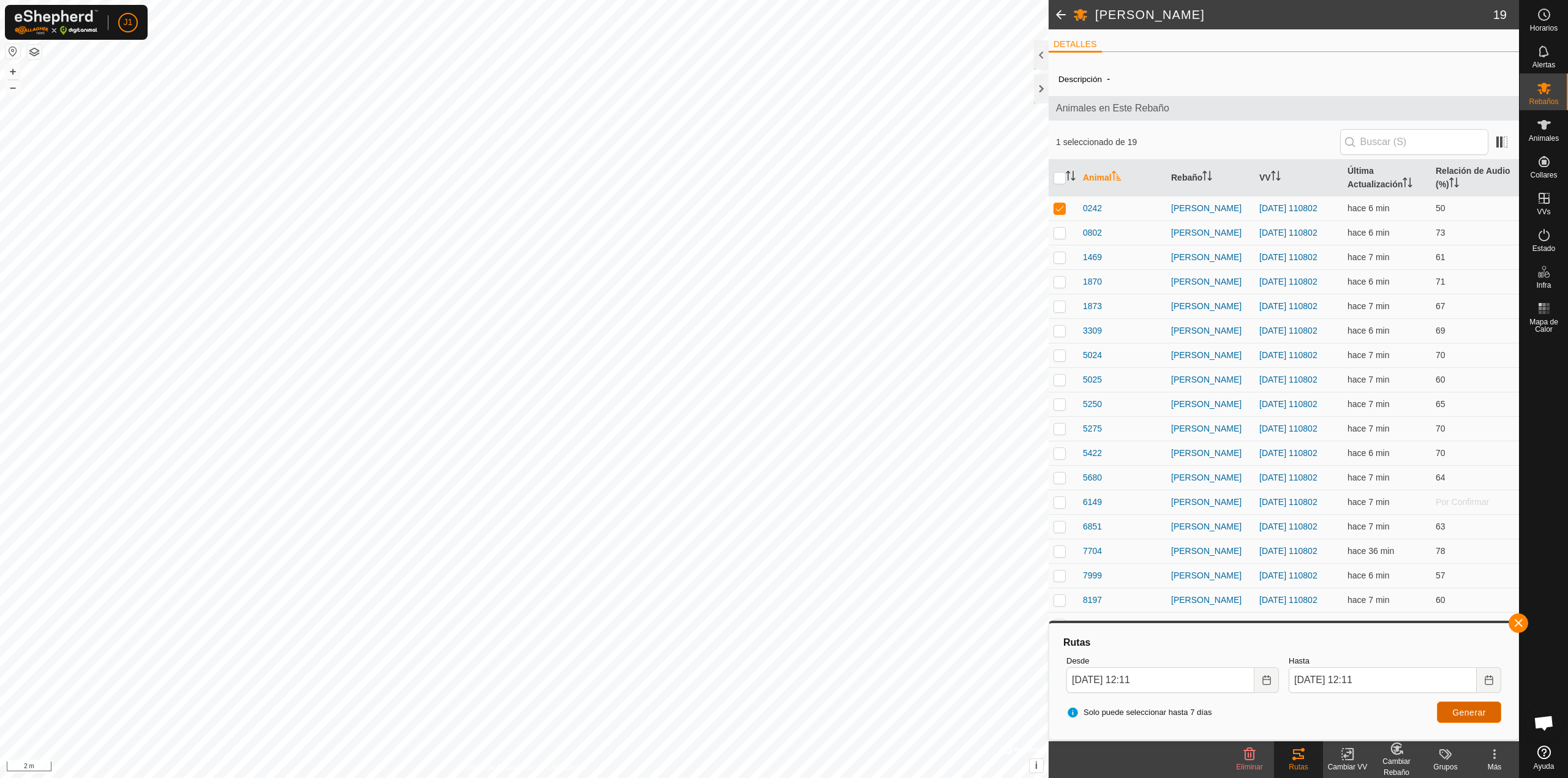
click at [1459, 711] on span "Generar" at bounding box center [1469, 712] width 33 height 10
click at [1270, 680] on icon "Choose Date" at bounding box center [1266, 680] width 8 height 10
click at [1058, 215] on td at bounding box center [1063, 208] width 30 height 24
checkbox input "false"
click at [1053, 10] on span at bounding box center [1060, 15] width 24 height 30
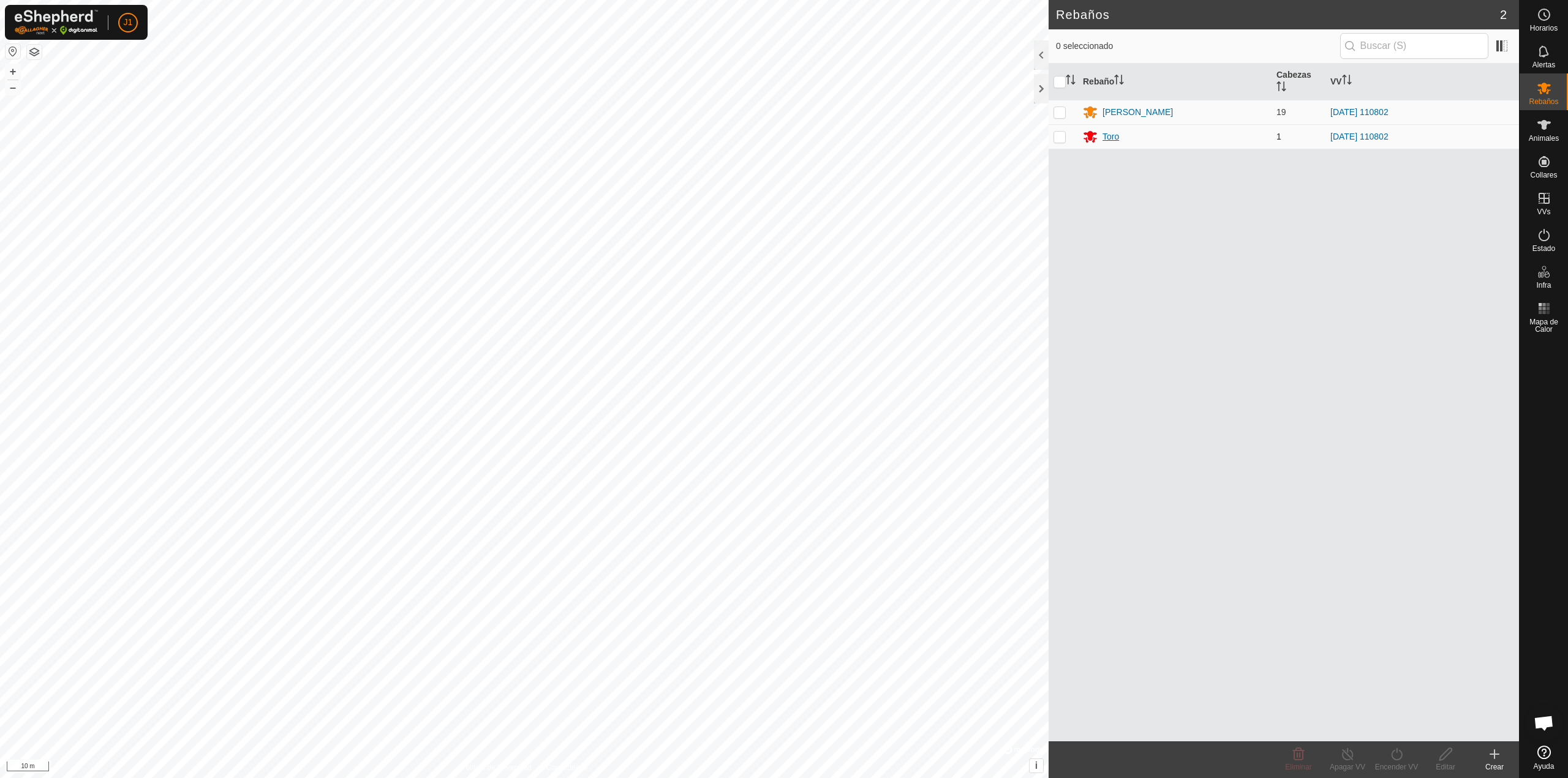
click at [1112, 137] on div "Toro" at bounding box center [1110, 137] width 17 height 13
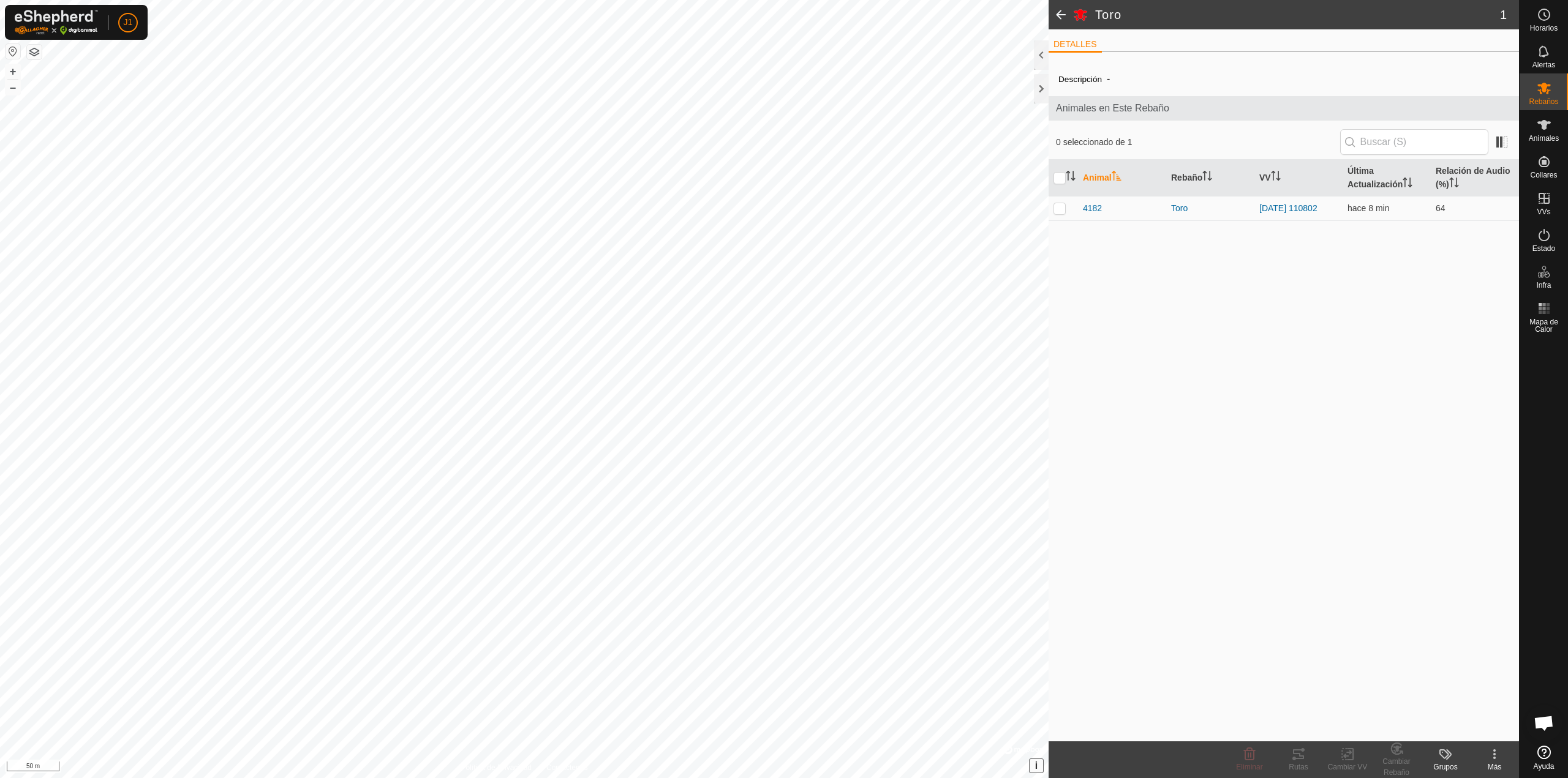
click at [1034, 768] on button "i" at bounding box center [1036, 766] width 13 height 13
click at [1031, 766] on button "›" at bounding box center [1036, 766] width 13 height 13
click at [1523, 89] on div "Rebaños" at bounding box center [1543, 91] width 48 height 37
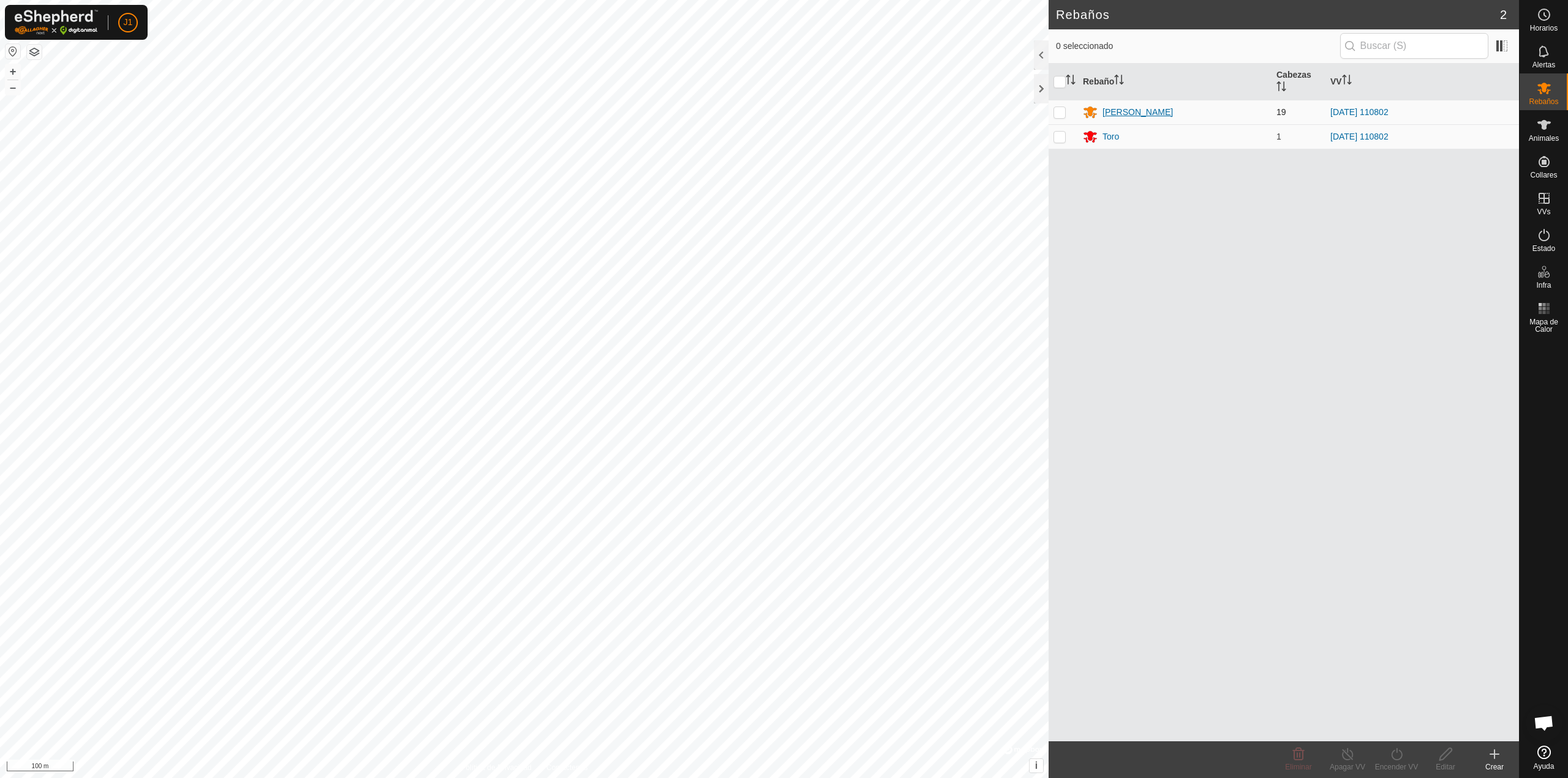
click at [1106, 111] on div "[PERSON_NAME]" at bounding box center [1137, 112] width 71 height 13
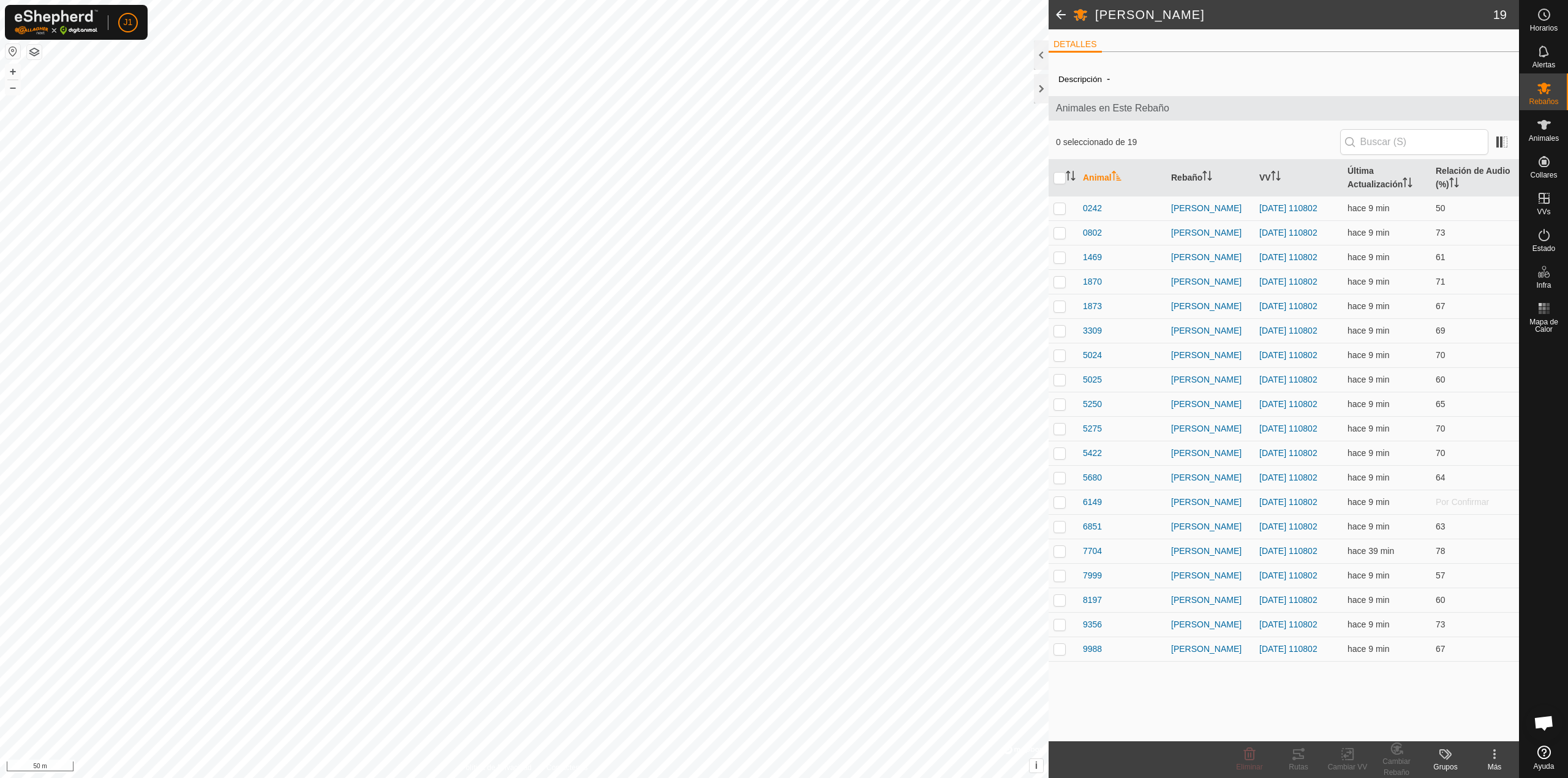
click at [1443, 756] on icon at bounding box center [1445, 754] width 15 height 15
click at [1457, 723] on link "Gestionar Grupos" at bounding box center [1482, 727] width 121 height 24
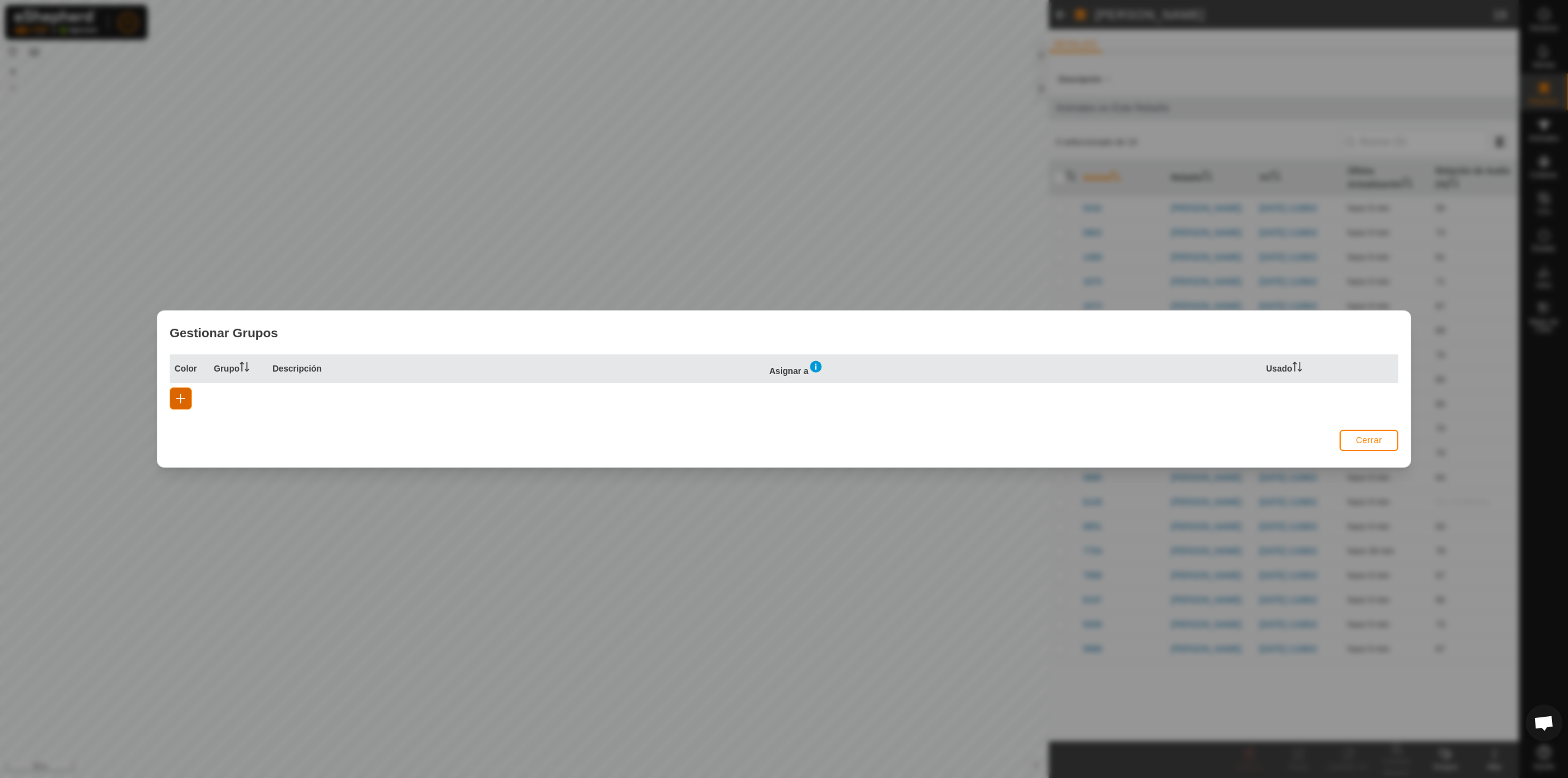
click at [181, 398] on span "button" at bounding box center [181, 398] width 10 height 10
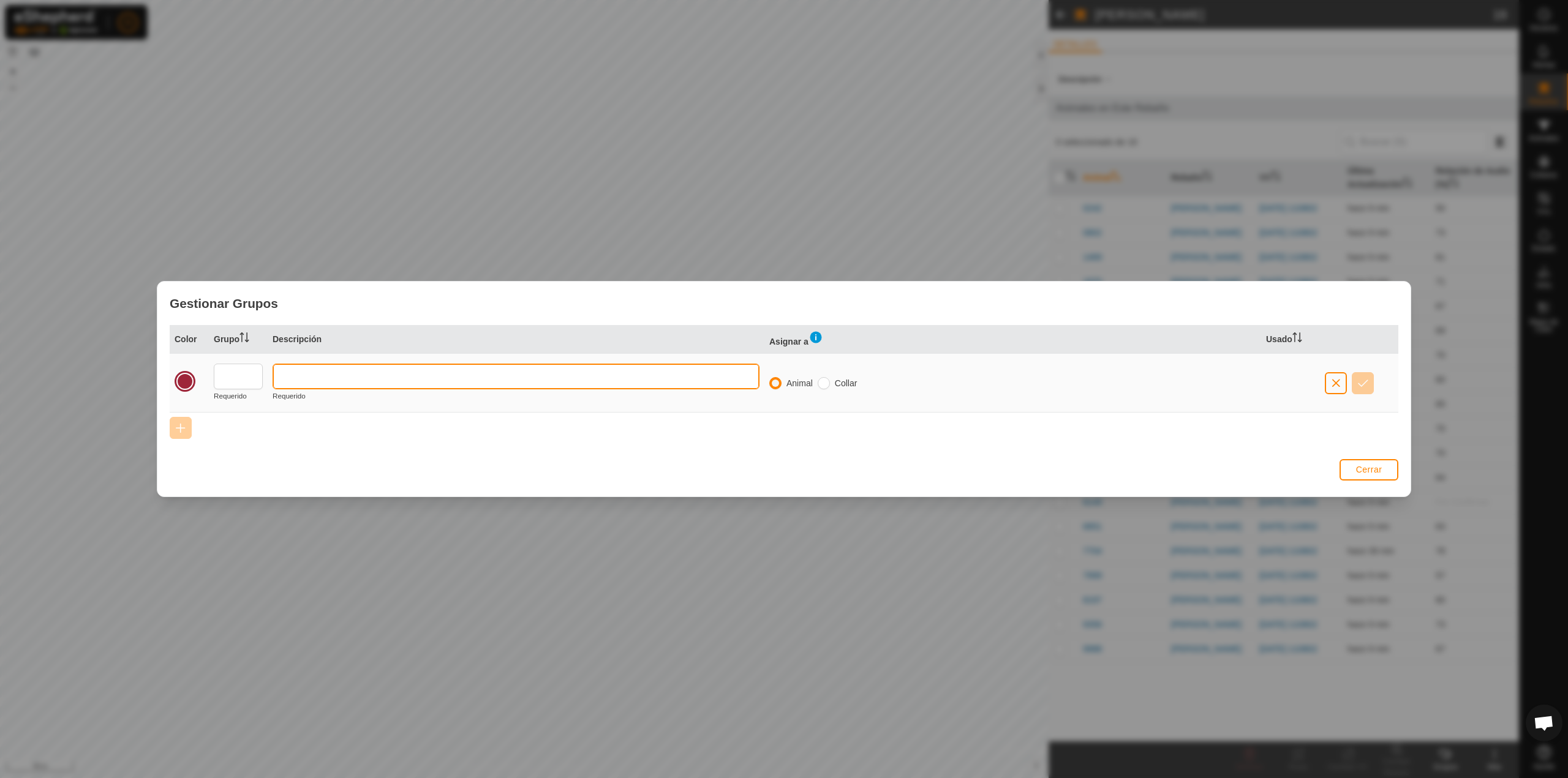
click at [308, 374] on input "text" at bounding box center [516, 376] width 487 height 26
click at [258, 373] on input "text" at bounding box center [238, 376] width 49 height 26
click at [1356, 454] on div "Color Grupo Descripción Asignar a Usado Requerido Requerido Animal Collar" at bounding box center [784, 390] width 1253 height 130
click at [1356, 461] on button "Cerrar" at bounding box center [1368, 470] width 58 height 21
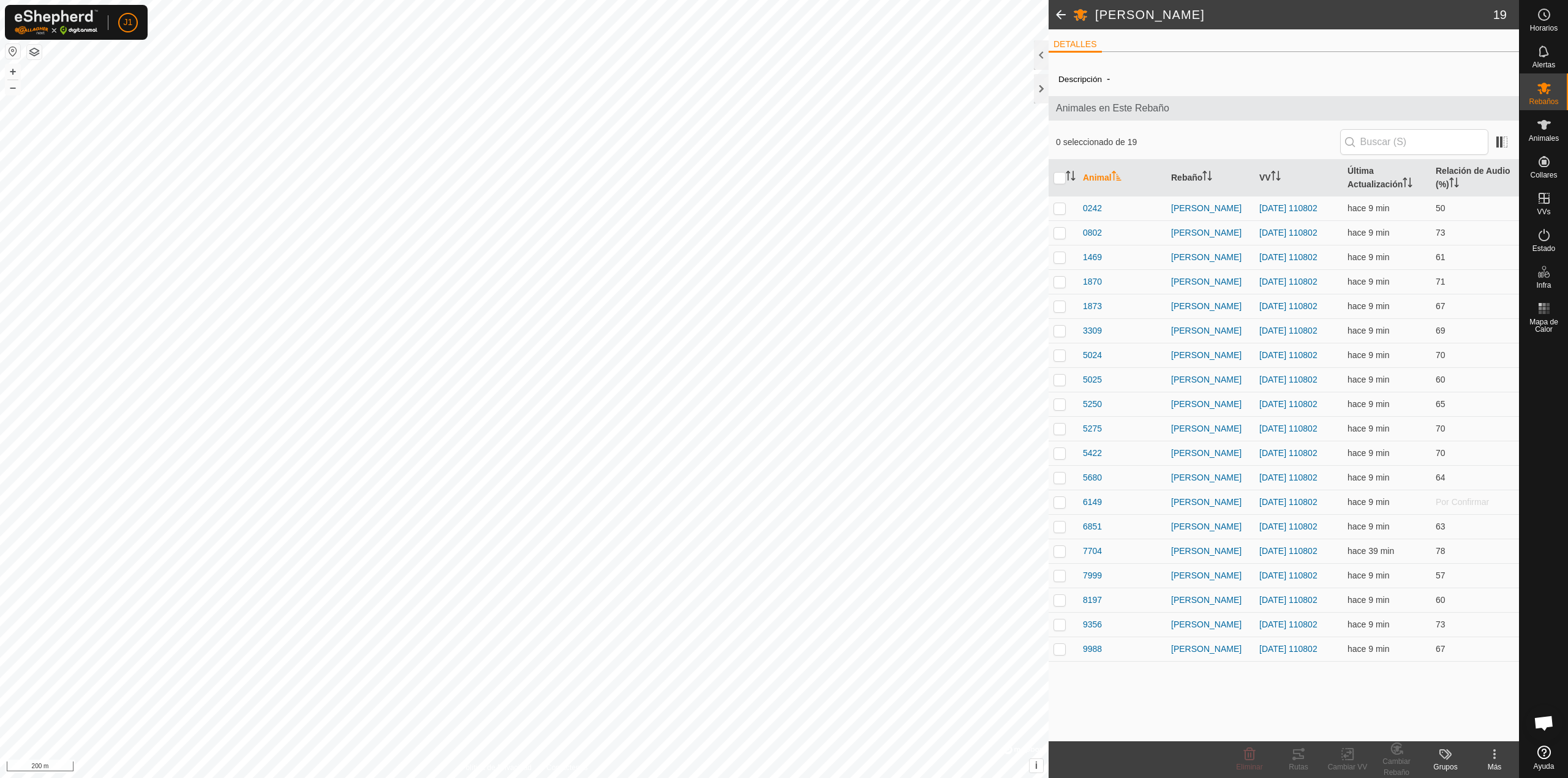
click at [1493, 756] on icon at bounding box center [1494, 754] width 15 height 15
click at [1040, 90] on div at bounding box center [1041, 89] width 15 height 30
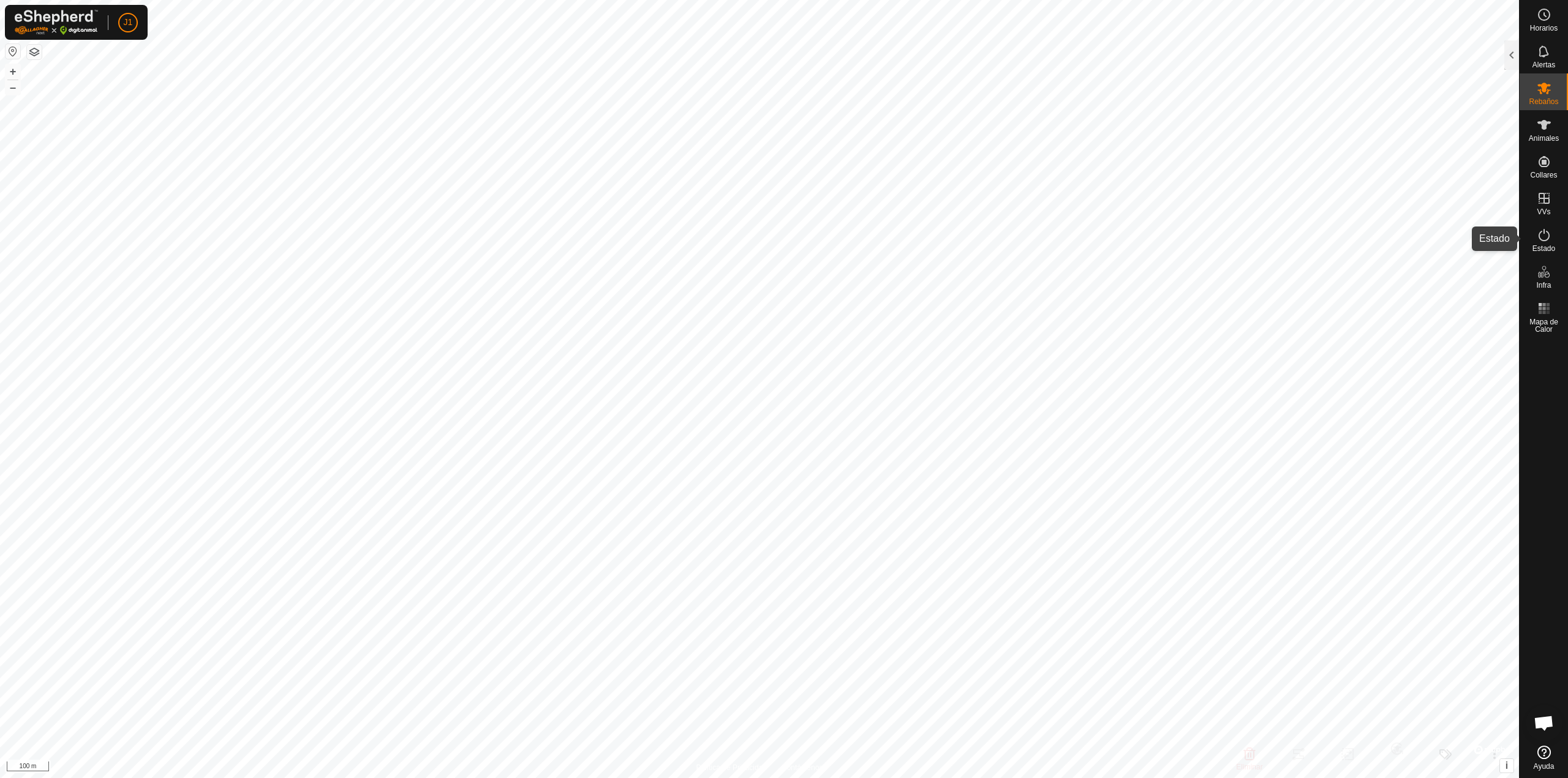
click at [1547, 249] on span "Estado" at bounding box center [1543, 248] width 22 height 7
click at [1537, 58] on icon at bounding box center [1544, 51] width 15 height 15
click at [1539, 21] on icon at bounding box center [1544, 14] width 15 height 15
click at [1511, 49] on div at bounding box center [1511, 55] width 15 height 30
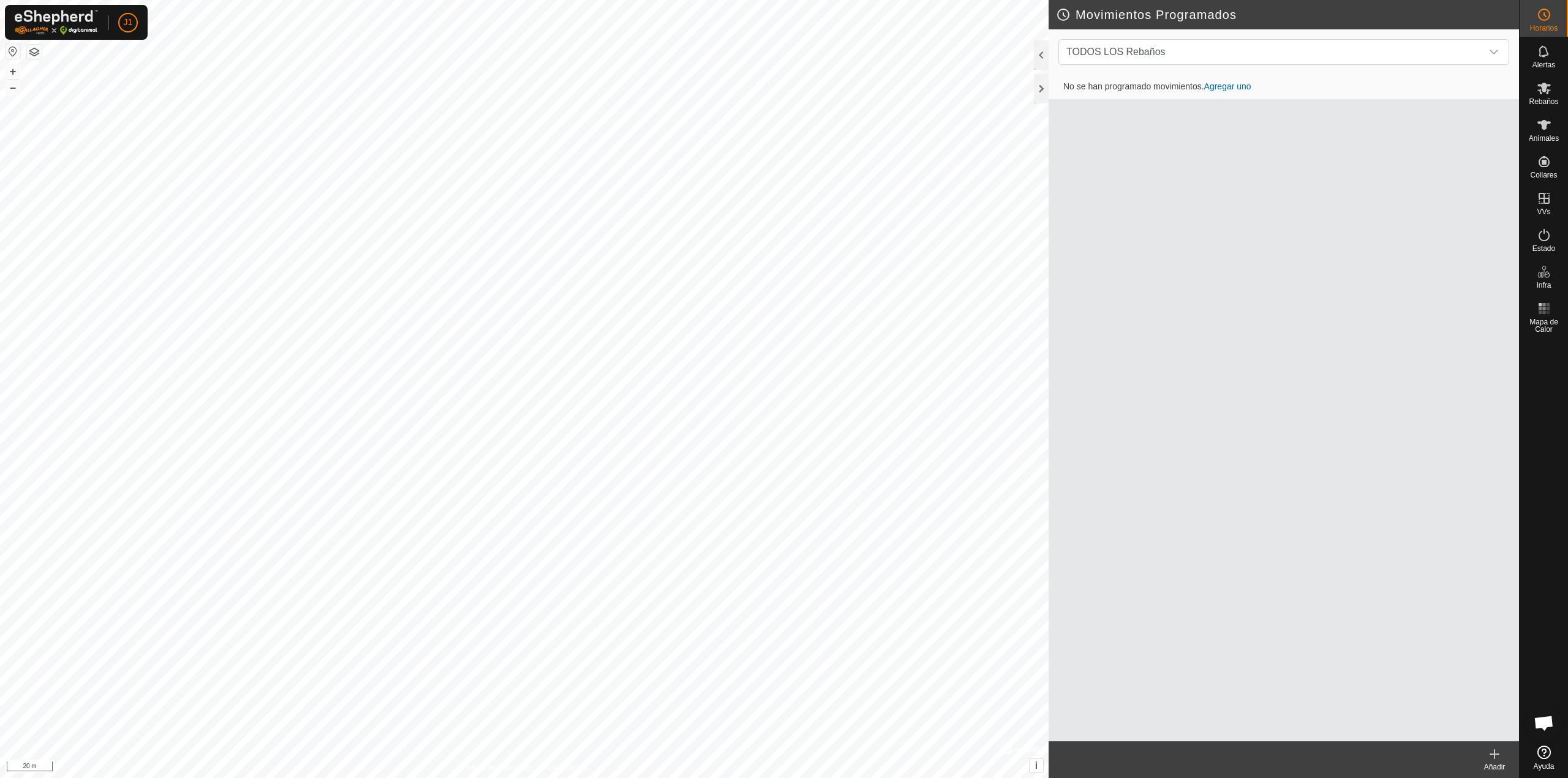
click at [1224, 85] on link "Agregar uno" at bounding box center [1227, 86] width 47 height 10
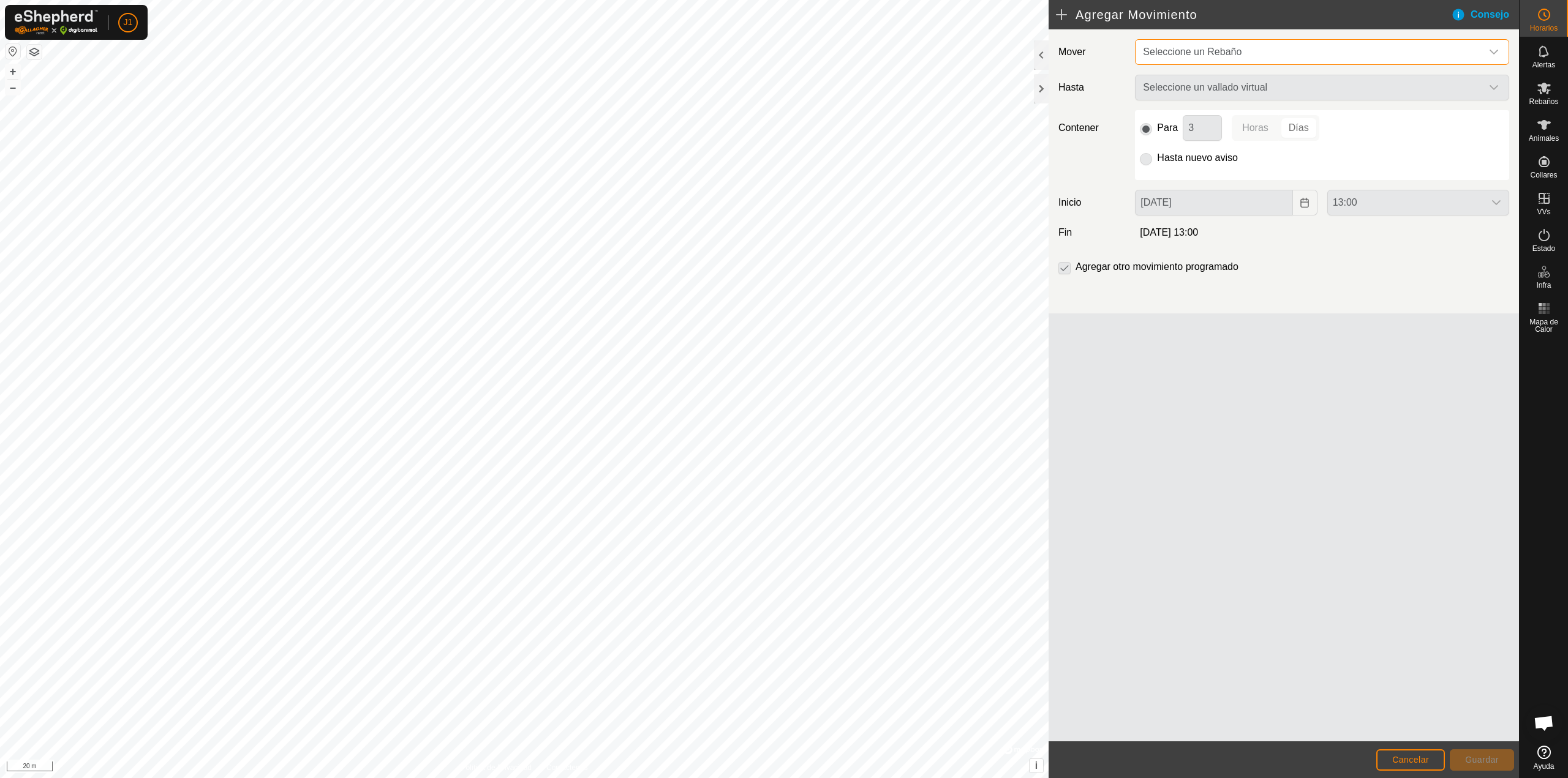
click at [1279, 46] on span "Seleccione un Rebaño" at bounding box center [1310, 52] width 344 height 24
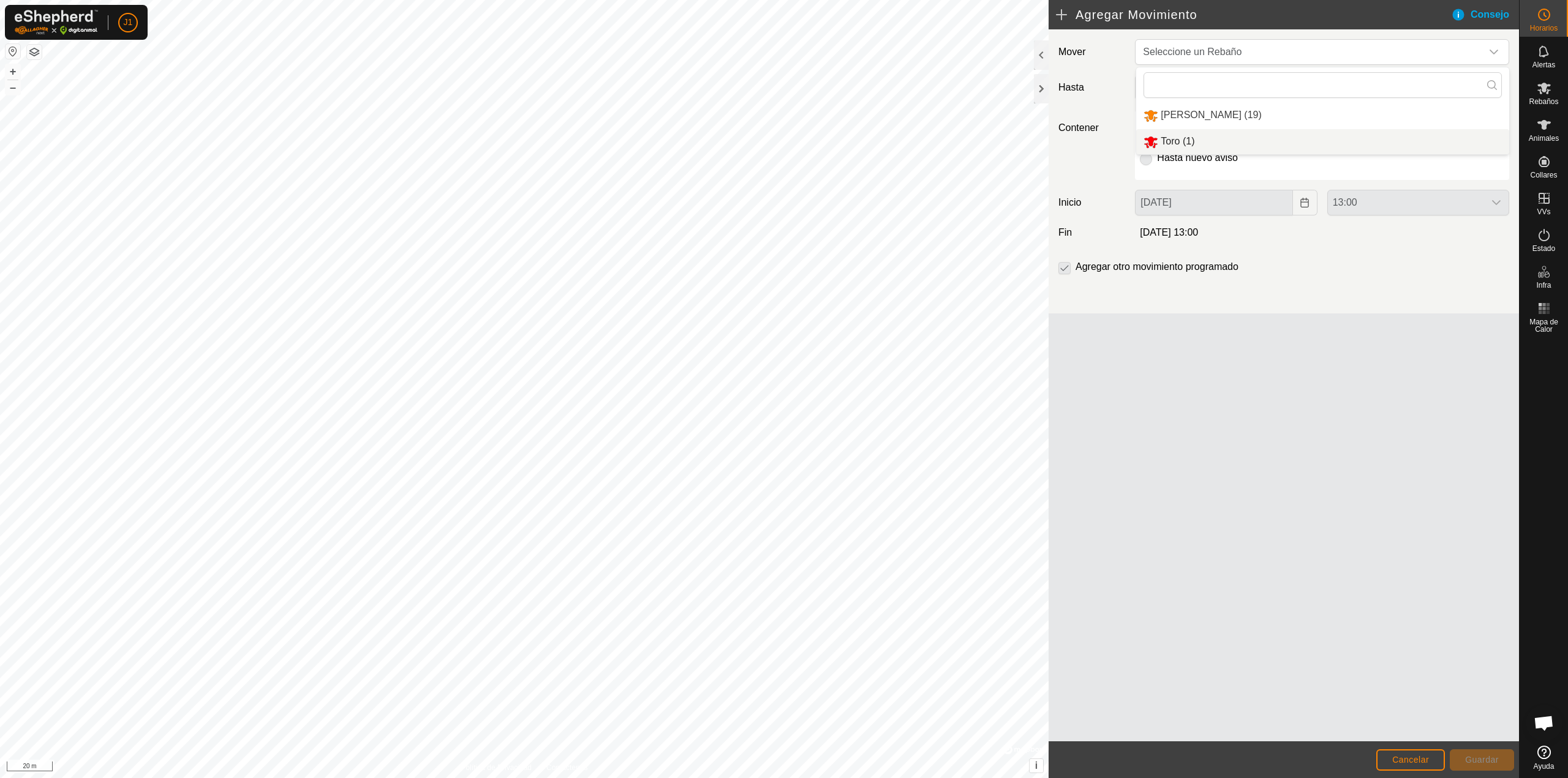
click at [1263, 261] on div "Agregar otro movimiento programado" at bounding box center [1283, 272] width 461 height 24
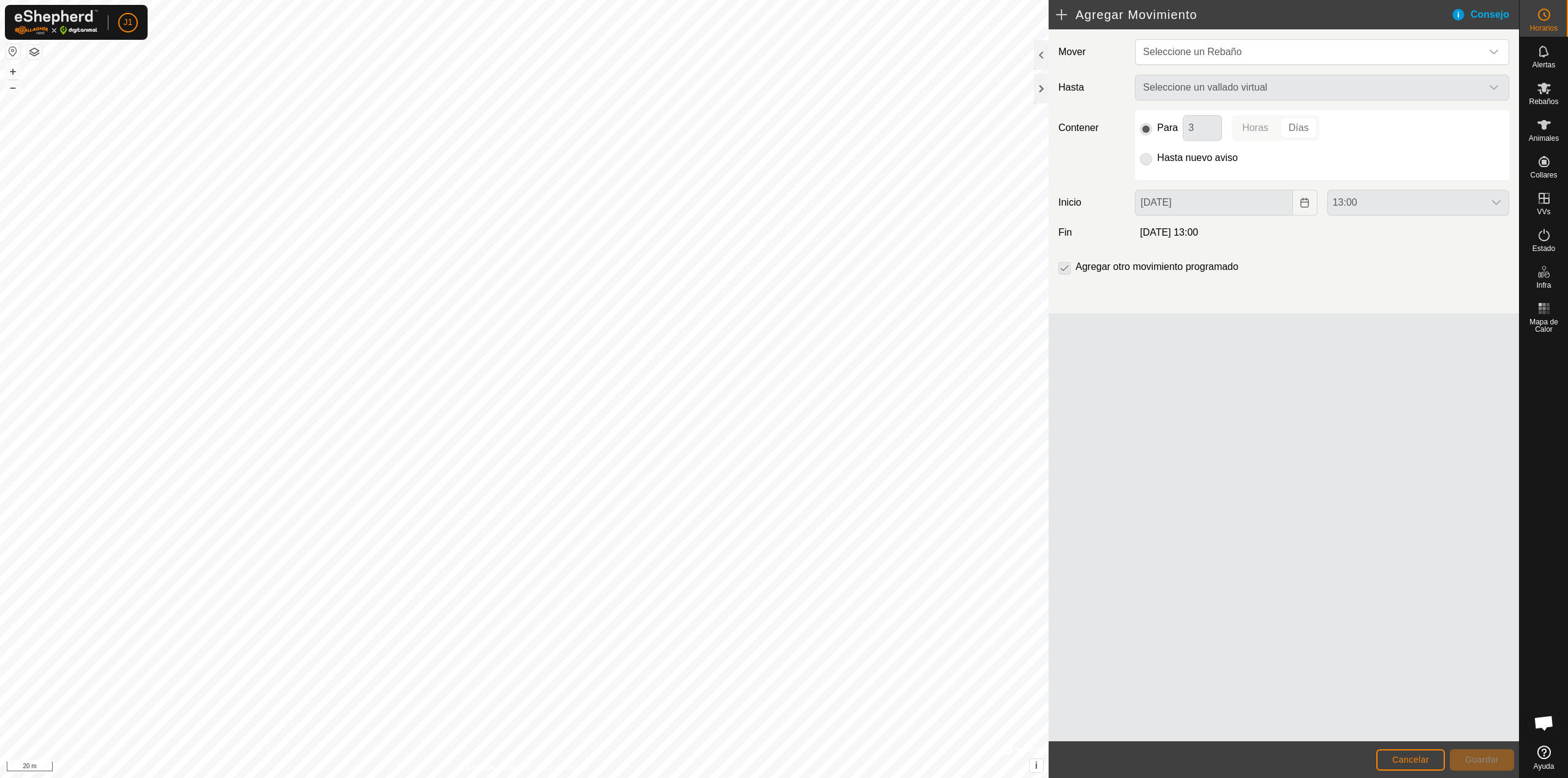
click at [1209, 92] on div "Seleccione un vallado virtual" at bounding box center [1322, 87] width 384 height 26
click at [1205, 58] on span "Seleccione un Rebaño" at bounding box center [1310, 52] width 344 height 24
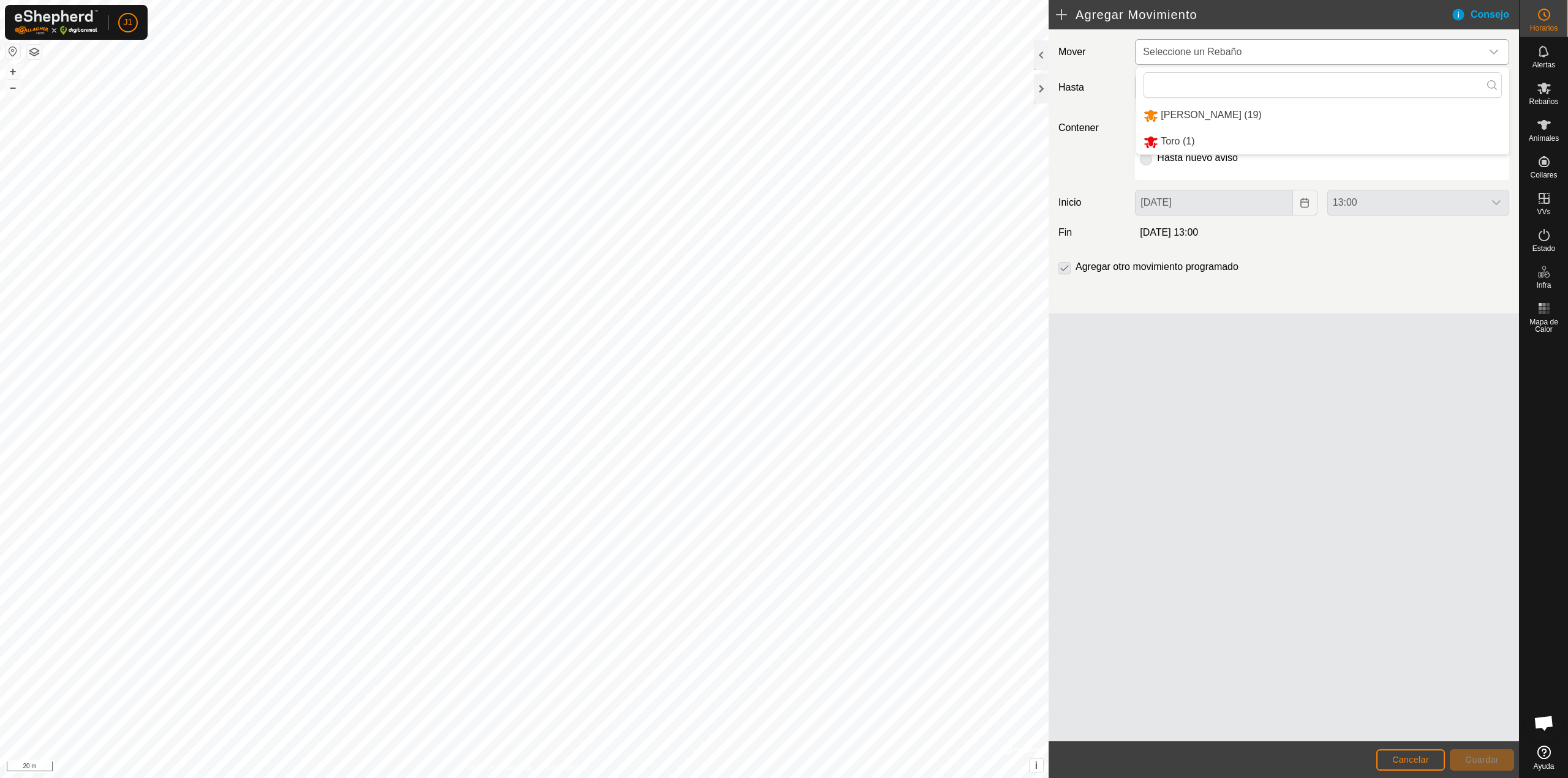
click at [1197, 114] on li "[PERSON_NAME] (19)" at bounding box center [1323, 115] width 373 height 25
click at [1220, 87] on span "Seleccione un vallado virtual" at bounding box center [1310, 88] width 344 height 24
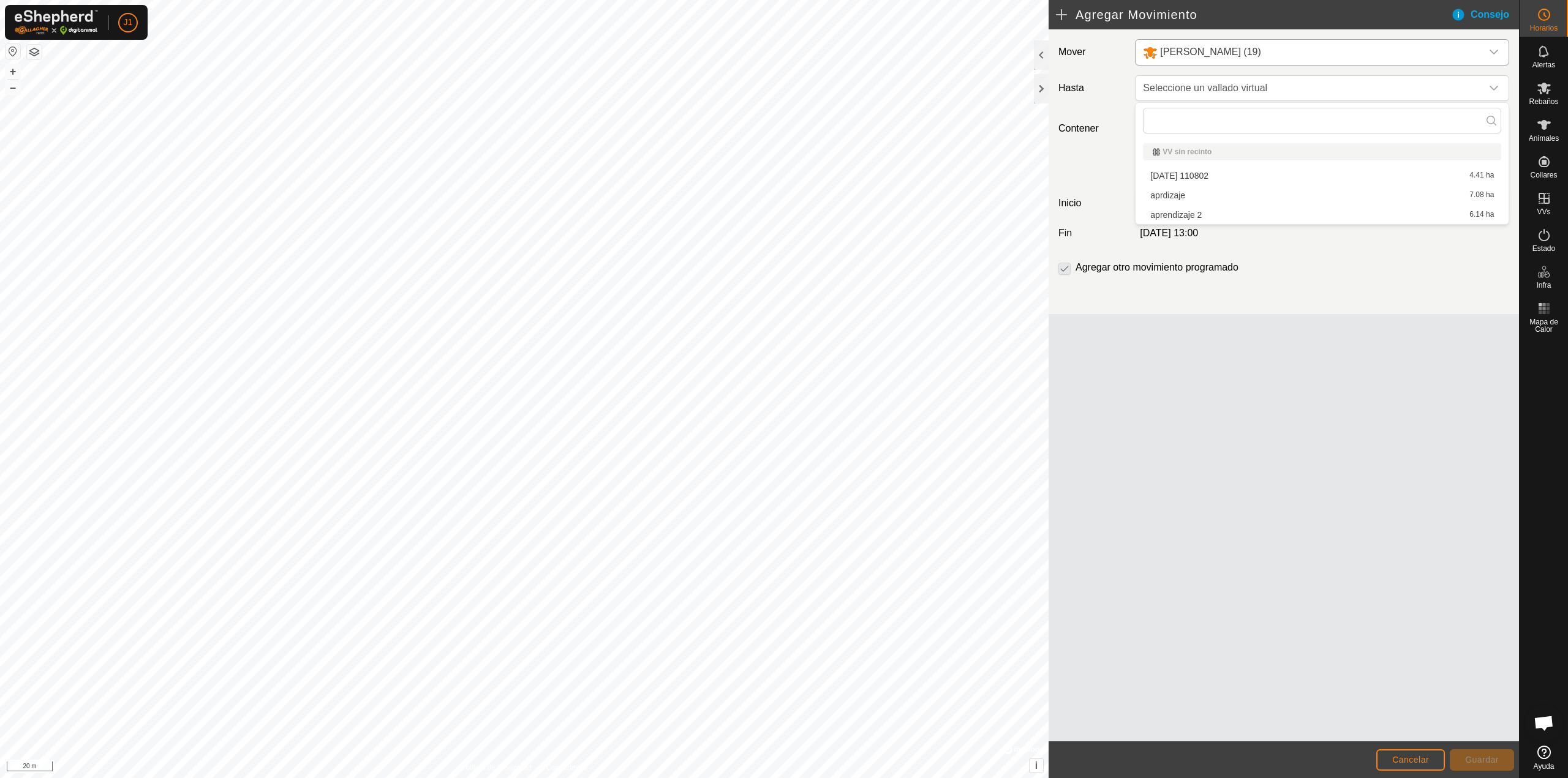
click at [1310, 355] on div "Mover [PERSON_NAME] (19) Hasta Seleccione un vallado virtual Contener Para 3 Ho…" at bounding box center [1283, 385] width 470 height 712
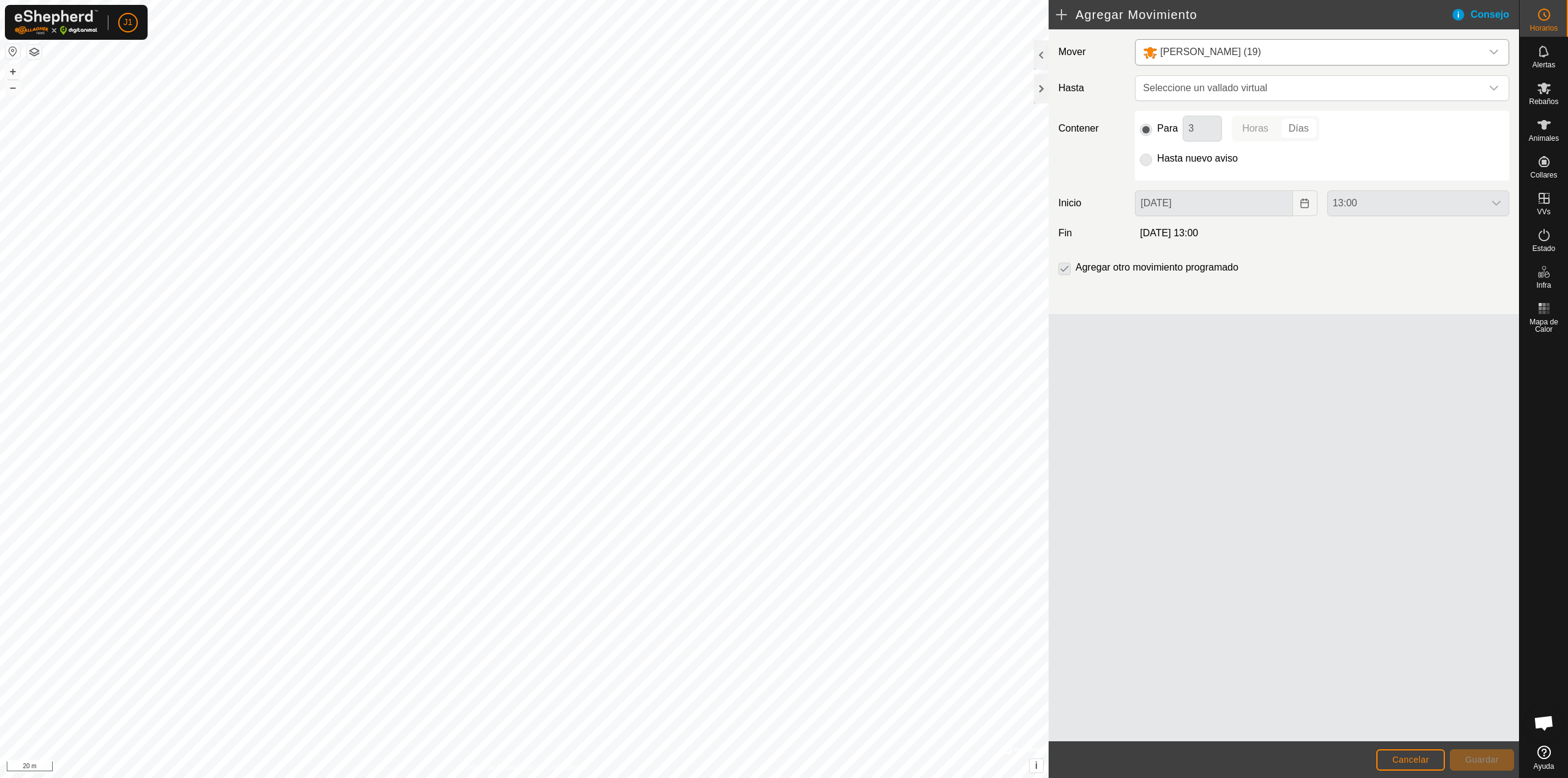
click at [1255, 125] on p-selectbutton "Horas Días" at bounding box center [1275, 128] width 87 height 26
click at [1260, 127] on p-selectbutton "Horas Días" at bounding box center [1275, 128] width 87 height 26
click at [1545, 314] on rect at bounding box center [1544, 312] width 3 height 3
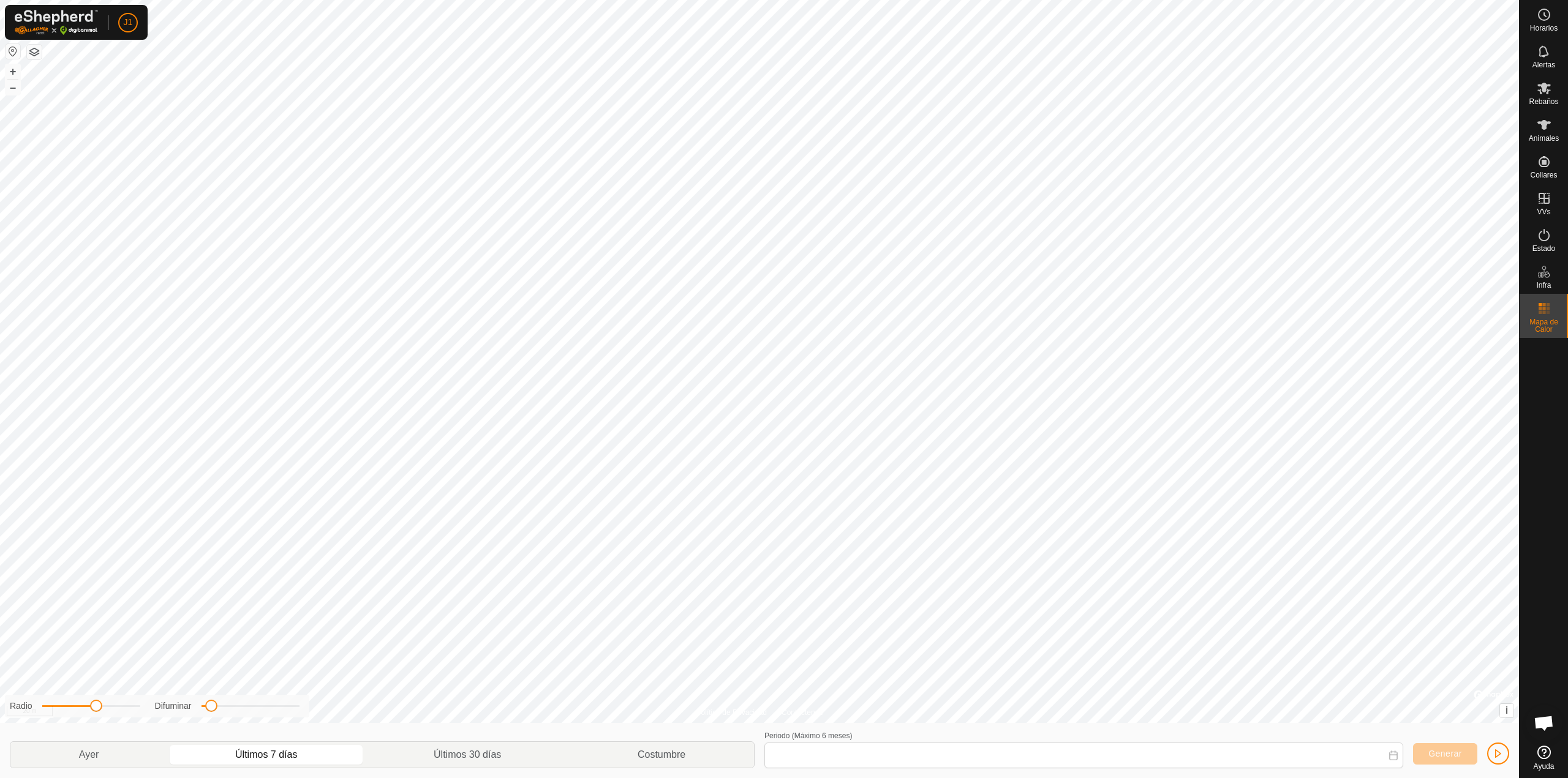
type input "[DATE] - [DATE]"
click at [1535, 128] on es-animals-svg-icon at bounding box center [1544, 125] width 22 height 19
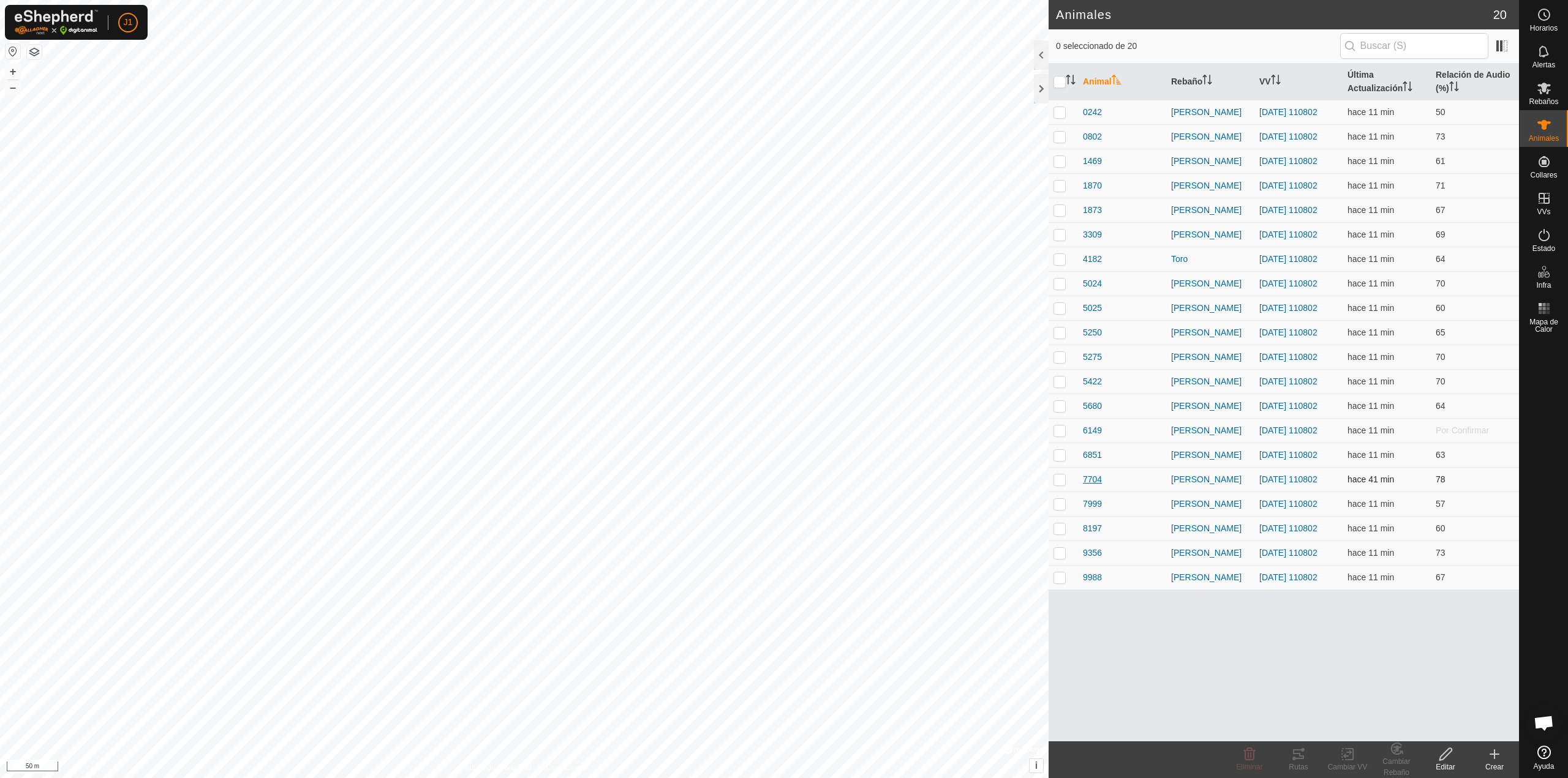
click at [1086, 481] on span "7704" at bounding box center [1092, 480] width 19 height 13
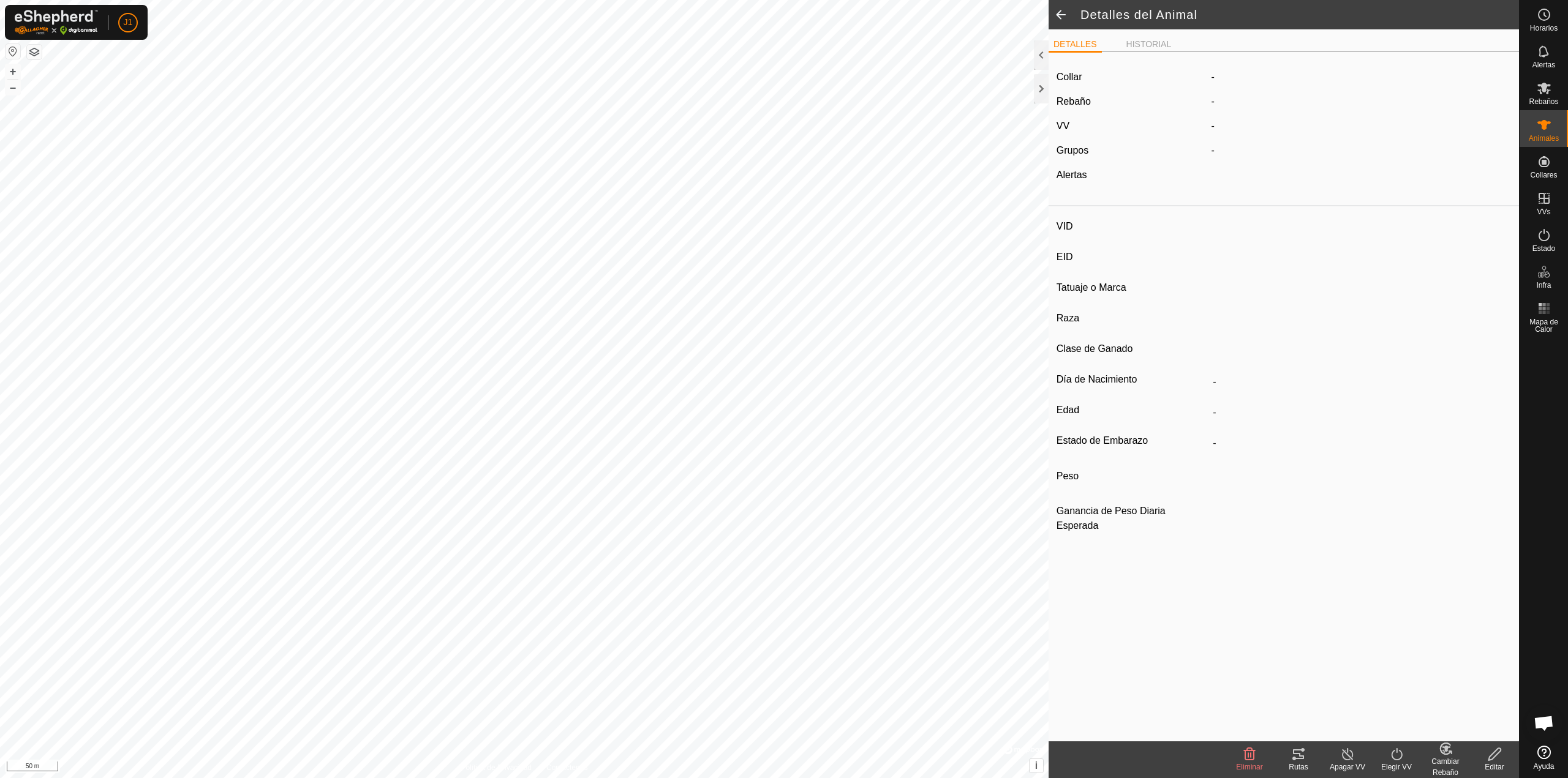
type input "7704"
type input "-"
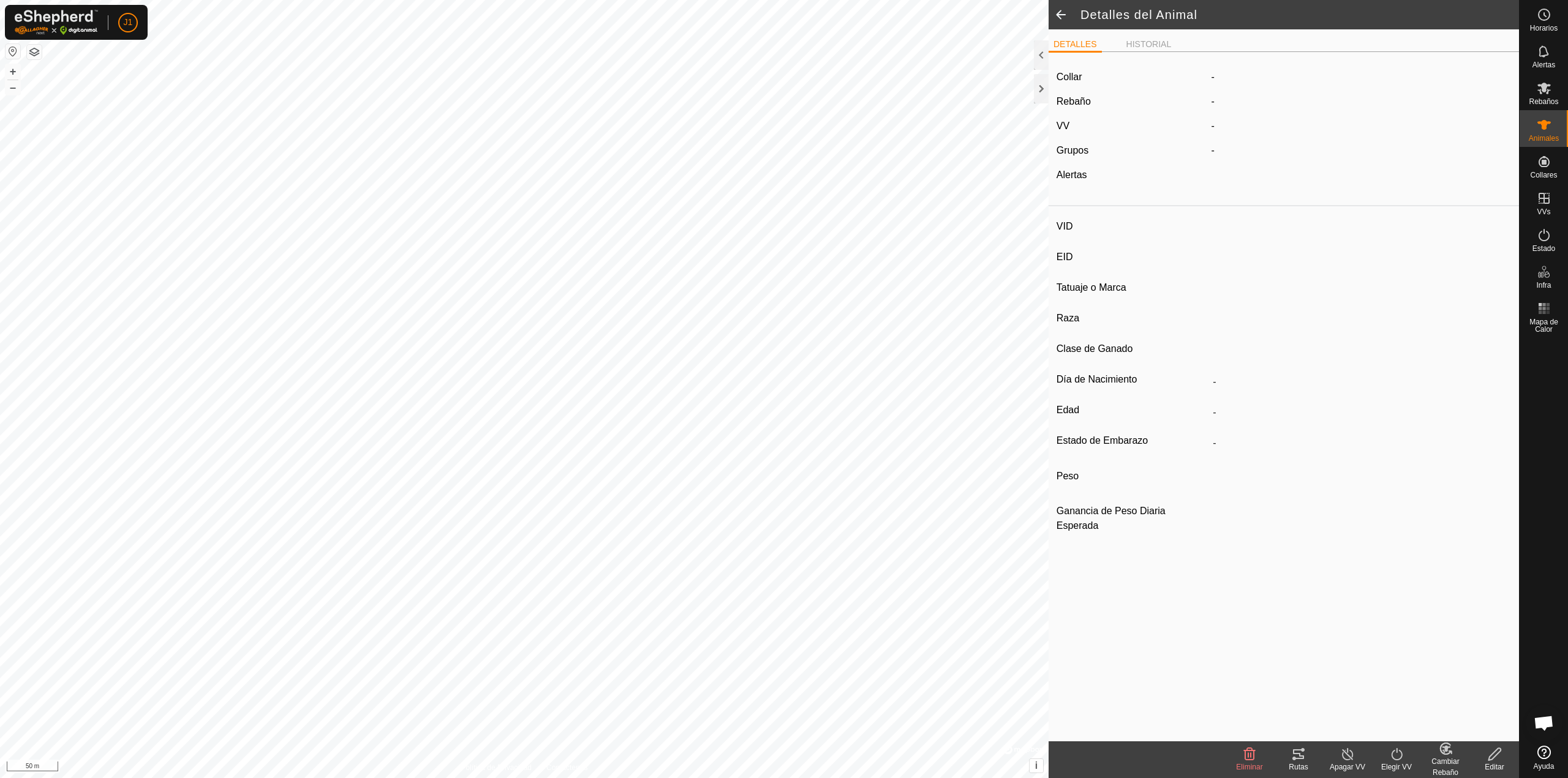
type input "0 kg"
type input "-"
click at [1062, 17] on span at bounding box center [1060, 15] width 24 height 30
